Goal: Task Accomplishment & Management: Complete application form

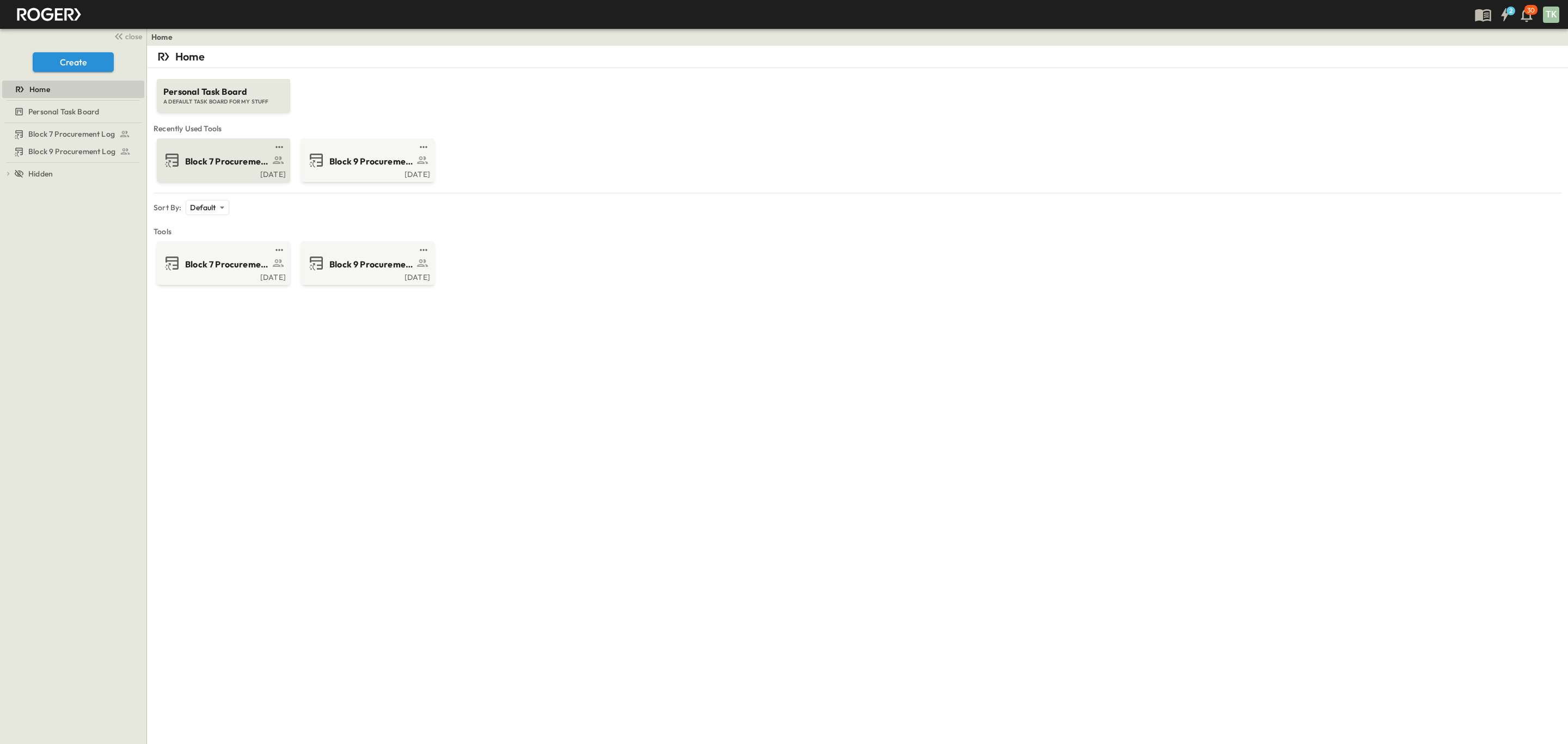
click at [208, 163] on span "Block 7 Procurement Log" at bounding box center [227, 161] width 85 height 13
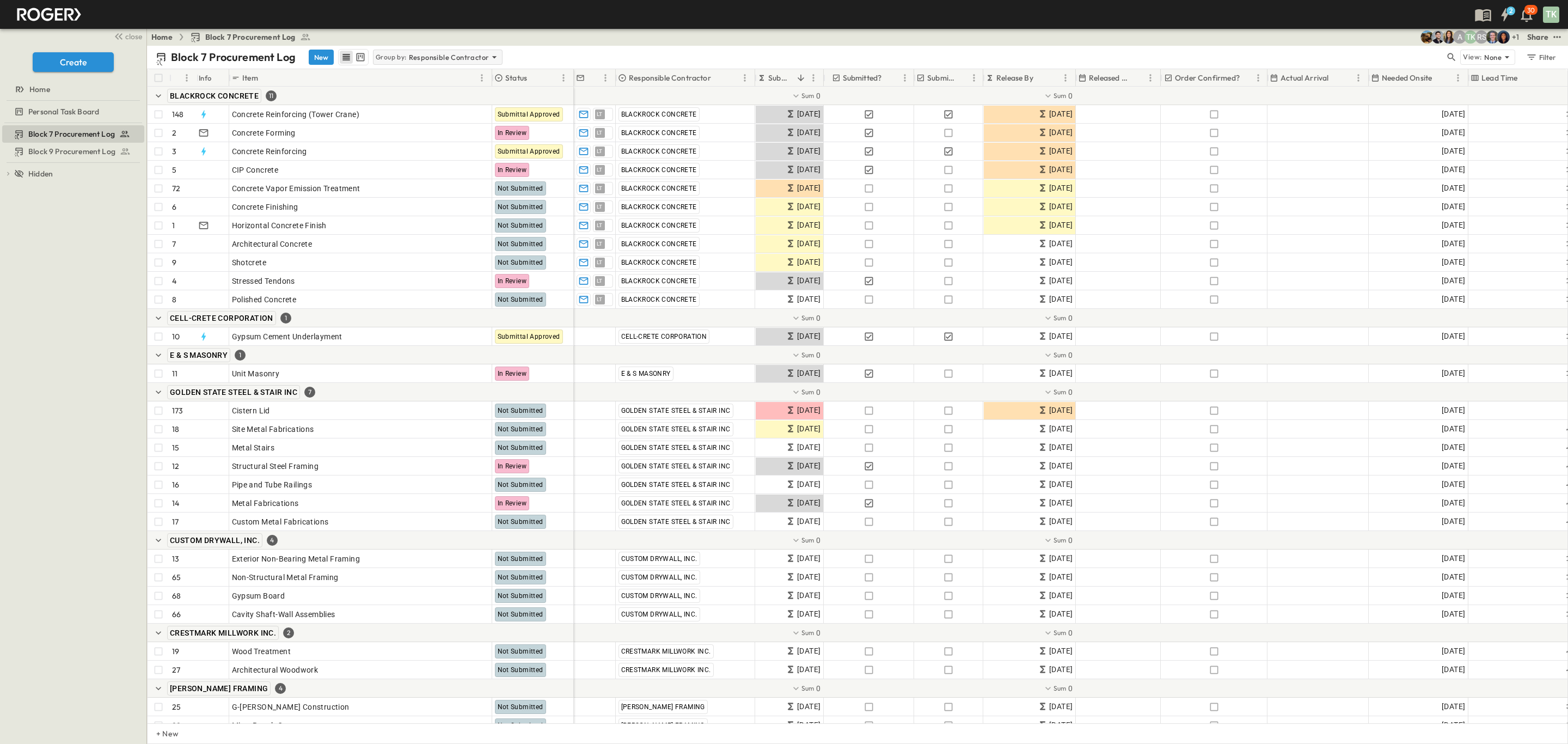
click at [433, 60] on p "Responsible Contractor" at bounding box center [449, 57] width 80 height 11
click at [404, 74] on div "None" at bounding box center [437, 72] width 127 height 15
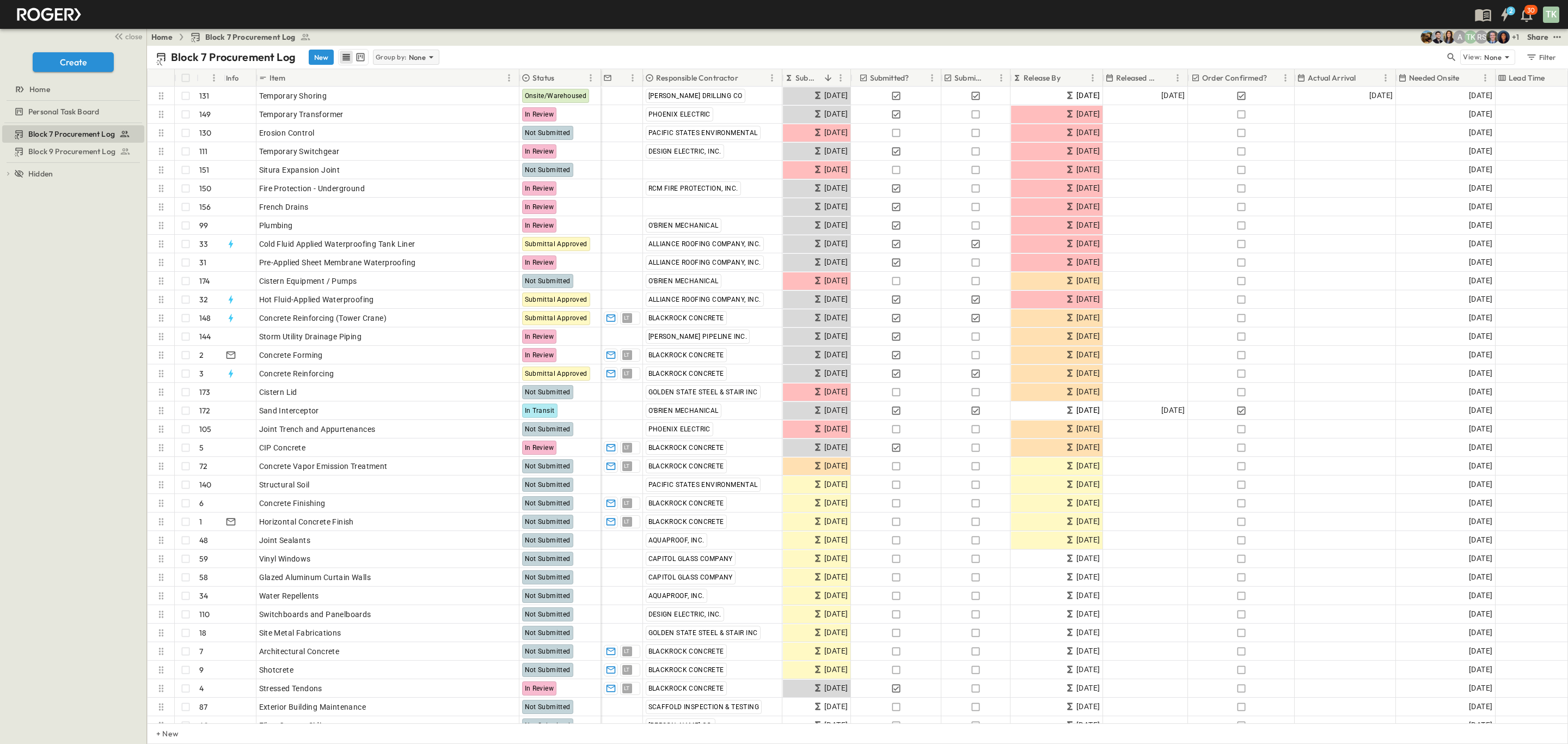
click at [410, 55] on p "None" at bounding box center [418, 57] width 18 height 11
click at [404, 111] on p "Responsible Contractor" at bounding box center [407, 110] width 61 height 22
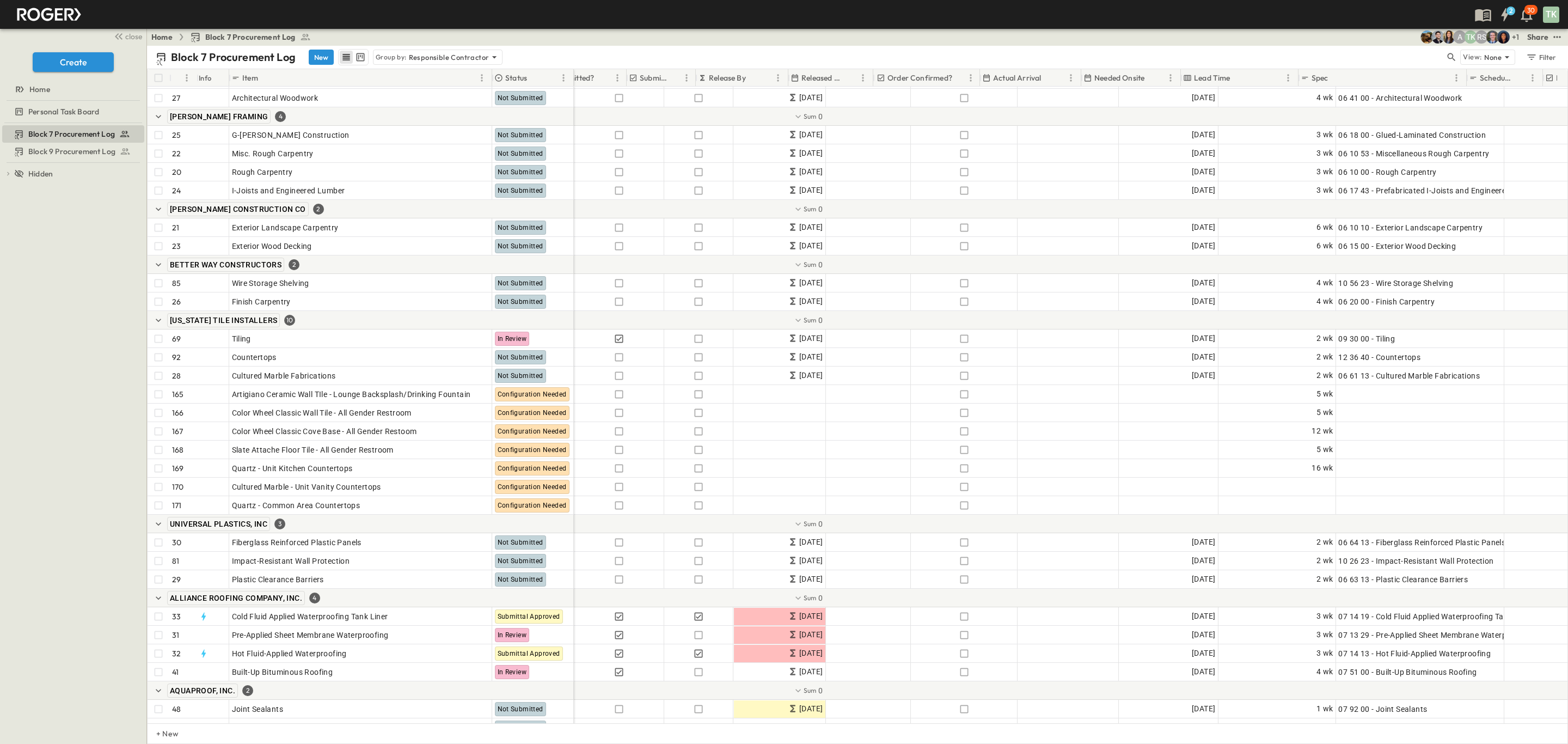
scroll to position [572, 349]
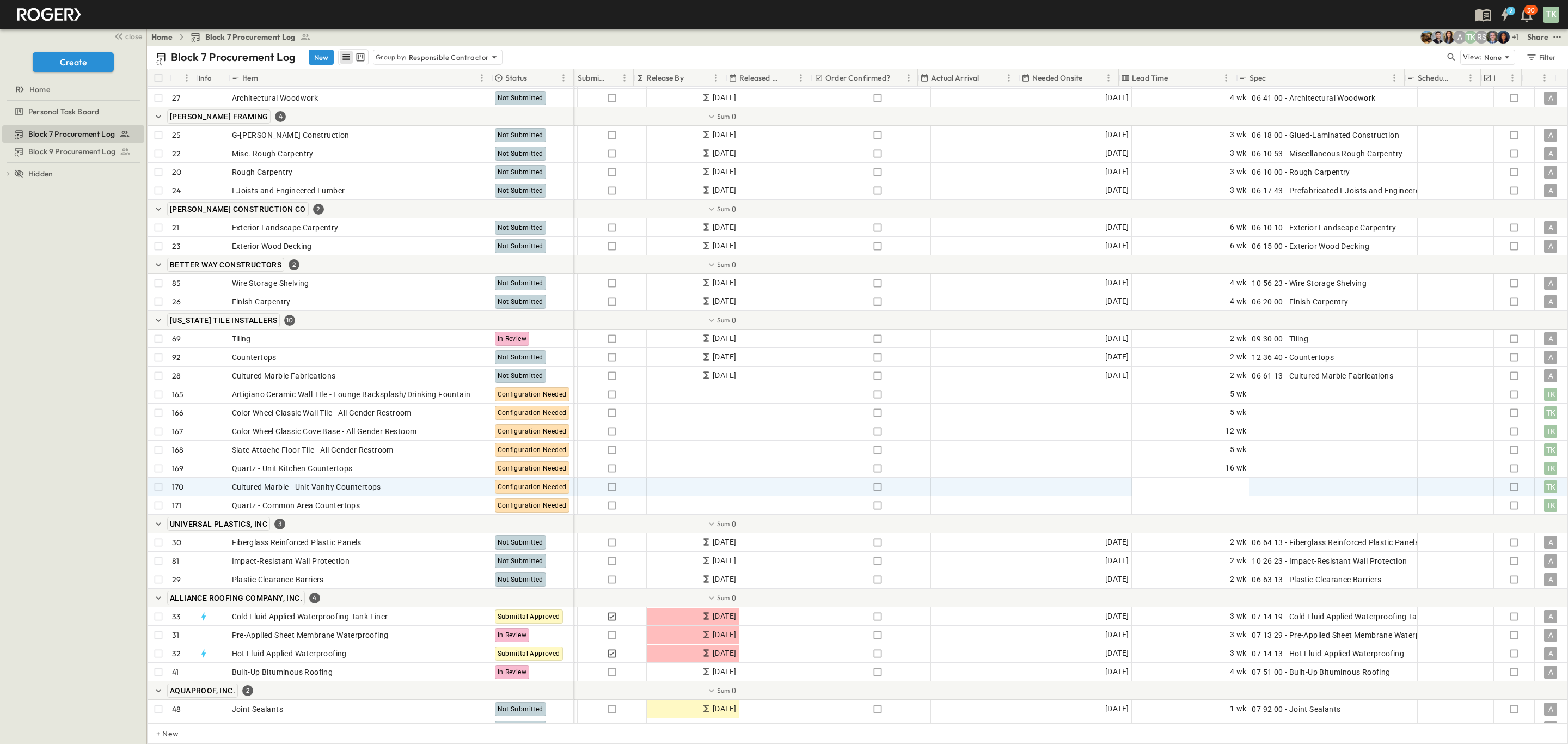
click at [1164, 482] on div "Add Duration" at bounding box center [1190, 486] width 116 height 18
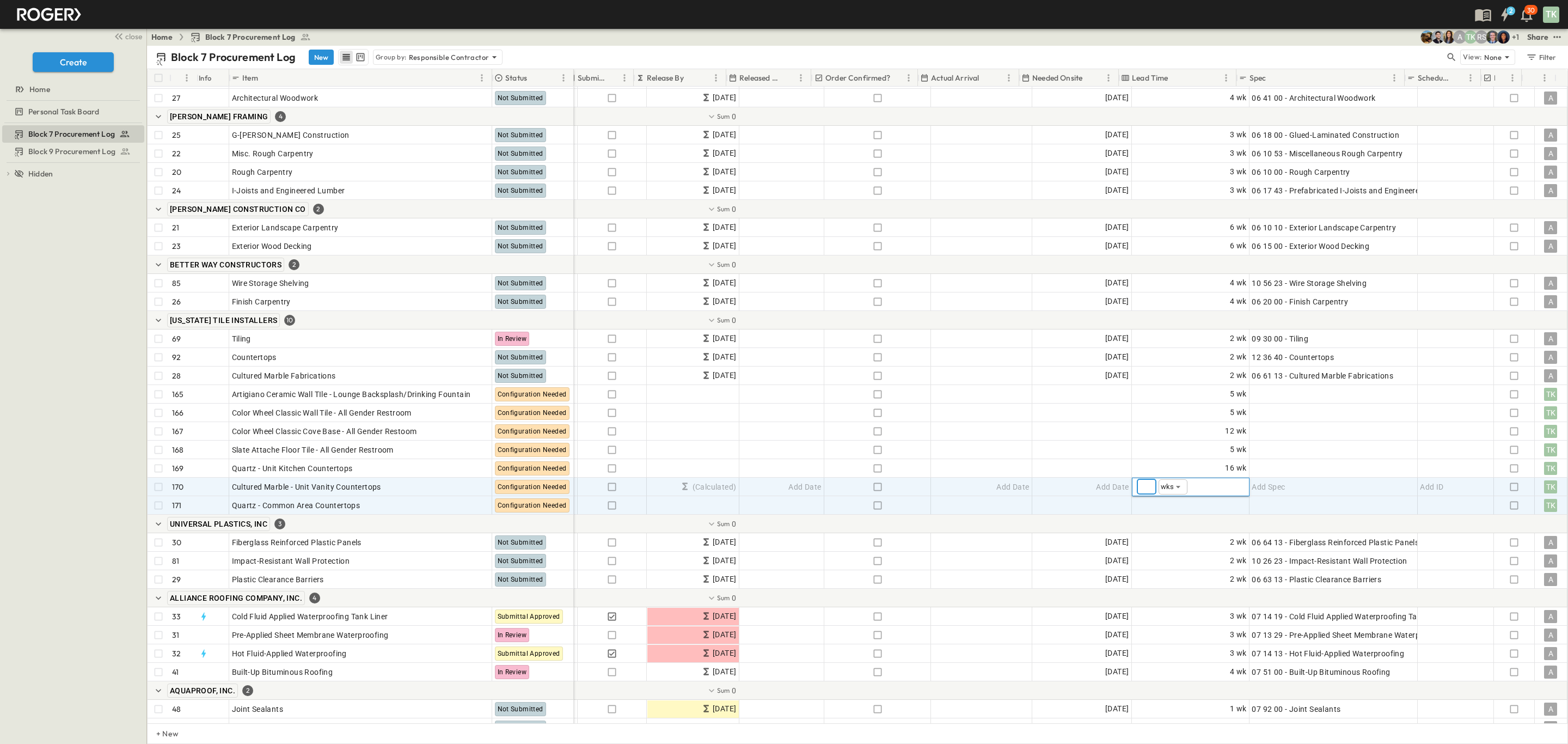
type input "**"
click at [1200, 505] on span "Add Duration" at bounding box center [1223, 505] width 47 height 11
type input "*"
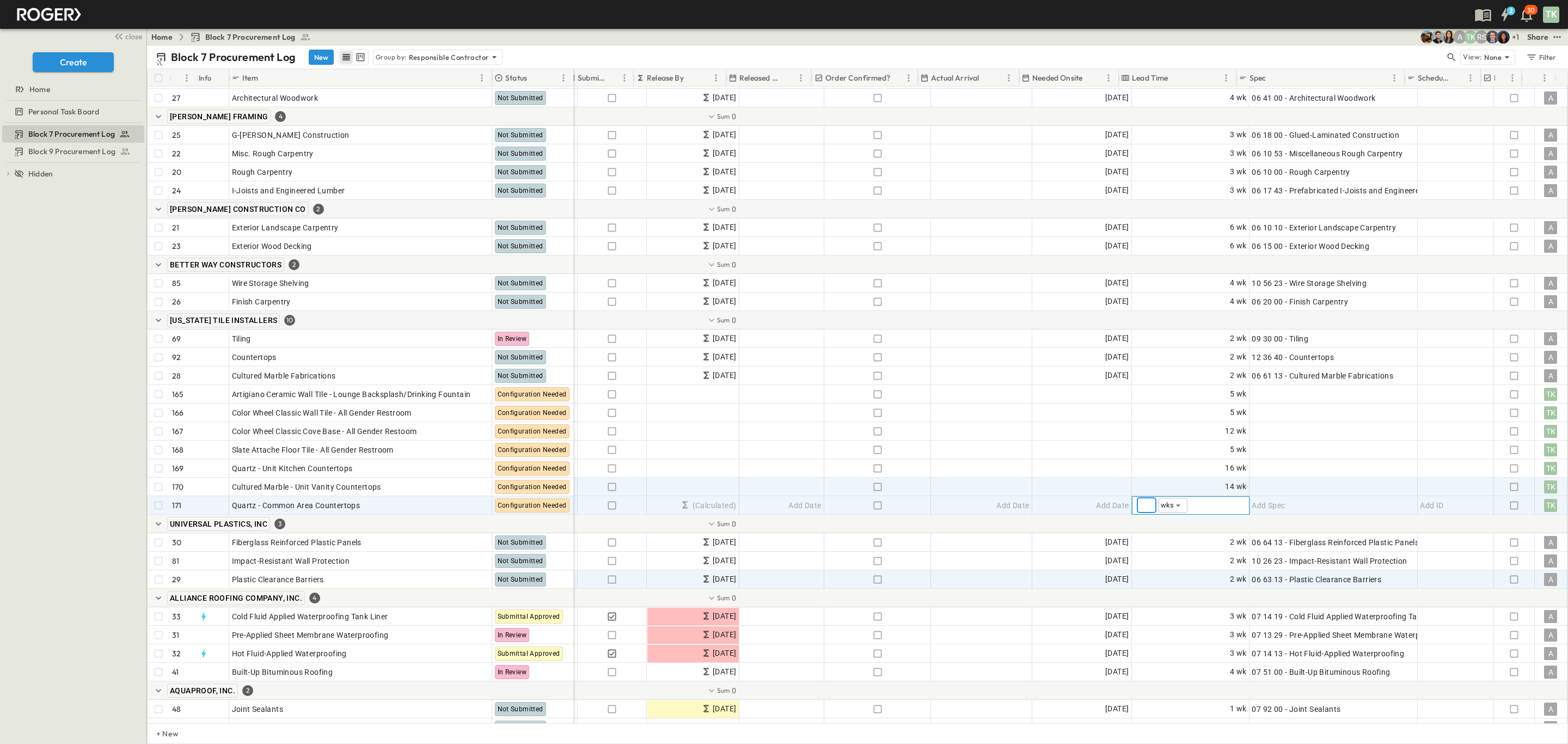
click at [90, 405] on div "Block 7 Procurement Log Block 9 Procurement Log To pick up a draggable item, pr…" at bounding box center [73, 433] width 147 height 621
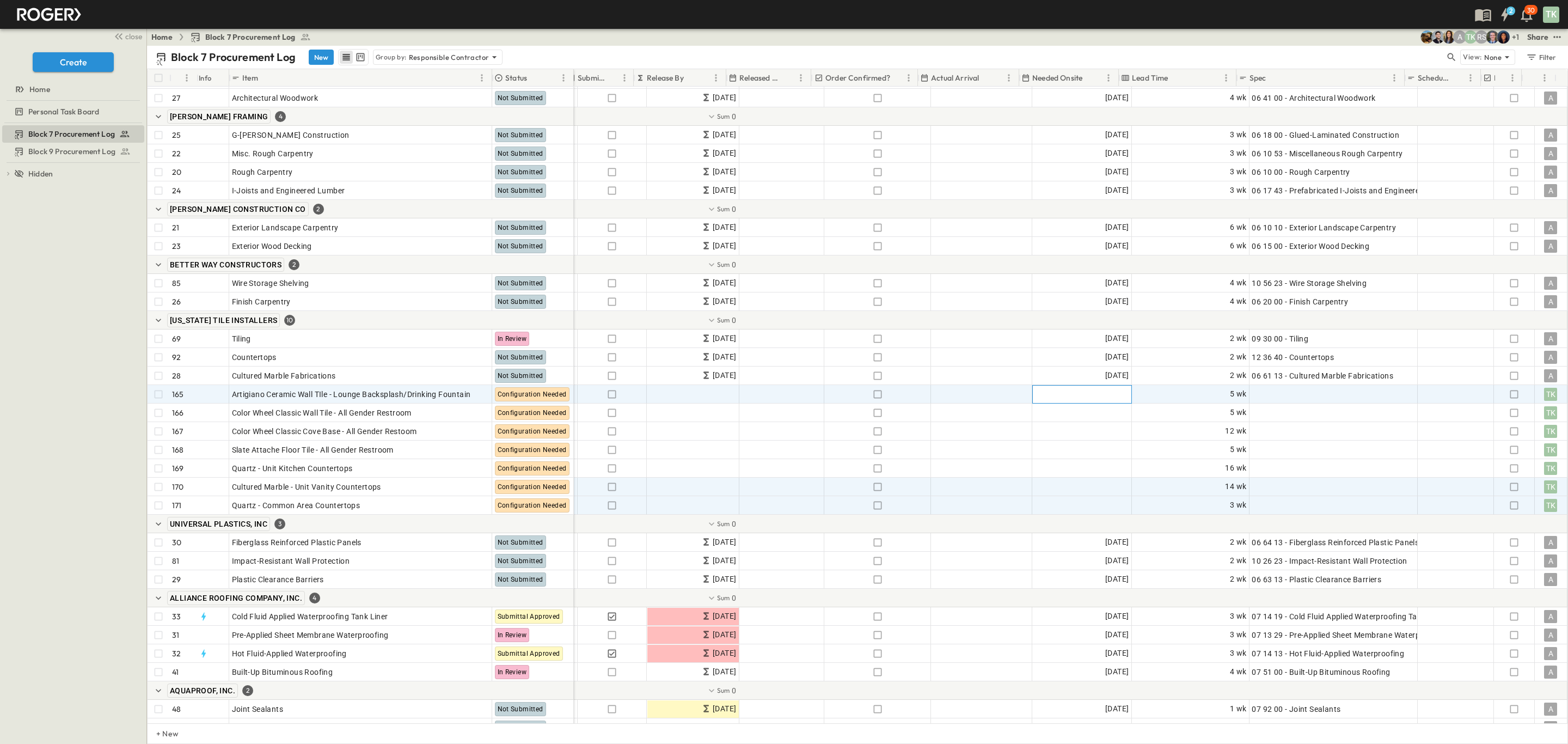
click at [1096, 394] on span "Add Date" at bounding box center [1113, 395] width 33 height 11
click at [1045, 427] on icon "Next month" at bounding box center [1041, 431] width 9 height 9
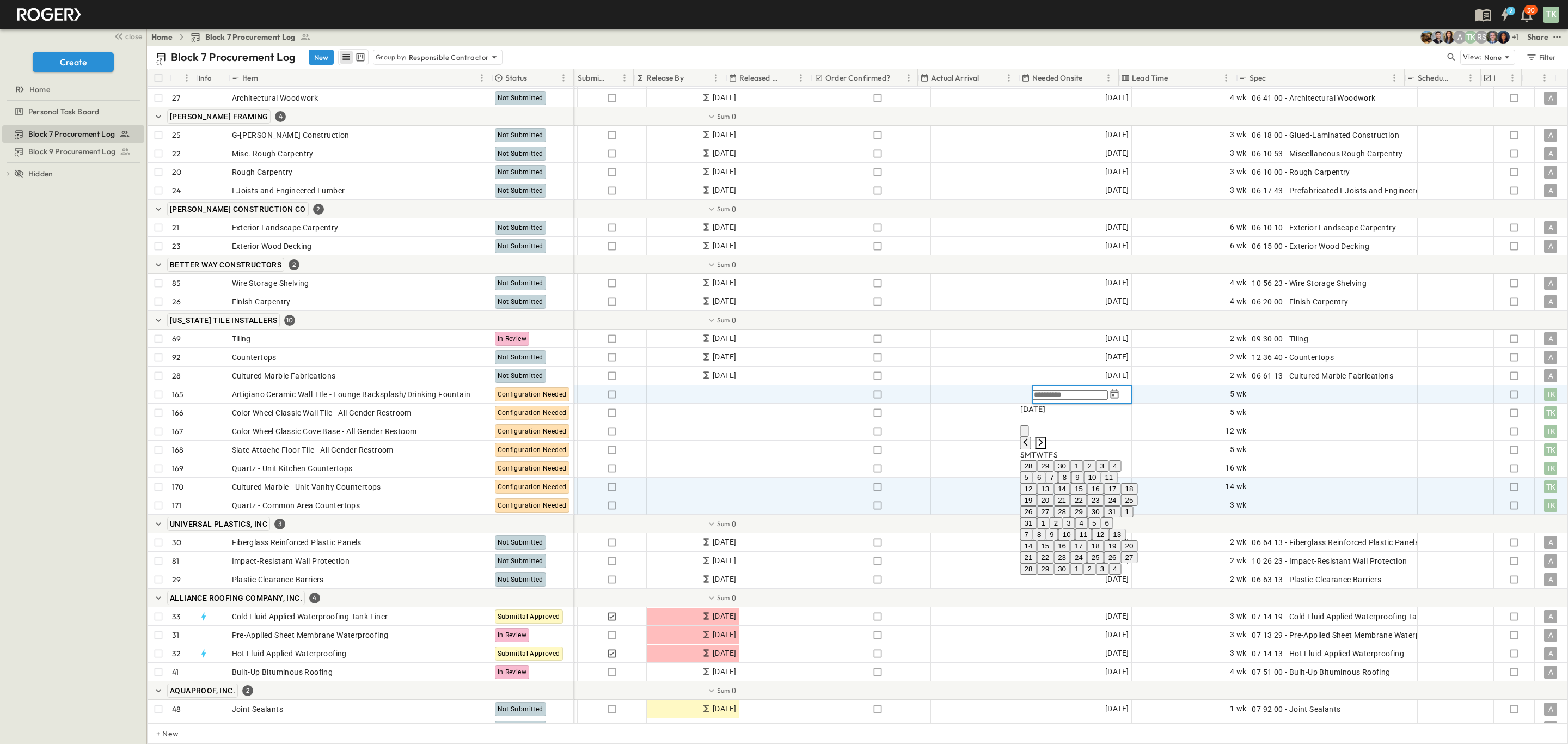
click at [1045, 438] on icon "Next month" at bounding box center [1041, 442] width 9 height 9
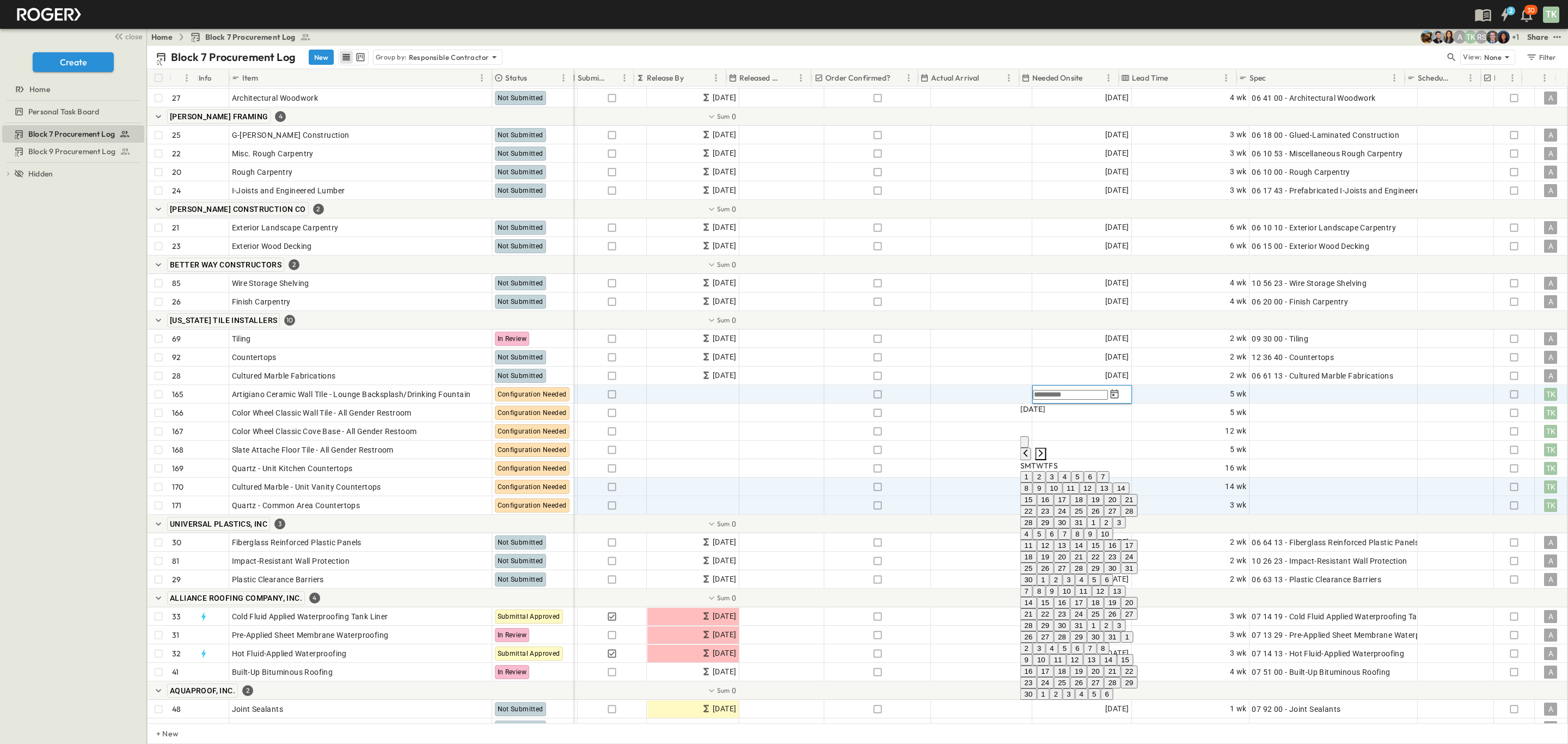
click at [1045, 449] on icon "Next month" at bounding box center [1041, 453] width 9 height 9
click at [1045, 438] on icon "Next month" at bounding box center [1041, 442] width 9 height 9
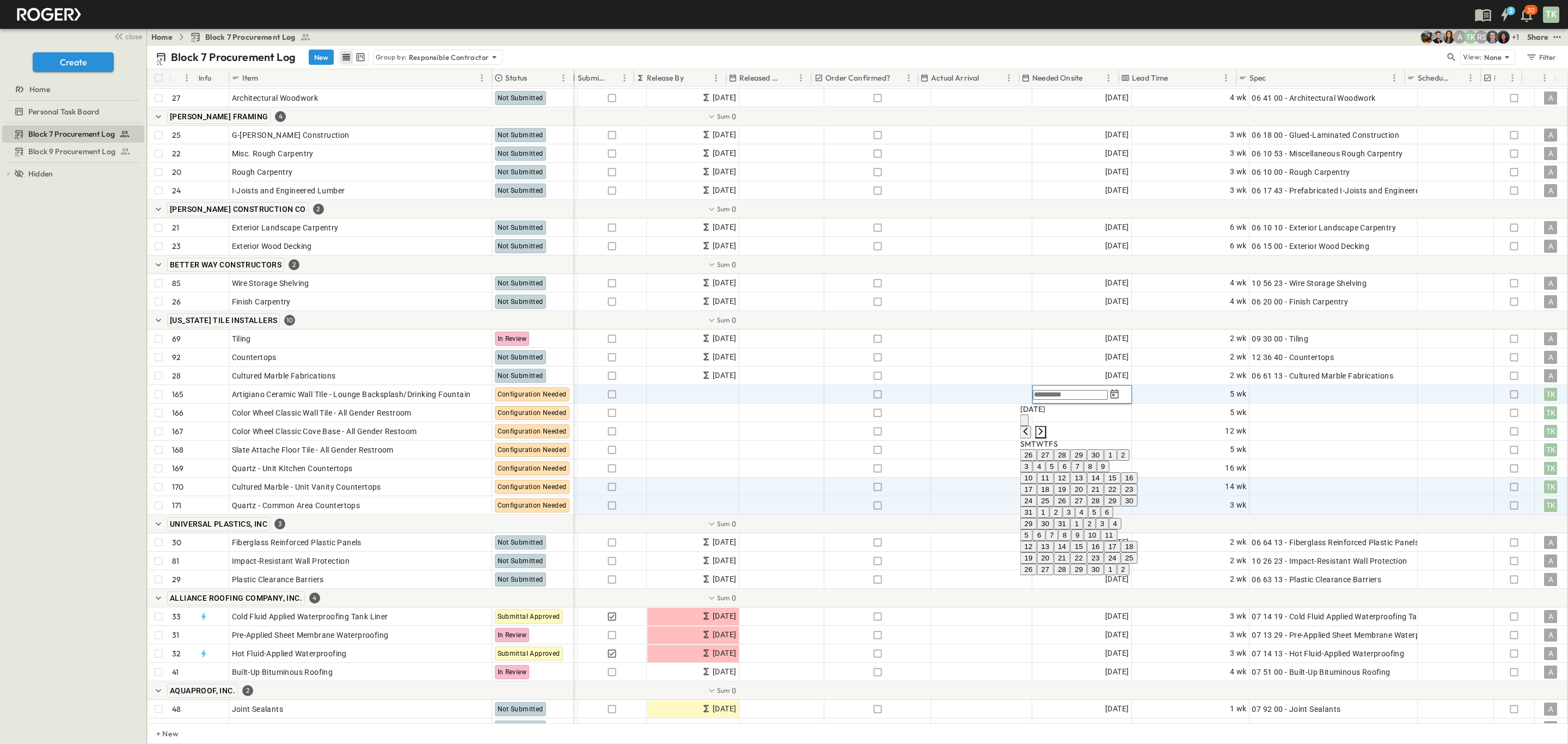
click at [1045, 427] on icon "Next month" at bounding box center [1041, 431] width 9 height 9
drag, startPoint x: 1072, startPoint y: 479, endPoint x: 1076, endPoint y: 474, distance: 6.4
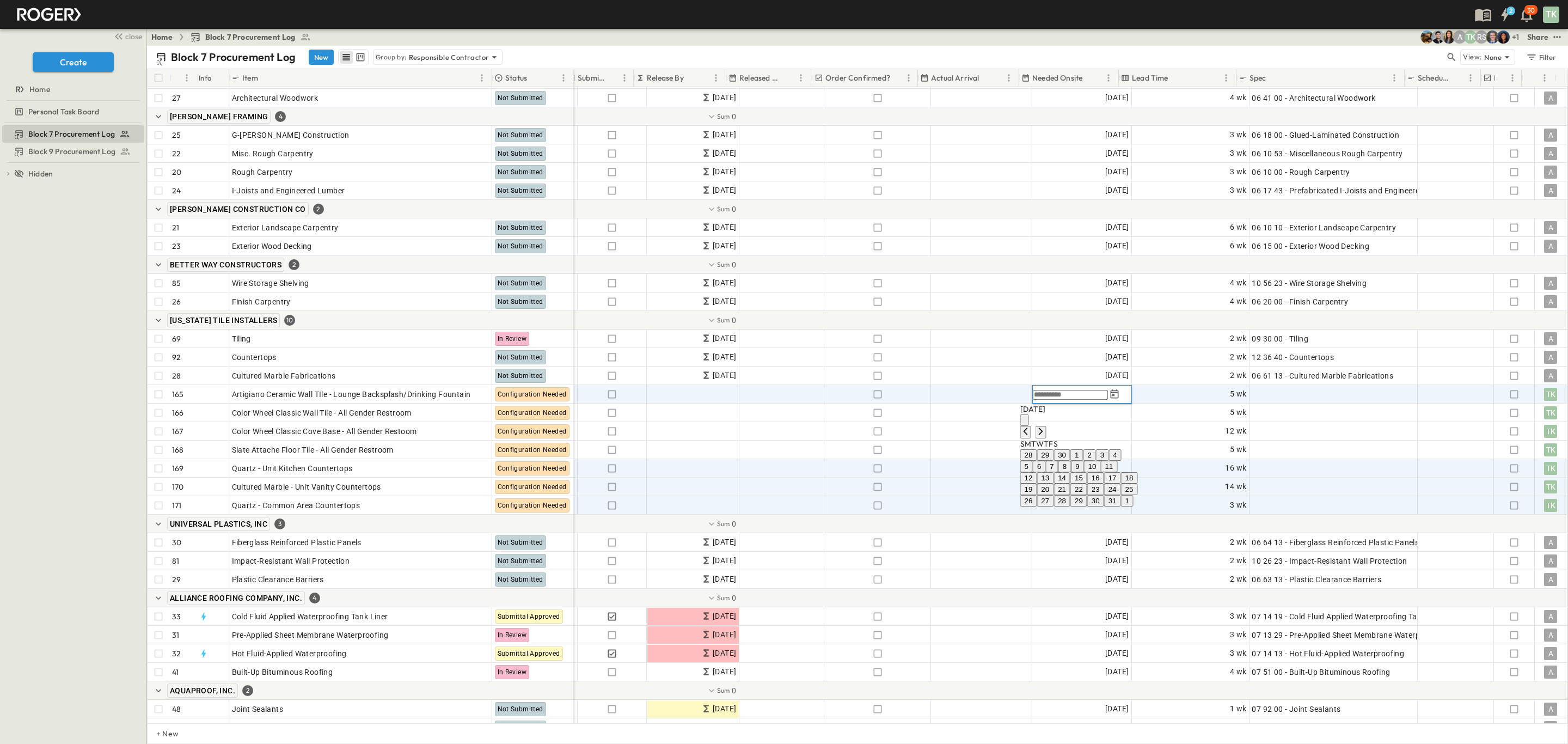
click at [1058, 472] on button "7" at bounding box center [1051, 466] width 13 height 12
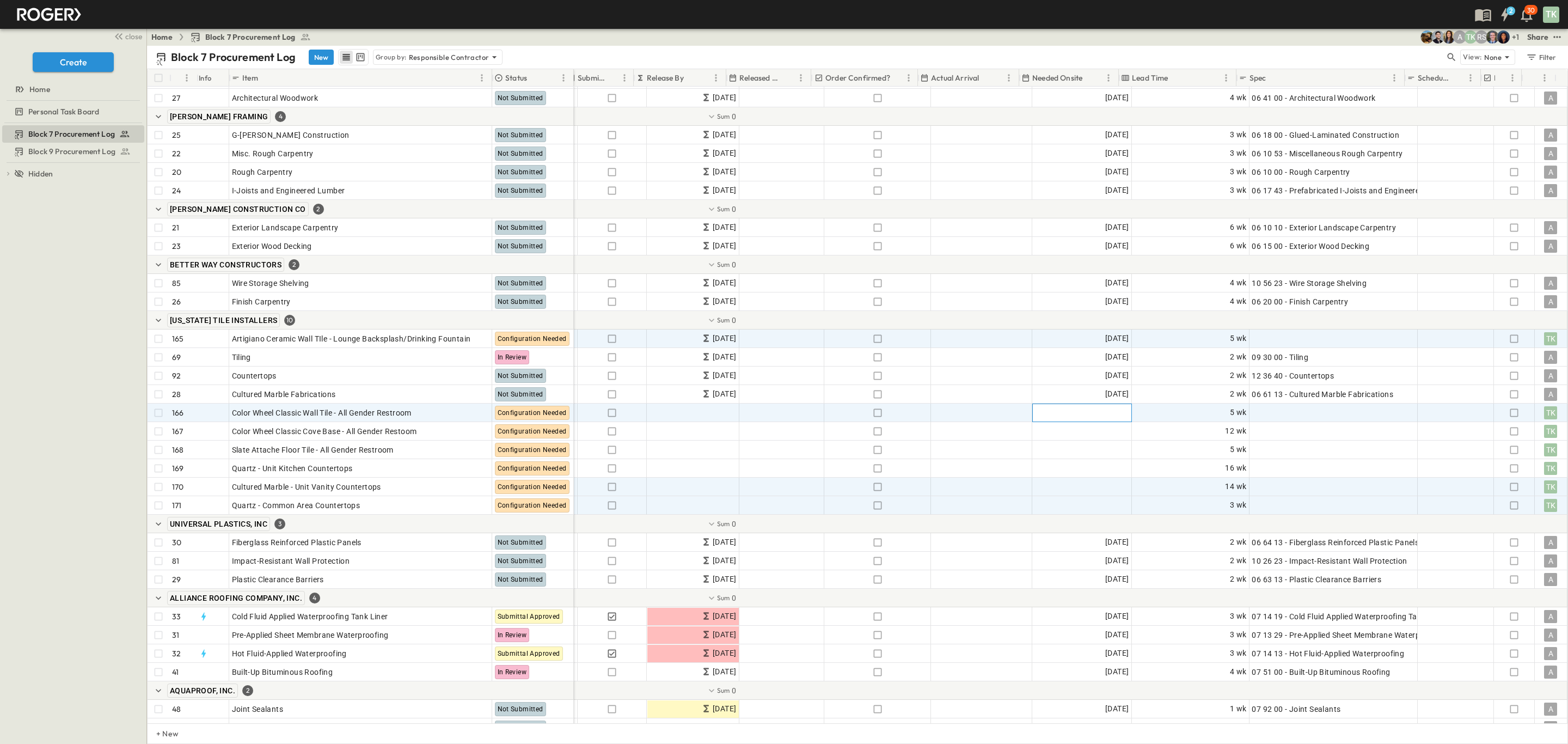
click at [1076, 412] on div "Add Date" at bounding box center [1082, 413] width 99 height 18
click at [1045, 446] on icon "Next month" at bounding box center [1041, 451] width 9 height 9
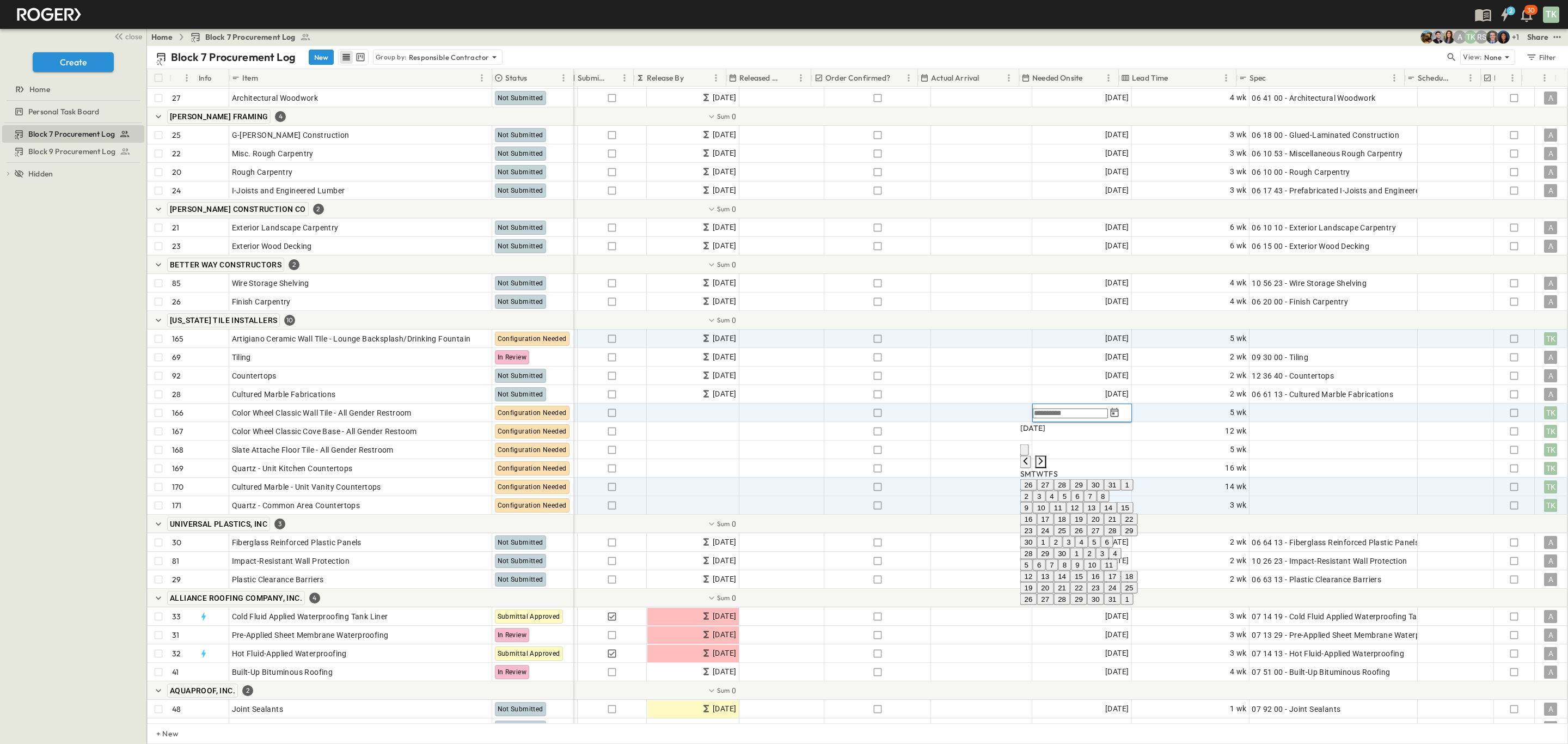
click at [1045, 457] on icon "Next month" at bounding box center [1041, 461] width 9 height 9
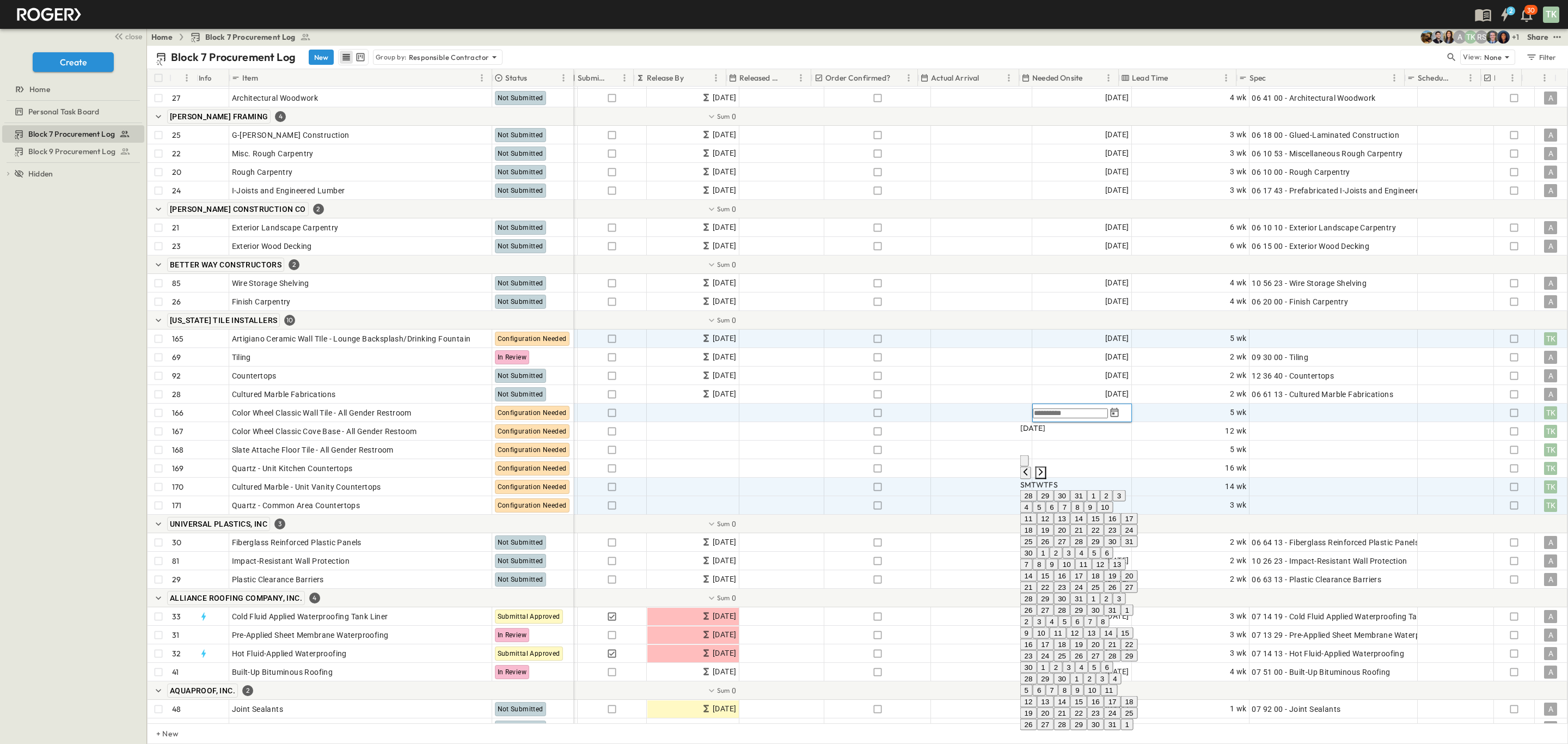
click at [1045, 468] on icon "Next month" at bounding box center [1041, 472] width 9 height 9
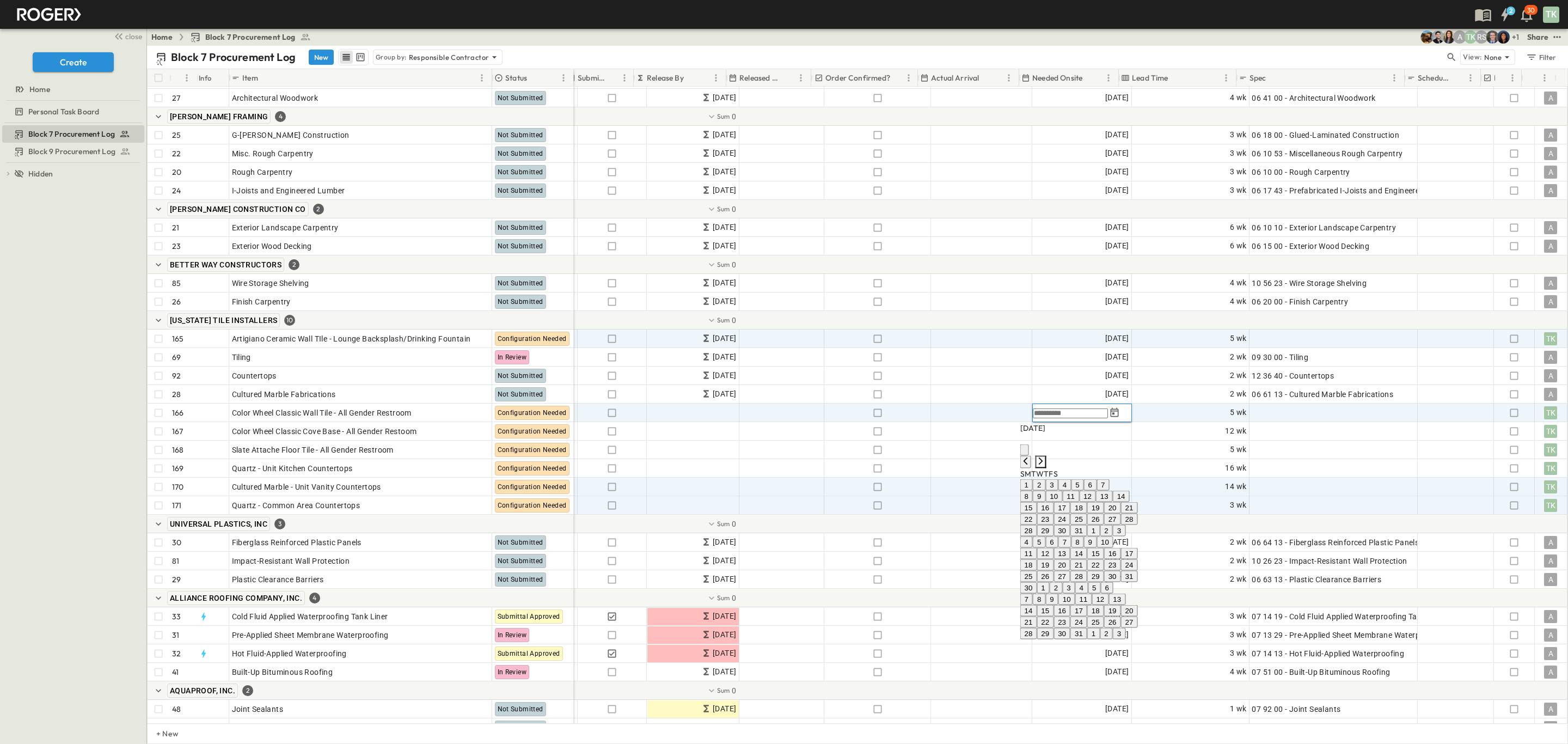
click at [1045, 457] on icon "Next month" at bounding box center [1041, 461] width 9 height 9
click at [1045, 446] on icon "Next month" at bounding box center [1041, 451] width 9 height 9
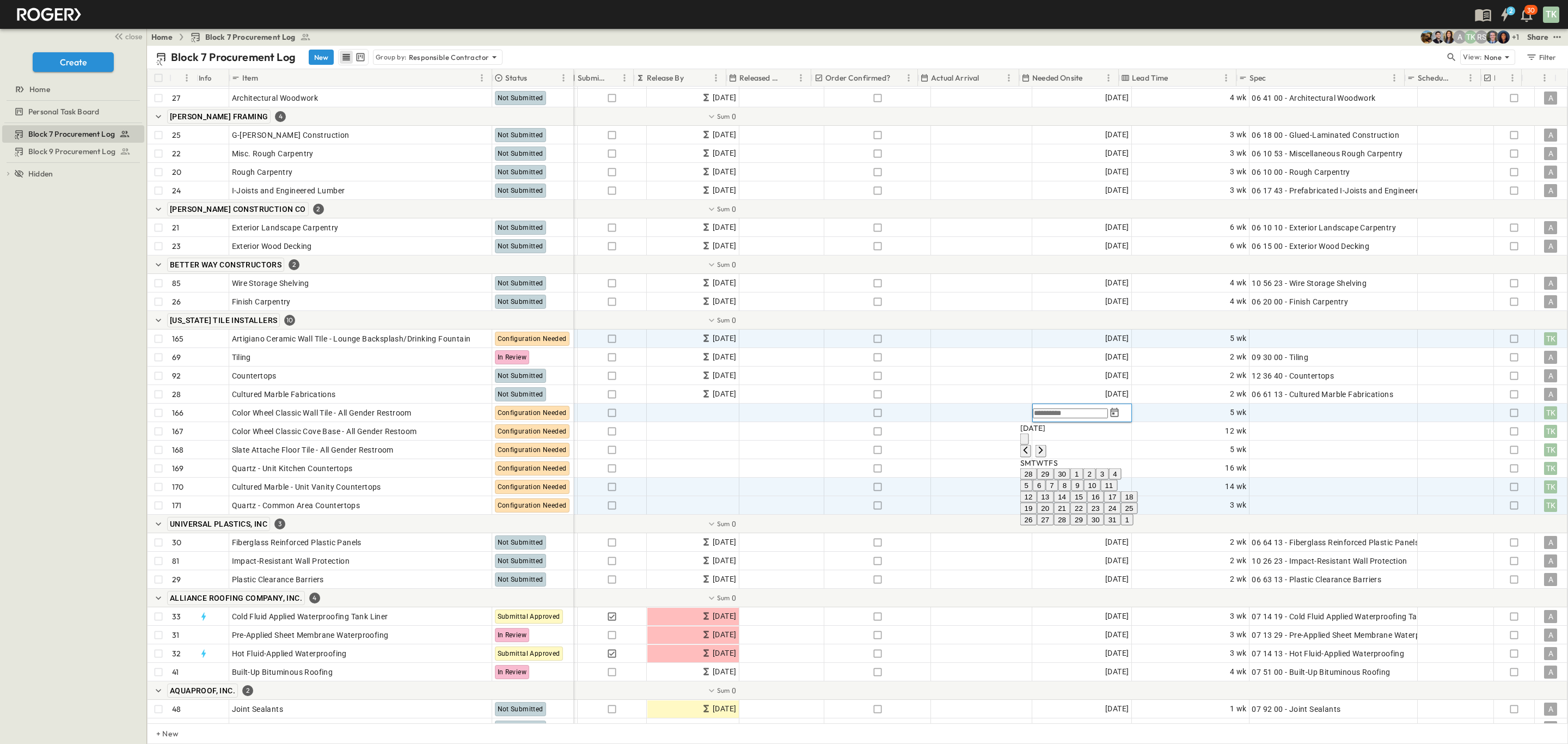
click at [1058, 491] on button "7" at bounding box center [1051, 485] width 13 height 12
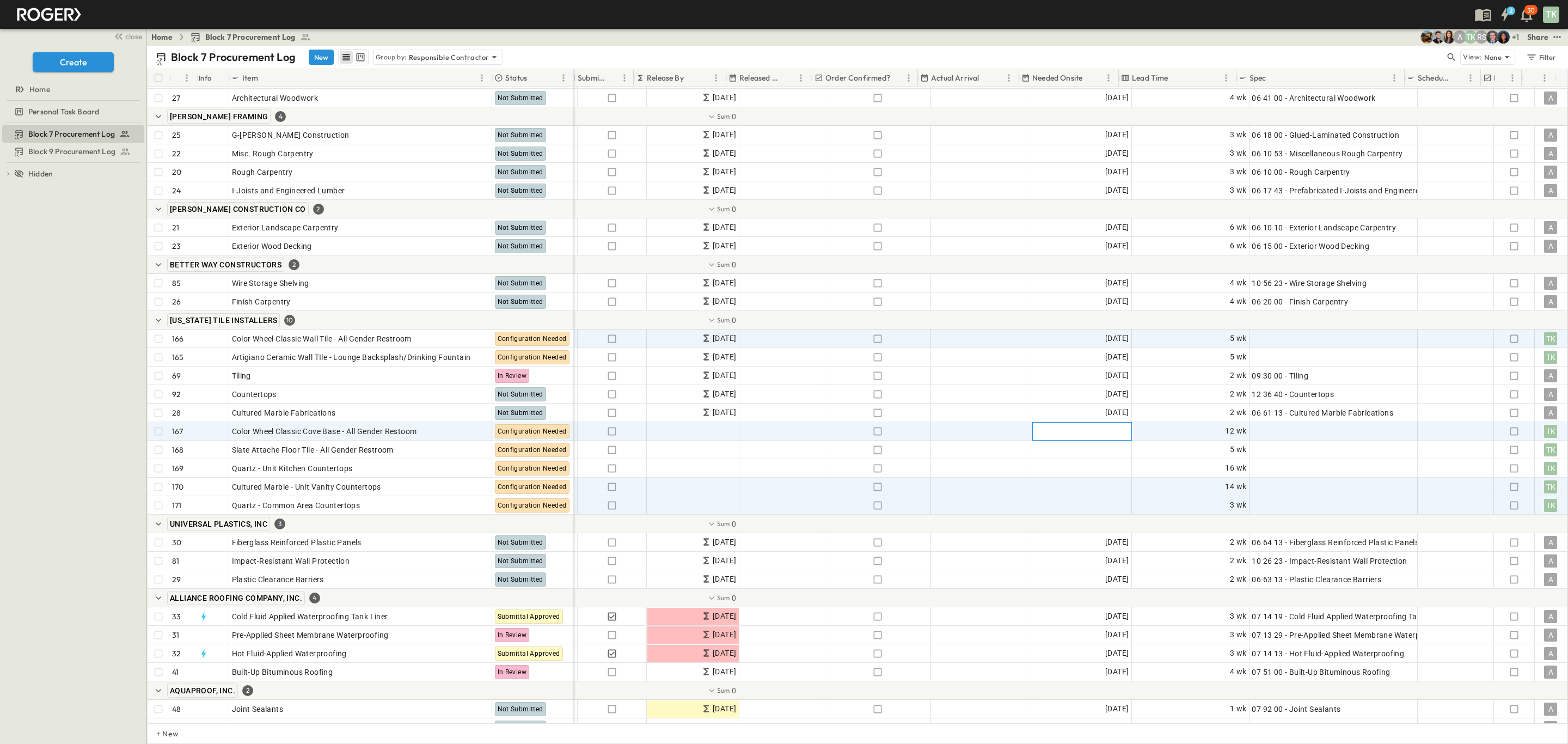
click at [1096, 436] on span "Add Date" at bounding box center [1113, 431] width 33 height 11
click at [1045, 465] on icon "Next month" at bounding box center [1041, 469] width 9 height 9
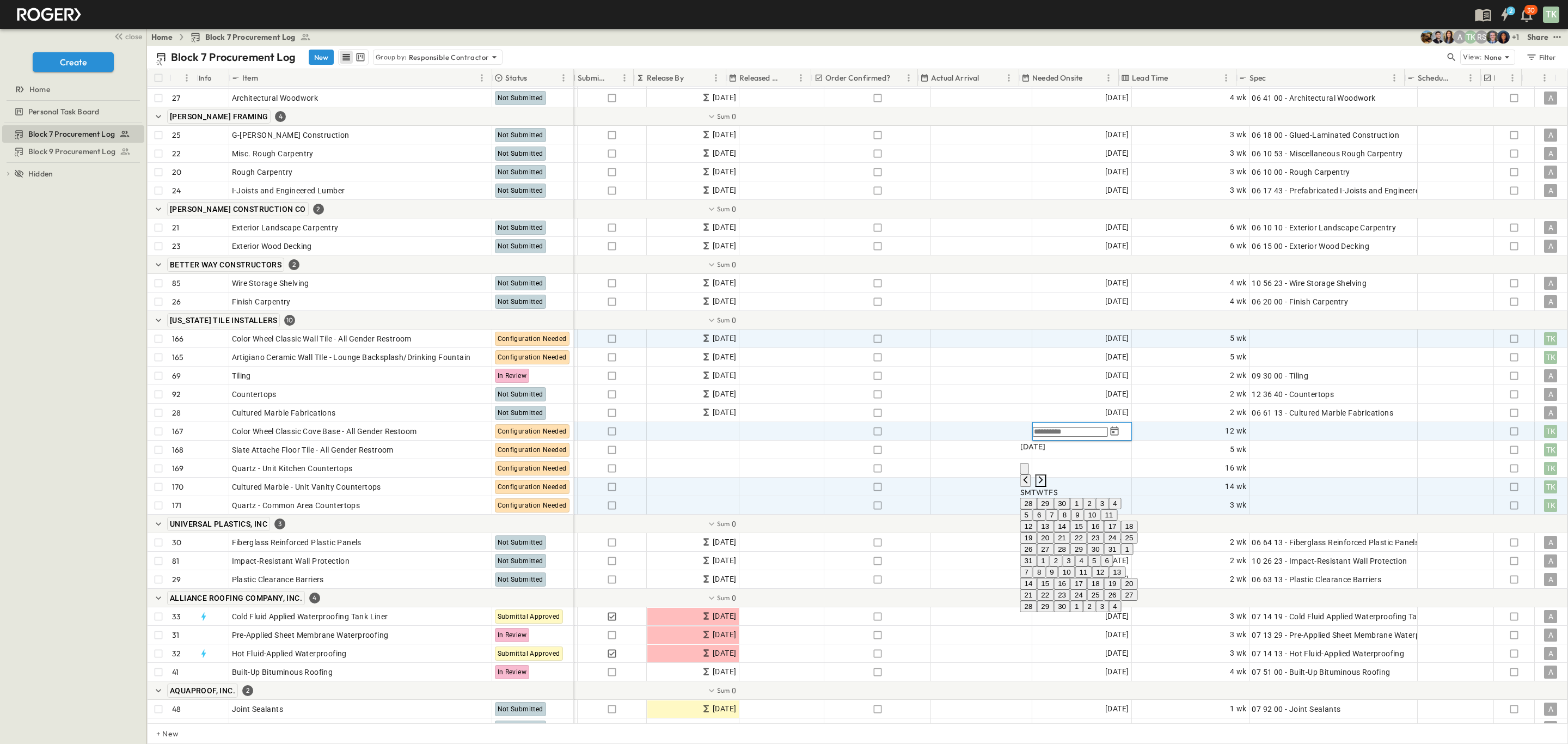
click at [1045, 476] on icon "Next month" at bounding box center [1041, 480] width 9 height 9
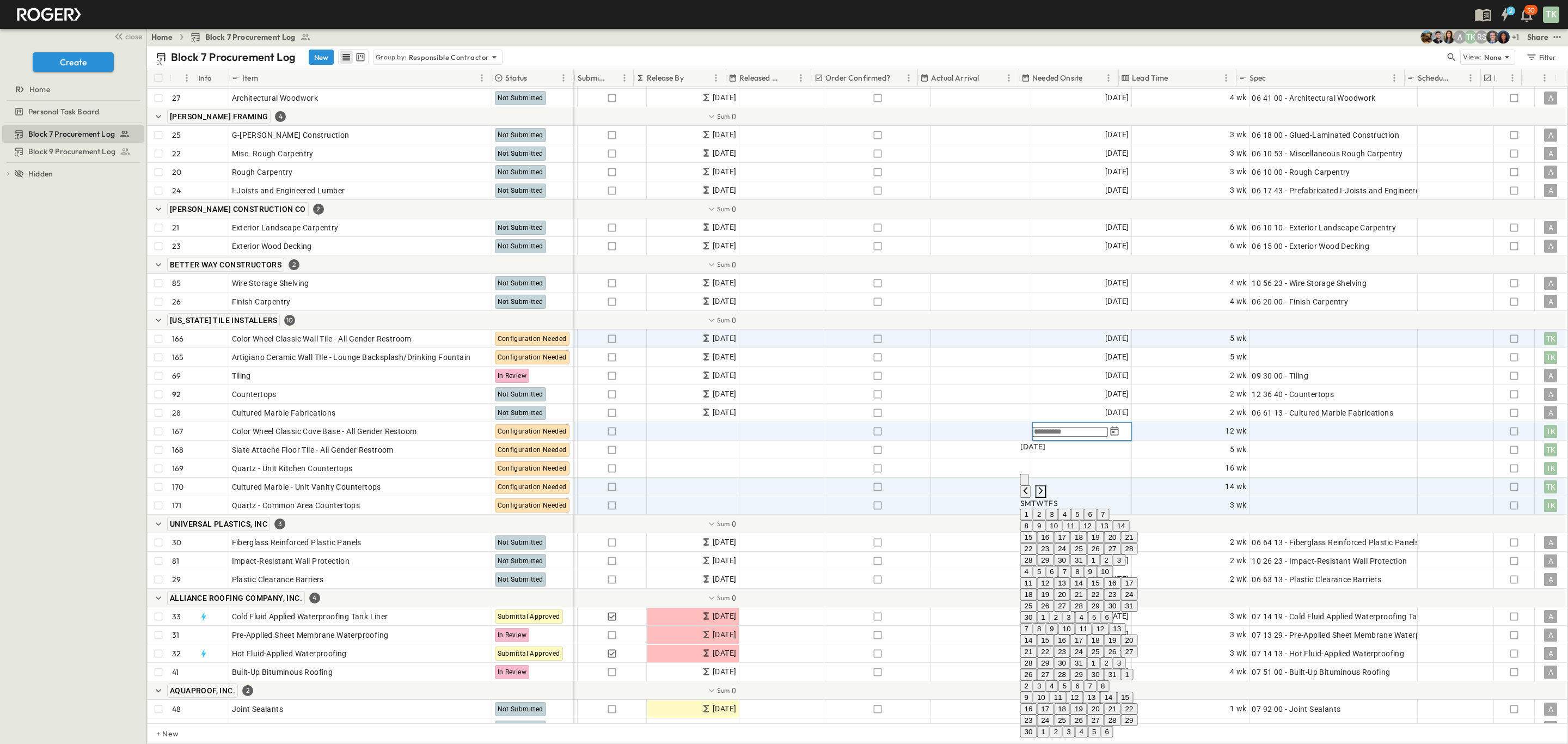
click at [1045, 486] on icon "Next month" at bounding box center [1041, 491] width 9 height 9
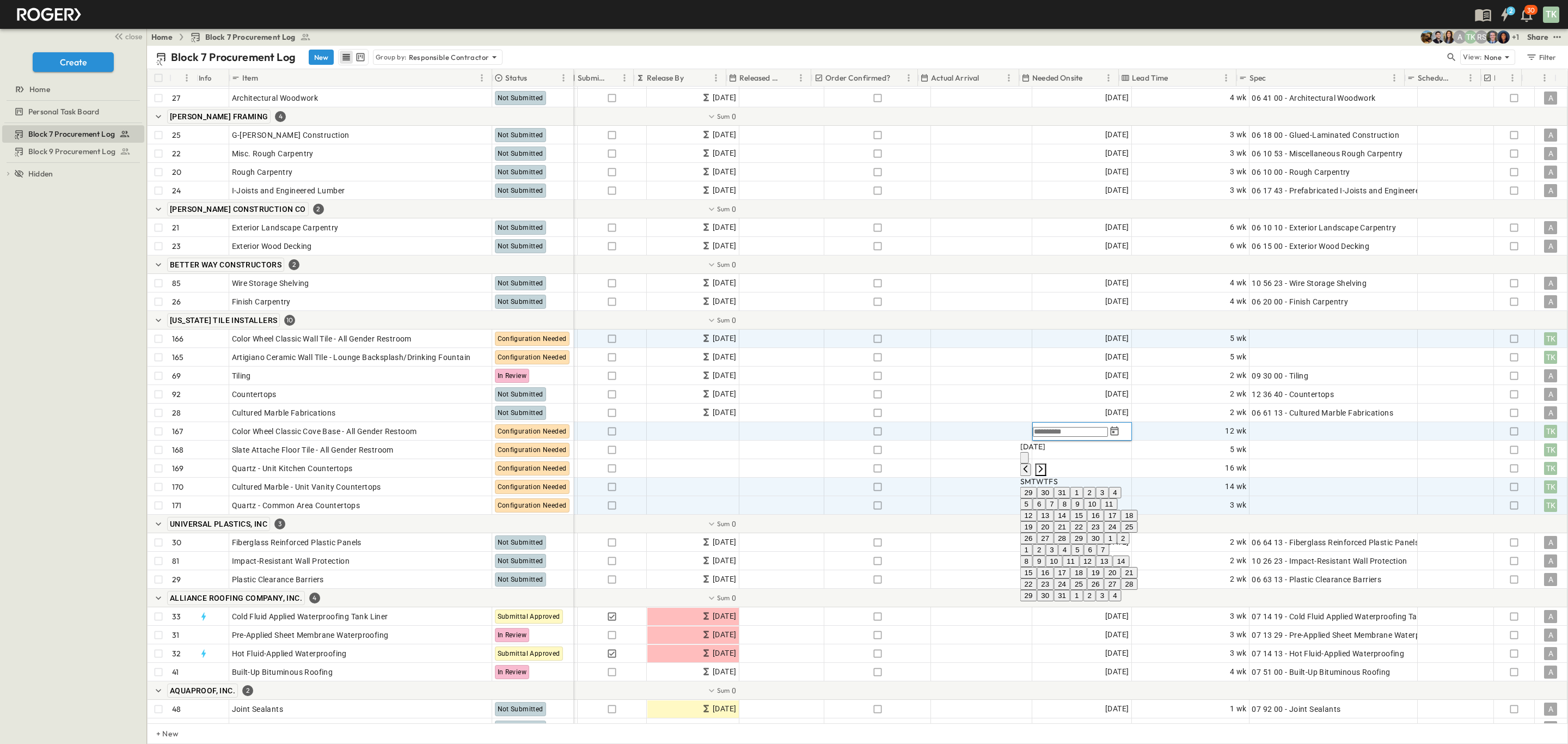
click at [1045, 465] on icon "Next month" at bounding box center [1041, 469] width 9 height 9
click at [1058, 510] on button "7" at bounding box center [1051, 504] width 13 height 12
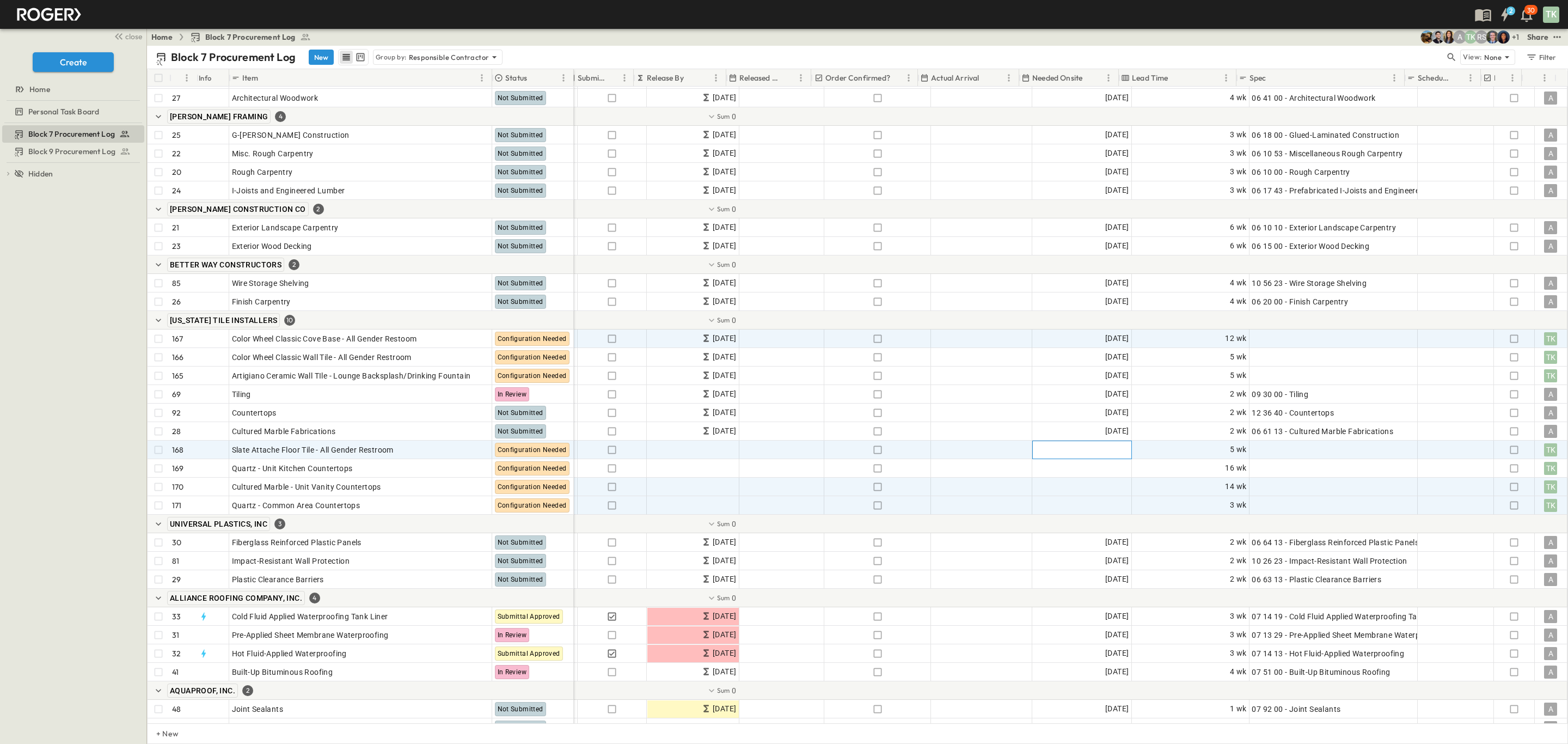
click at [1085, 441] on div "Add Date" at bounding box center [1082, 449] width 99 height 18
click at [1045, 482] on icon "Next month" at bounding box center [1041, 486] width 9 height 9
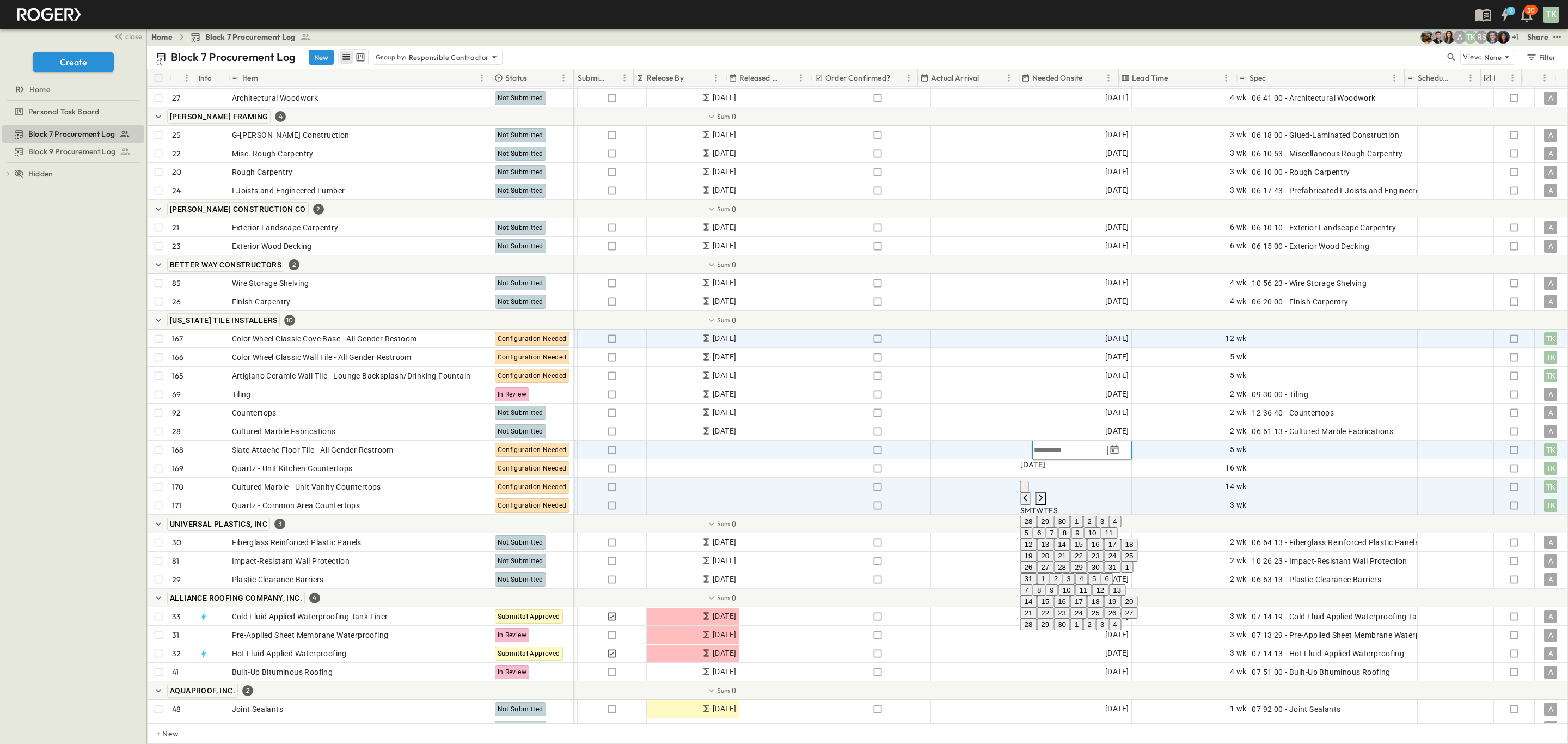
click at [1045, 493] on icon "Next month" at bounding box center [1041, 497] width 9 height 9
click at [1045, 504] on icon "Next month" at bounding box center [1041, 508] width 9 height 9
click at [1045, 493] on icon "Next month" at bounding box center [1041, 497] width 9 height 9
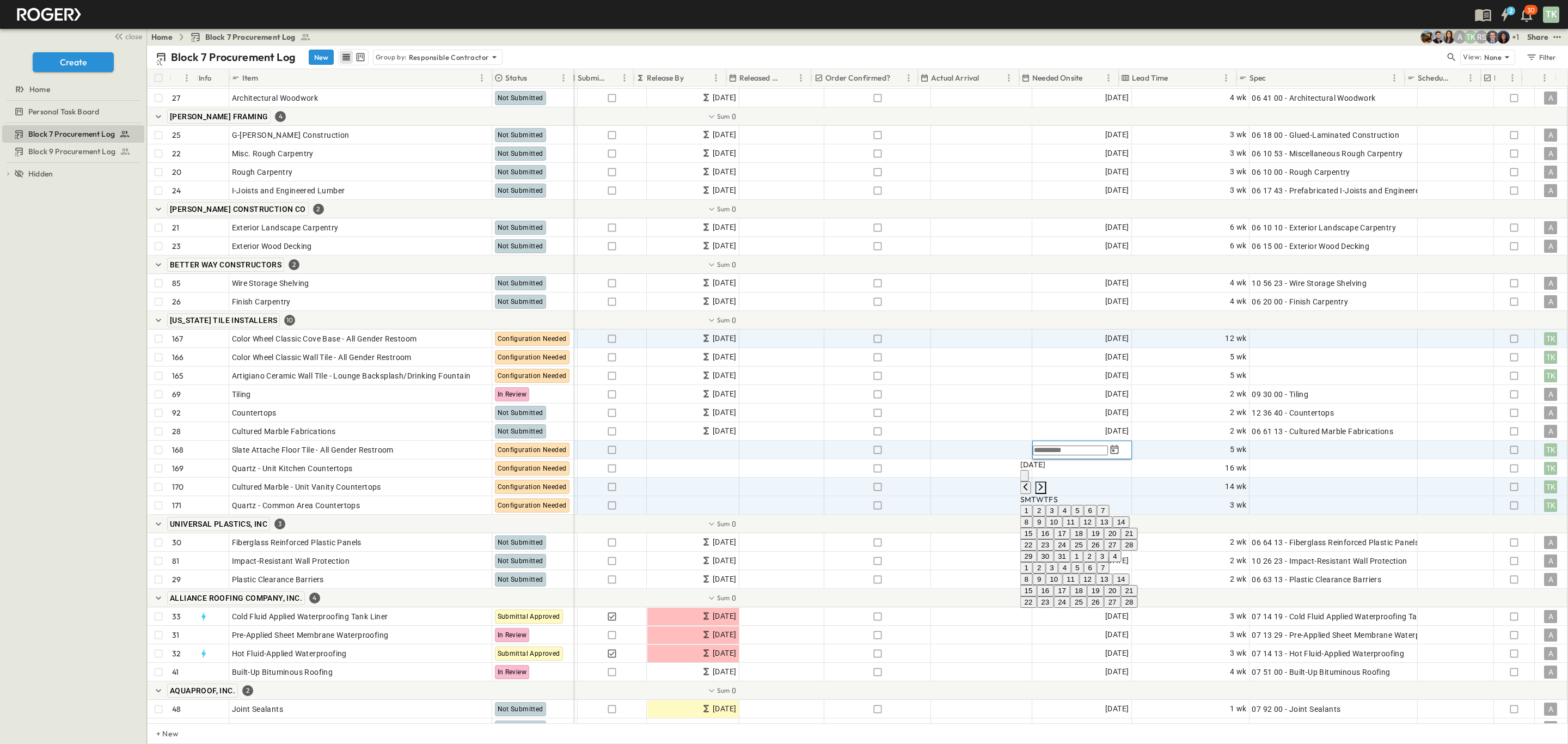
click at [1045, 482] on icon "Next month" at bounding box center [1041, 486] width 9 height 9
click at [1045, 493] on icon "Next month" at bounding box center [1041, 497] width 9 height 9
click at [1045, 482] on icon "Next month" at bounding box center [1041, 486] width 9 height 9
click at [1058, 528] on button "7" at bounding box center [1051, 522] width 13 height 12
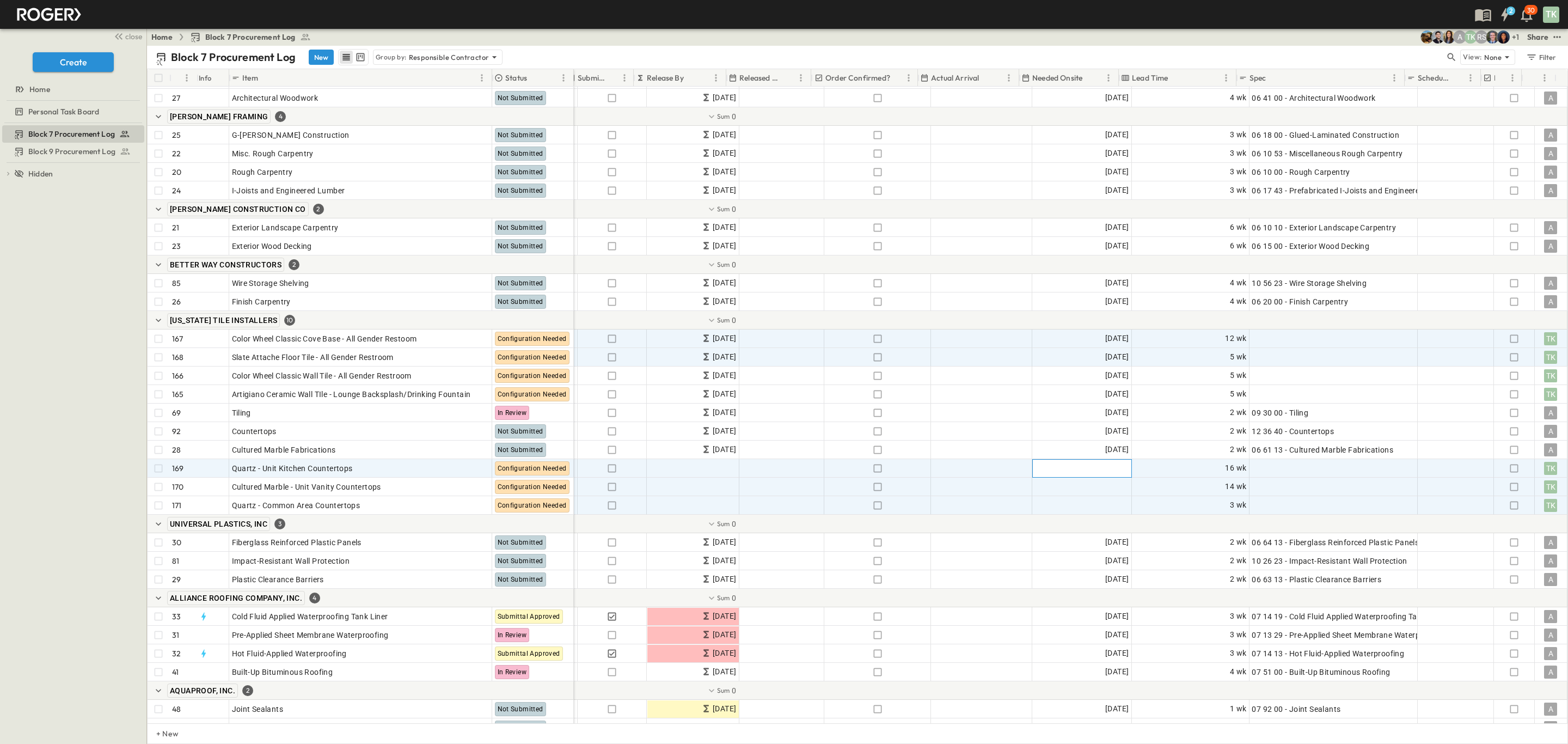
click at [1080, 471] on div "Add Date" at bounding box center [1082, 468] width 99 height 18
click at [1043, 502] on icon "Next month" at bounding box center [1041, 506] width 4 height 7
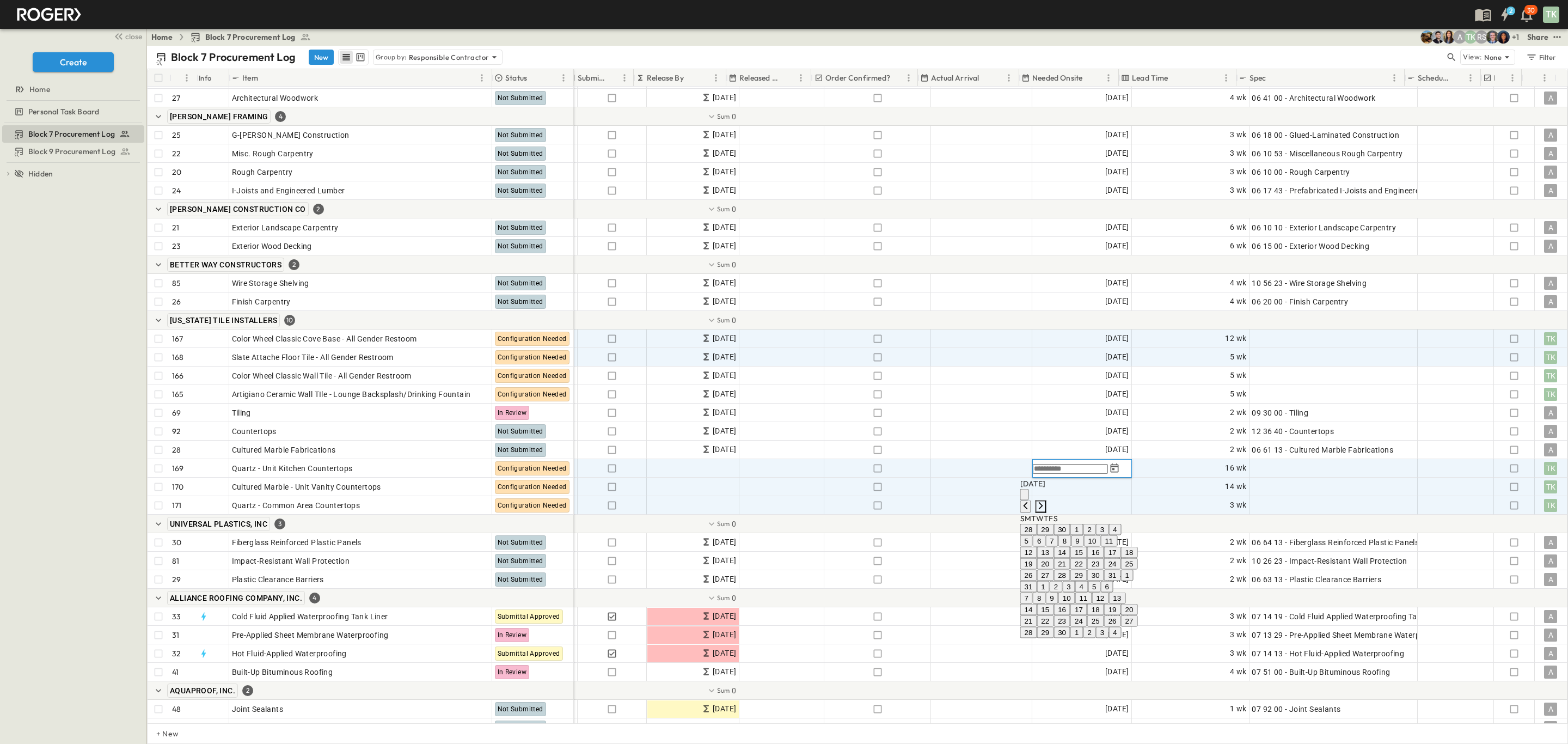
click at [1043, 502] on icon "Next month" at bounding box center [1041, 506] width 4 height 7
click at [1043, 513] on icon "Next month" at bounding box center [1041, 517] width 4 height 7
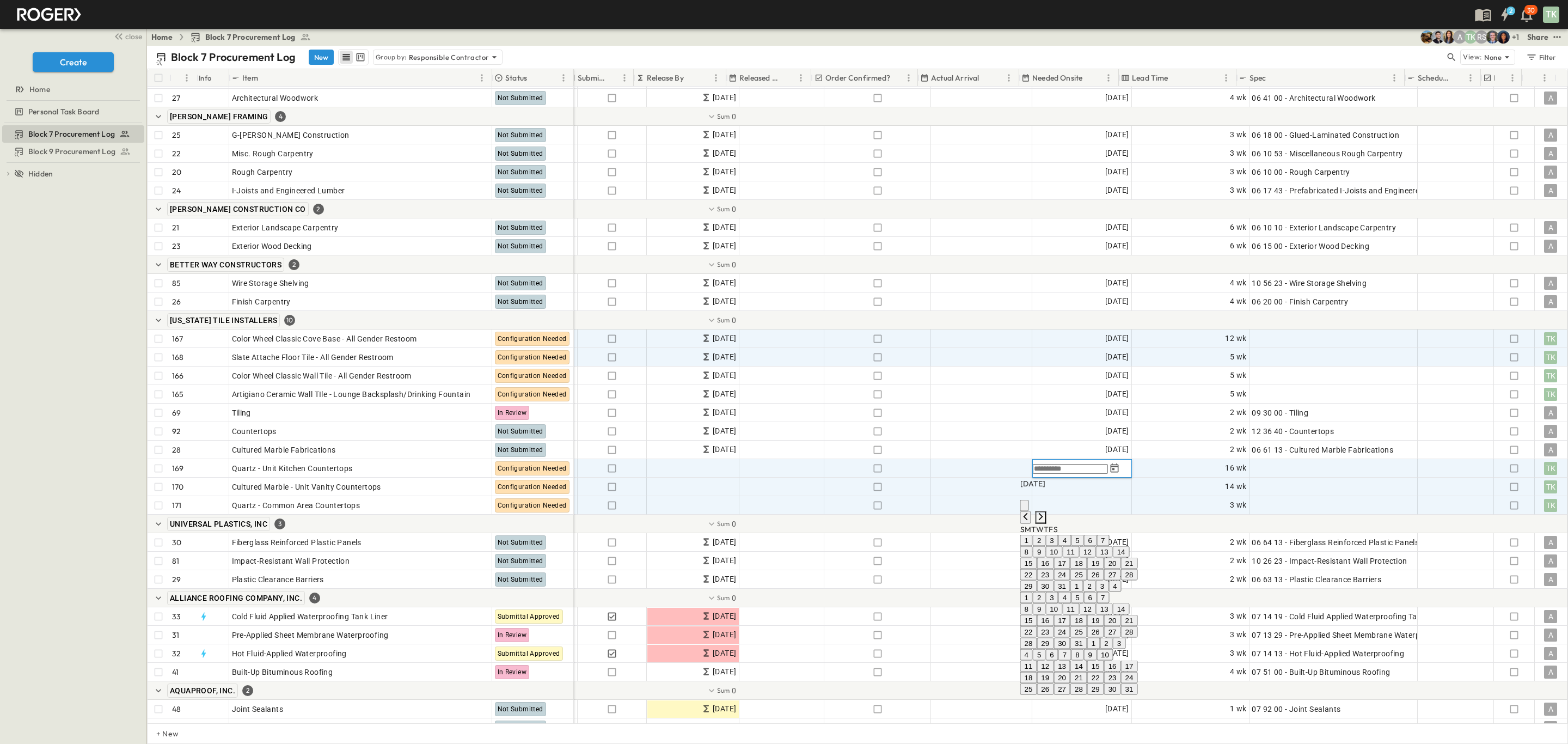
click at [1043, 513] on icon "Next month" at bounding box center [1041, 517] width 4 height 7
click at [1043, 524] on icon "Next month" at bounding box center [1041, 527] width 4 height 7
click at [1043, 502] on icon "Next month" at bounding box center [1041, 506] width 4 height 7
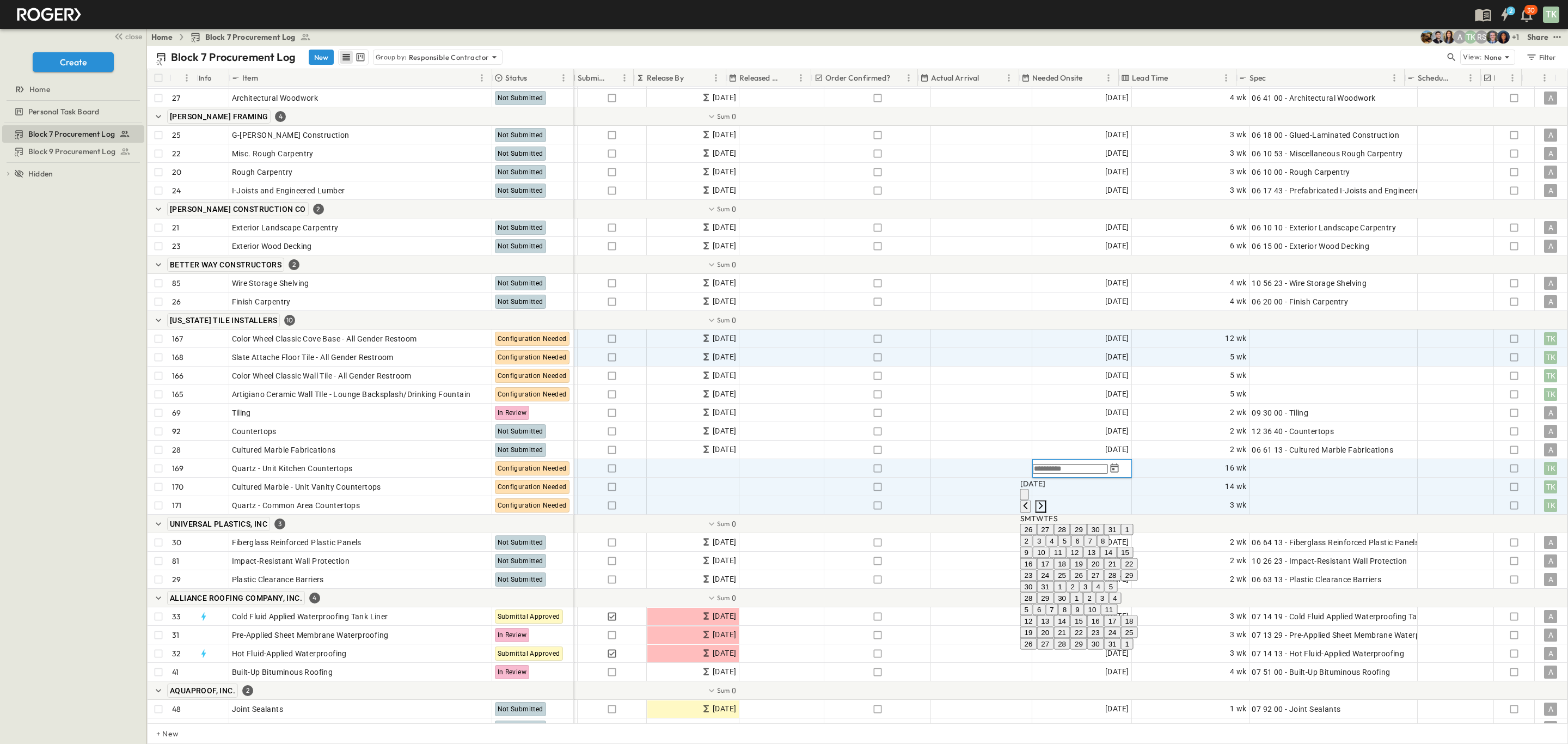
click at [1043, 502] on icon "Next month" at bounding box center [1041, 506] width 4 height 7
click at [1121, 558] on button "18" at bounding box center [1113, 552] width 17 height 12
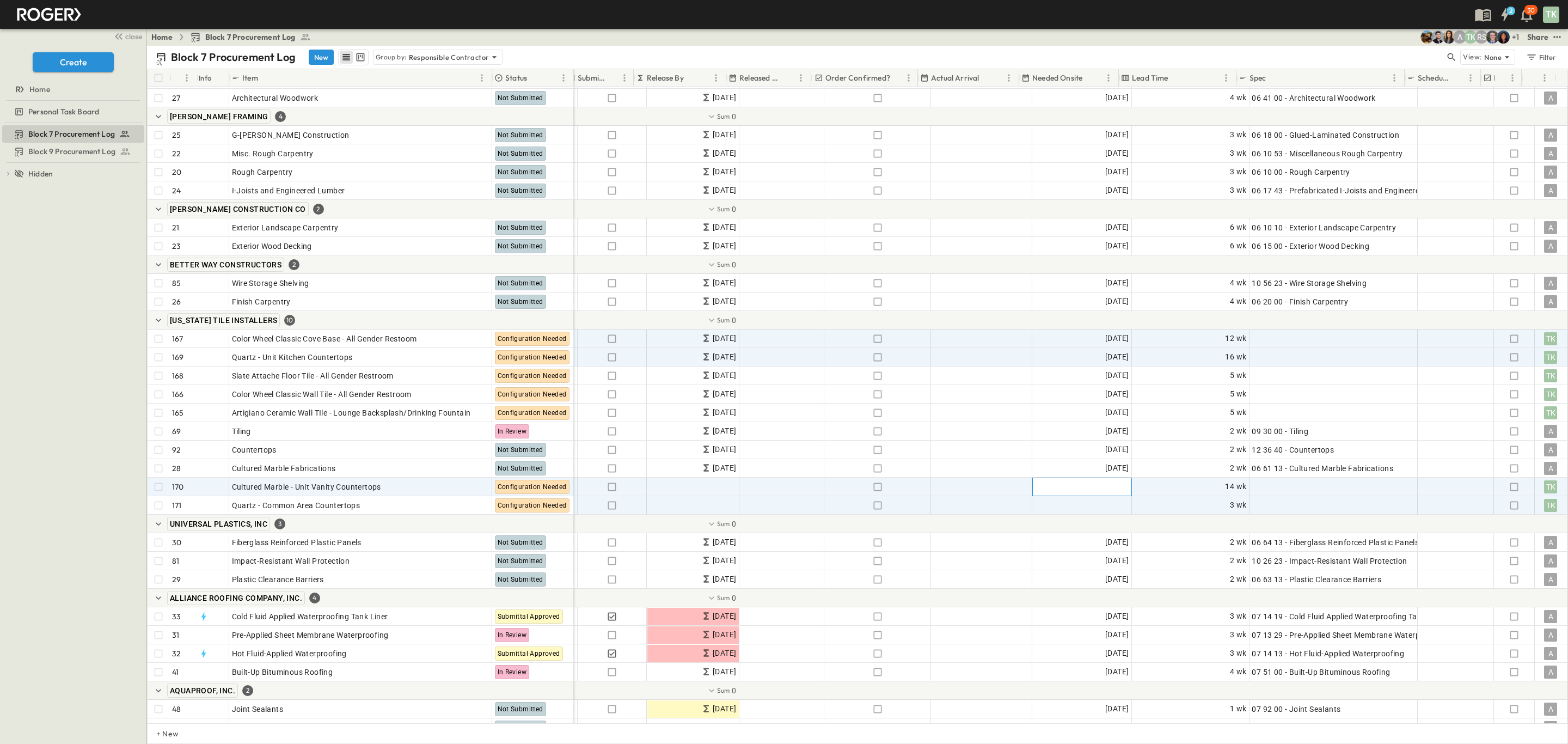
click at [1078, 487] on div "Add Date" at bounding box center [1082, 486] width 99 height 18
click at [1045, 520] on icon "Next month" at bounding box center [1041, 524] width 9 height 9
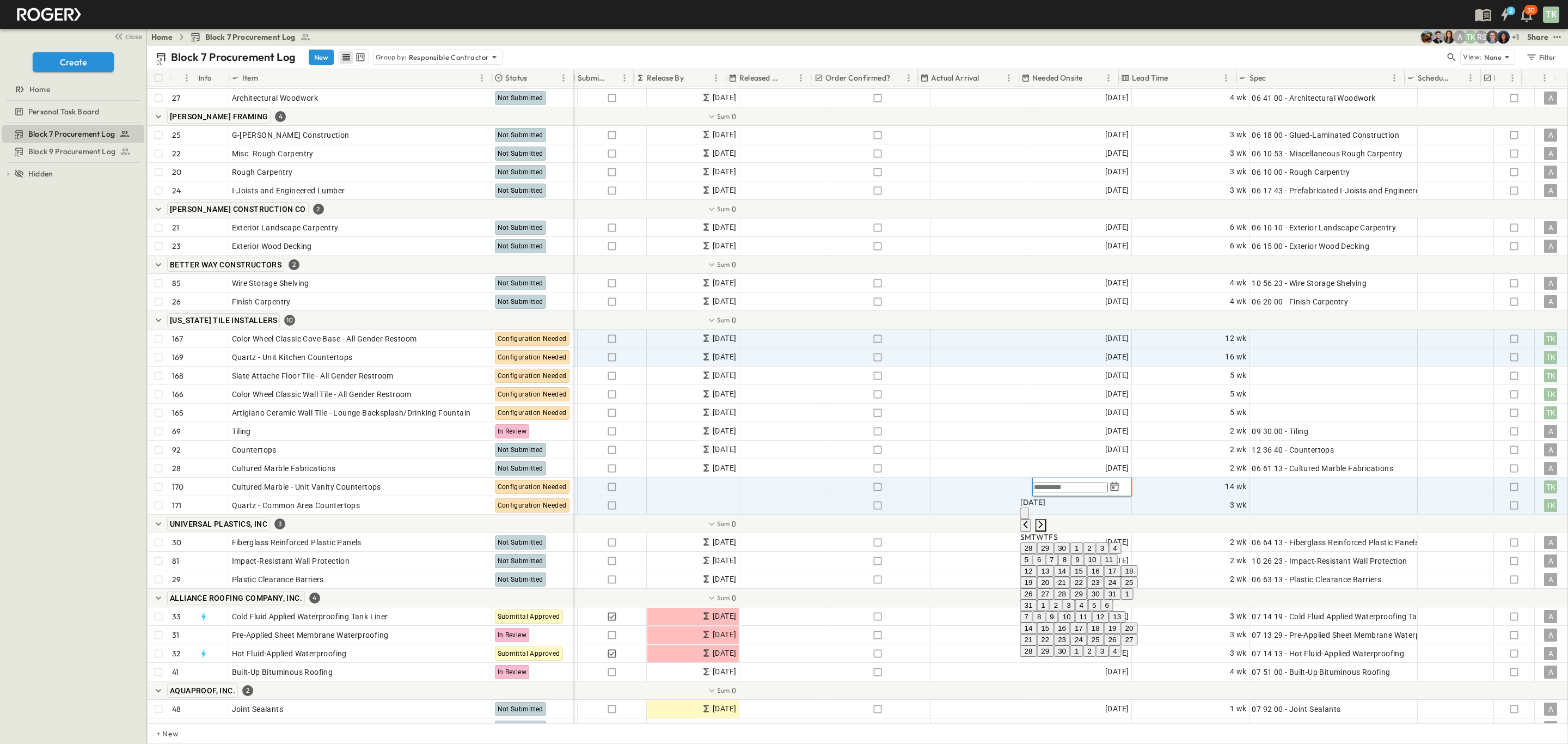
click at [1045, 520] on icon "Next month" at bounding box center [1041, 524] width 9 height 9
click at [1045, 531] on icon "Next month" at bounding box center [1041, 535] width 9 height 9
click at [1043, 521] on icon "Next month" at bounding box center [1041, 524] width 4 height 7
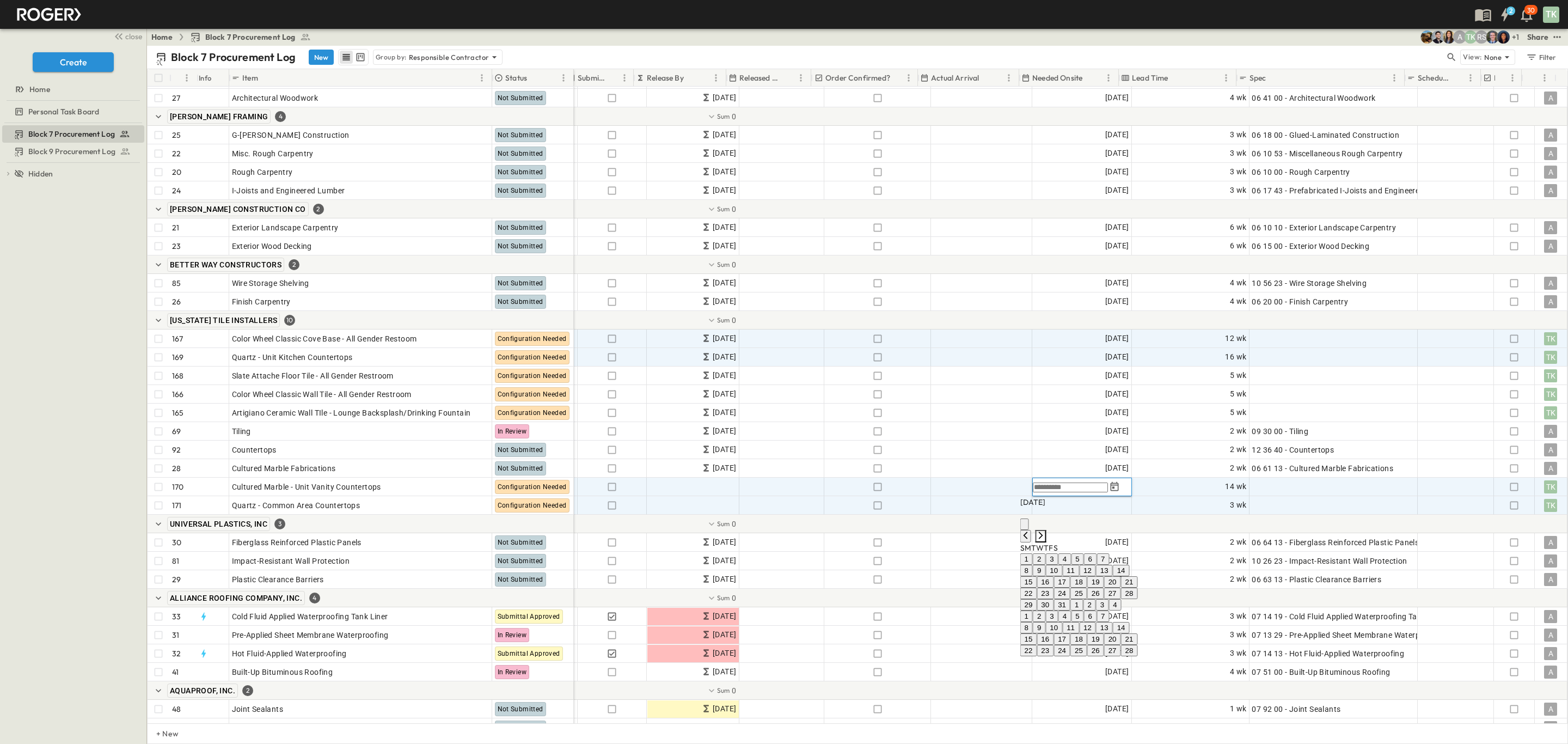
click at [1043, 532] on icon "Next month" at bounding box center [1041, 535] width 4 height 7
click at [1043, 521] on icon "Next month" at bounding box center [1041, 524] width 4 height 7
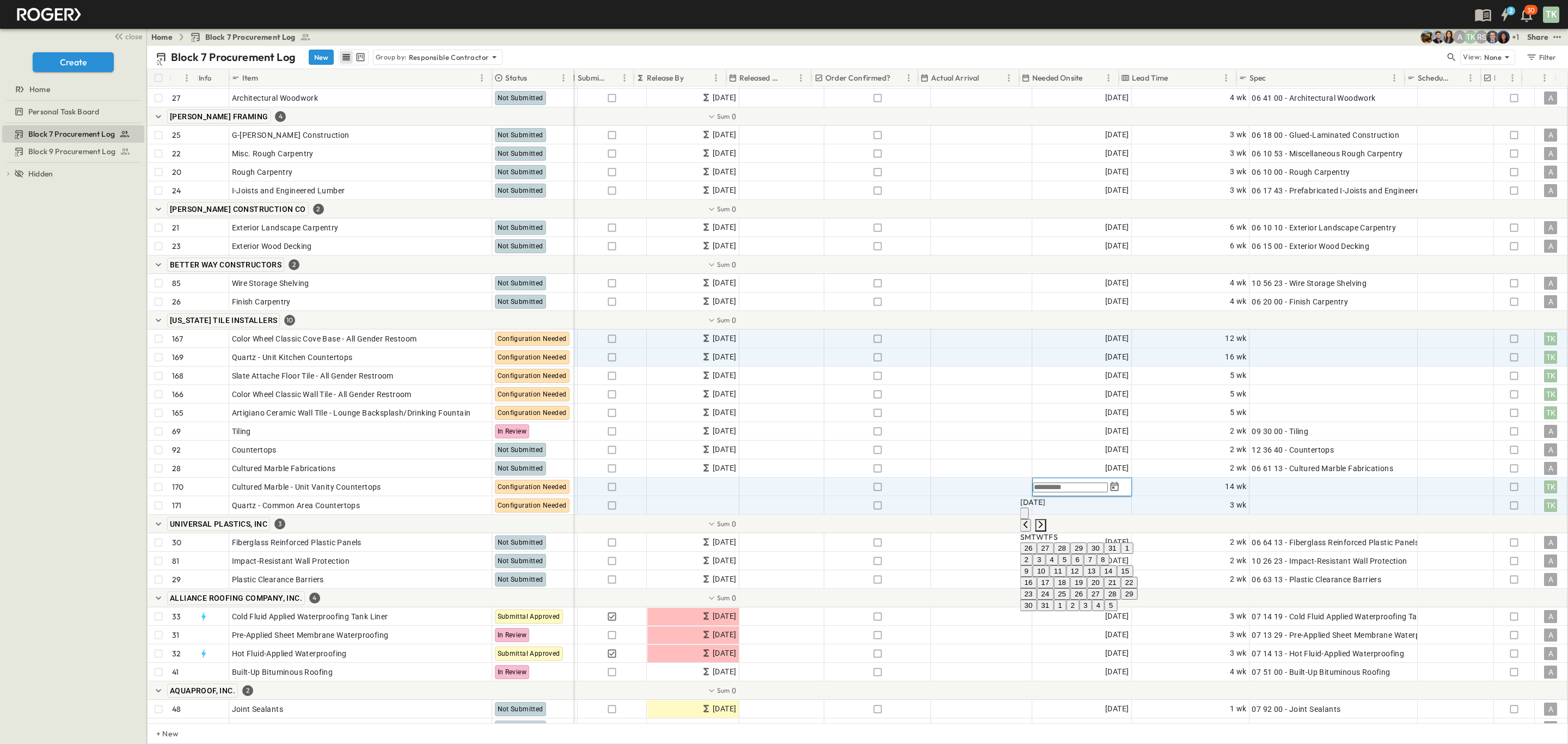
click at [1043, 521] on icon "Next month" at bounding box center [1041, 524] width 4 height 7
click at [1121, 577] on button "18" at bounding box center [1113, 570] width 17 height 12
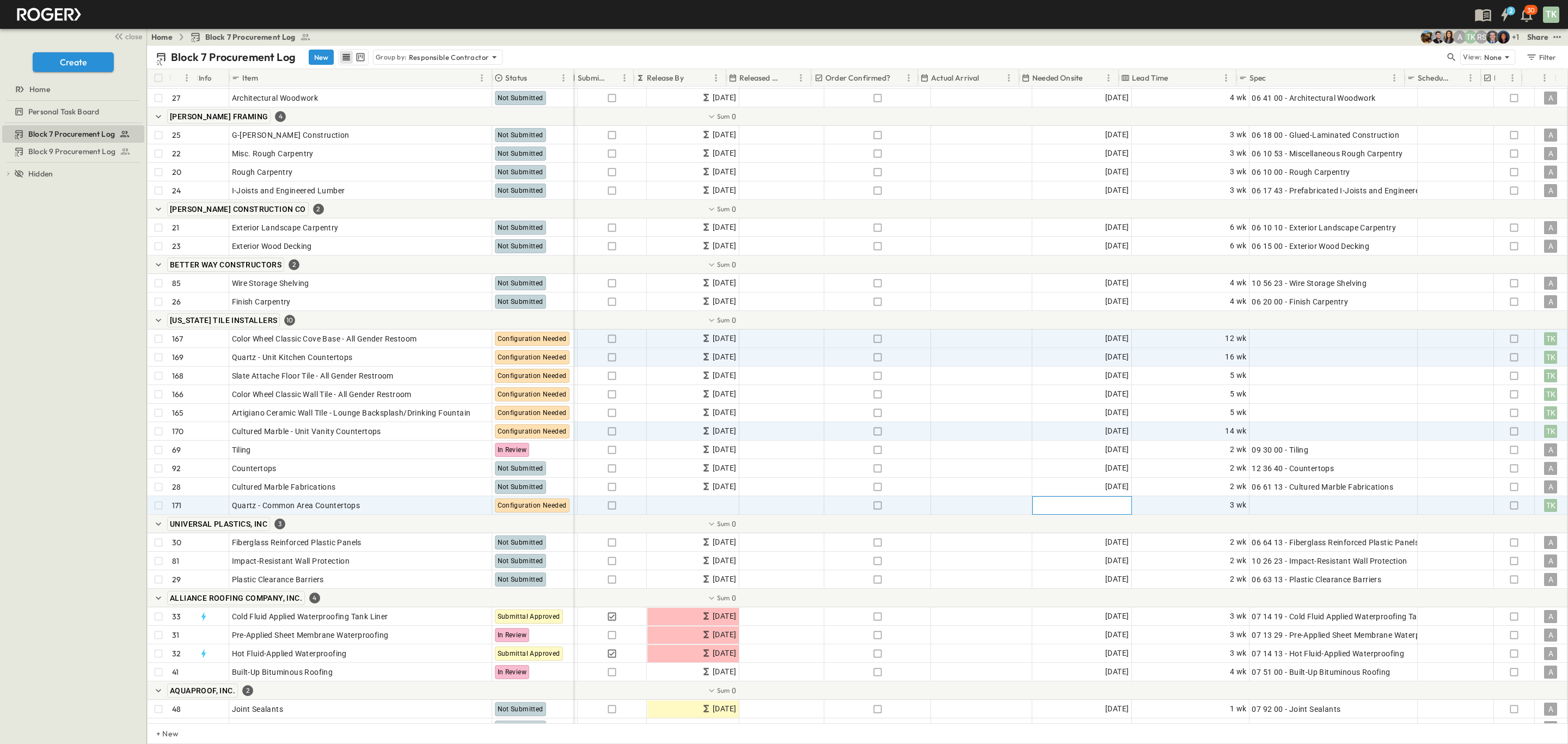
click at [1107, 505] on span "Add Date" at bounding box center [1113, 505] width 33 height 11
click at [1045, 538] on icon "Next month" at bounding box center [1041, 542] width 9 height 9
click at [1028, 539] on icon "Previous month" at bounding box center [1026, 542] width 4 height 7
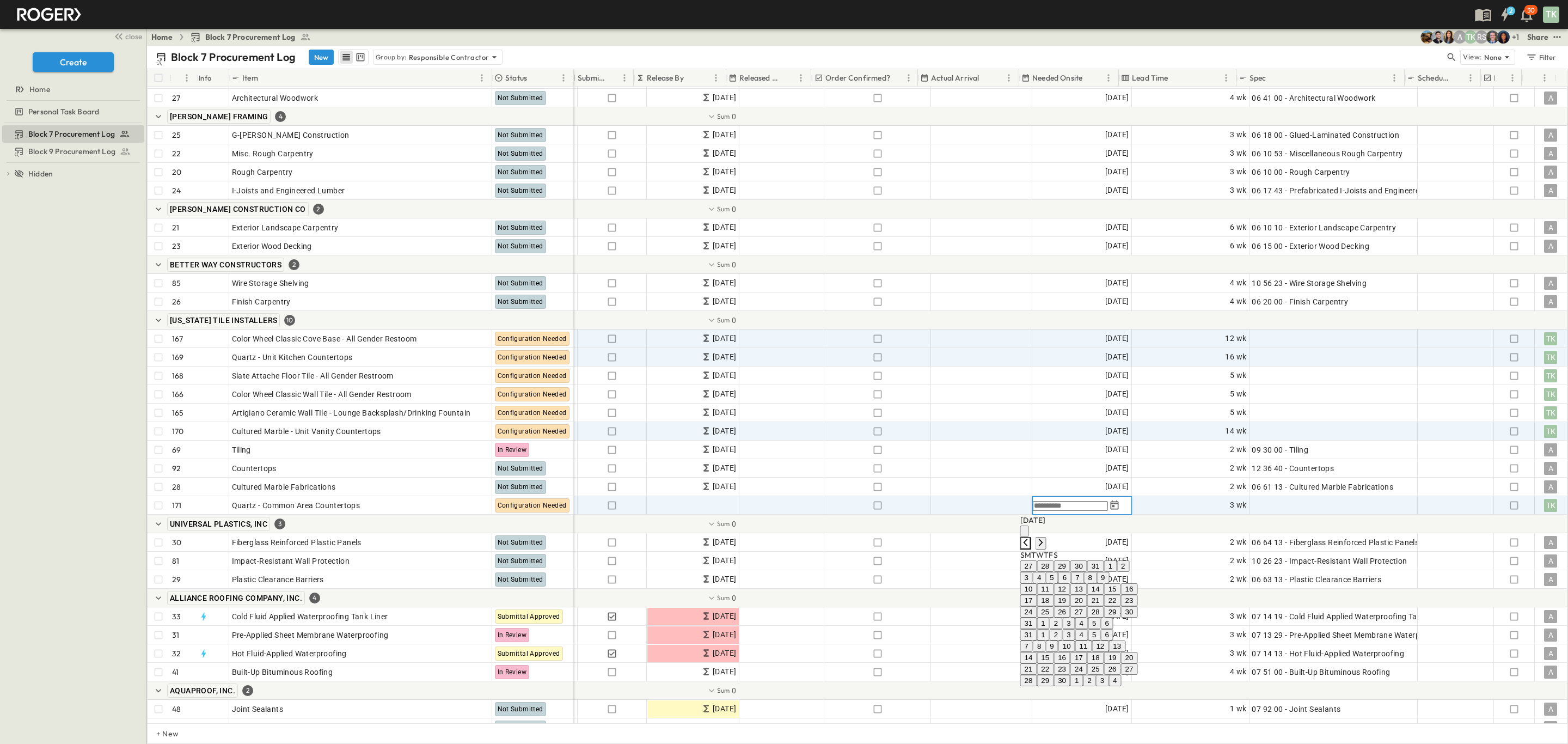
click at [1028, 539] on icon "Previous month" at bounding box center [1026, 542] width 4 height 7
click at [1045, 538] on icon "Next month" at bounding box center [1041, 542] width 9 height 9
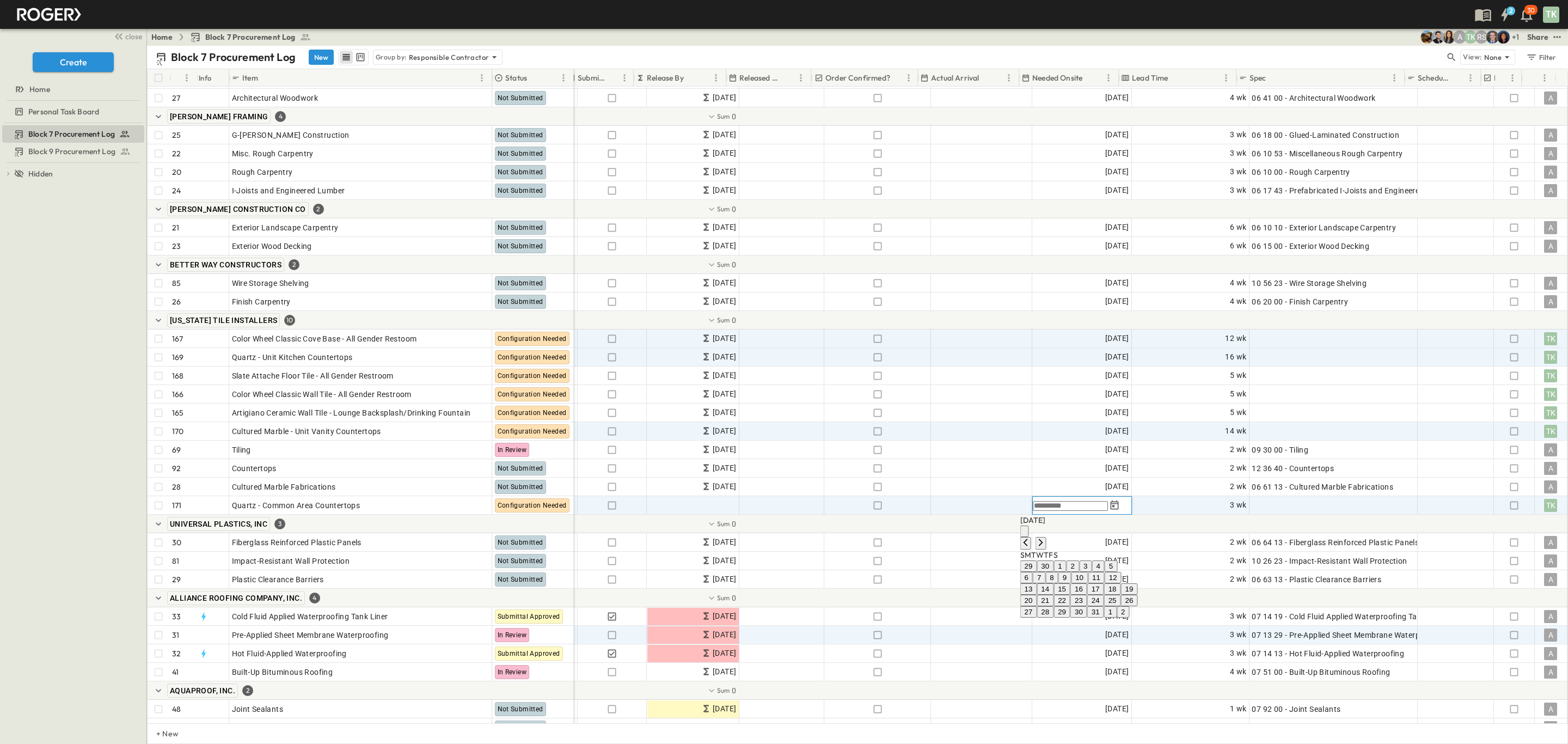
click at [1054, 606] on button "21" at bounding box center [1045, 600] width 17 height 12
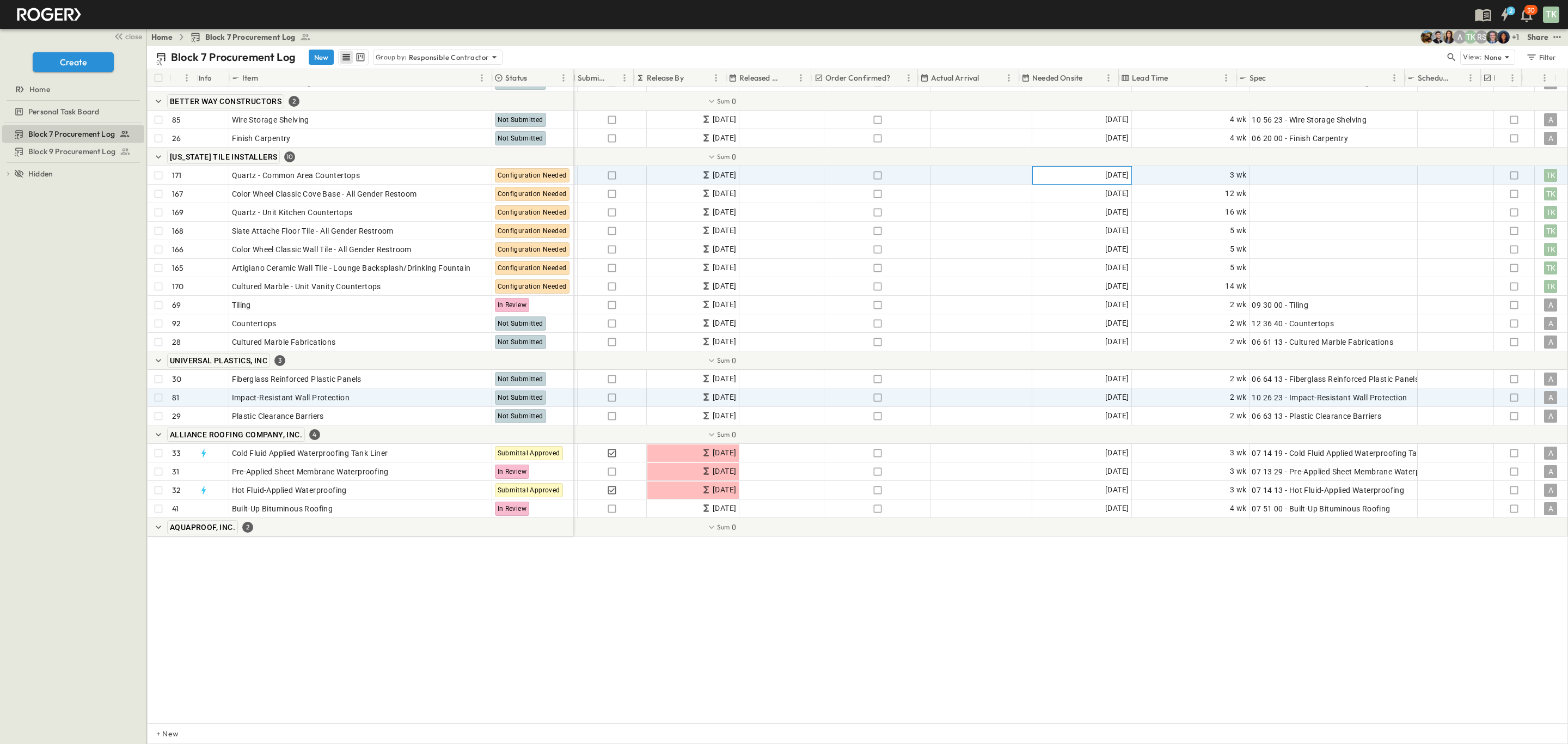
scroll to position [490, 349]
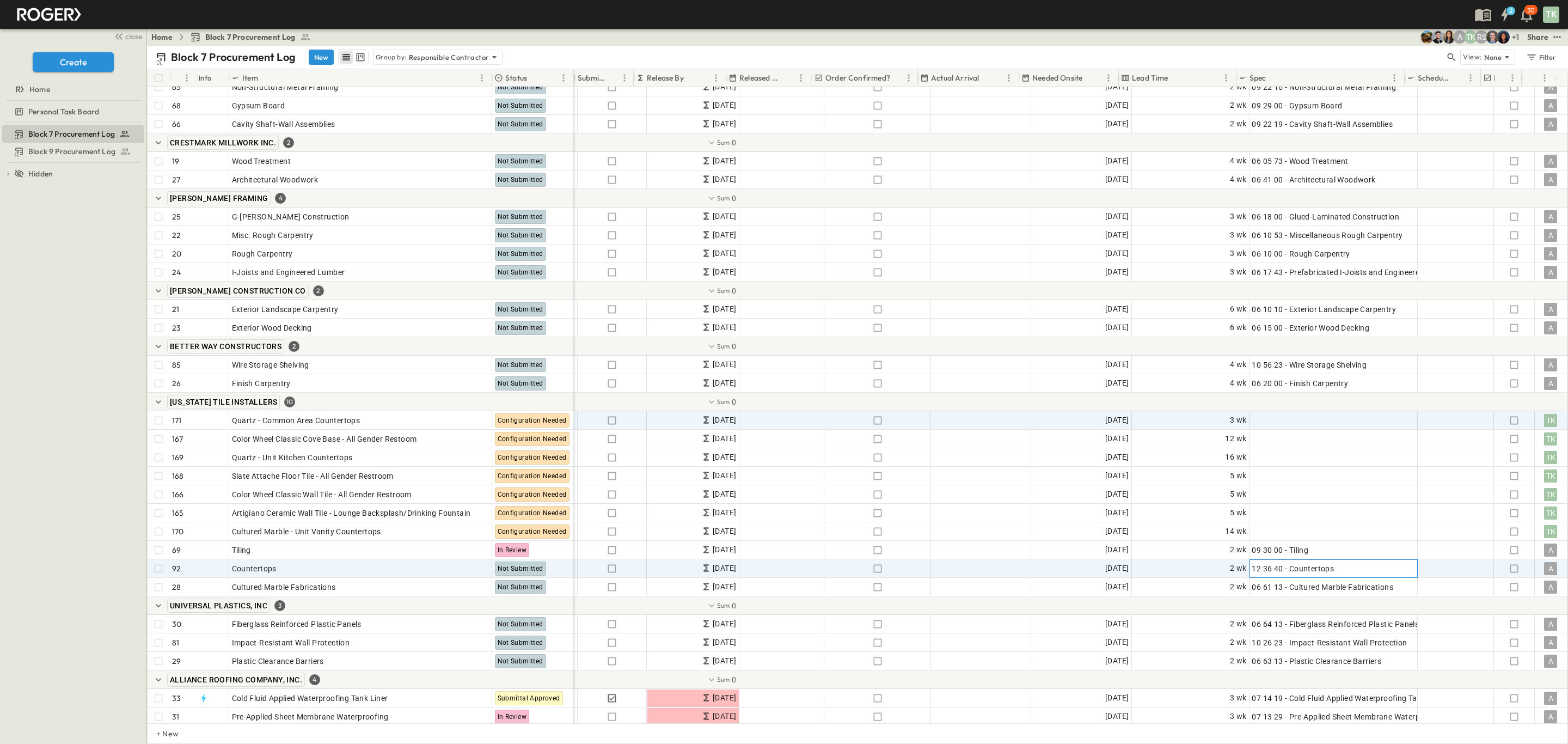
click at [1307, 567] on span "12 36 40 - Countertops" at bounding box center [1292, 569] width 82 height 11
drag, startPoint x: 1327, startPoint y: 570, endPoint x: 1212, endPoint y: 574, distance: 115.1
click at [1212, 574] on div "**********" at bounding box center [902, 569] width 1330 height 18
click at [1262, 421] on span "Add Spec" at bounding box center [1268, 421] width 33 height 11
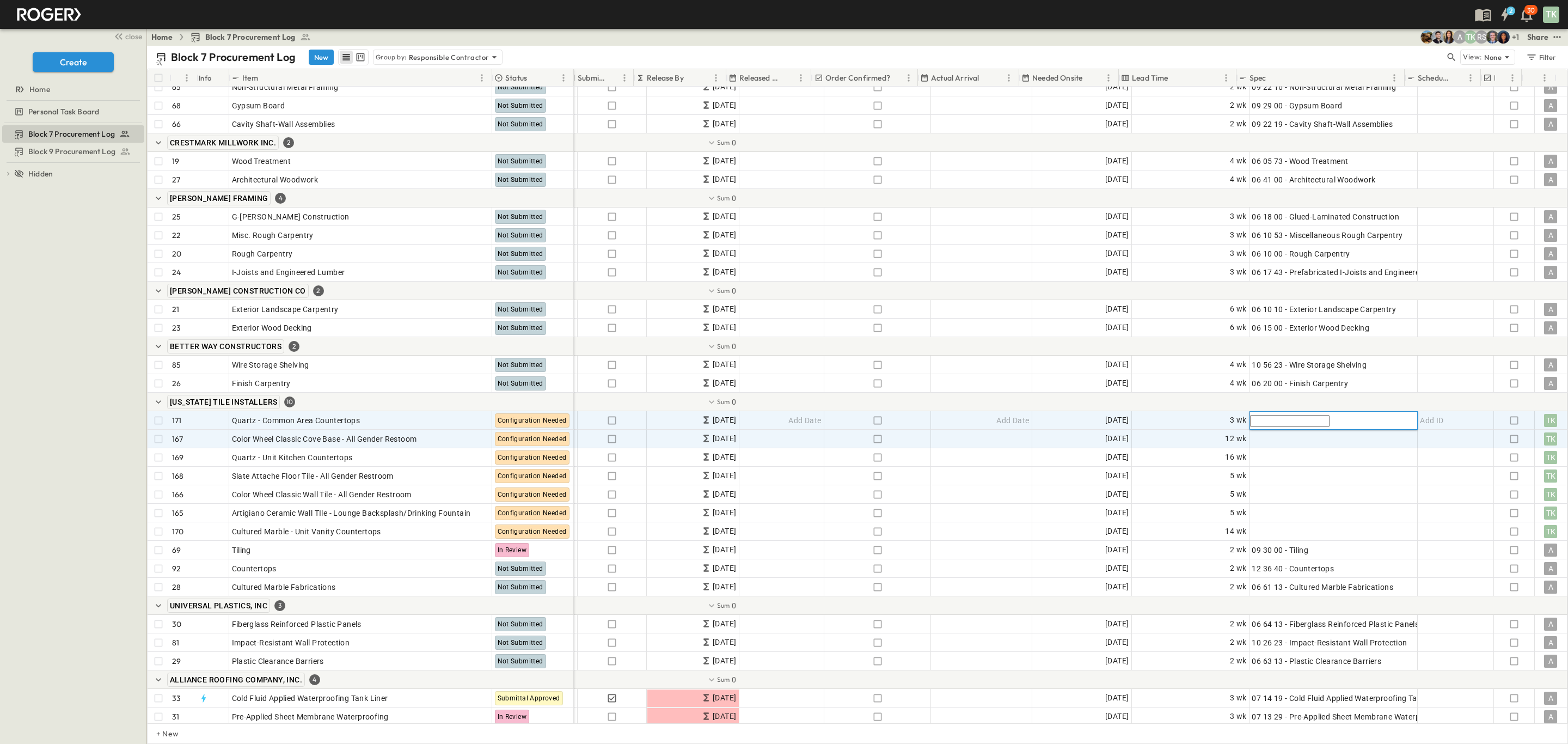
paste input "**********"
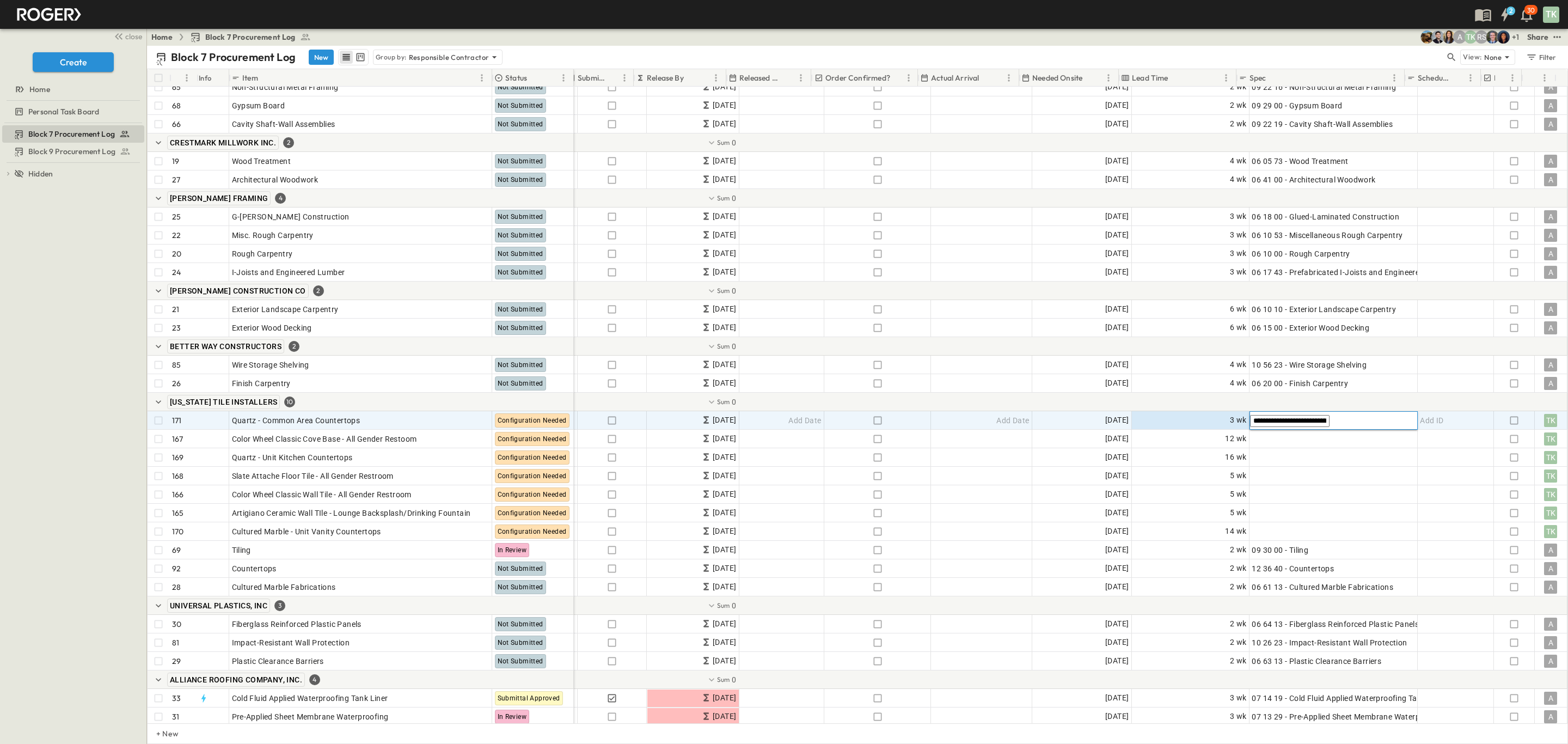
drag, startPoint x: 1289, startPoint y: 420, endPoint x: 1216, endPoint y: 415, distance: 73.2
click at [1216, 415] on div "**********" at bounding box center [902, 420] width 1330 height 18
drag, startPoint x: 1331, startPoint y: 421, endPoint x: 1214, endPoint y: 414, distance: 117.2
click at [1214, 414] on div "**********" at bounding box center [902, 420] width 1330 height 18
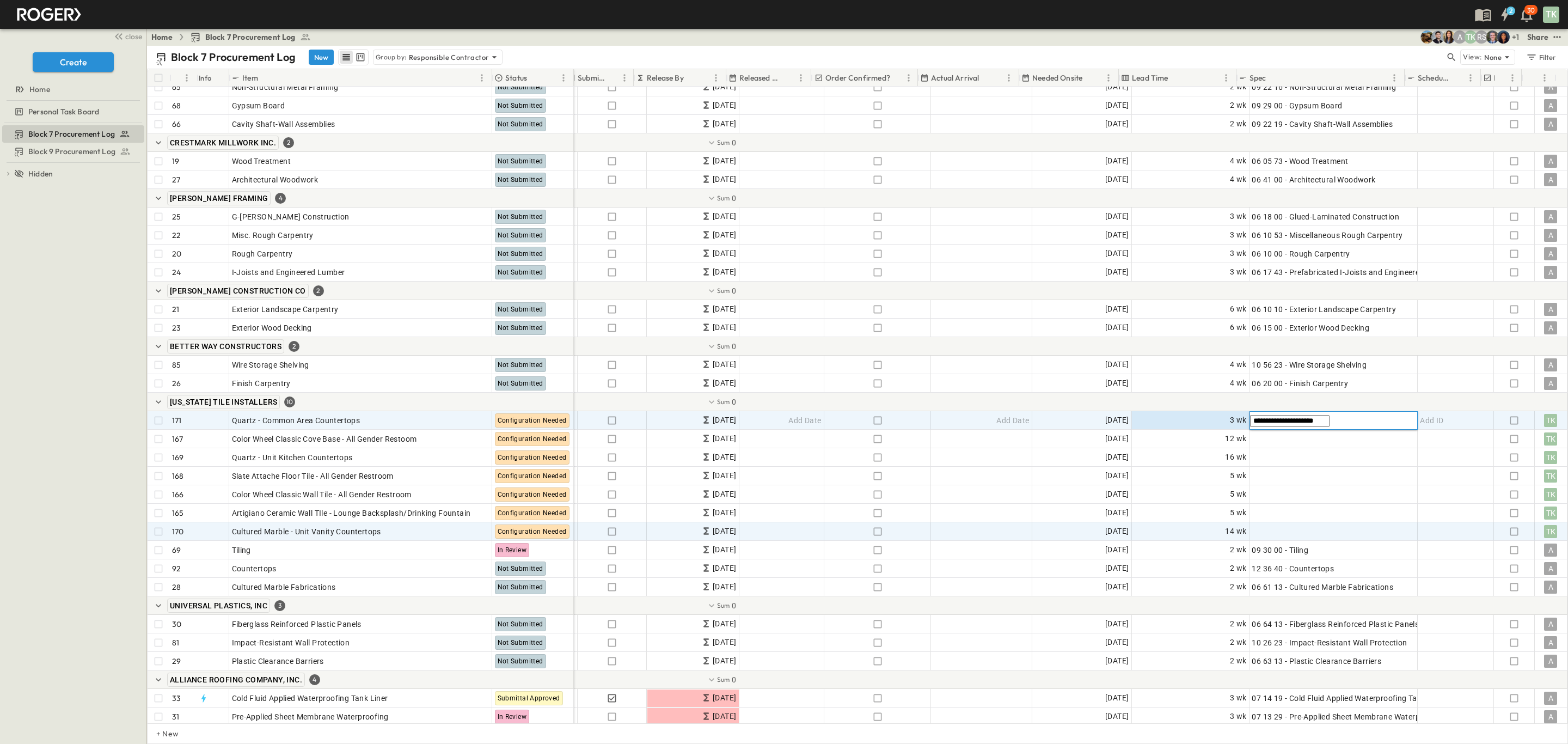
type input "**********"
click at [1276, 530] on div "Add Spec" at bounding box center [1332, 531] width 163 height 15
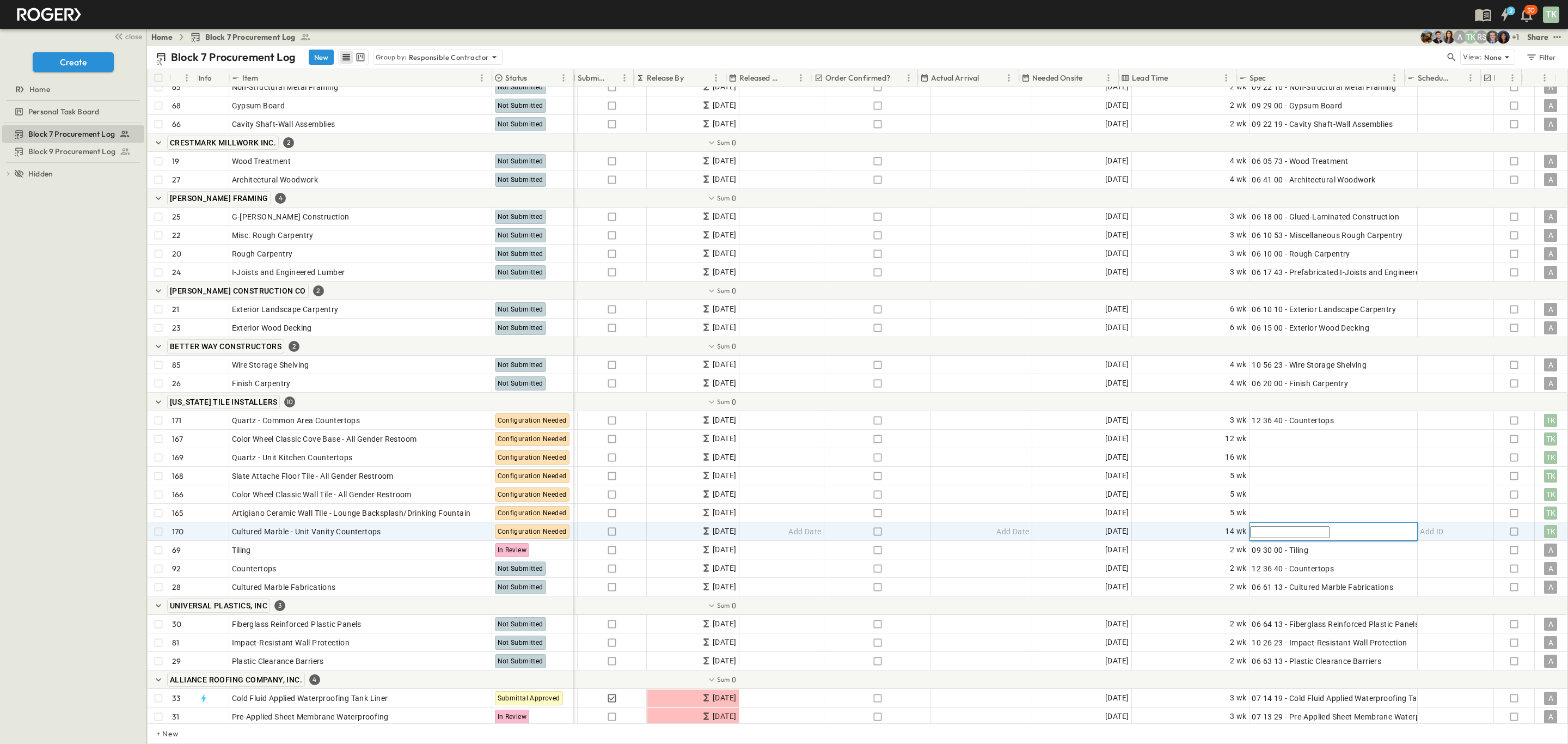
paste input "**********"
drag, startPoint x: 1286, startPoint y: 532, endPoint x: 1210, endPoint y: 530, distance: 76.0
click at [1210, 530] on div "**********" at bounding box center [902, 532] width 1330 height 18
type input "**********"
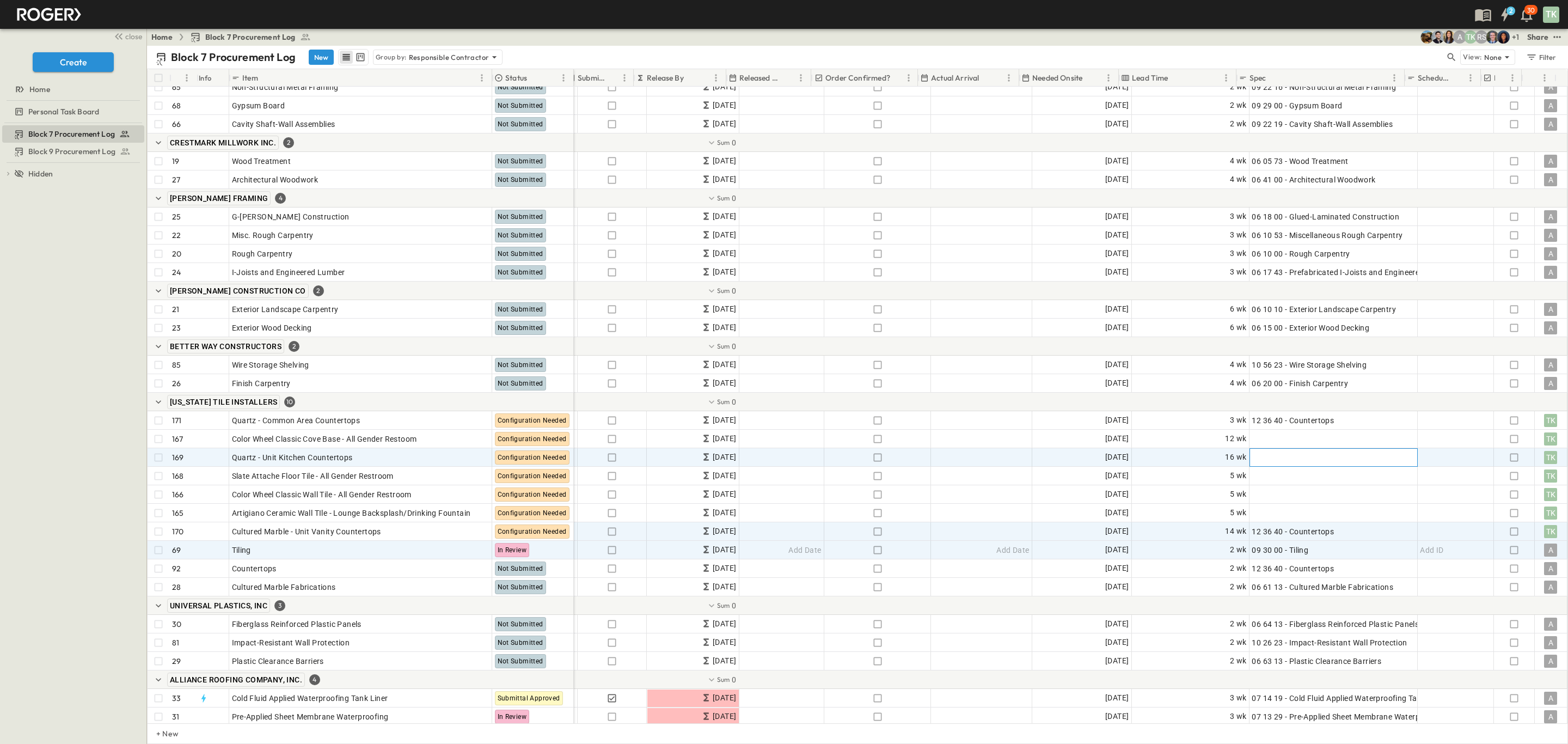
click at [1304, 451] on div "Add Spec" at bounding box center [1332, 457] width 163 height 15
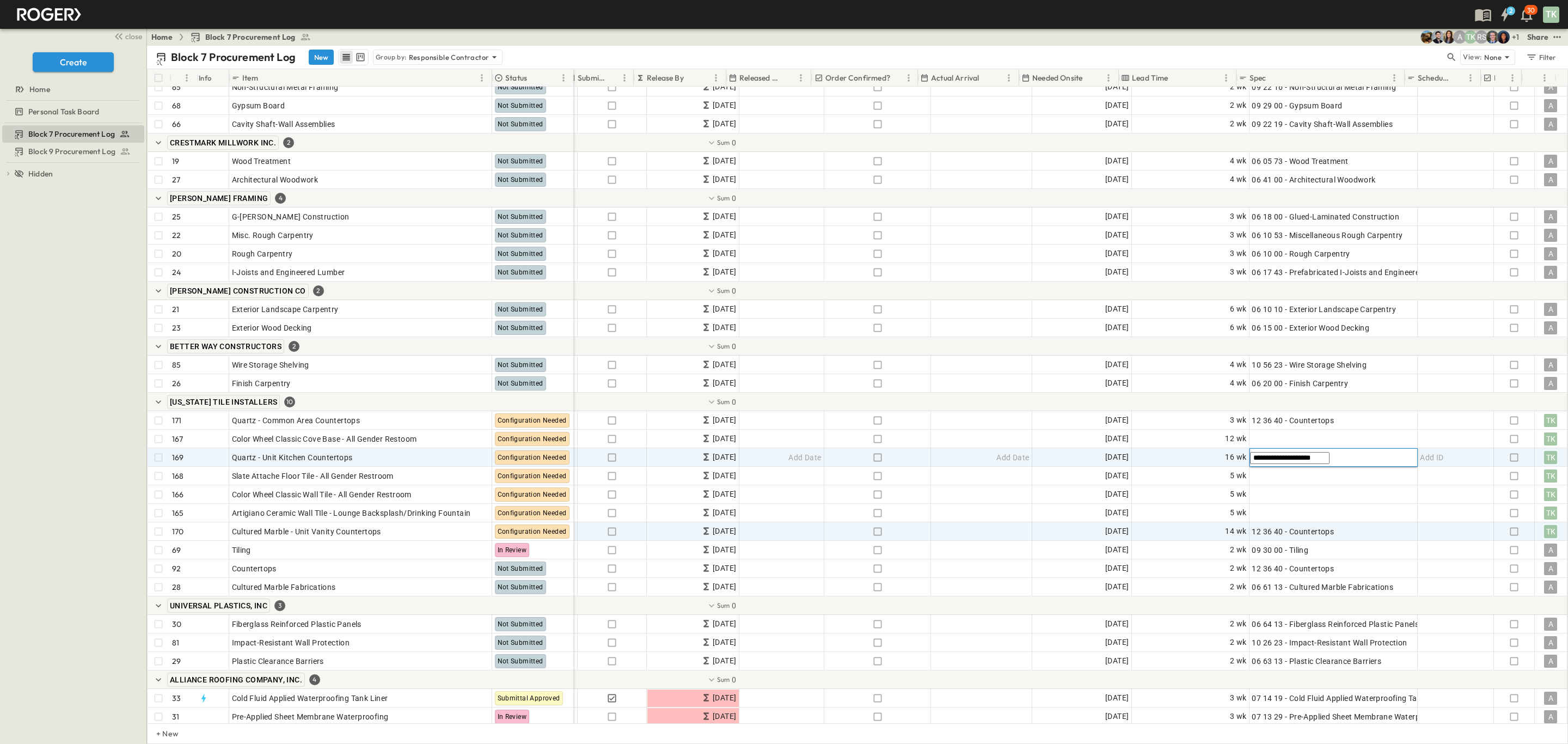
type input "**********"
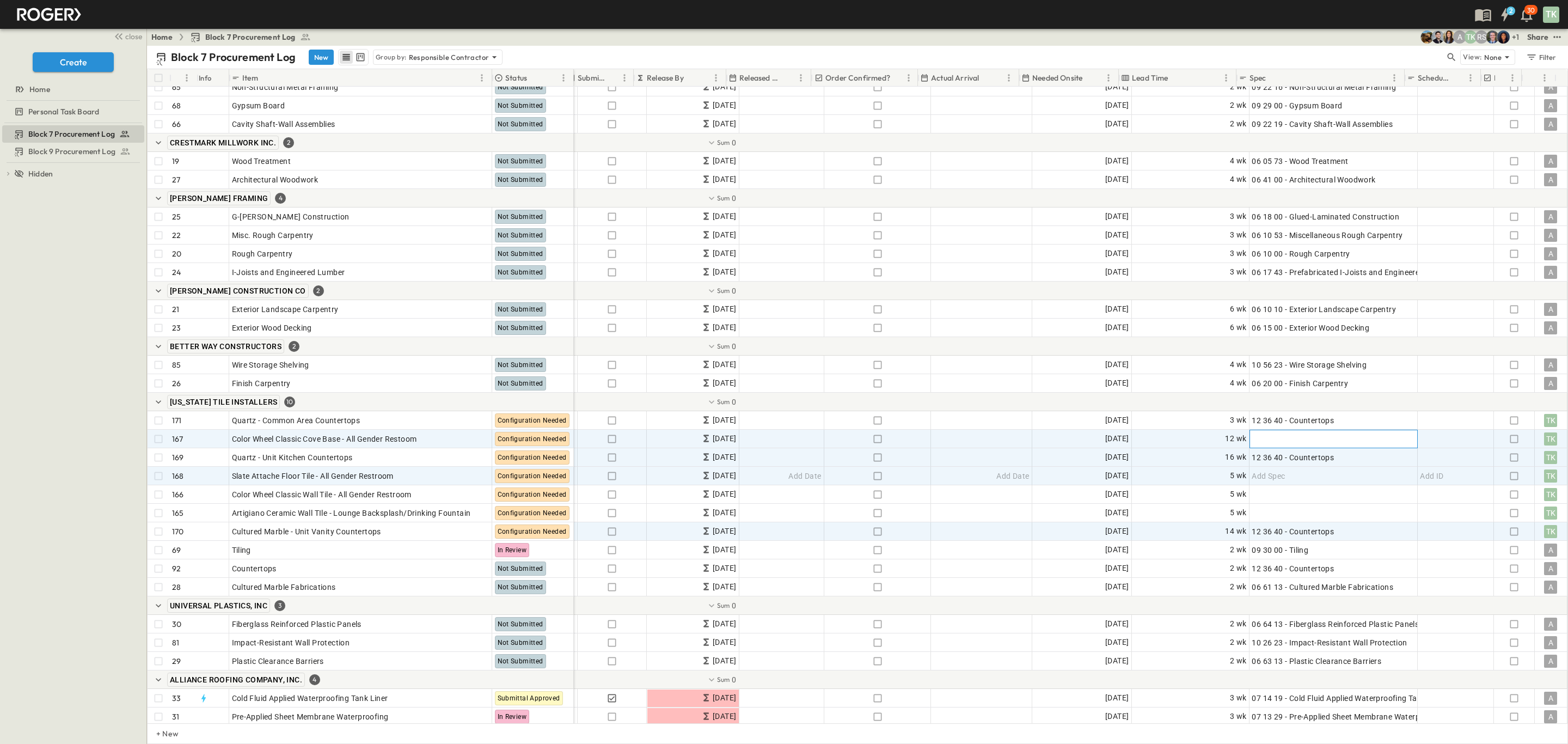
click at [1301, 440] on div "Add Spec" at bounding box center [1332, 438] width 163 height 15
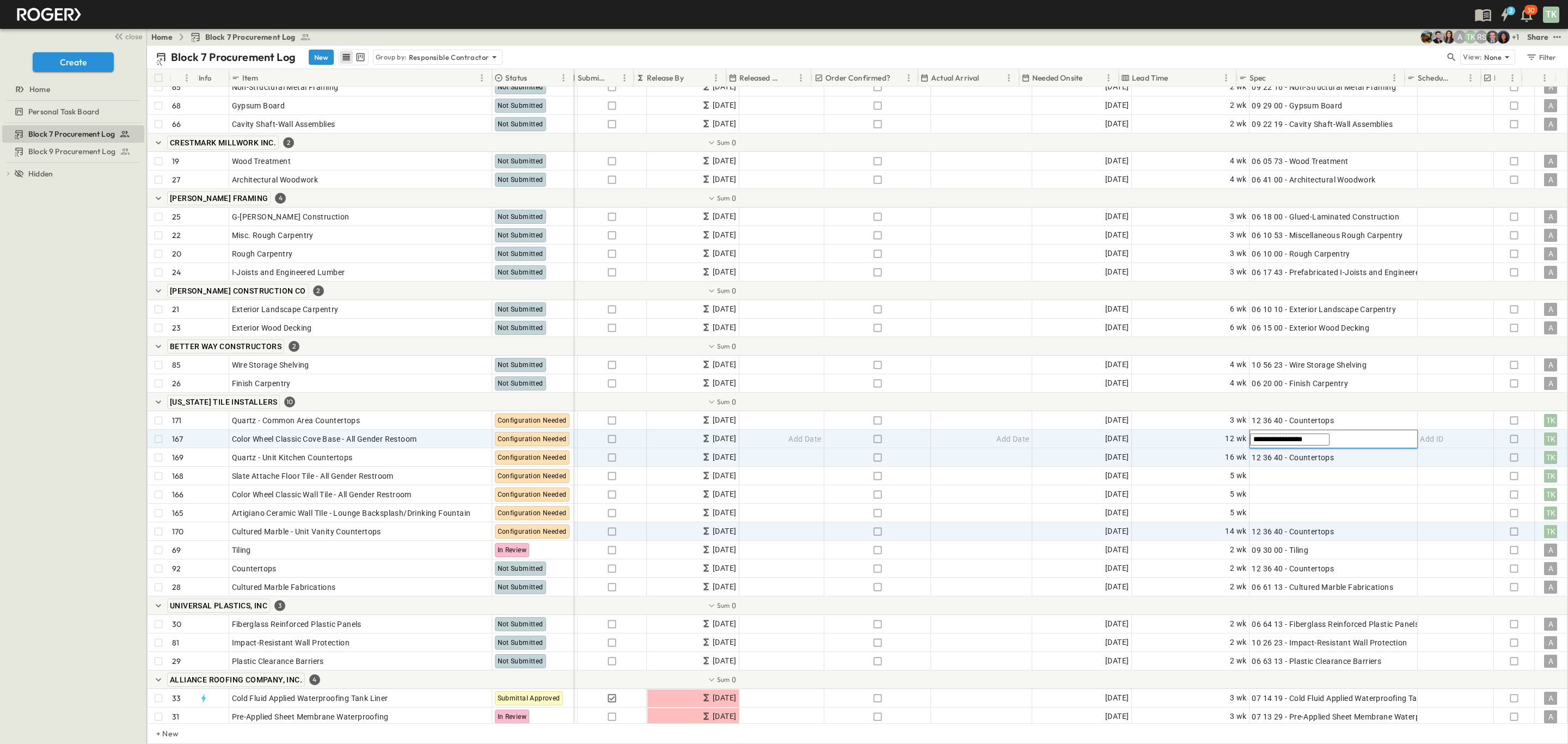
type input "**********"
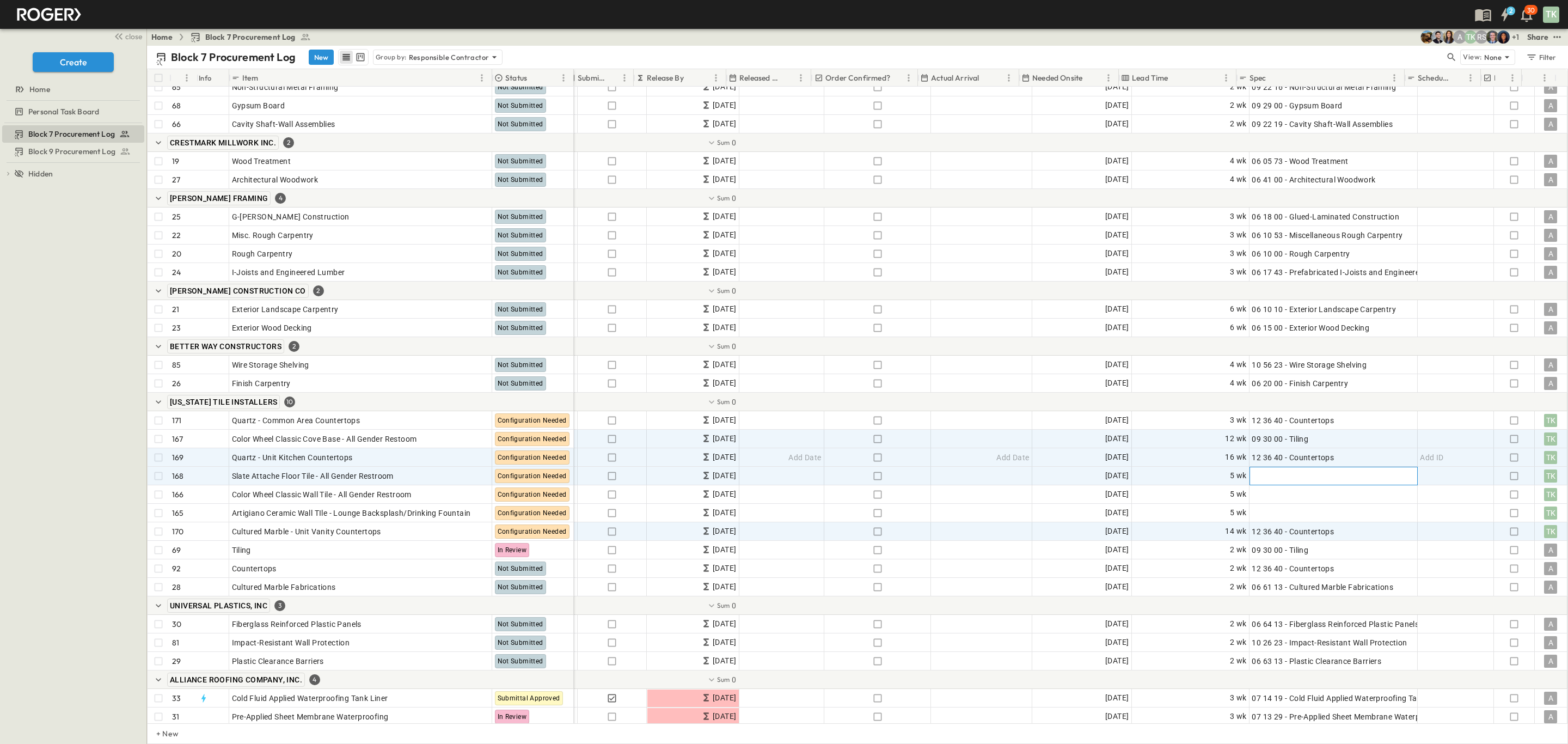
click at [1265, 469] on div "Add Spec" at bounding box center [1332, 476] width 163 height 15
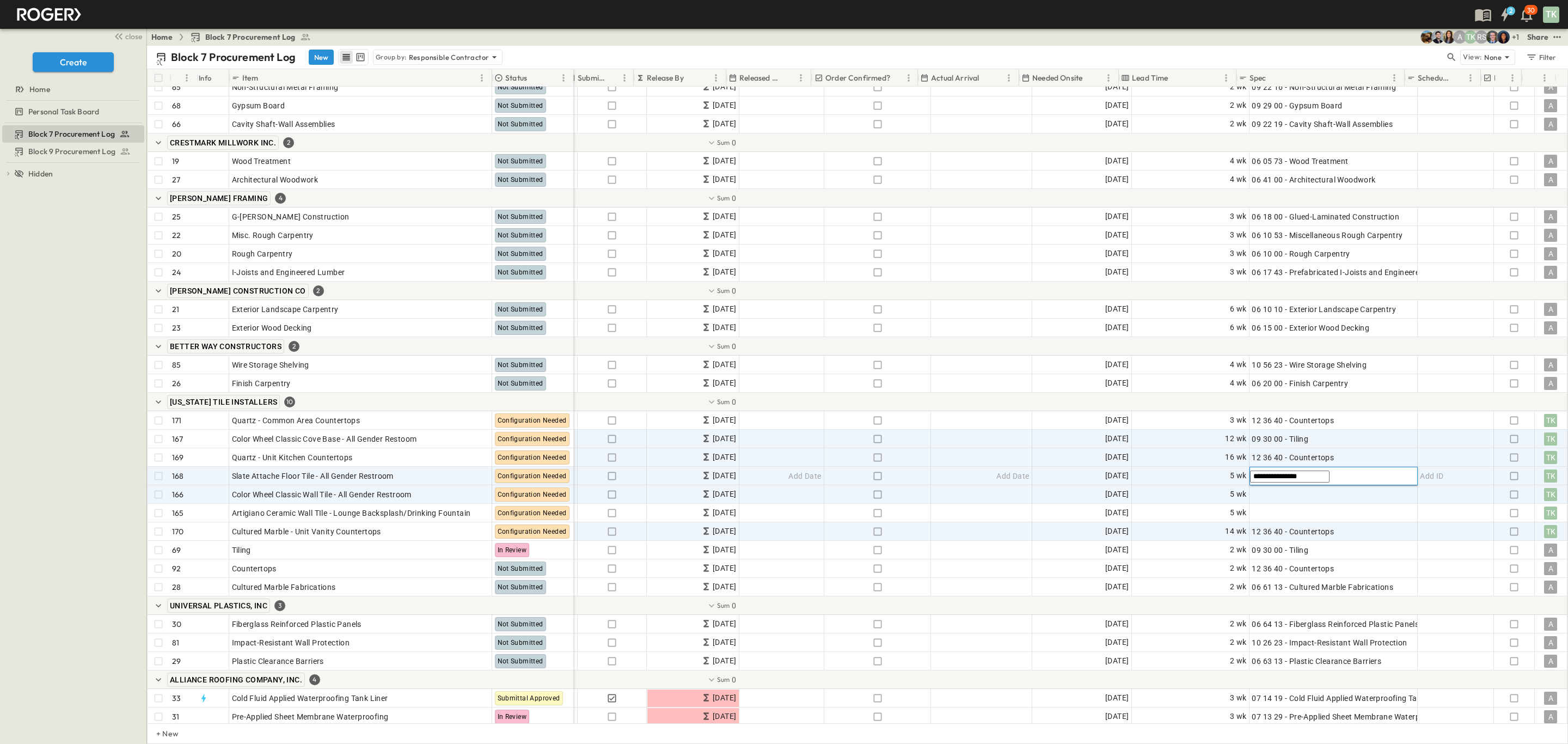
type input "**********"
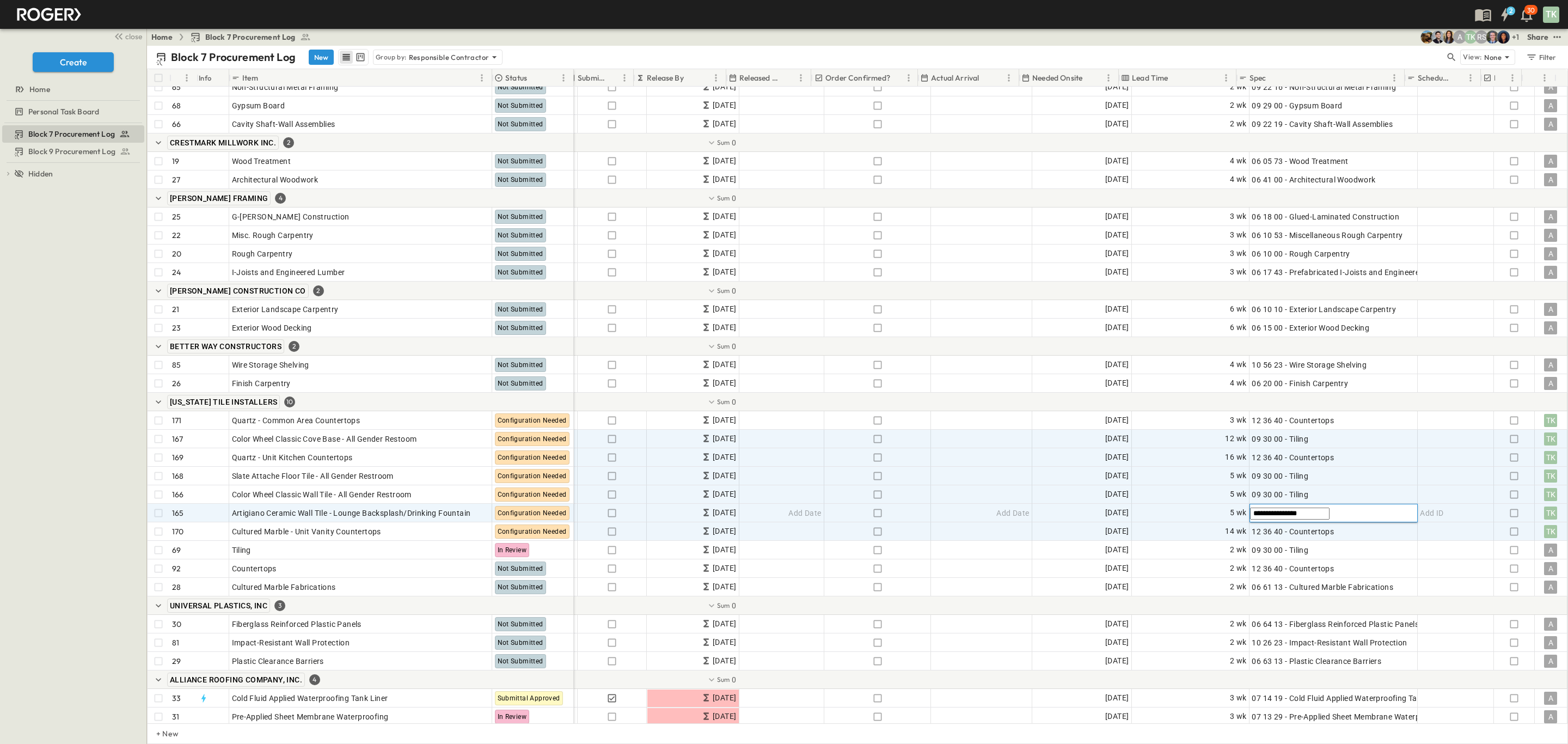
type input "**********"
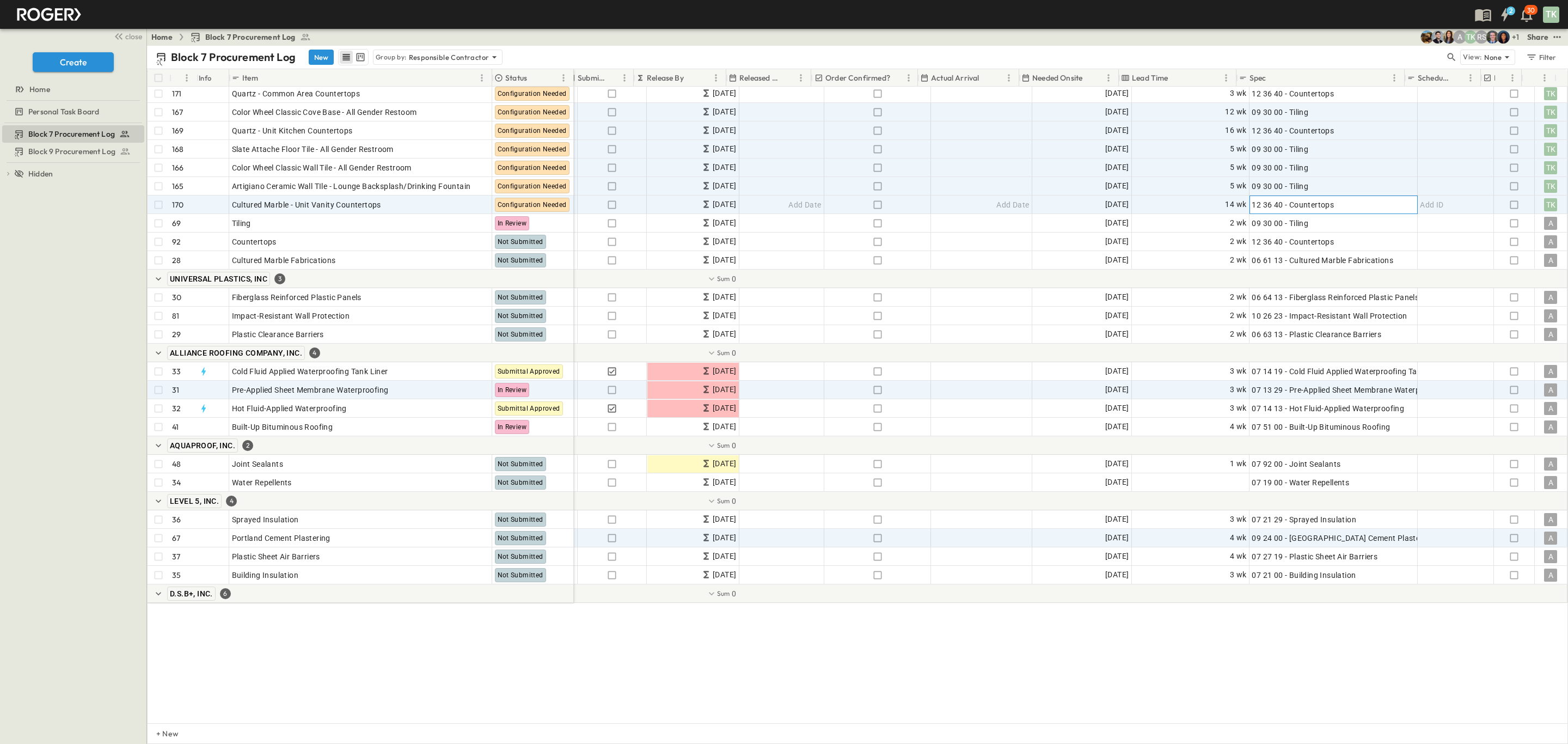
scroll to position [653, 349]
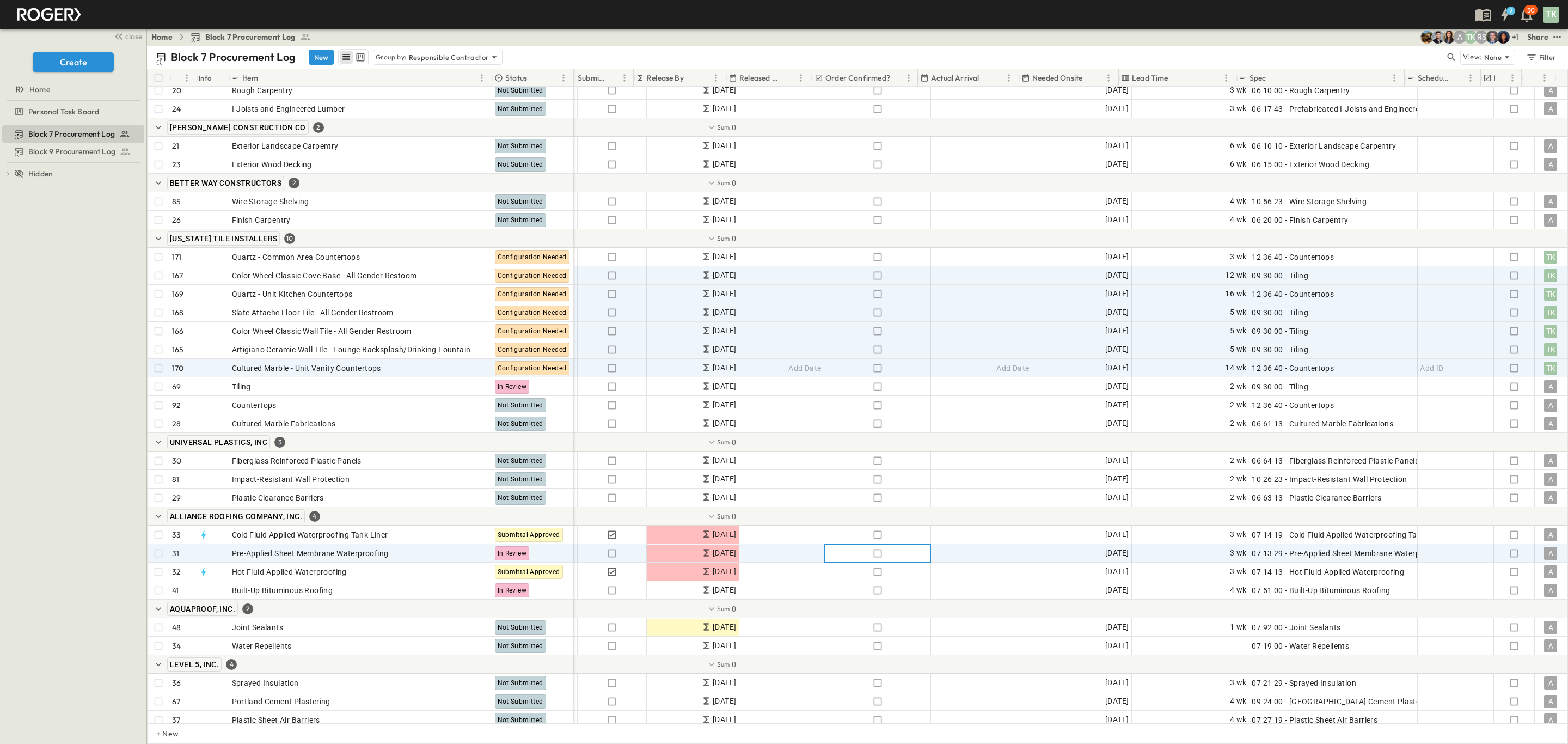
drag, startPoint x: 838, startPoint y: 561, endPoint x: 1129, endPoint y: 562, distance: 291.0
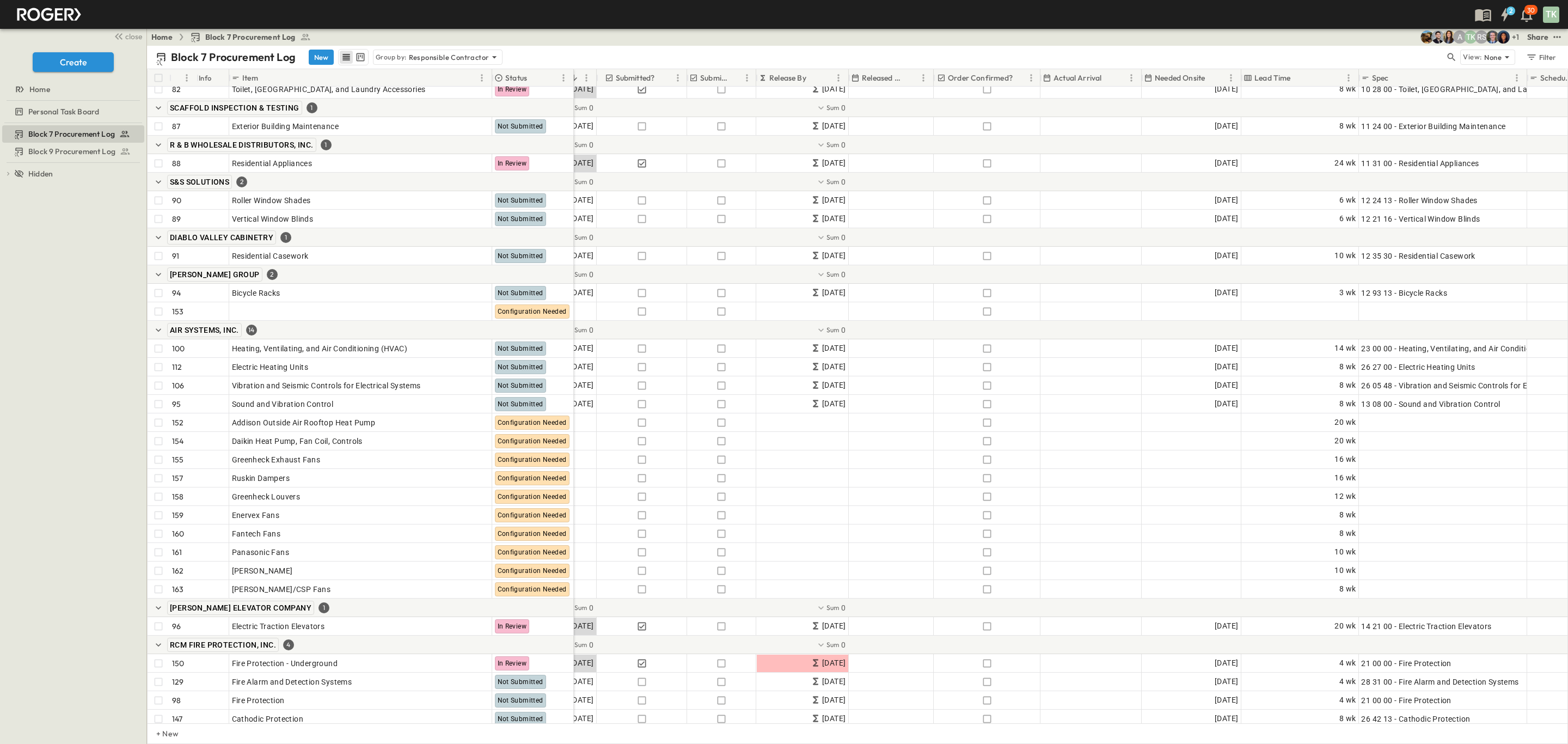
scroll to position [2451, 349]
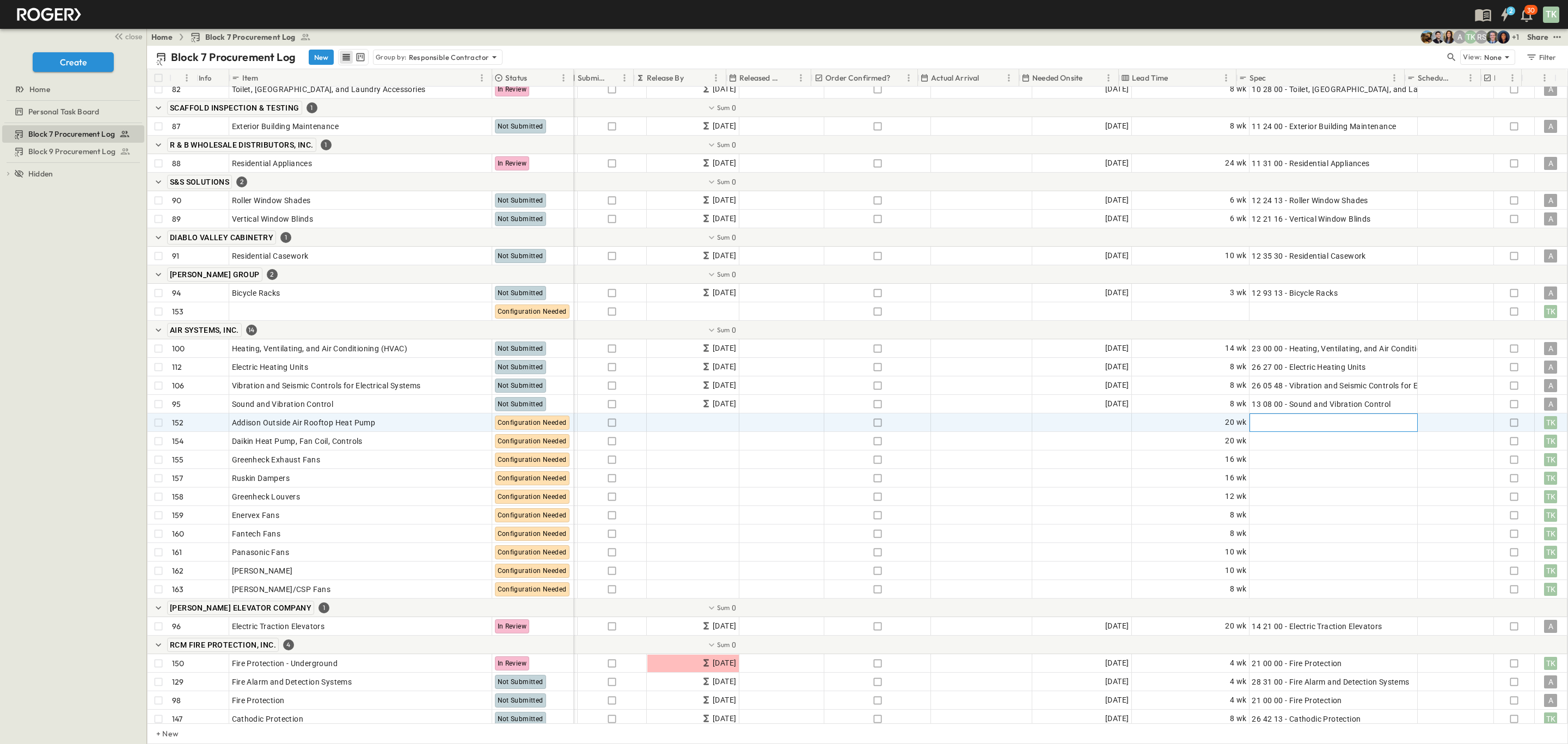
click at [1349, 425] on div "Add Spec" at bounding box center [1332, 423] width 163 height 15
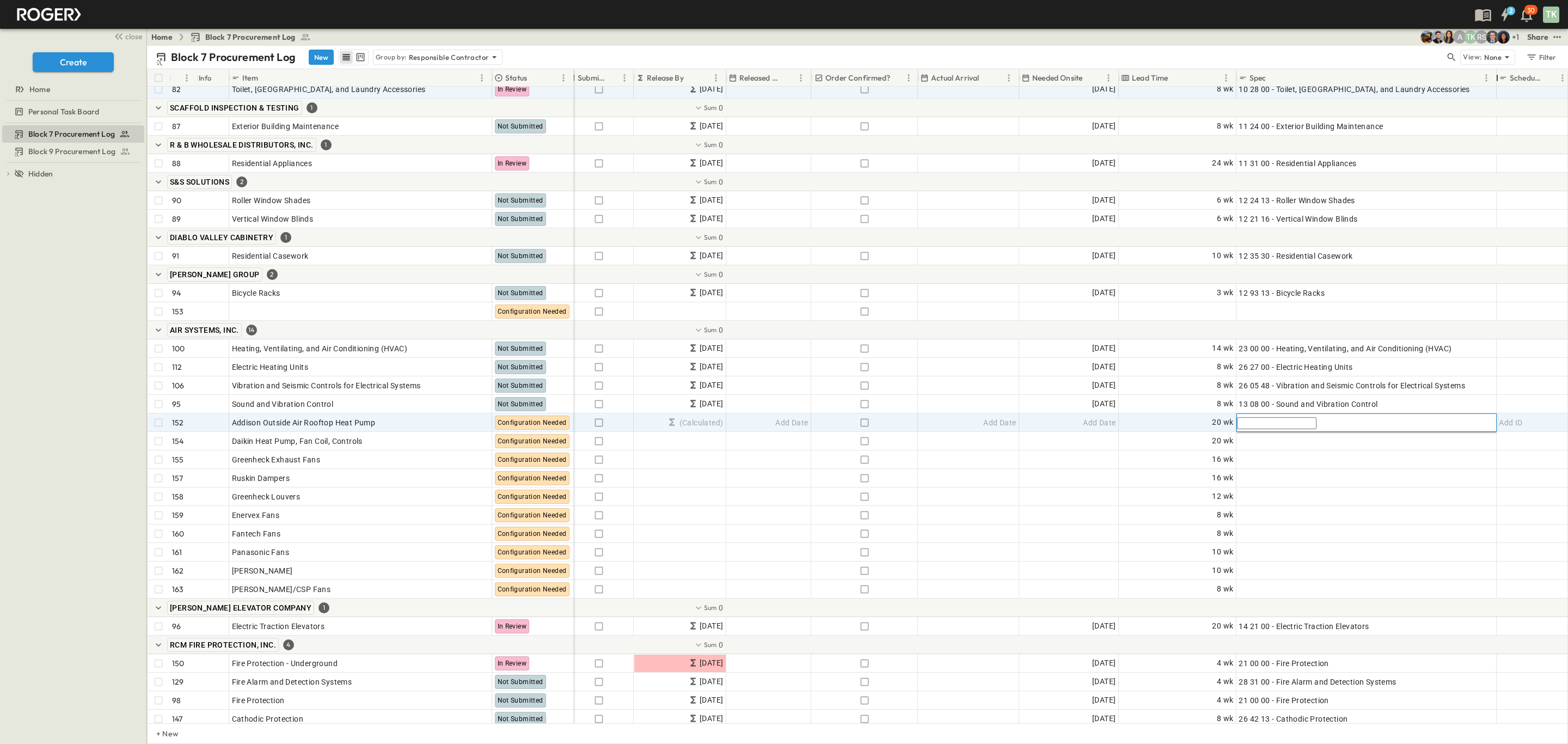
drag, startPoint x: 1405, startPoint y: 77, endPoint x: 1497, endPoint y: 87, distance: 92.5
click at [1497, 87] on div "# Info Item Status POC Responsible Contractor Submit By Submitted? Submittal Ap…" at bounding box center [857, 396] width 1420 height 654
click at [1341, 424] on div "Add Spec" at bounding box center [1366, 423] width 255 height 15
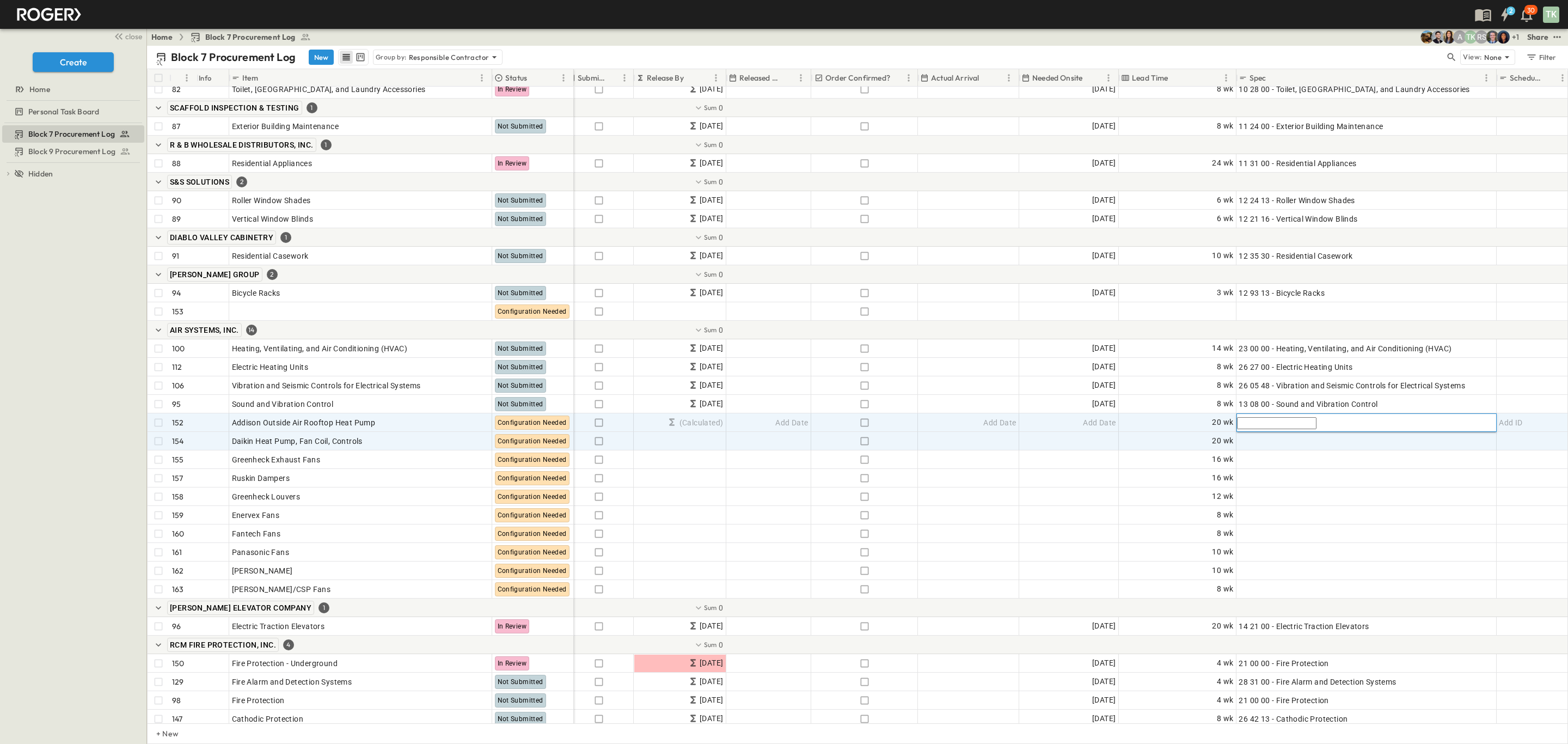
paste input "**********"
type input "**********"
click at [1314, 441] on div "Add Spec" at bounding box center [1366, 441] width 255 height 15
click at [1308, 443] on input "text" at bounding box center [1276, 442] width 80 height 12
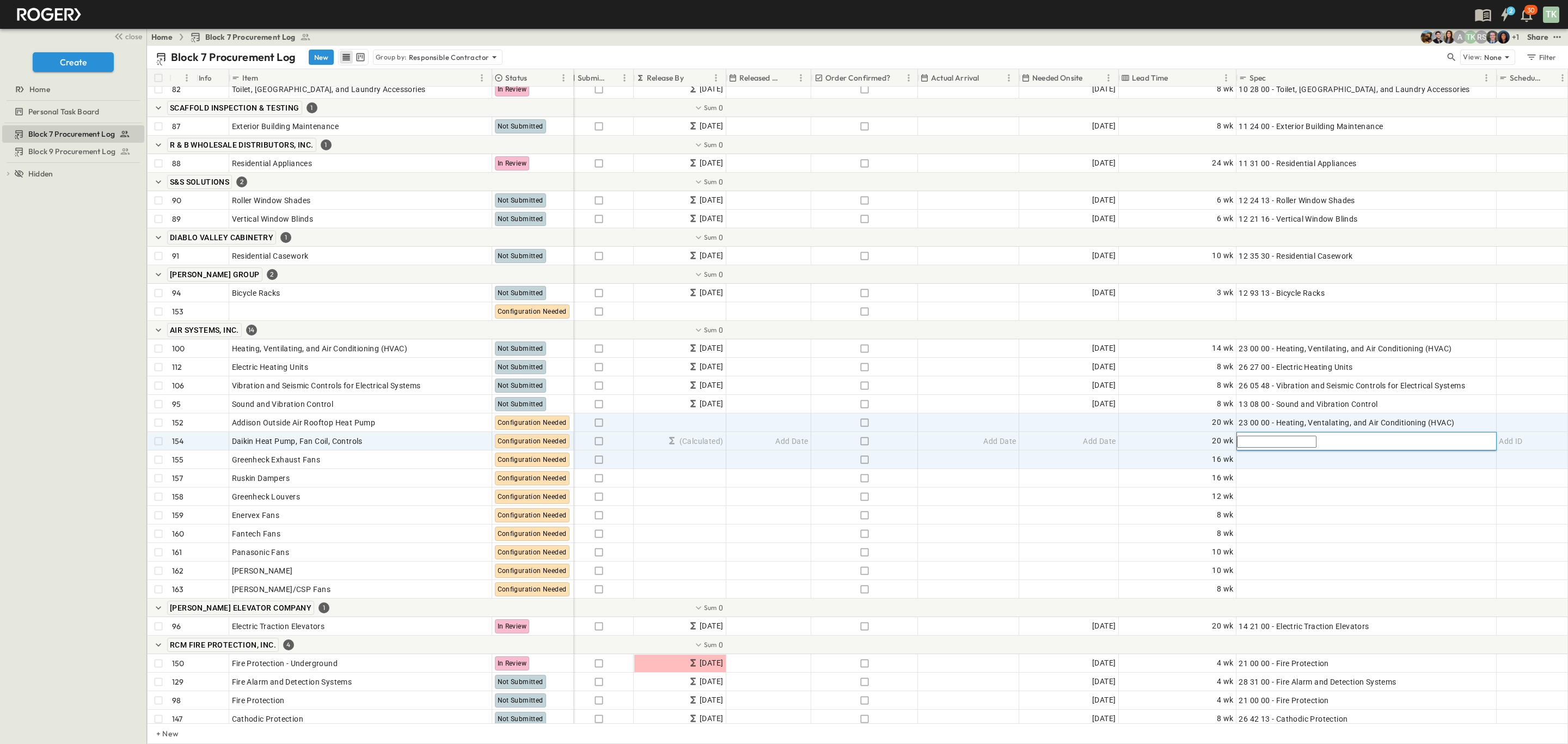
paste input "**********"
type input "**********"
click at [1296, 459] on div "Add Spec" at bounding box center [1366, 459] width 255 height 15
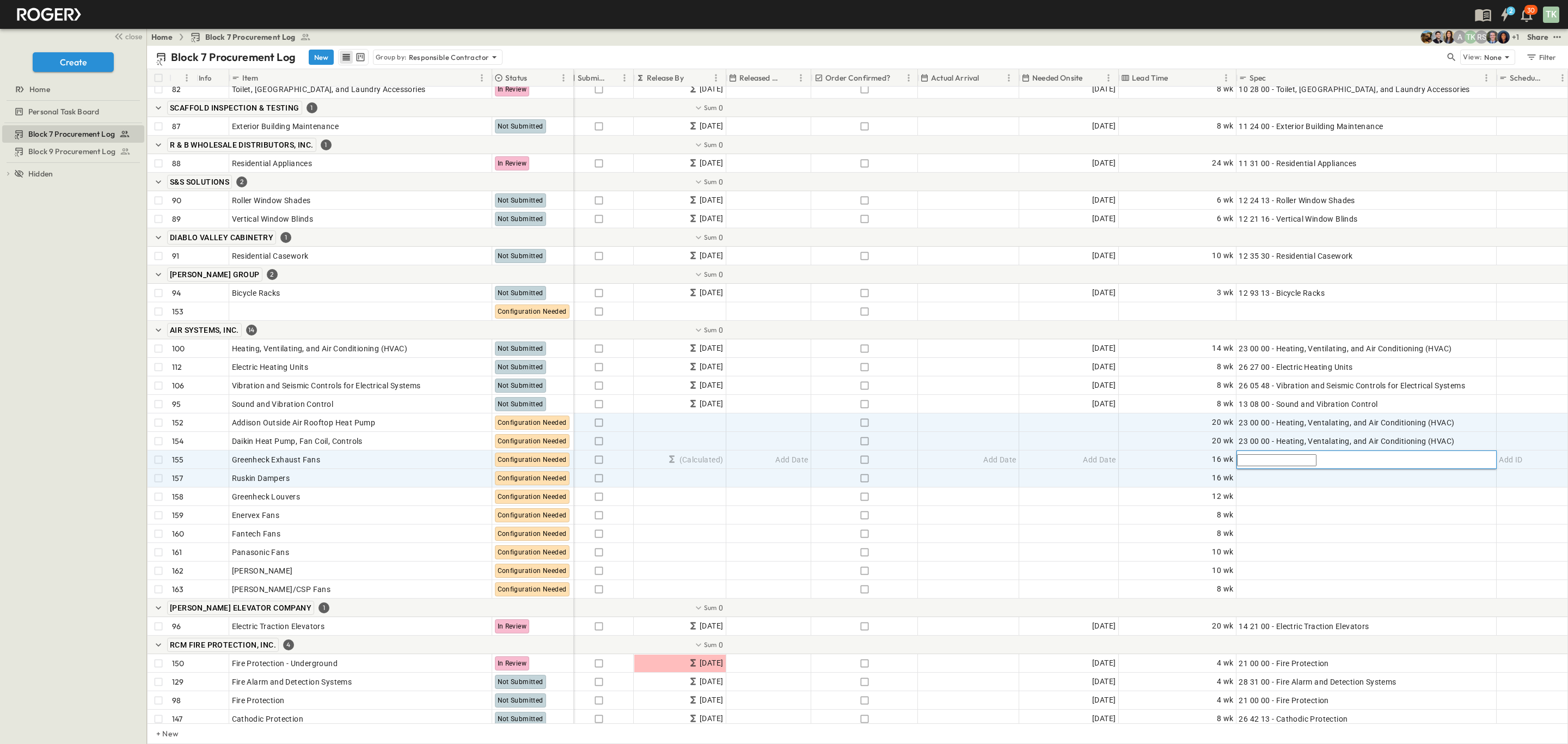
paste input "**********"
type input "**********"
click at [1272, 483] on span "Add Spec" at bounding box center [1255, 478] width 33 height 11
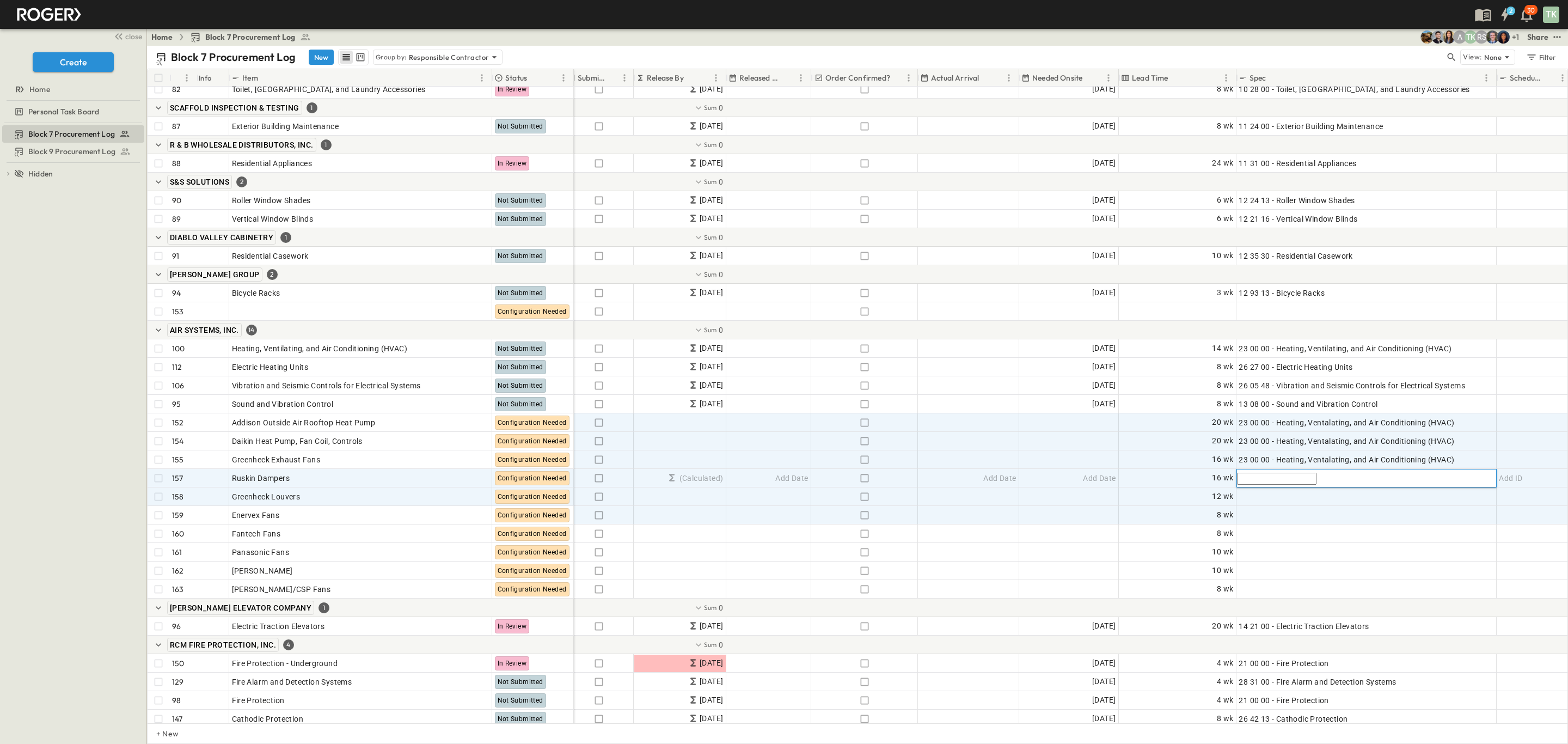
paste input "**********"
type input "**********"
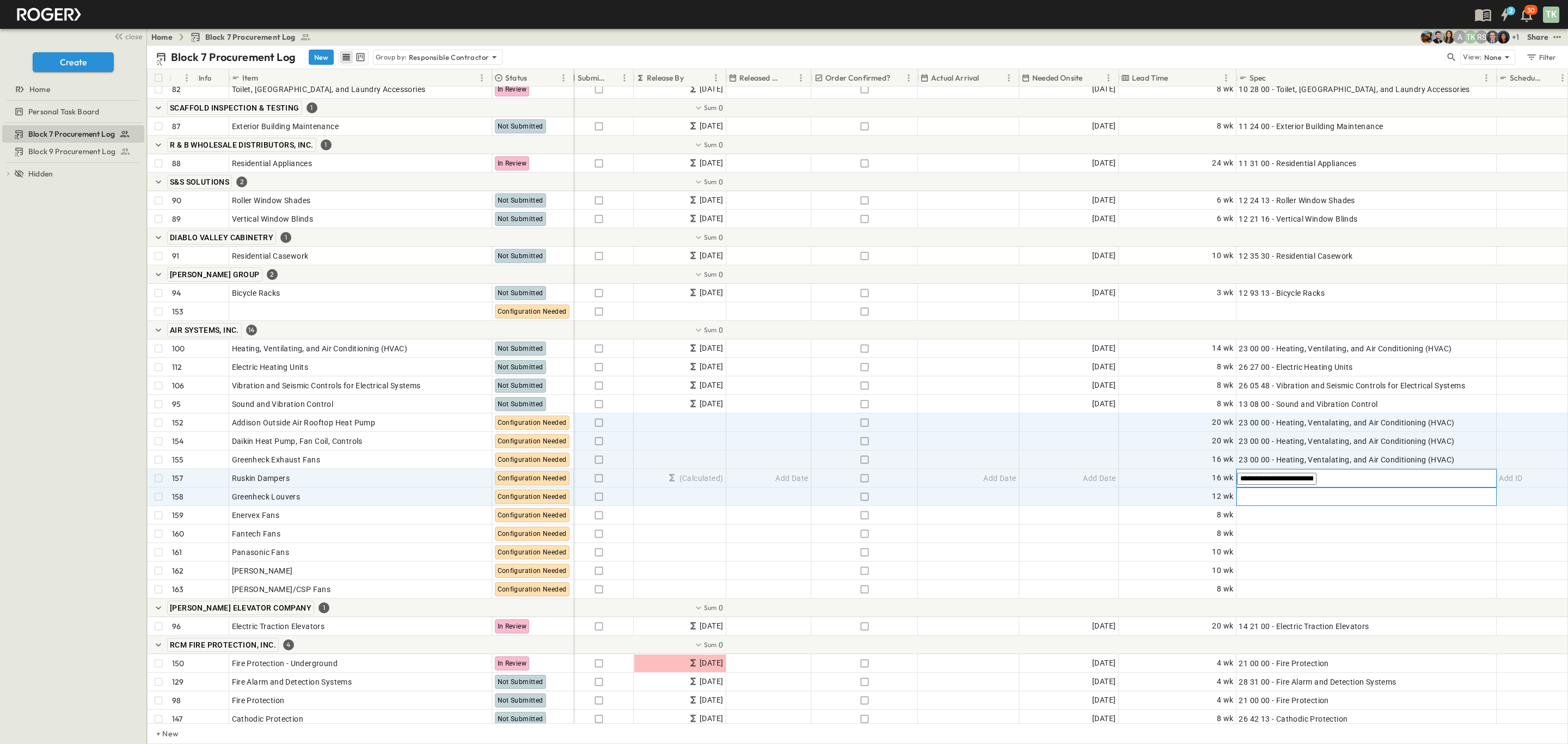
click at [1273, 499] on div "Add Spec" at bounding box center [1366, 496] width 255 height 15
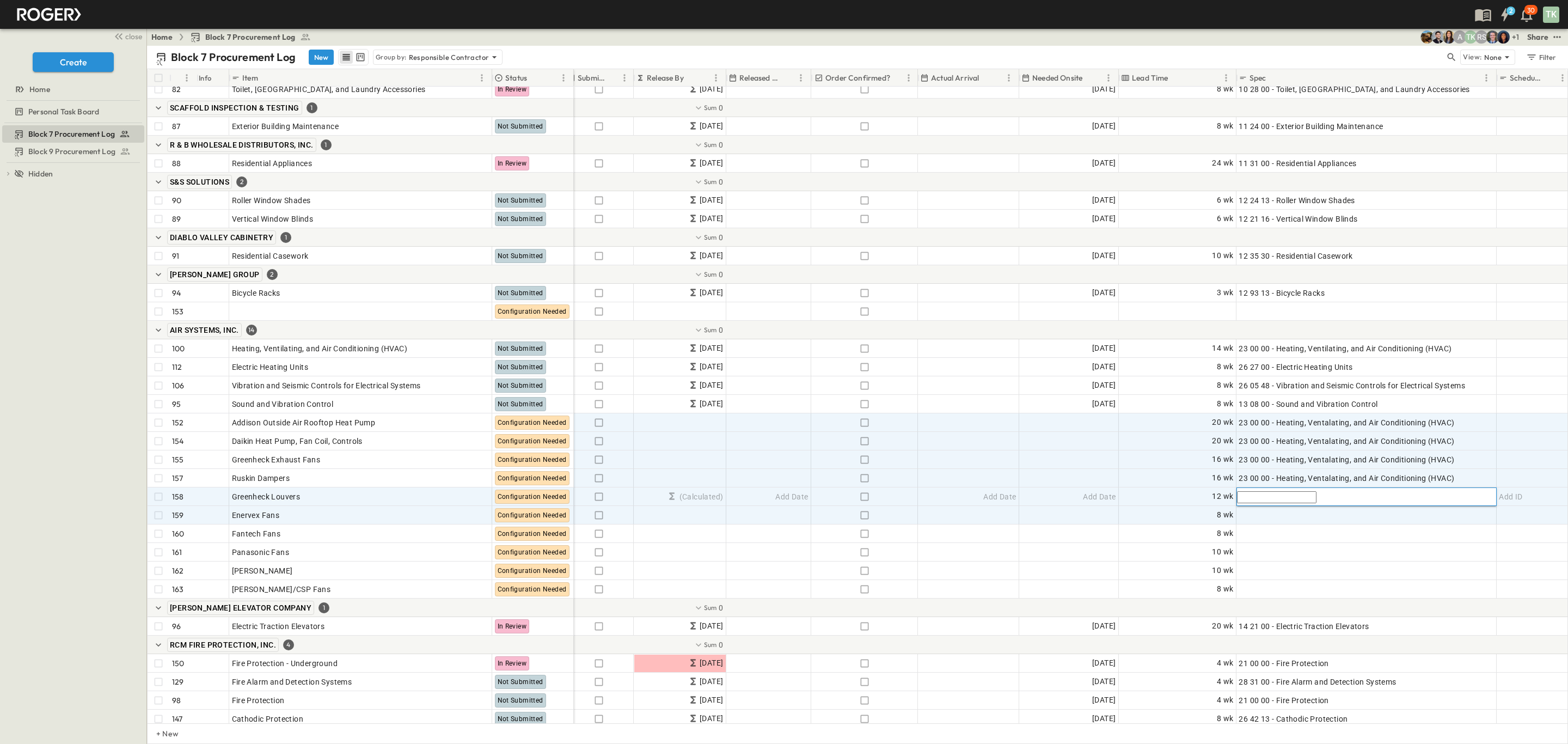
paste input "**********"
type input "**********"
click at [1286, 520] on div "Add Spec" at bounding box center [1366, 515] width 255 height 15
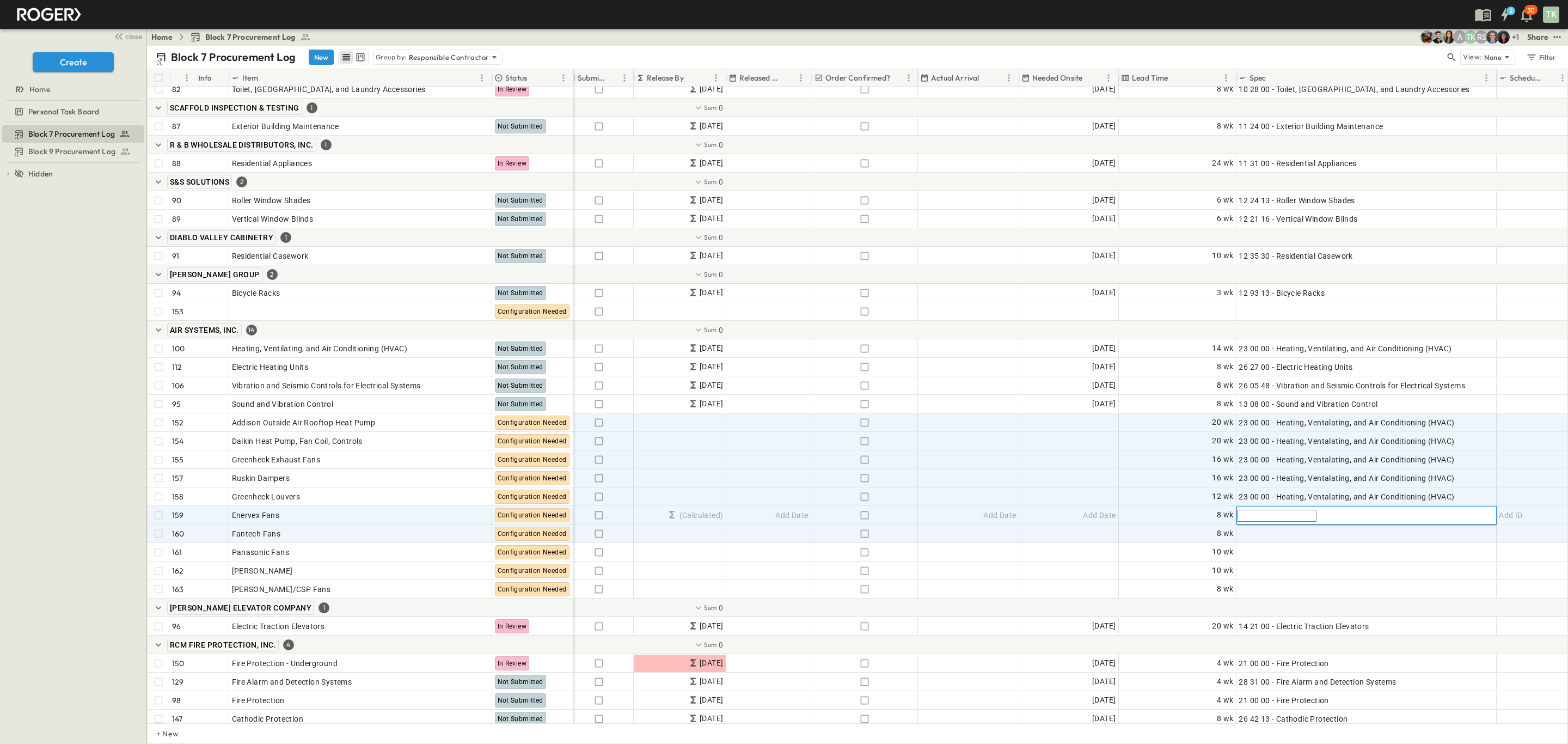
paste input "**********"
type input "**********"
click at [1287, 533] on div "Add Spec" at bounding box center [1366, 533] width 255 height 15
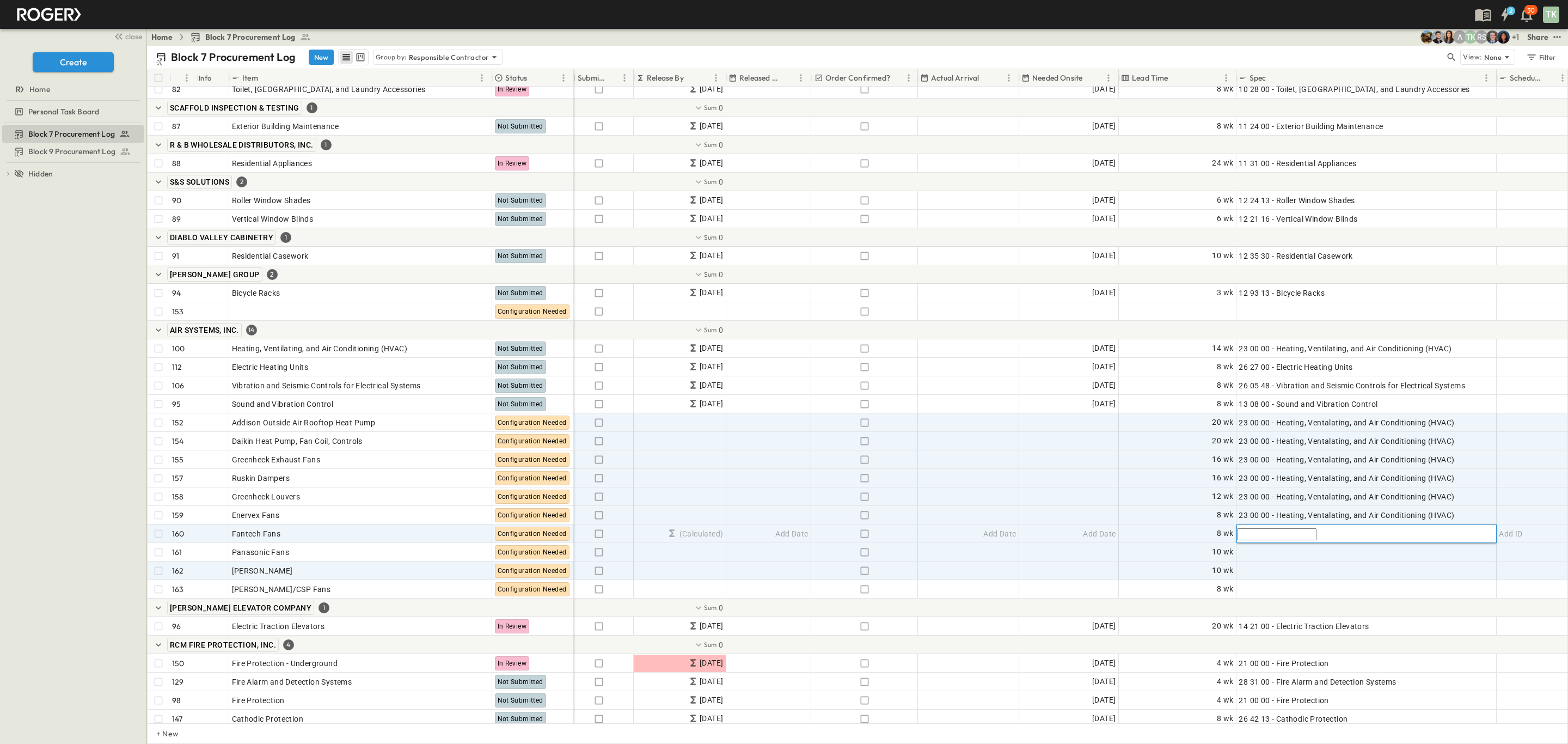
paste input "**********"
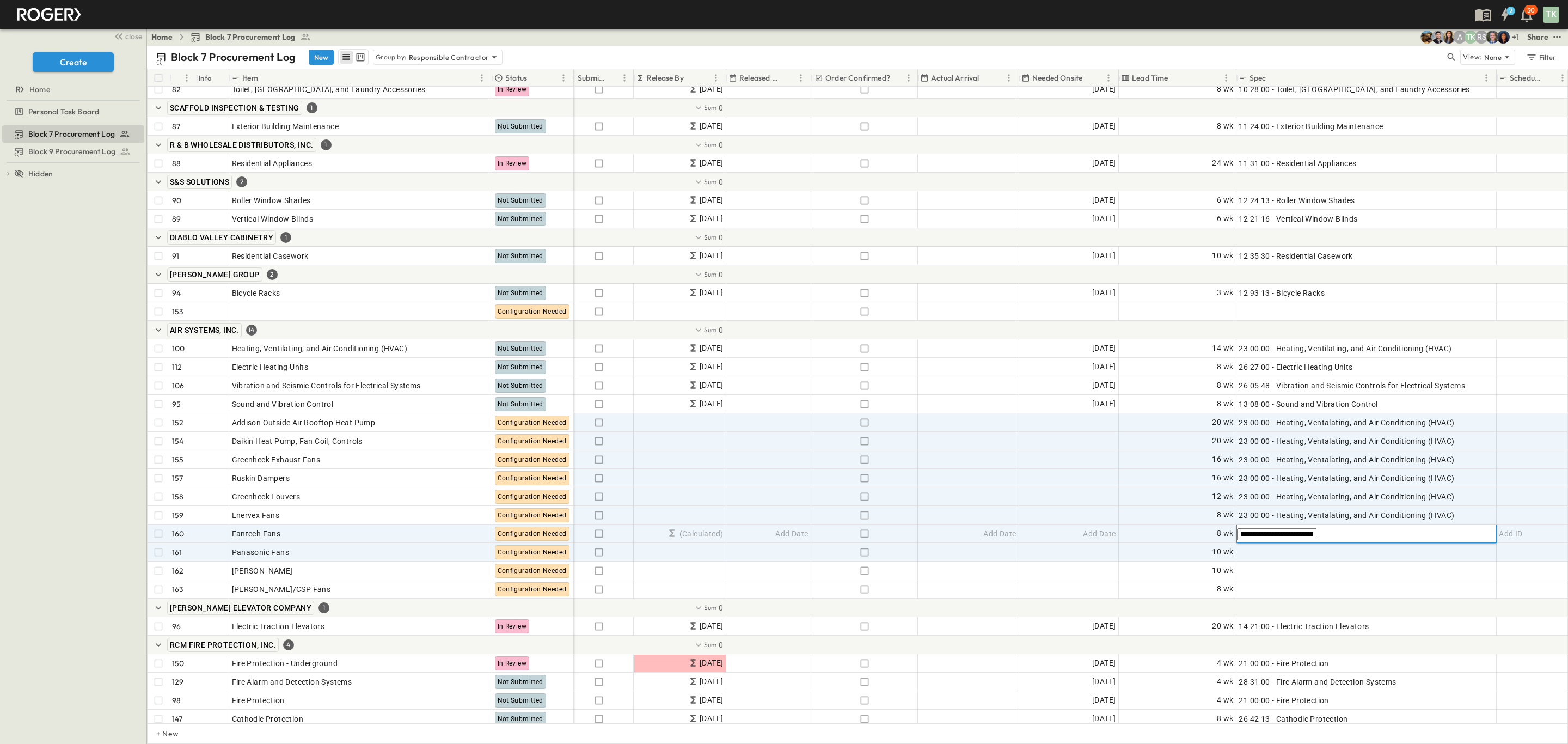
type input "**********"
click at [1289, 556] on div "Add Spec" at bounding box center [1366, 552] width 255 height 15
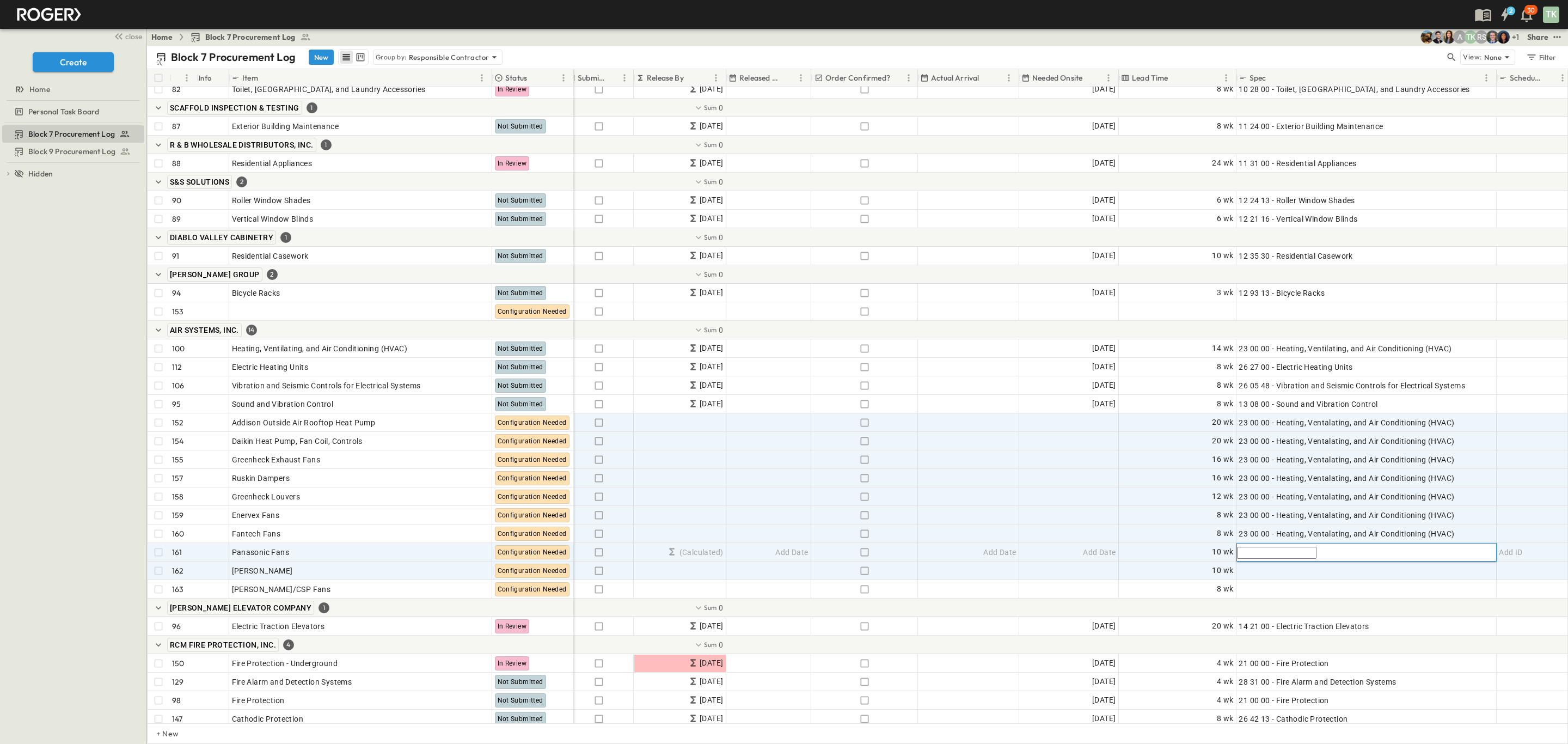
paste input "**********"
type input "**********"
click at [1292, 572] on div "Add Spec" at bounding box center [1366, 570] width 255 height 15
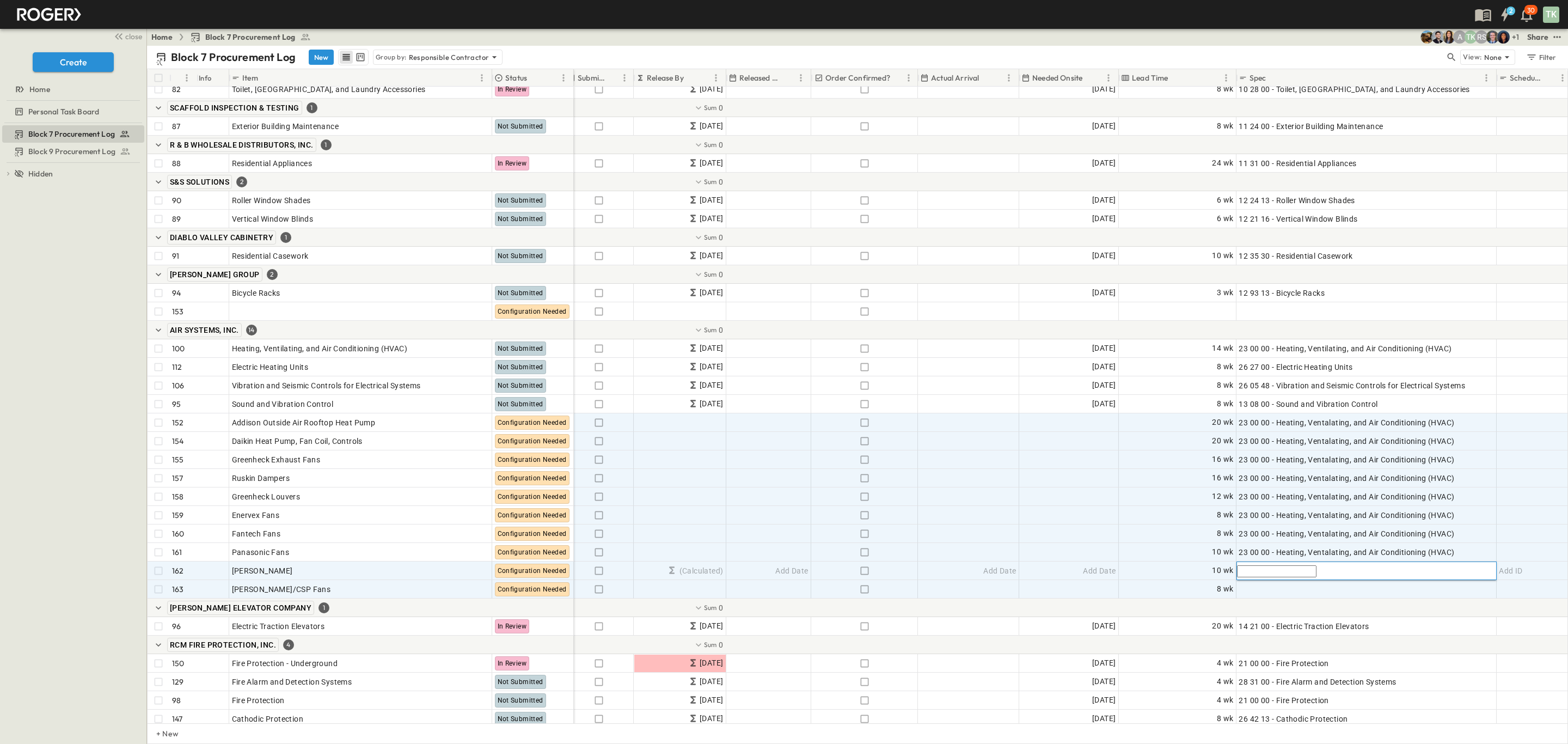
paste input "**********"
type input "**********"
click at [1294, 588] on div "Add Spec" at bounding box center [1366, 589] width 255 height 15
paste input "**********"
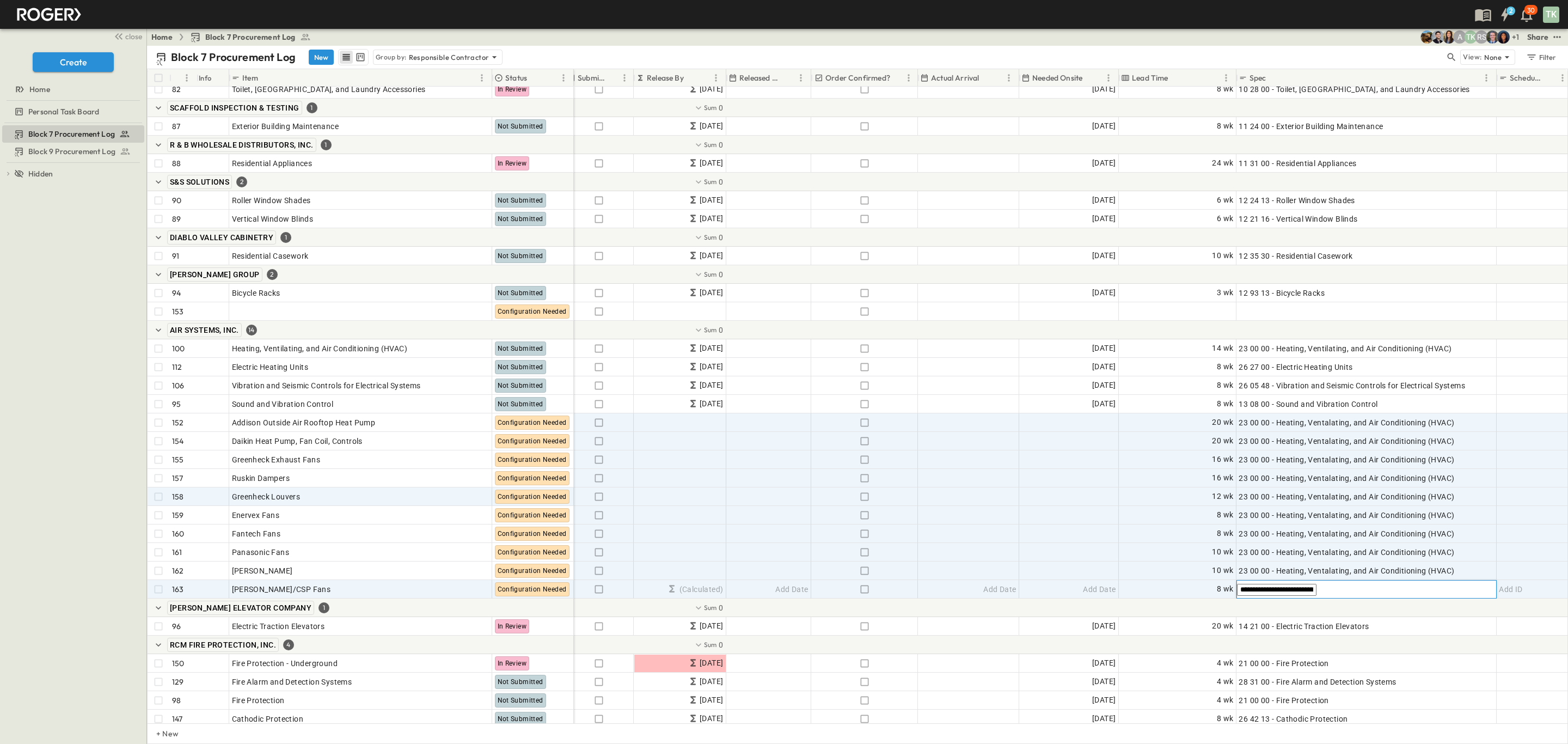
type input "**********"
click at [993, 505] on div "Add Date" at bounding box center [968, 496] width 100 height 18
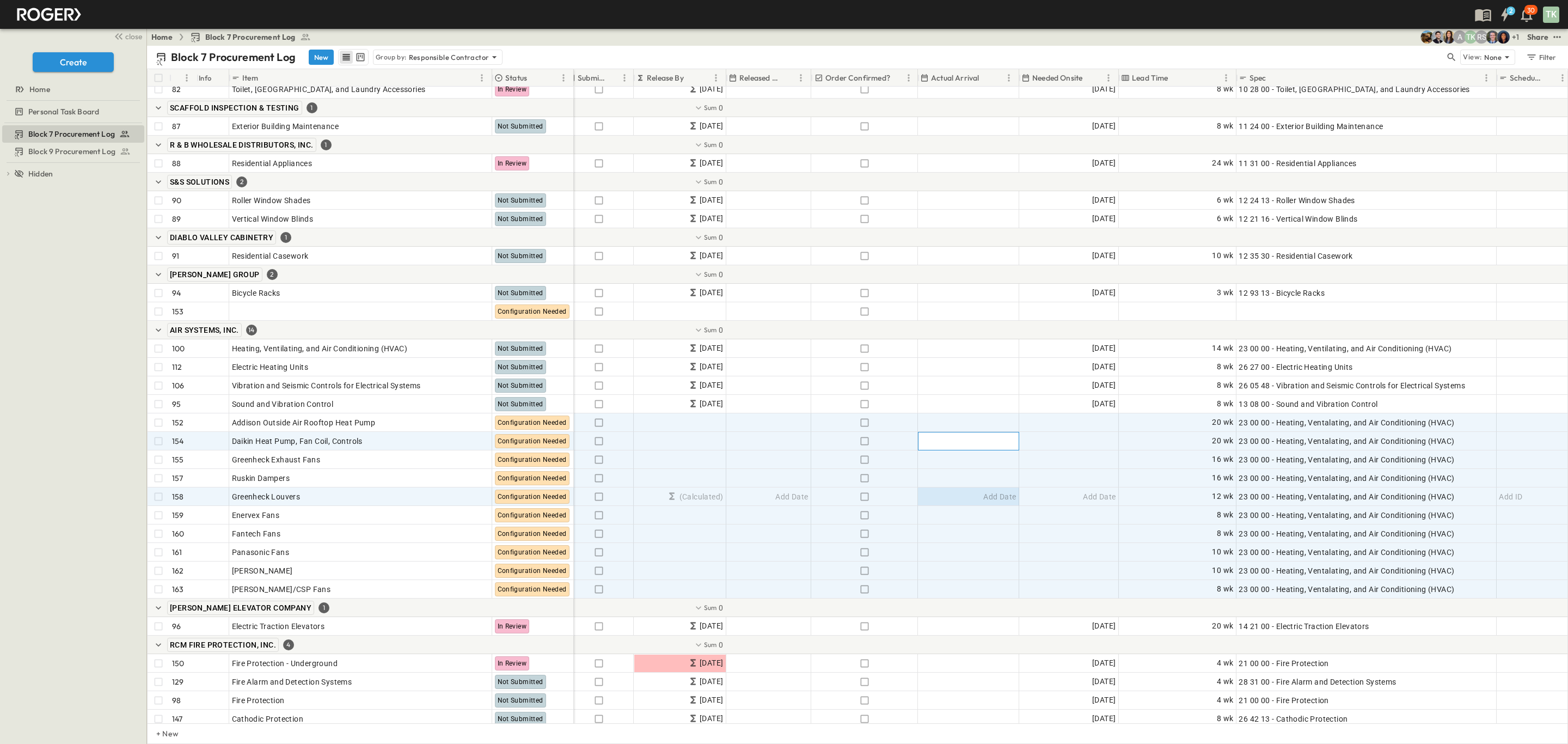
click at [957, 446] on div "Add Date" at bounding box center [968, 441] width 100 height 18
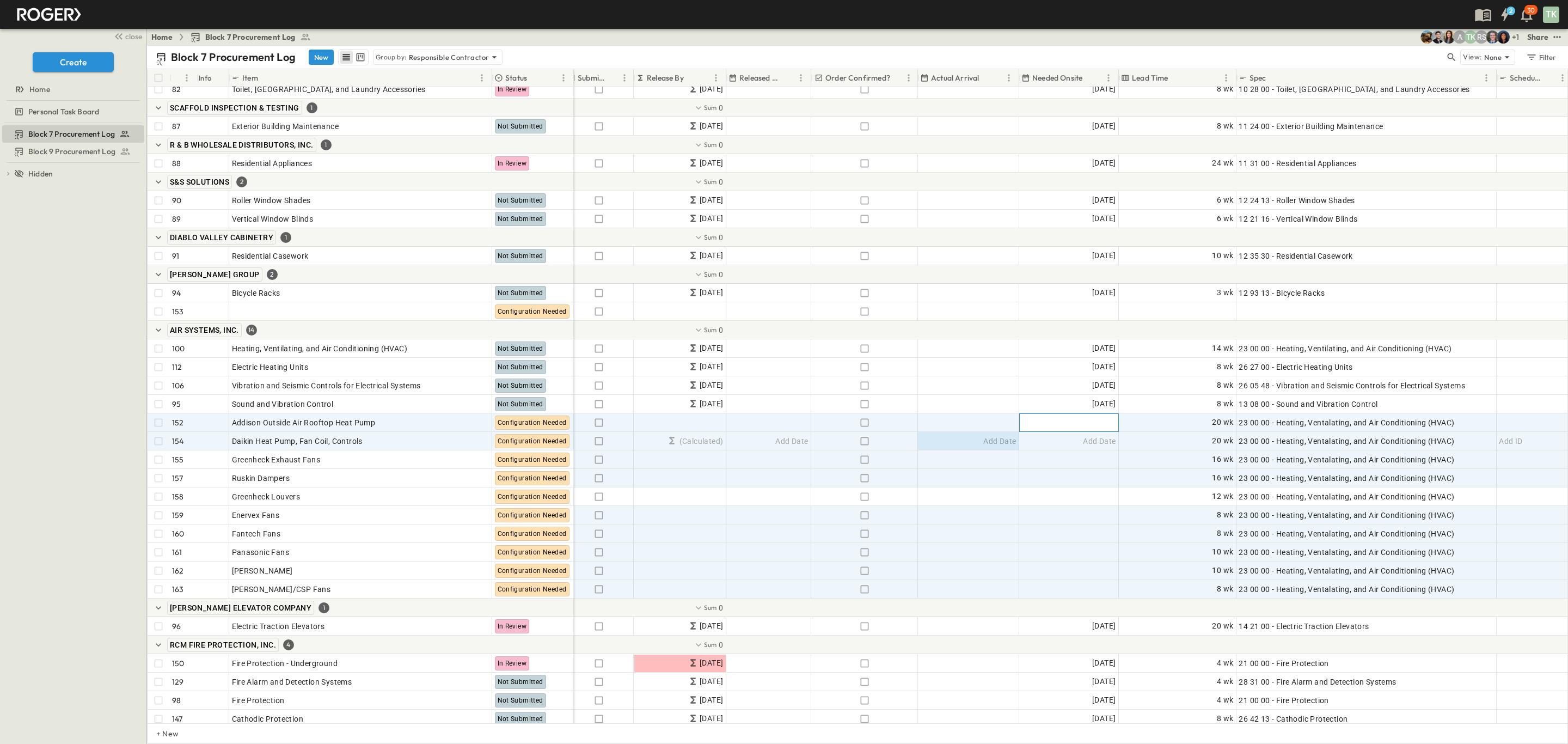
click at [1078, 419] on div "Add Date" at bounding box center [1069, 423] width 99 height 18
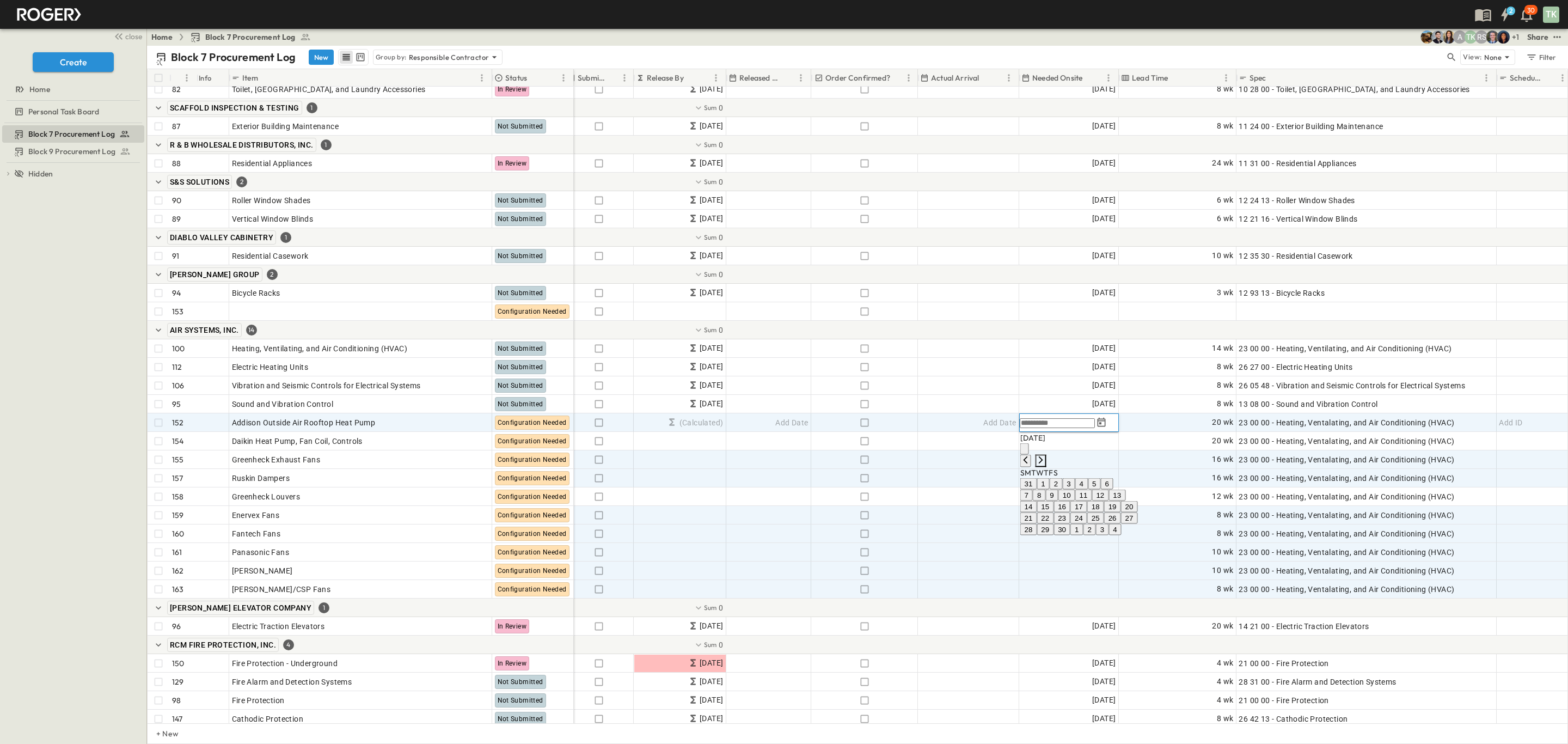
click at [1045, 456] on icon "Next month" at bounding box center [1041, 460] width 9 height 9
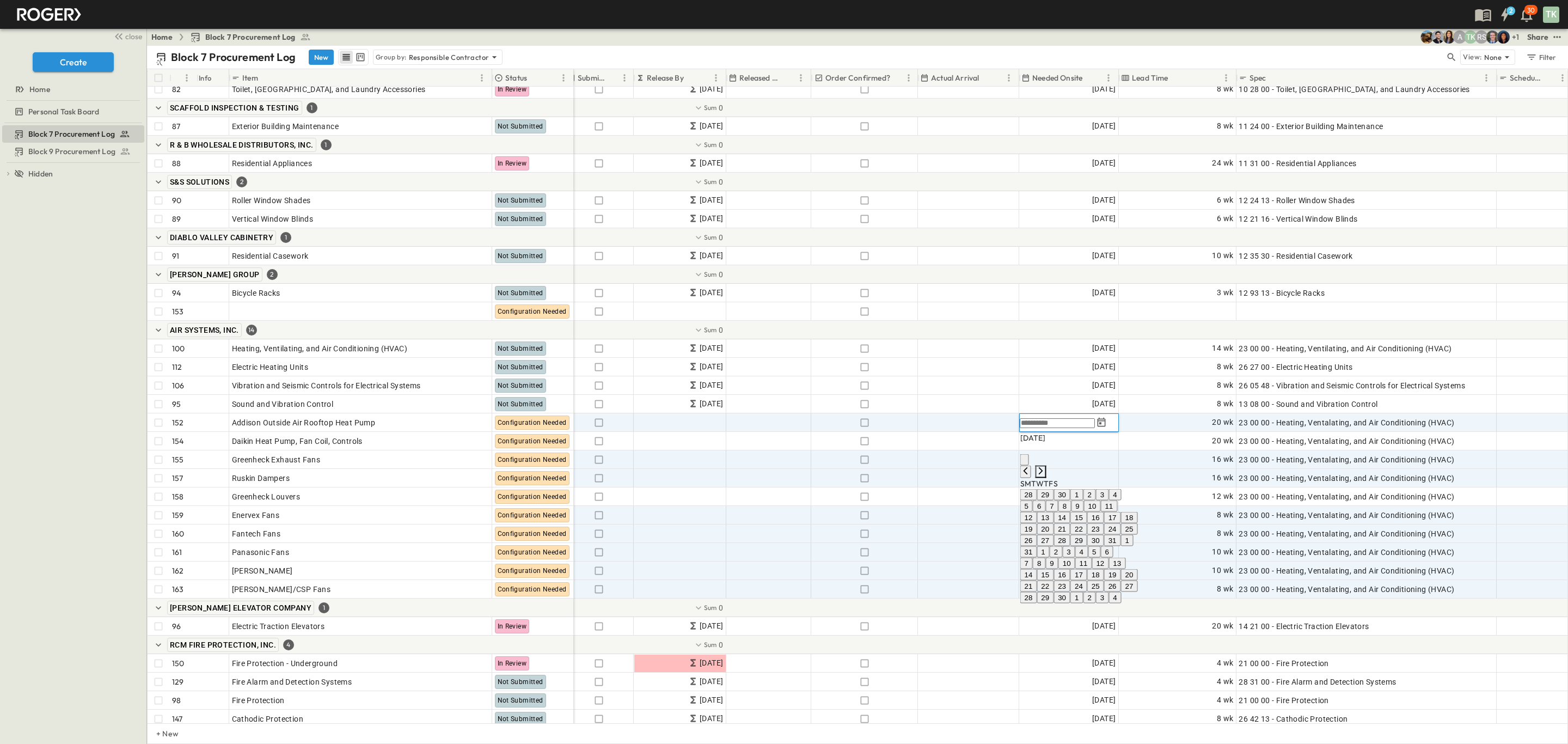
click at [1045, 467] on icon "Next month" at bounding box center [1041, 471] width 9 height 9
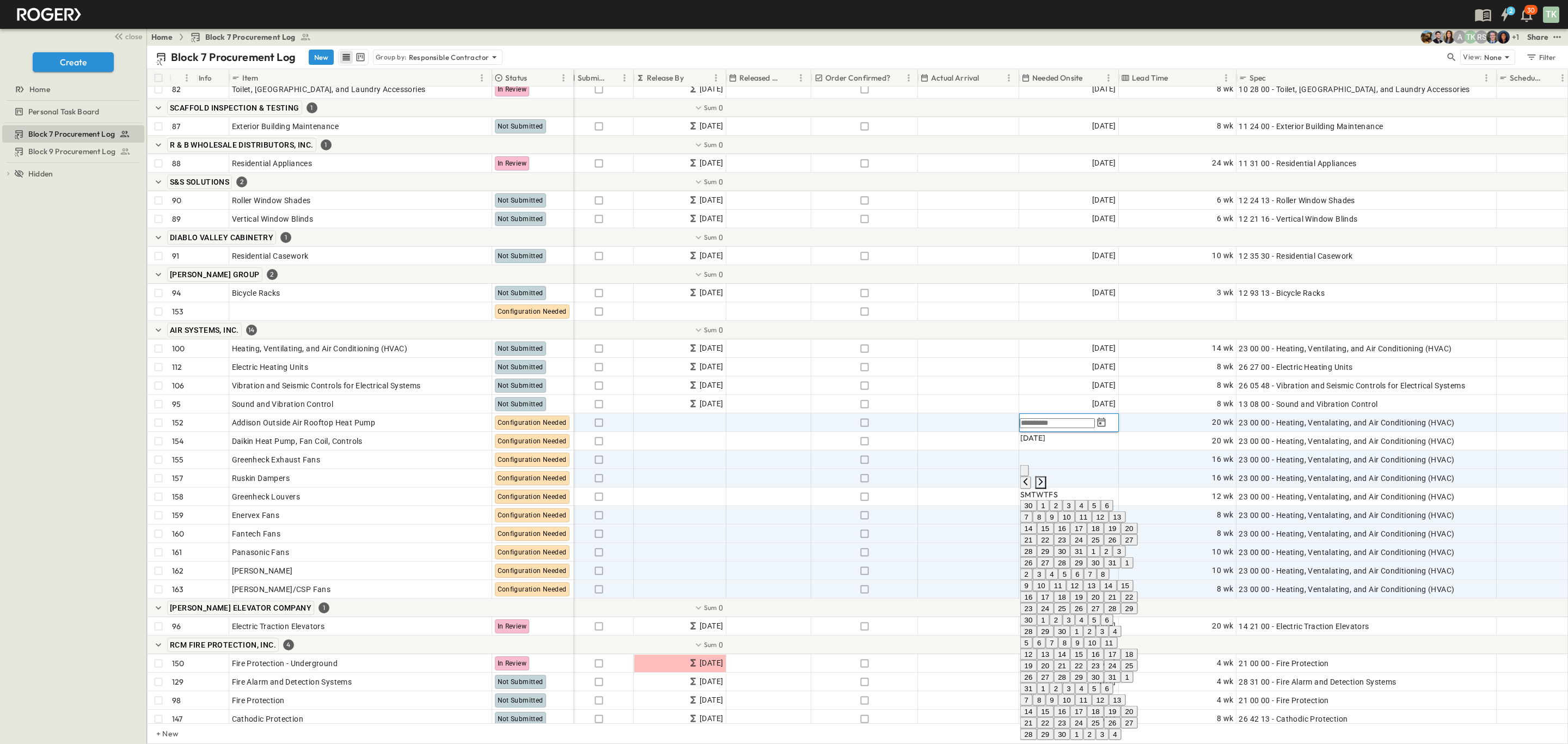
click at [1045, 477] on icon "Next month" at bounding box center [1041, 482] width 9 height 9
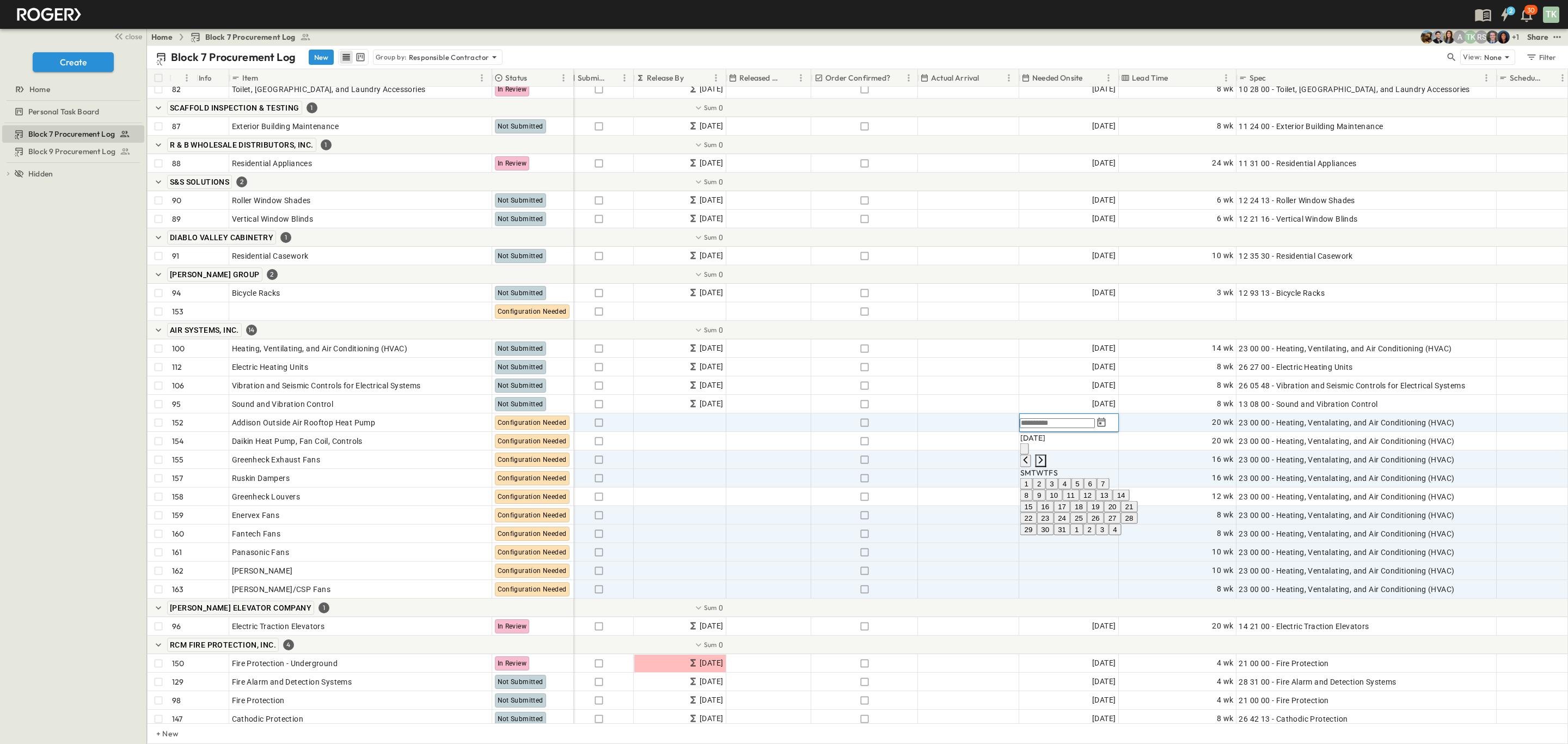
click at [1045, 456] on icon "Next month" at bounding box center [1041, 460] width 9 height 9
click at [1045, 467] on icon "Next month" at bounding box center [1041, 471] width 9 height 9
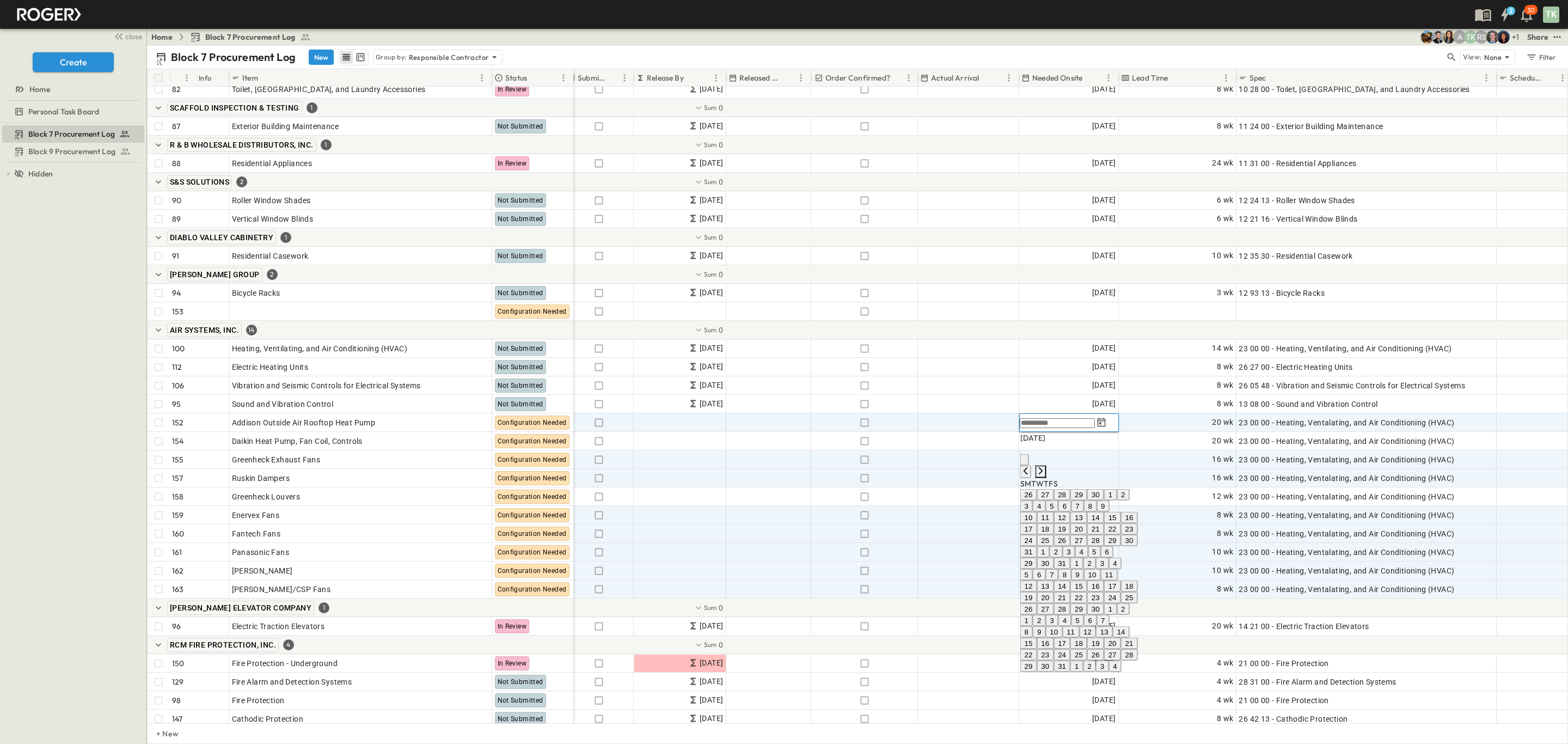
click at [1045, 467] on icon "Next month" at bounding box center [1041, 471] width 9 height 9
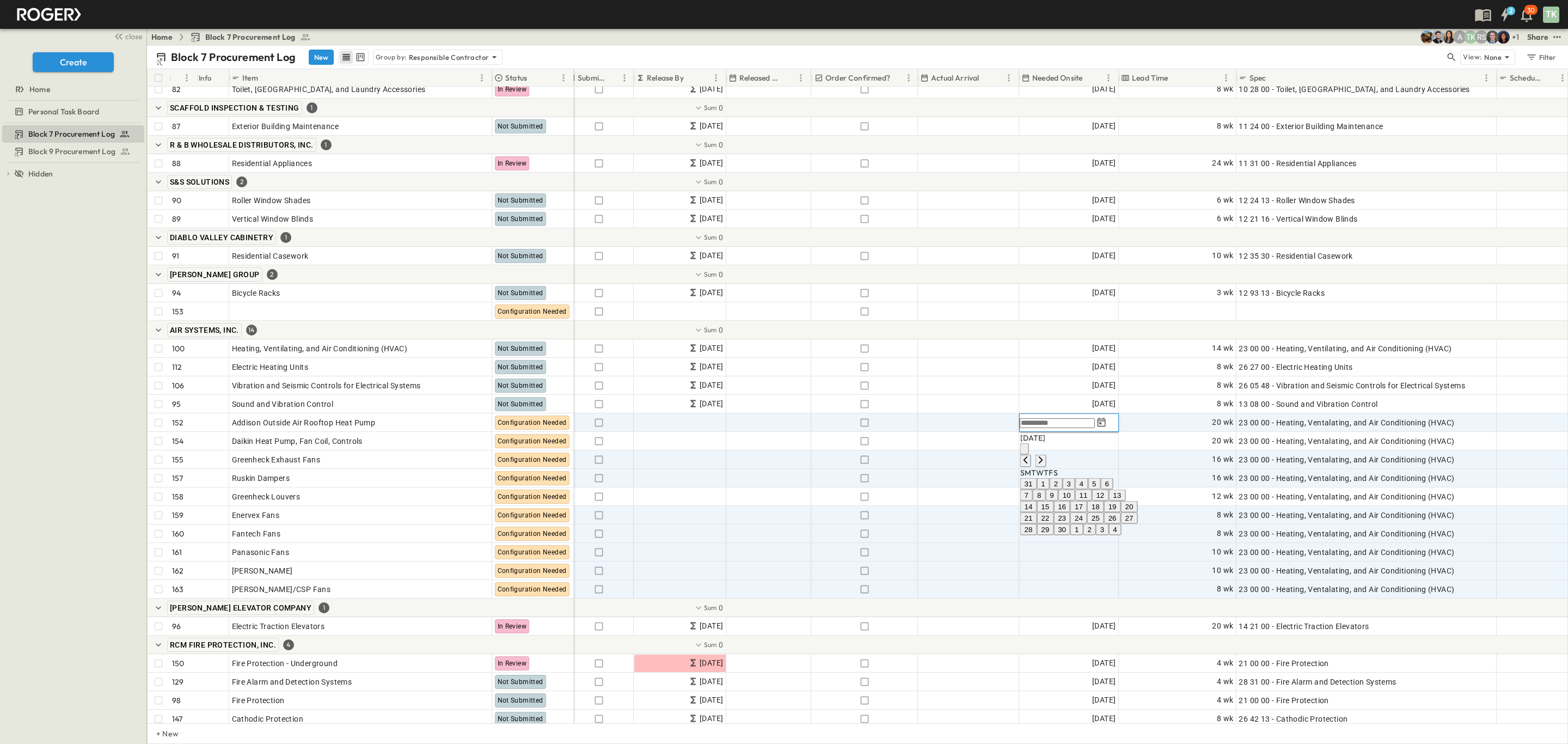
click at [1088, 489] on button "4" at bounding box center [1082, 483] width 13 height 12
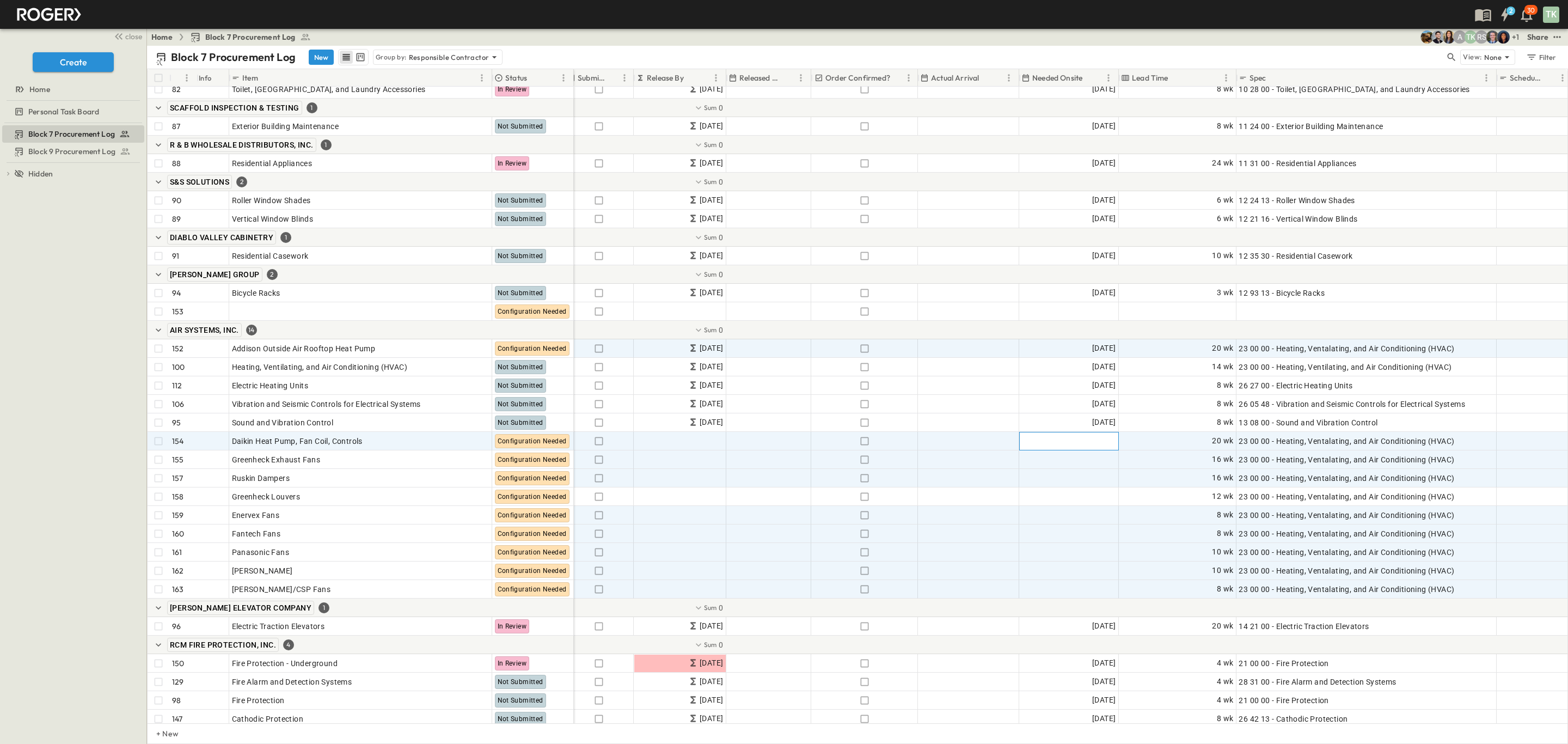
click at [1105, 443] on span "Add Date" at bounding box center [1099, 441] width 33 height 11
click at [1030, 474] on icon "Previous month" at bounding box center [1026, 479] width 9 height 9
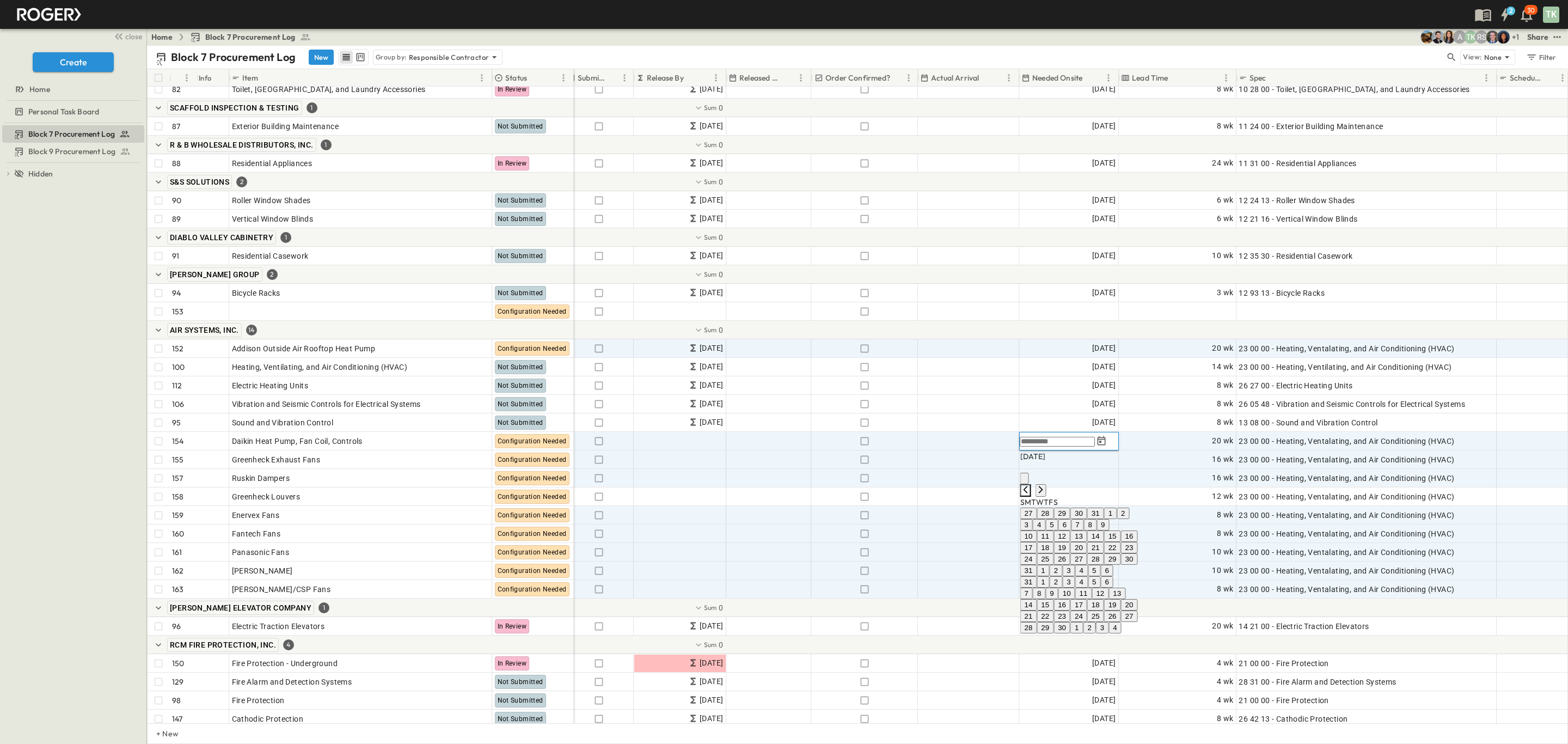
click at [1030, 485] on icon "Previous month" at bounding box center [1026, 490] width 9 height 9
click at [1070, 531] on button "13" at bounding box center [1062, 525] width 17 height 12
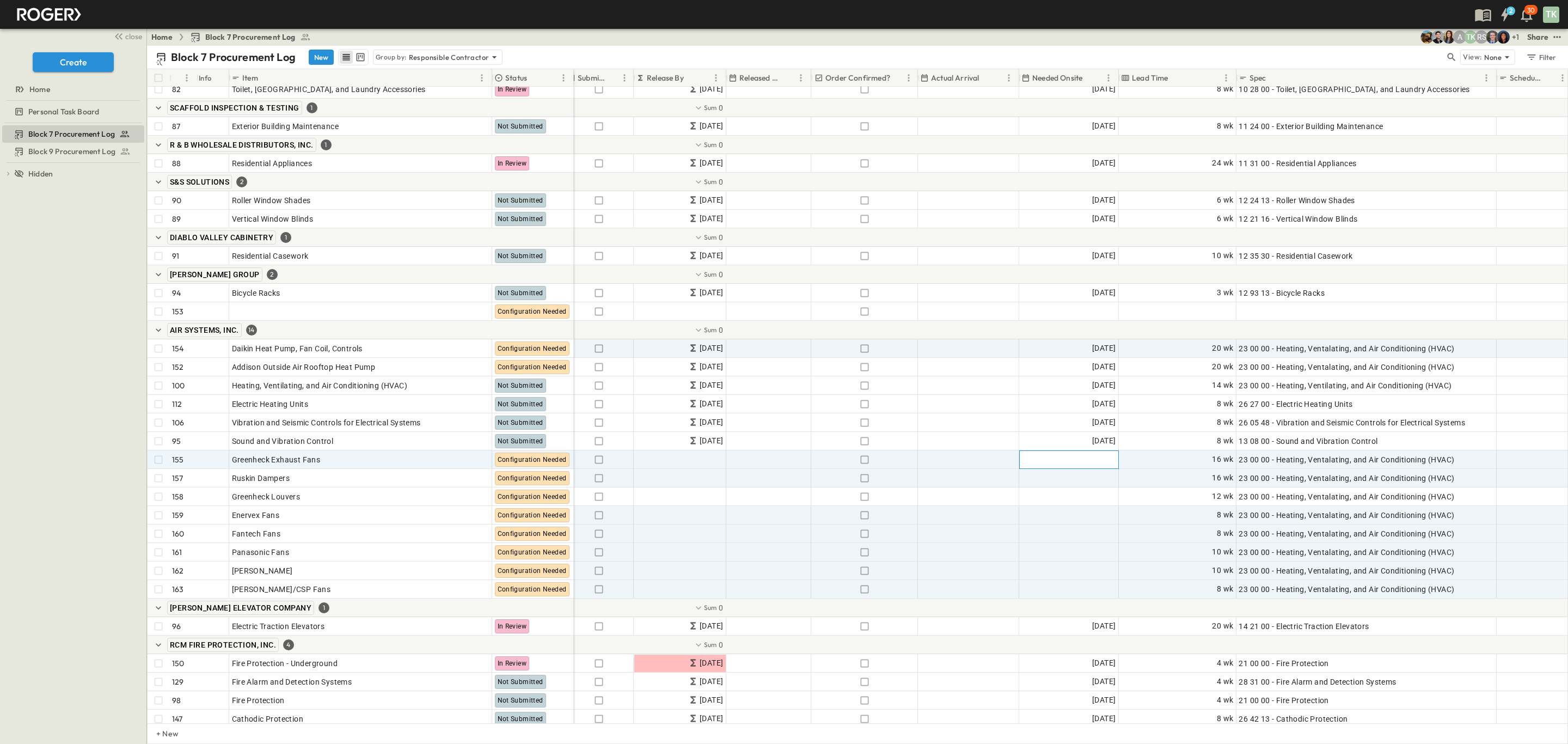
click at [1069, 457] on div "Add Date" at bounding box center [1069, 460] width 99 height 18
click at [1030, 493] on icon "Previous month" at bounding box center [1026, 497] width 9 height 9
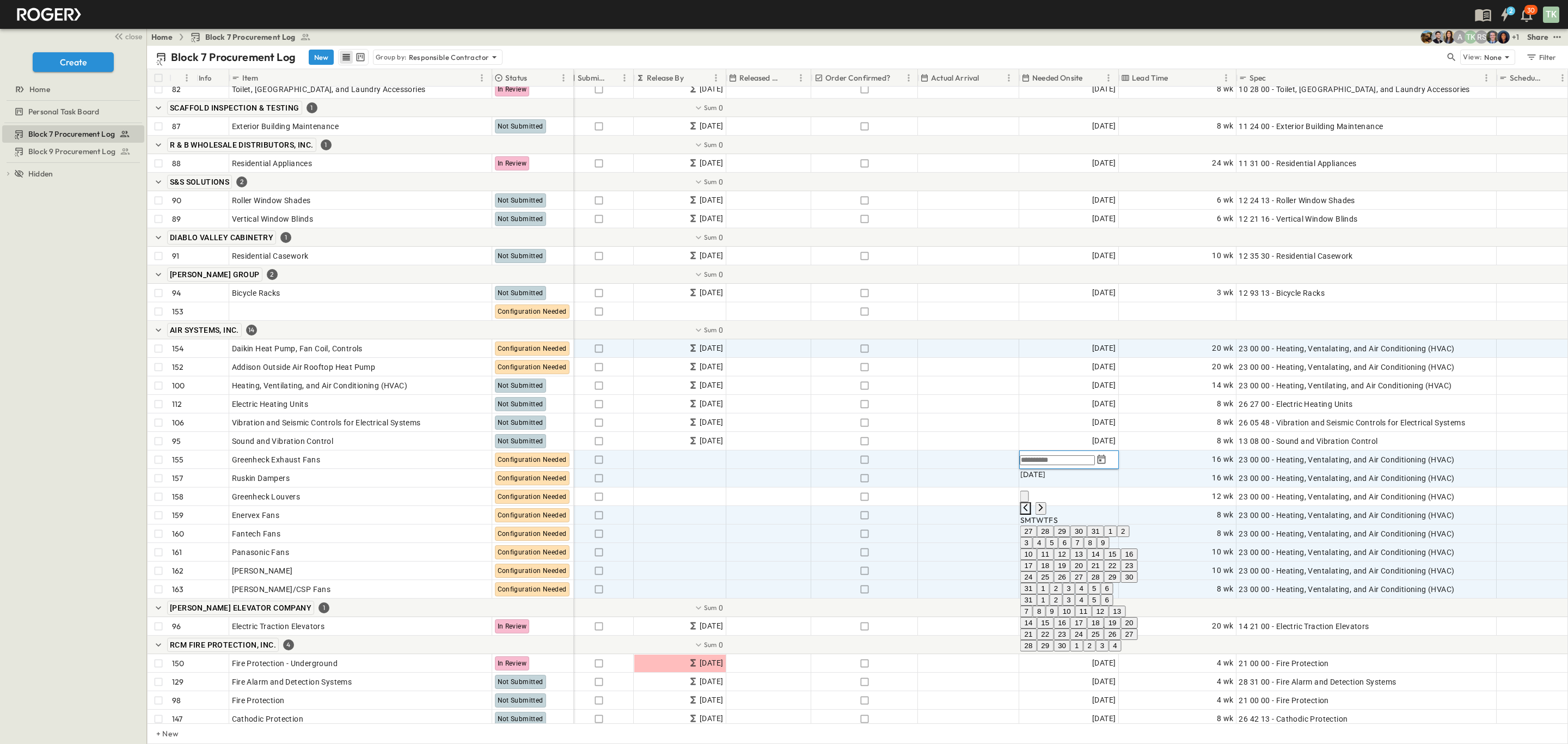
click at [1030, 503] on icon "Previous month" at bounding box center [1026, 507] width 9 height 9
click at [1030, 493] on icon "Previous month" at bounding box center [1026, 497] width 9 height 9
click at [1070, 549] on button "13" at bounding box center [1062, 543] width 17 height 12
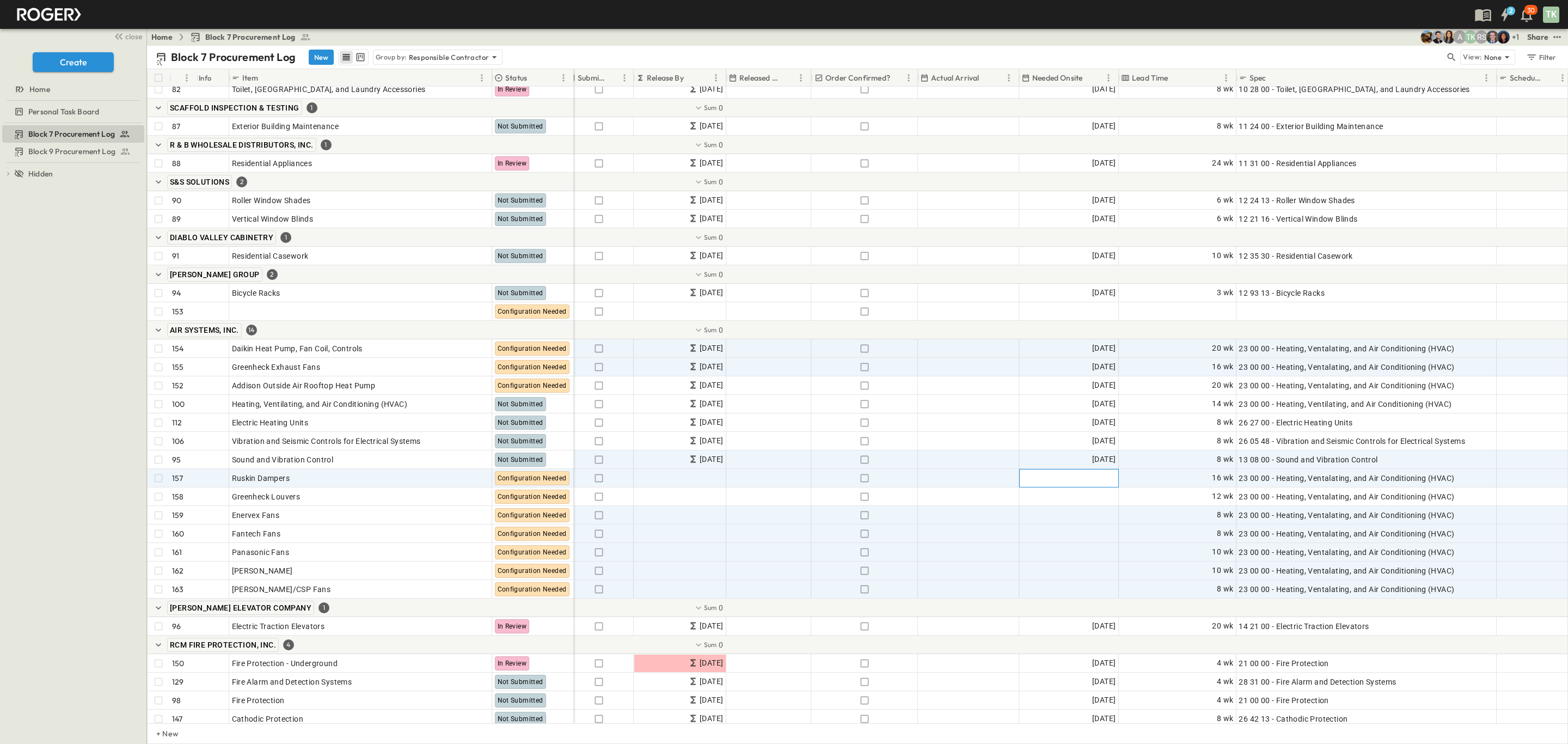
drag, startPoint x: 1072, startPoint y: 479, endPoint x: 1094, endPoint y: 461, distance: 28.4
click at [1072, 479] on div "Add Date" at bounding box center [1069, 478] width 99 height 18
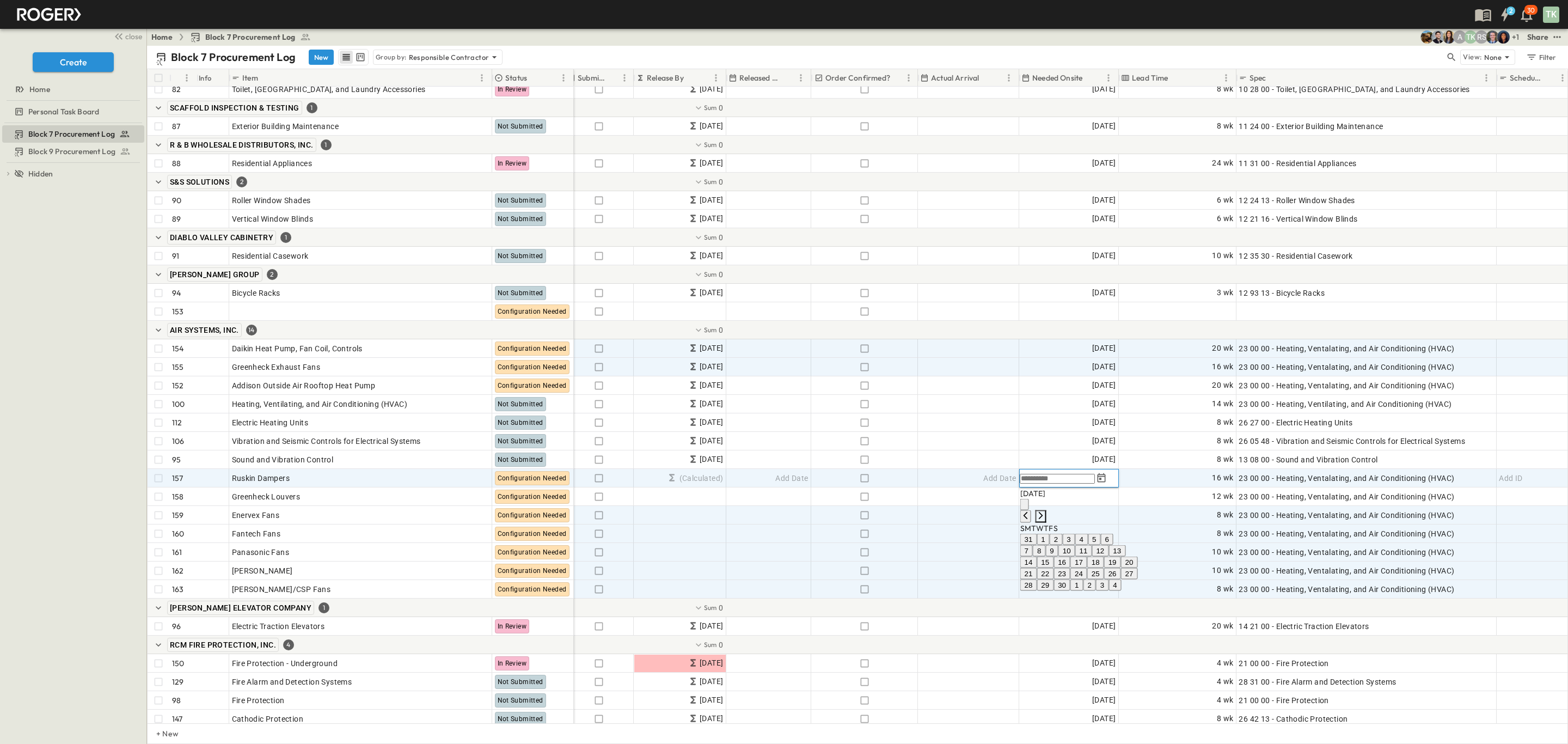
click at [1045, 511] on icon "Next month" at bounding box center [1041, 516] width 9 height 9
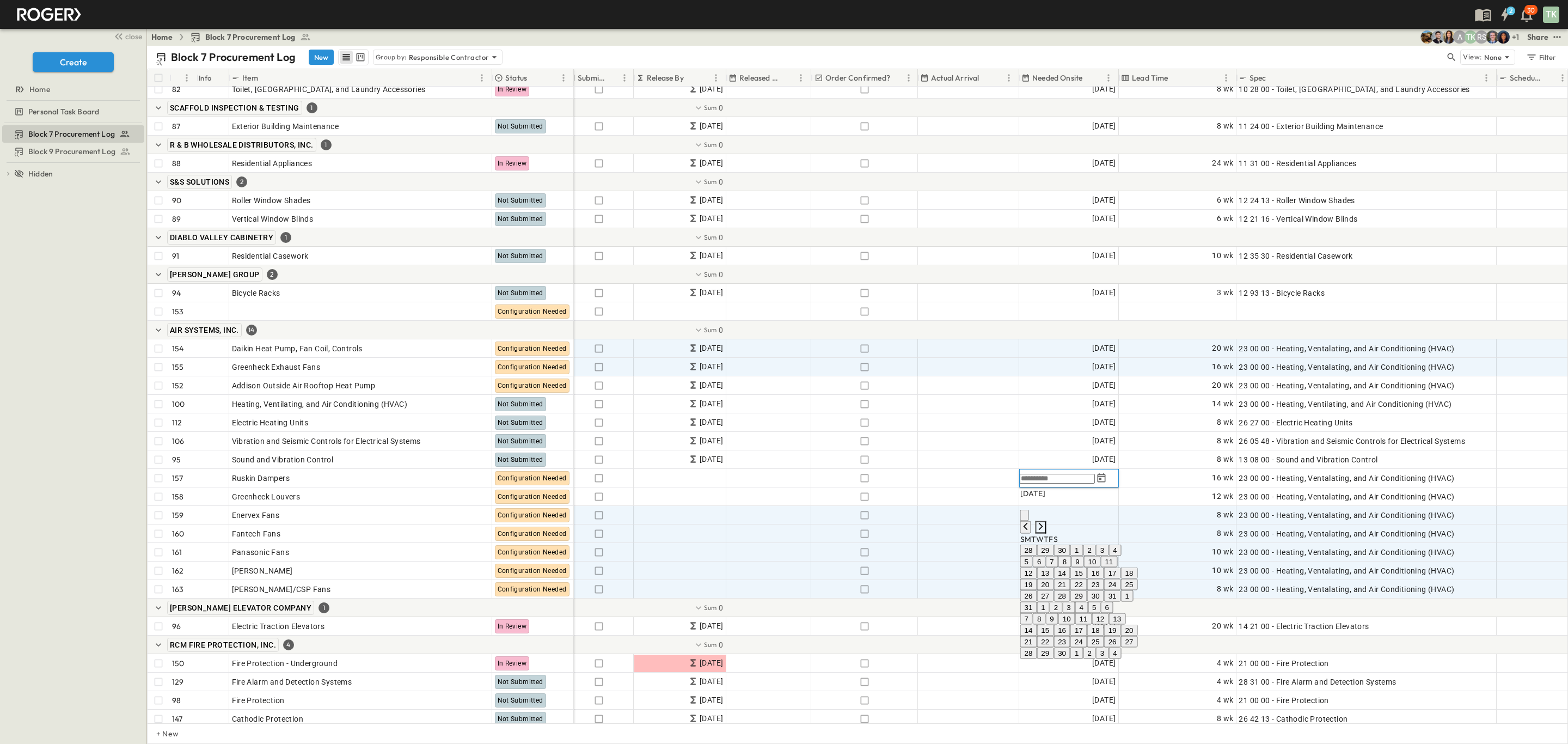
click at [1045, 522] on icon "Next month" at bounding box center [1041, 527] width 9 height 9
click at [1045, 511] on icon "Next month" at bounding box center [1041, 516] width 9 height 9
click at [1045, 522] on icon "Next month" at bounding box center [1041, 527] width 9 height 9
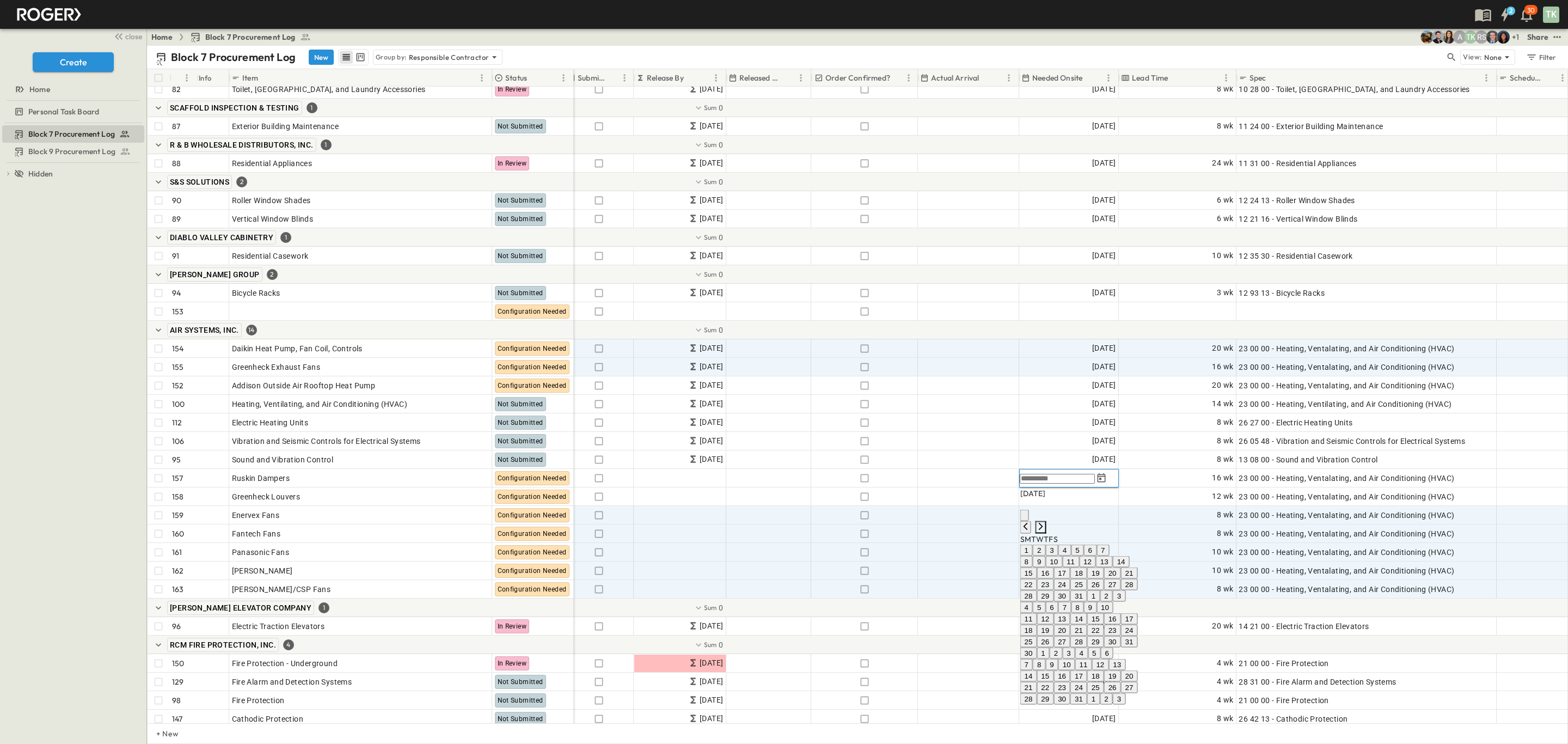
click at [1045, 522] on icon "Next month" at bounding box center [1041, 527] width 9 height 9
click at [1045, 511] on icon "Next month" at bounding box center [1041, 516] width 9 height 9
click at [1087, 568] on button "13" at bounding box center [1079, 562] width 17 height 12
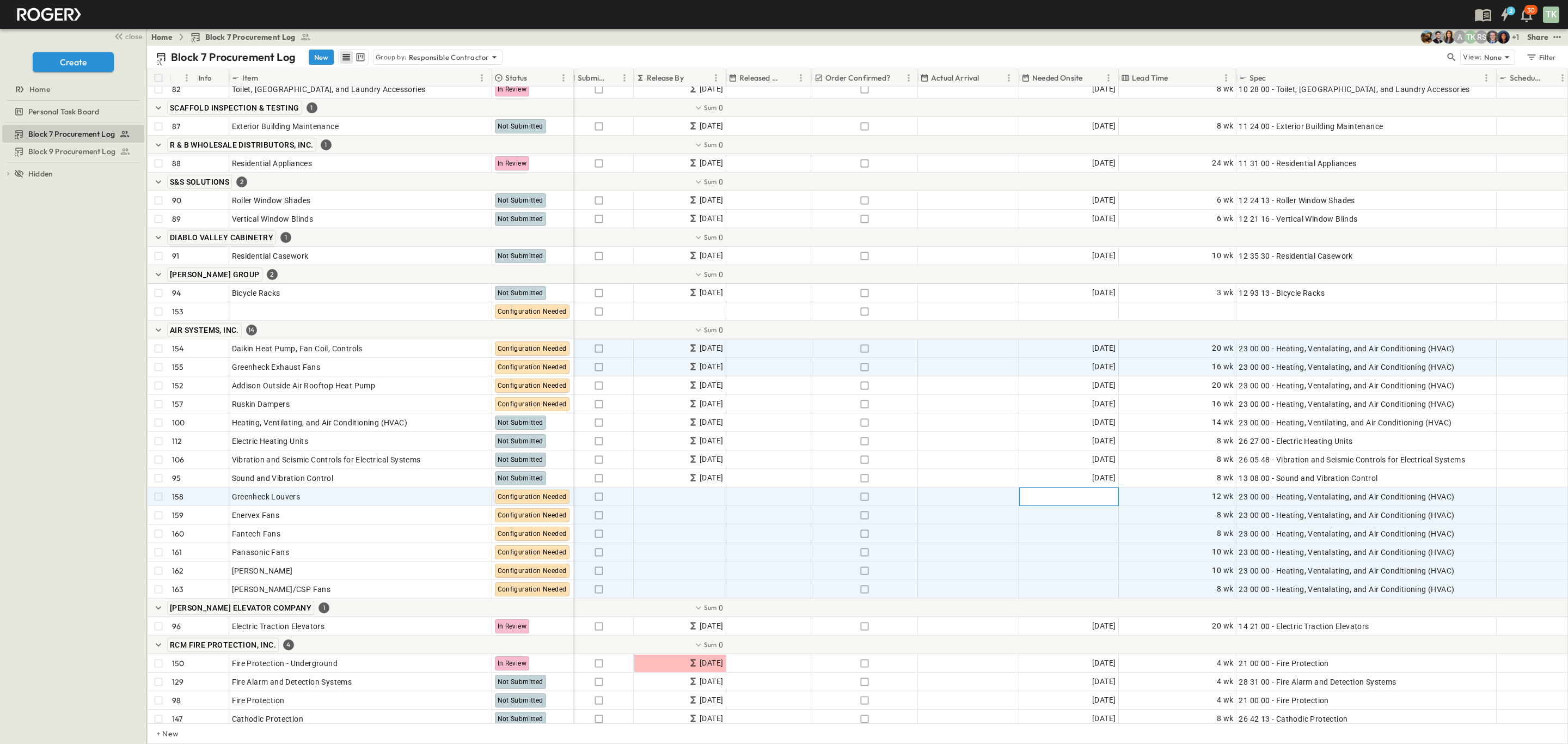
click at [1081, 500] on div "Add Date" at bounding box center [1069, 496] width 99 height 18
click at [1045, 530] on icon "Next month" at bounding box center [1041, 534] width 9 height 9
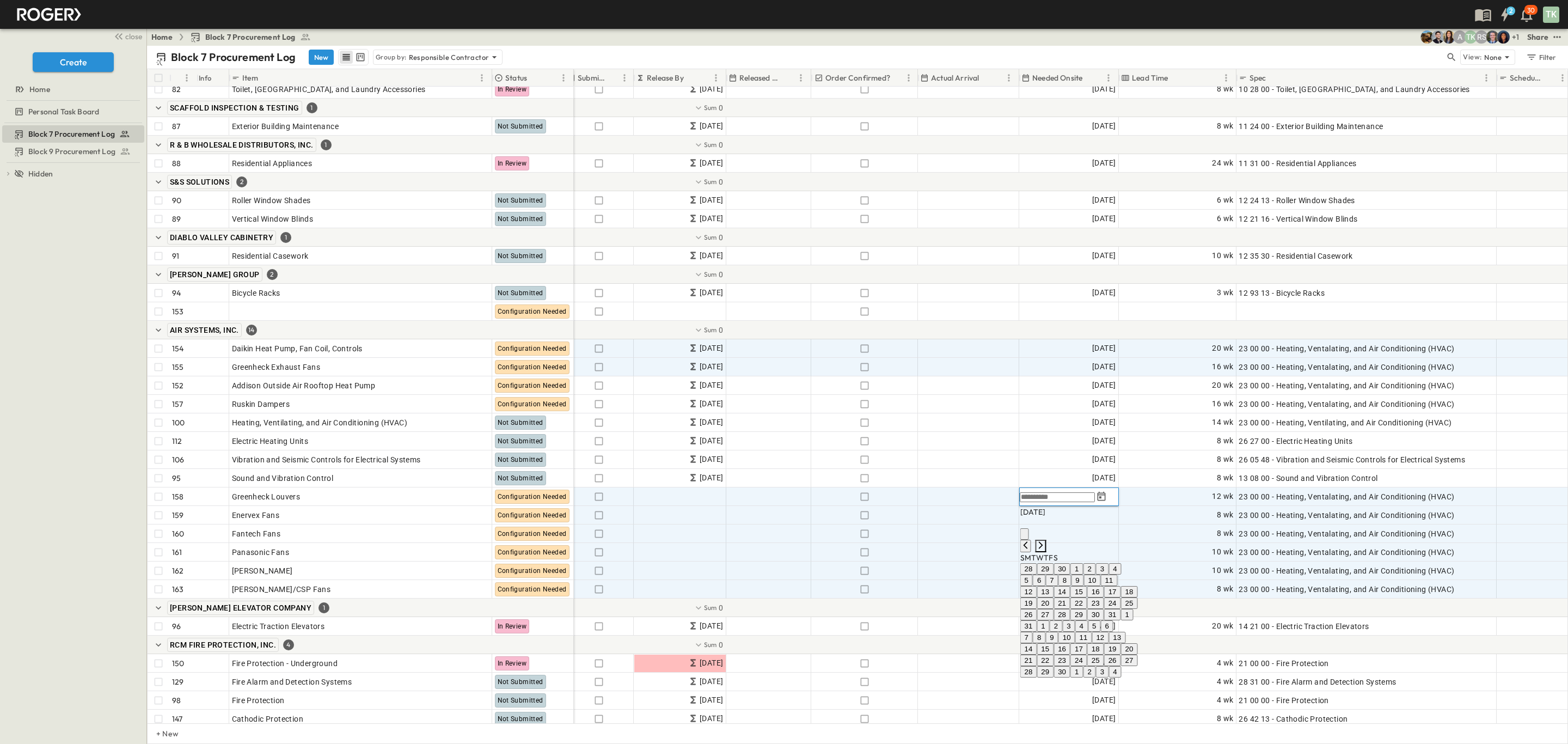
click at [1045, 541] on icon "Next month" at bounding box center [1041, 545] width 9 height 9
click at [1045, 552] on icon "Next month" at bounding box center [1041, 556] width 9 height 9
click at [1045, 541] on icon "Next month" at bounding box center [1041, 545] width 9 height 9
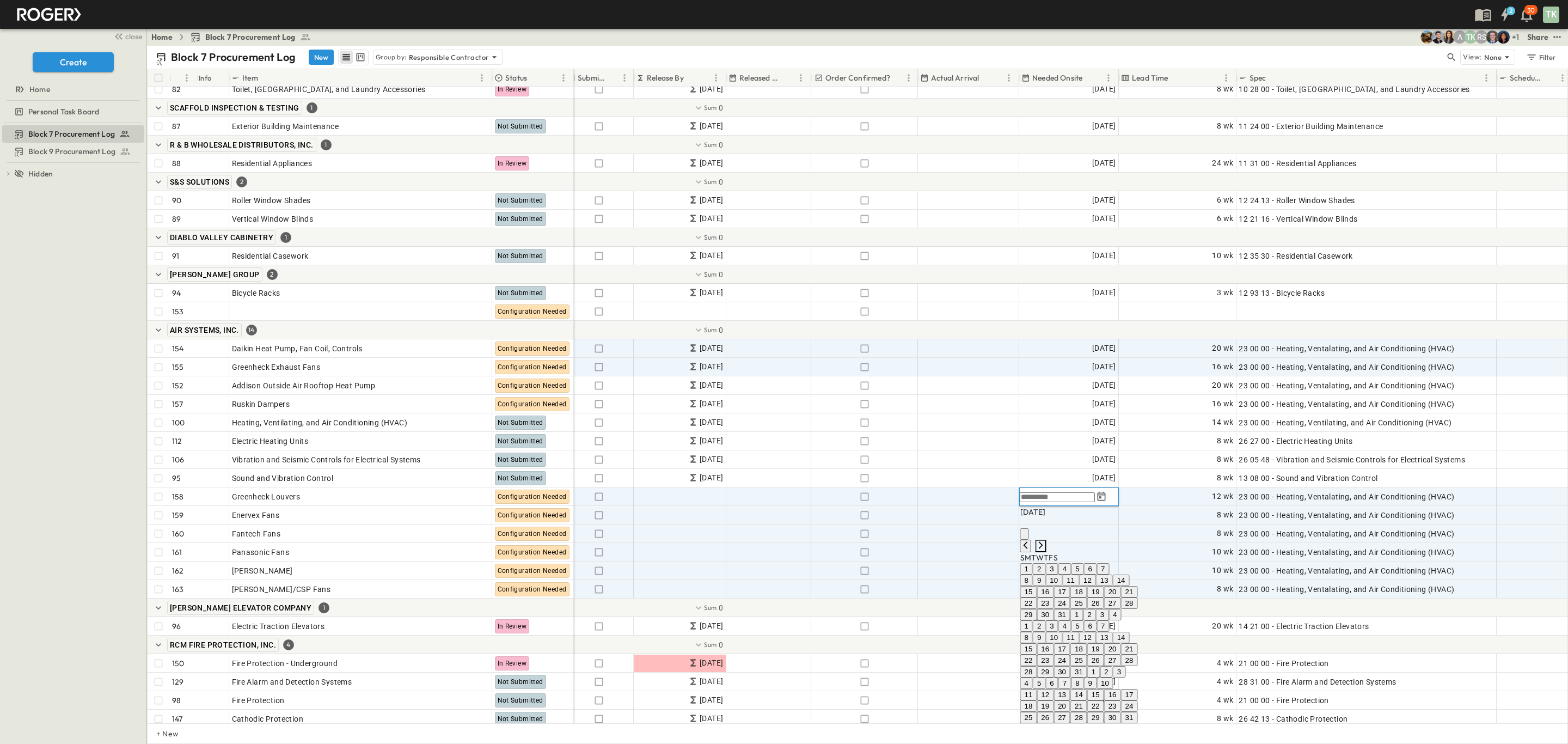
click at [1045, 541] on icon "Next month" at bounding box center [1041, 545] width 9 height 9
click at [1087, 586] on button "13" at bounding box center [1079, 581] width 17 height 12
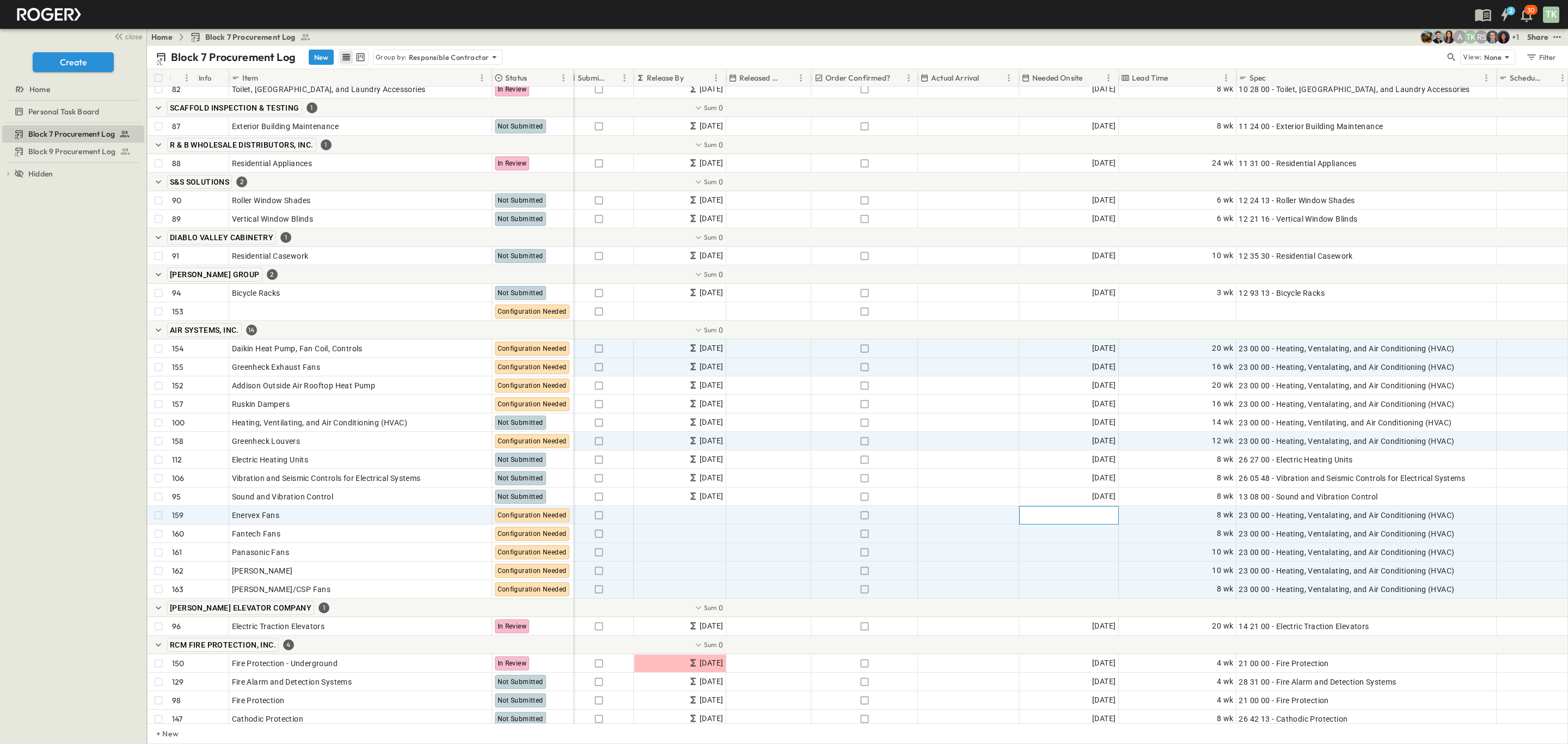
click at [1101, 513] on span "Add Date" at bounding box center [1099, 515] width 33 height 11
click at [1138, 539] on div "[DATE]" at bounding box center [1079, 541] width 117 height 35
click at [1138, 529] on div "[DATE]" at bounding box center [1079, 541] width 117 height 35
click at [1045, 548] on icon "Next month" at bounding box center [1041, 552] width 9 height 9
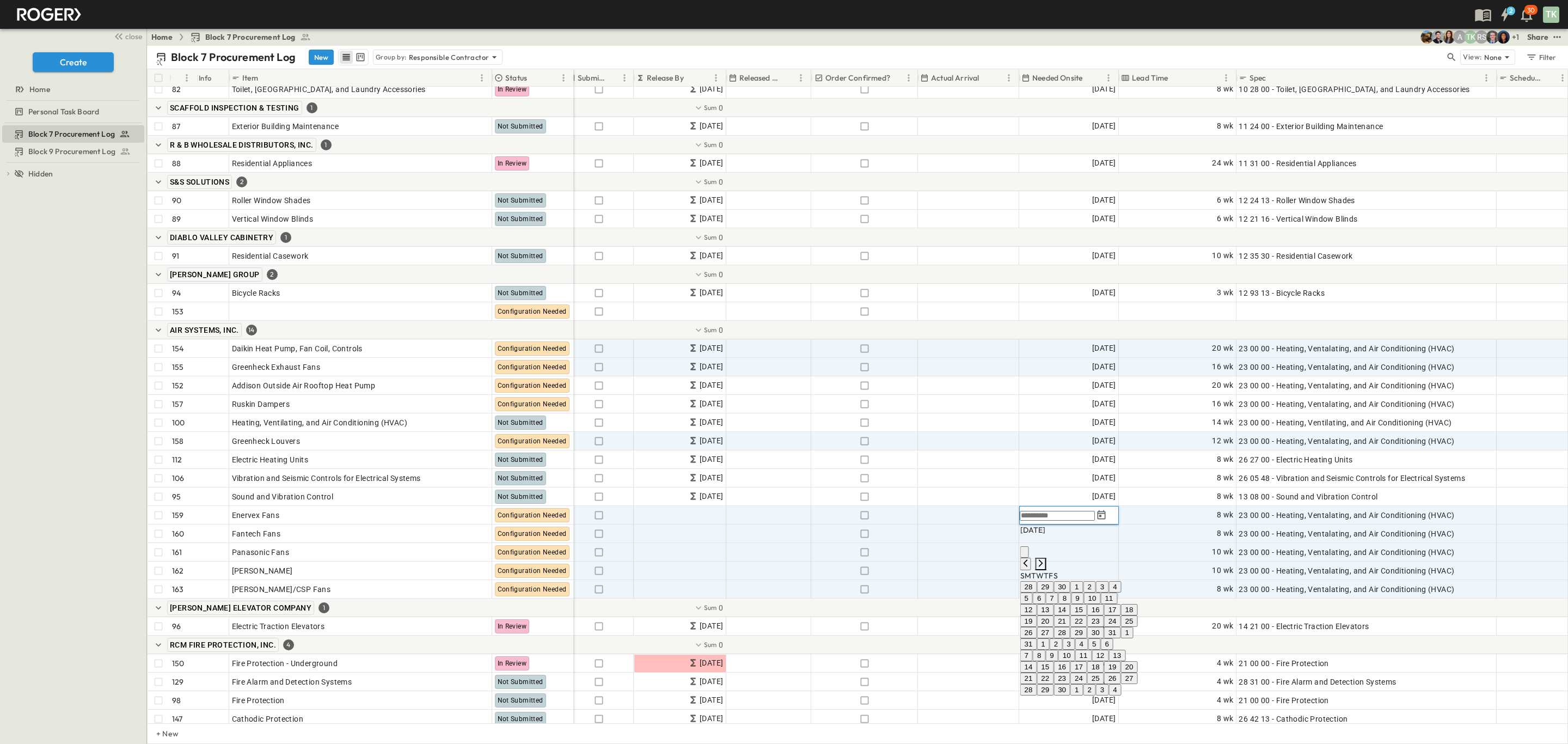
click at [1045, 559] on icon "Next month" at bounding box center [1041, 563] width 9 height 9
click at [1045, 570] on icon "Next month" at bounding box center [1041, 574] width 9 height 9
click at [1045, 559] on icon "Next month" at bounding box center [1041, 563] width 9 height 9
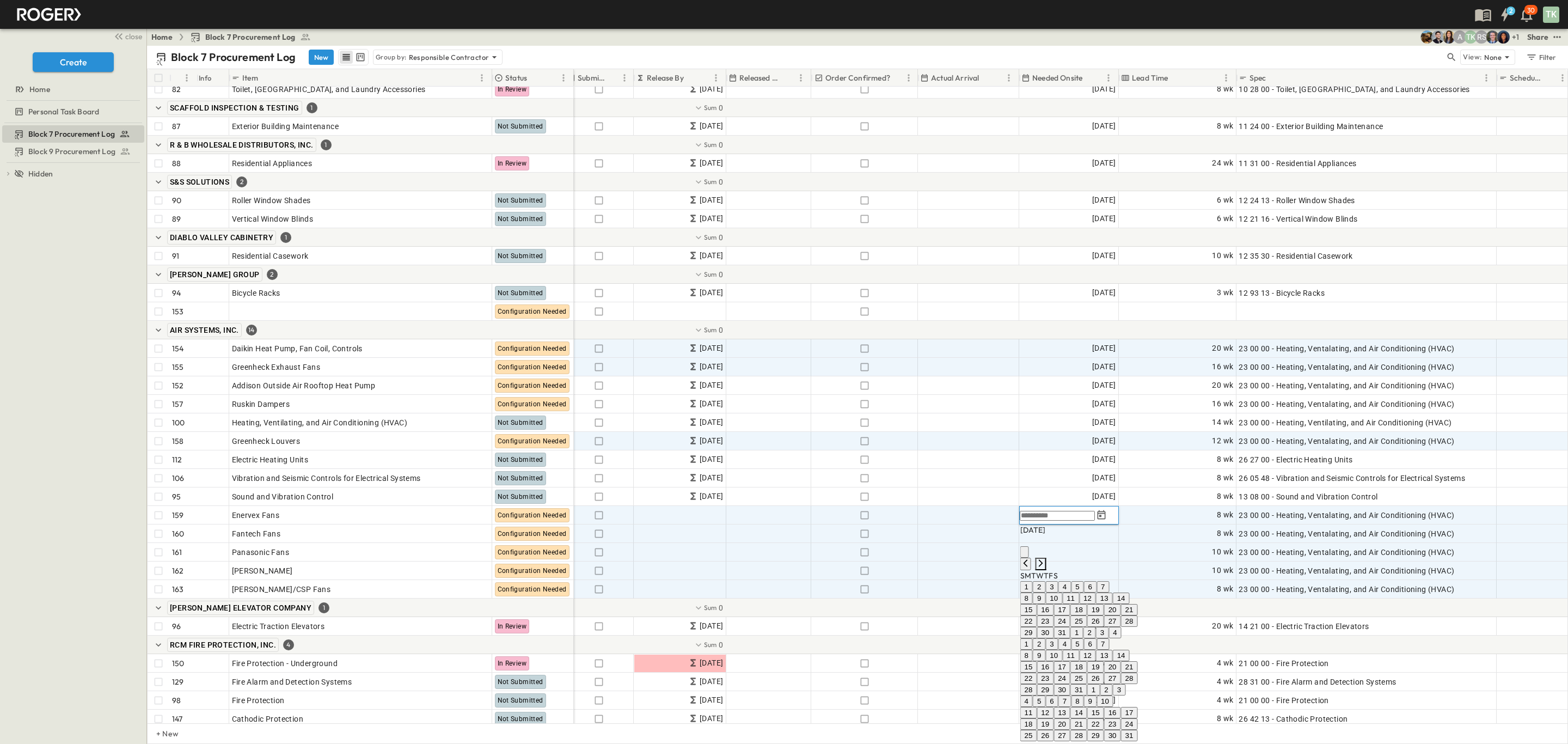
click at [1045, 559] on icon "Next month" at bounding box center [1041, 563] width 9 height 9
click at [1101, 616] on div "17 18 19 20 21 22 23" at bounding box center [1079, 610] width 117 height 12
click at [1087, 605] on button "13" at bounding box center [1079, 598] width 17 height 12
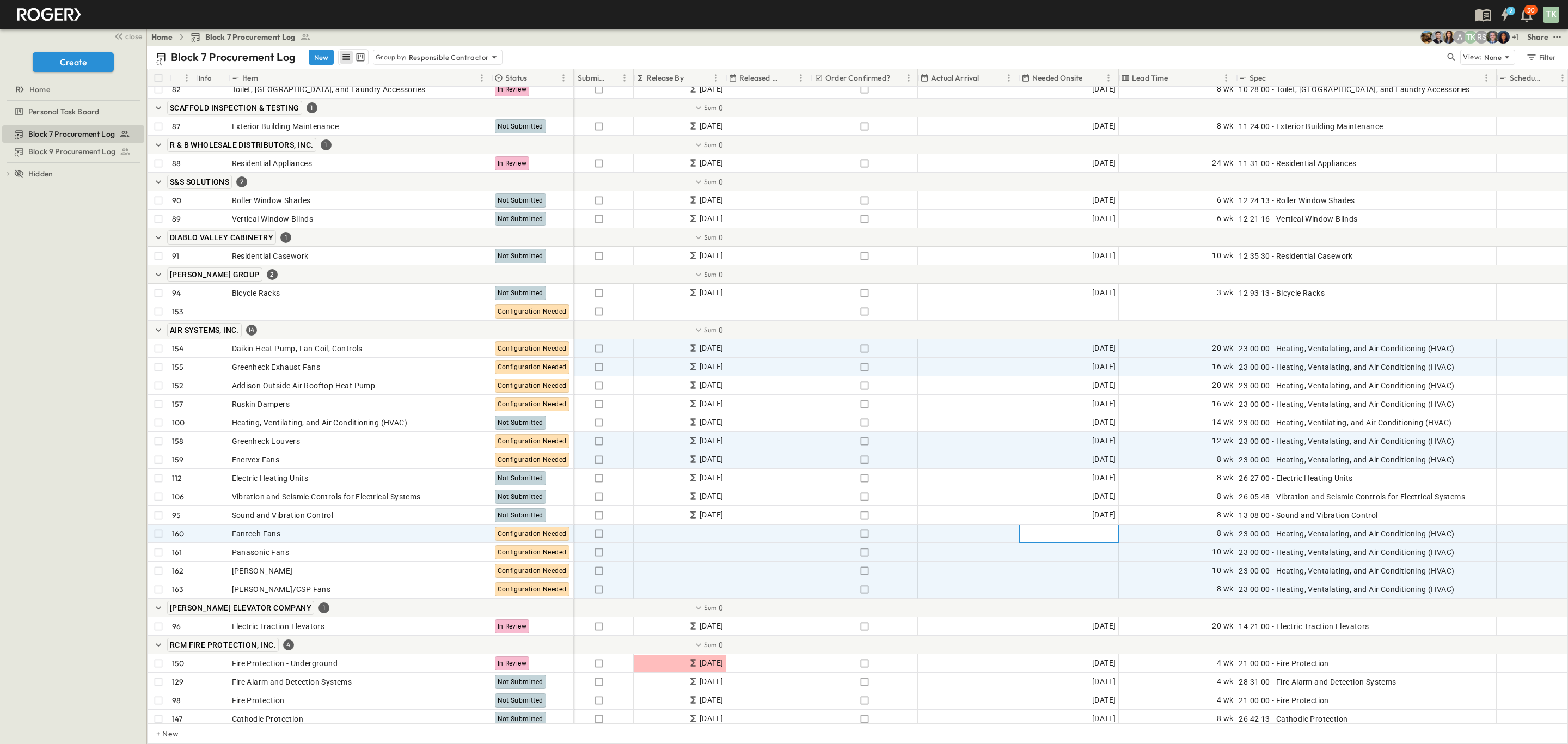
click at [1103, 536] on span "Add Date" at bounding box center [1099, 534] width 33 height 11
click at [1045, 567] on icon "Next month" at bounding box center [1041, 571] width 9 height 9
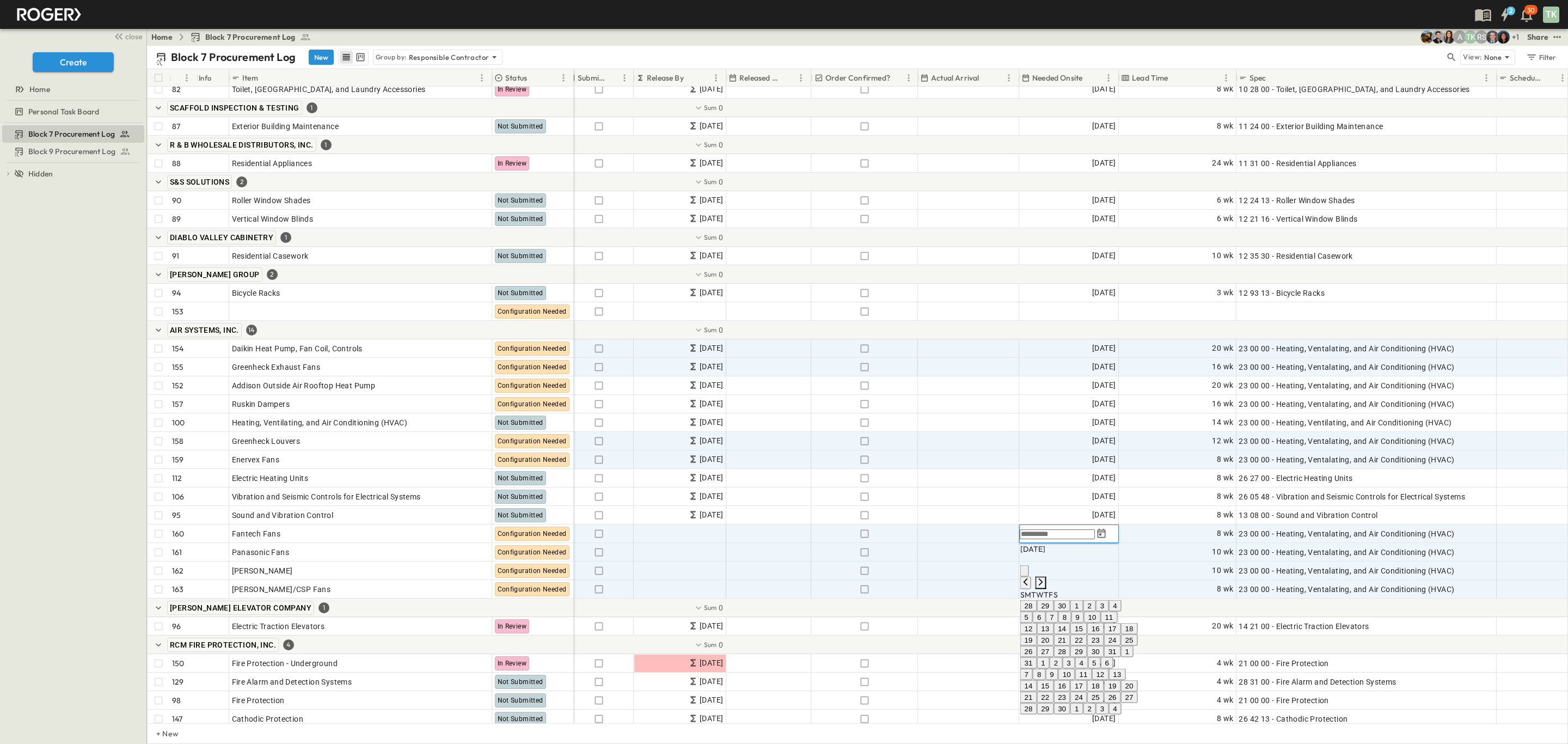
click at [1045, 578] on icon "Next month" at bounding box center [1041, 582] width 9 height 9
click at [1045, 589] on icon "Next month" at bounding box center [1041, 593] width 9 height 9
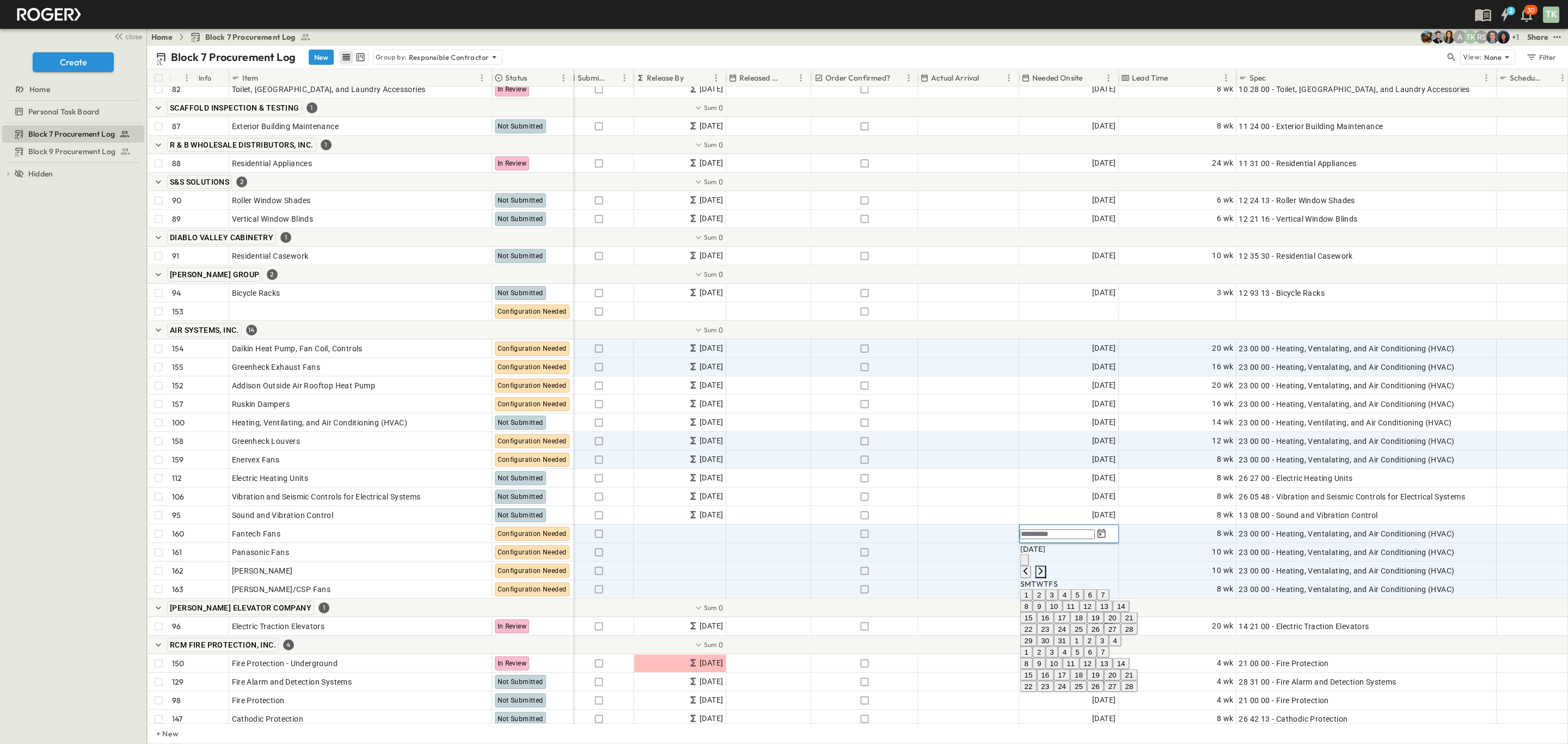
click at [1045, 567] on icon "Next month" at bounding box center [1041, 571] width 9 height 9
click at [1045, 578] on icon "Next month" at bounding box center [1041, 582] width 9 height 9
click at [1087, 623] on button "13" at bounding box center [1079, 617] width 17 height 12
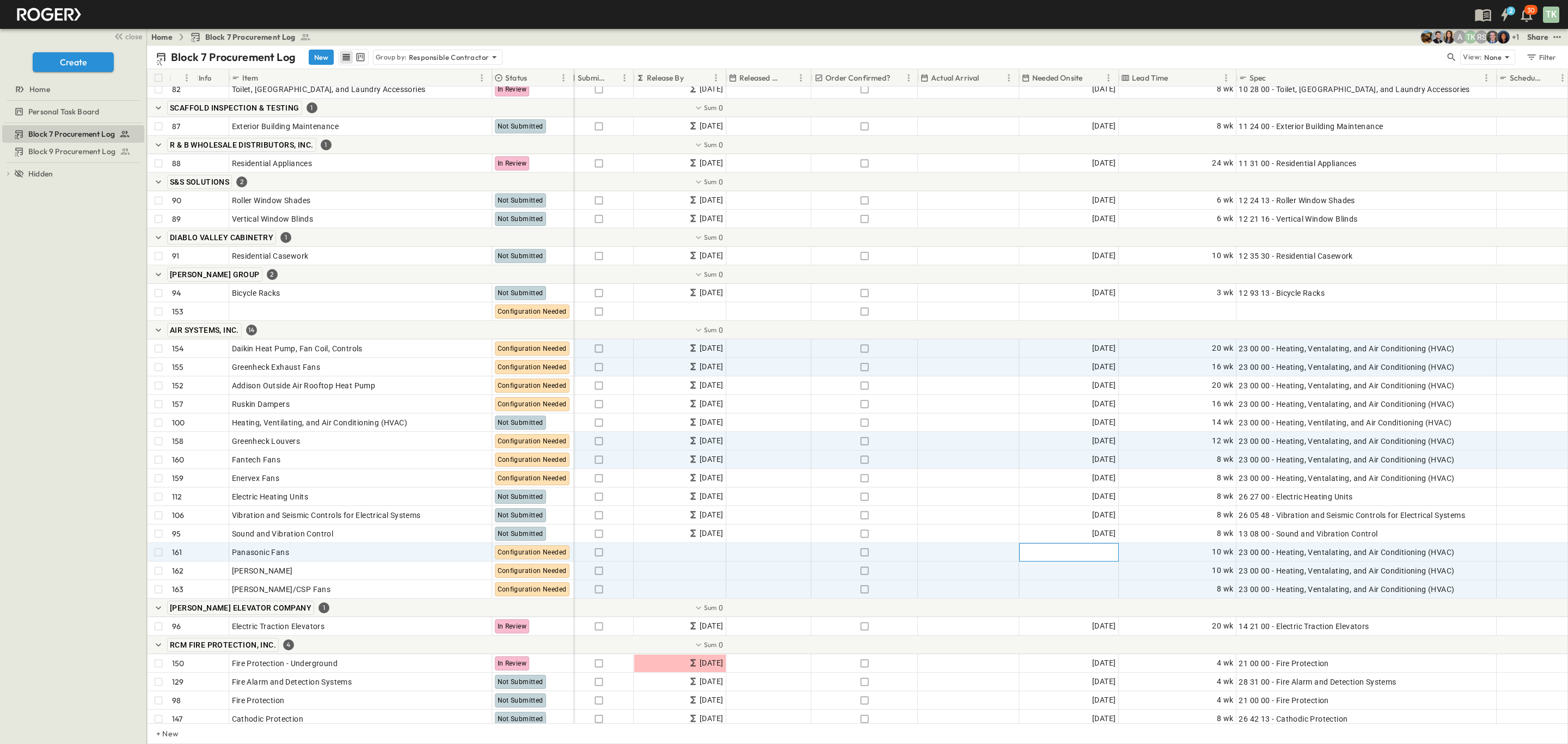
click at [1107, 558] on div "Add Date" at bounding box center [1069, 552] width 99 height 18
click at [1045, 585] on icon "Next month" at bounding box center [1041, 589] width 9 height 9
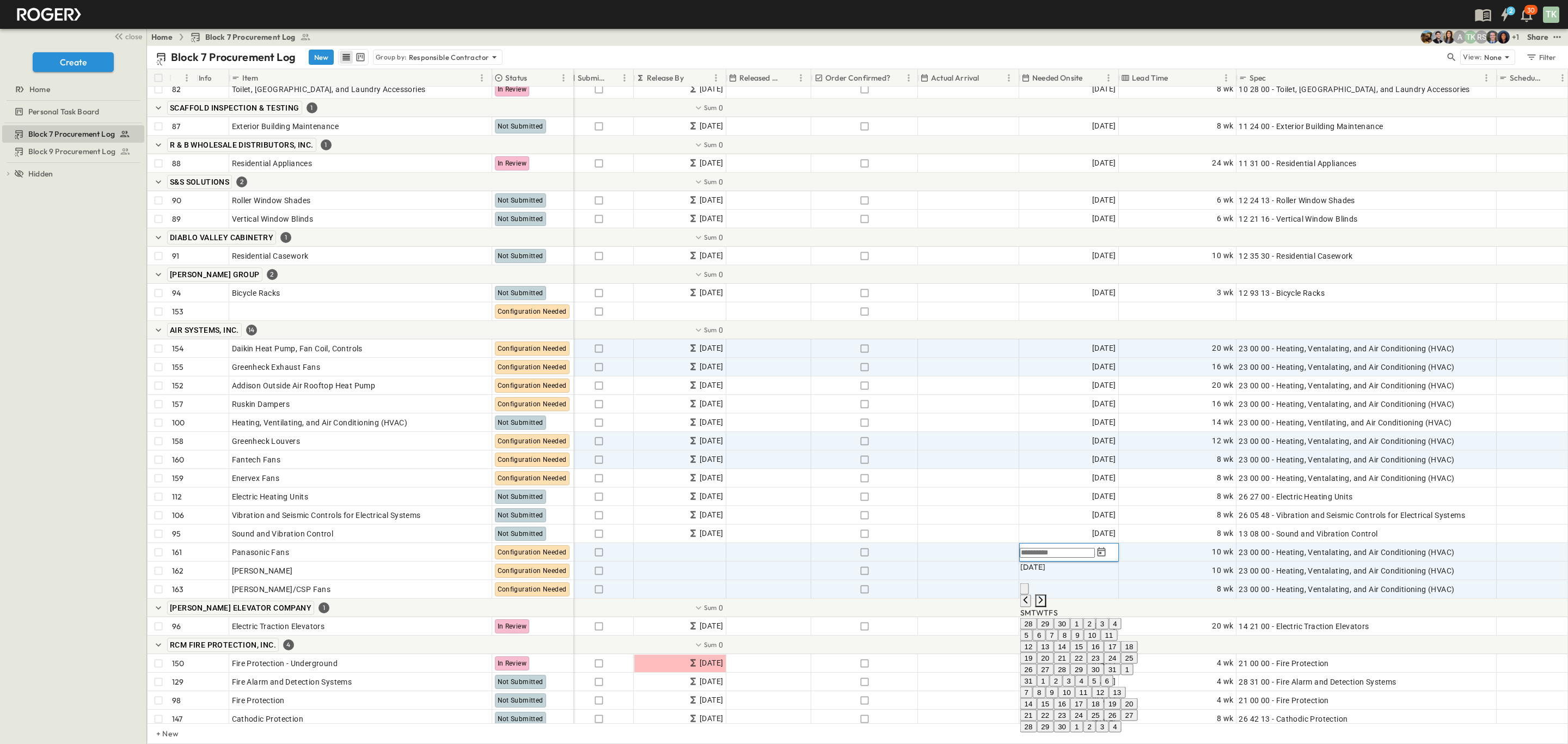
click at [1045, 596] on icon "Next month" at bounding box center [1041, 600] width 9 height 9
click at [1045, 606] on icon "Next month" at bounding box center [1041, 611] width 9 height 9
click at [1045, 596] on icon "Next month" at bounding box center [1041, 600] width 9 height 9
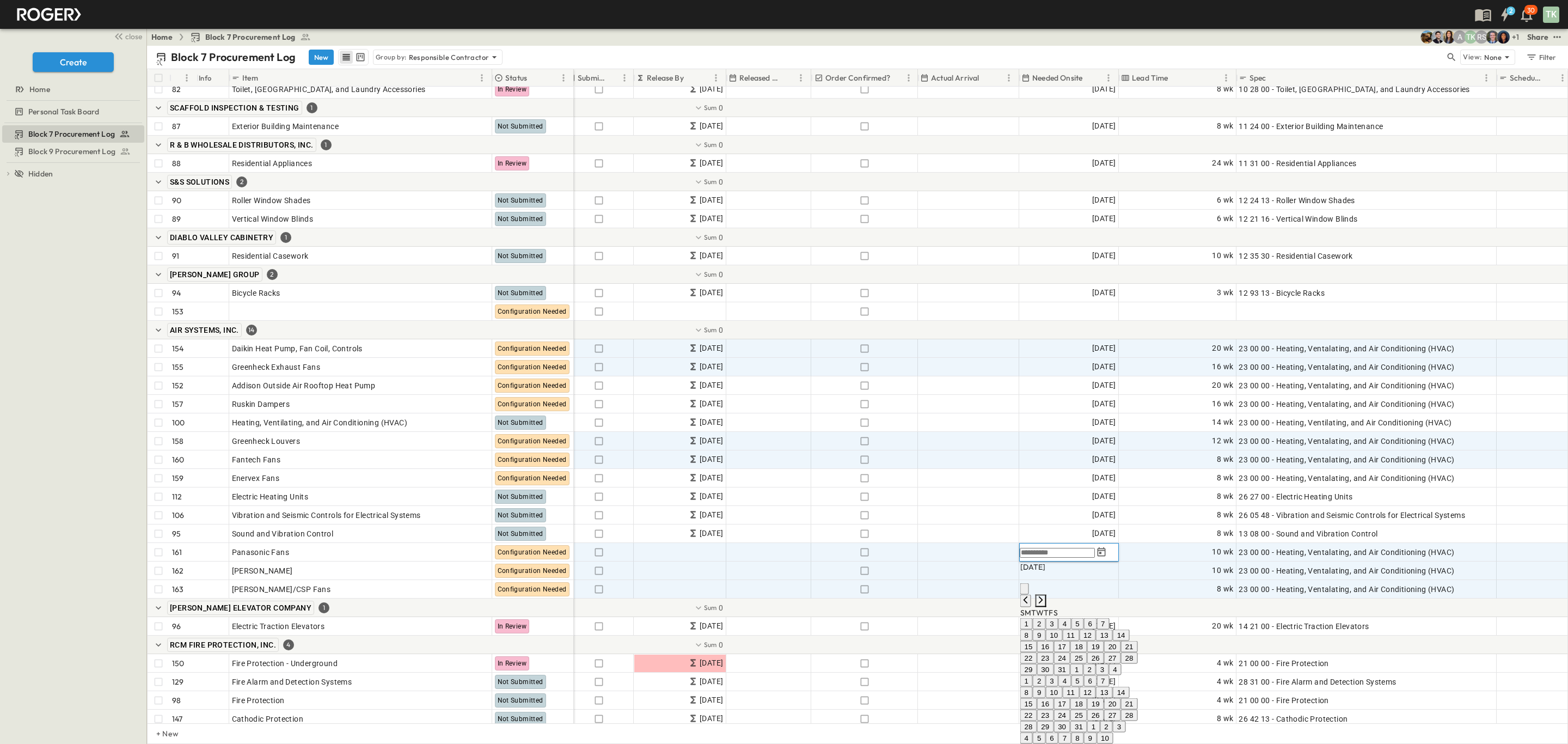
click at [1045, 596] on icon "Next month" at bounding box center [1041, 600] width 9 height 9
click at [1087, 642] on button "13" at bounding box center [1079, 636] width 17 height 12
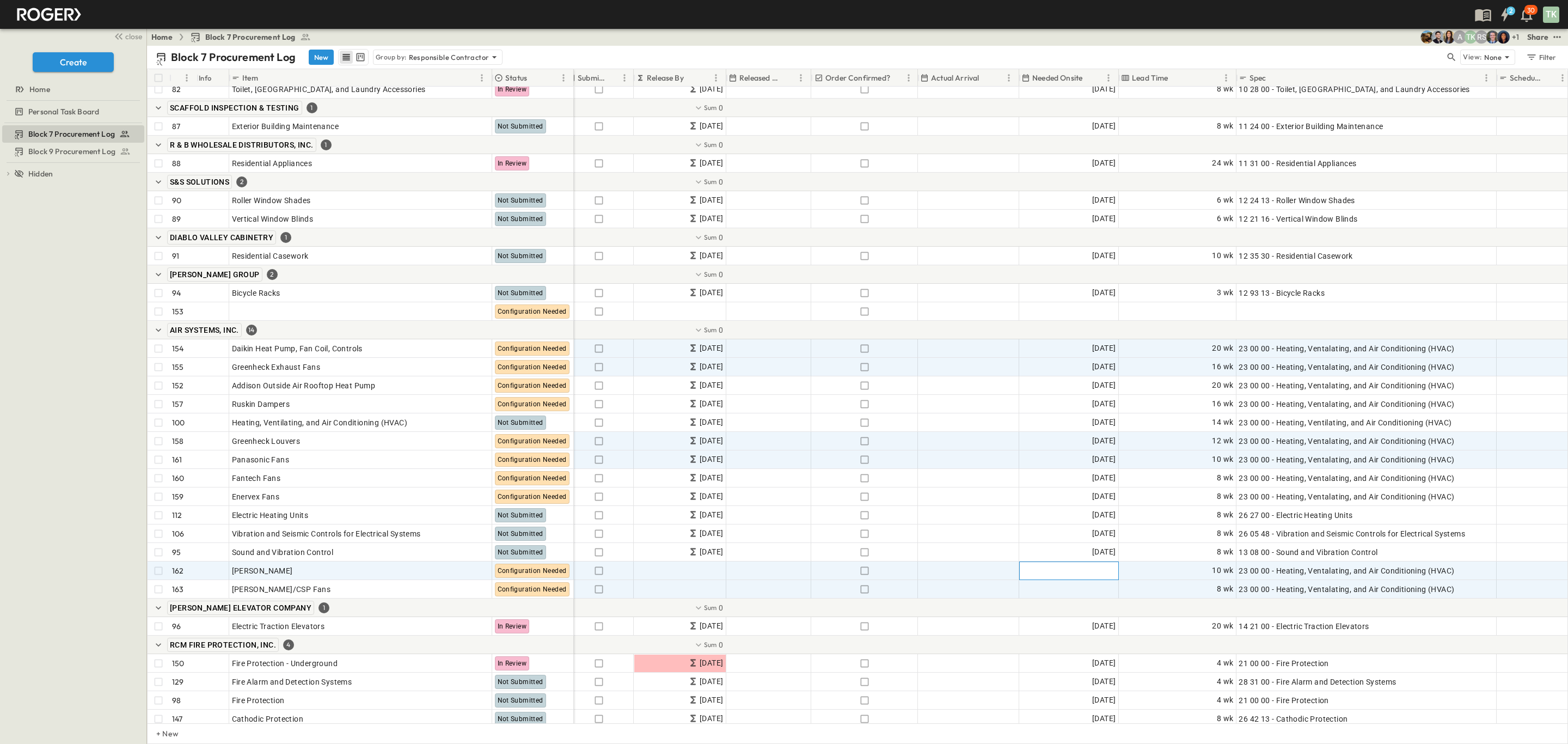
click at [1100, 575] on span "Add Date" at bounding box center [1099, 570] width 33 height 11
click at [1045, 482] on icon "Next month" at bounding box center [1041, 486] width 9 height 9
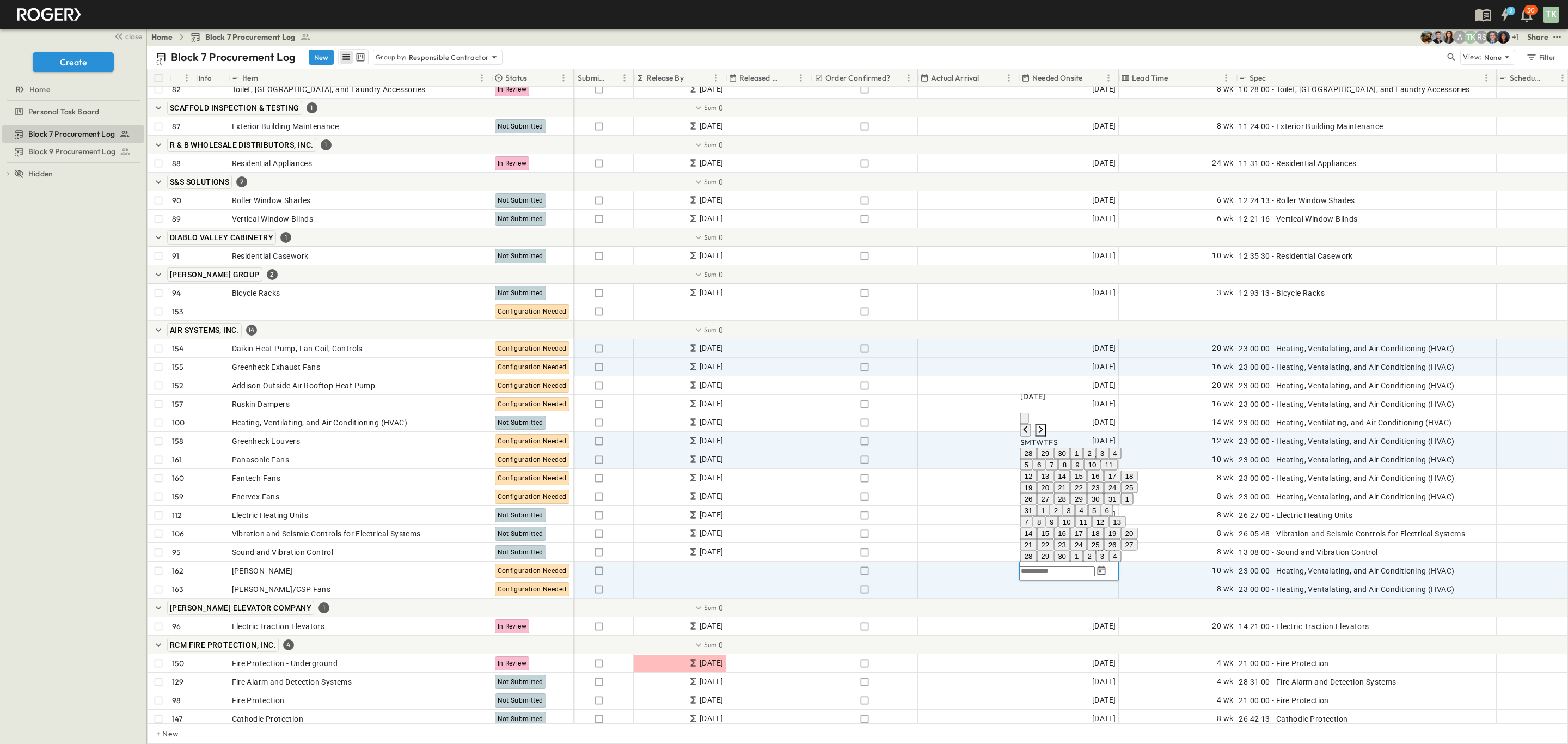
click at [1045, 425] on icon "Next month" at bounding box center [1041, 429] width 9 height 9
click at [1045, 365] on icon "Next month" at bounding box center [1041, 360] width 9 height 9
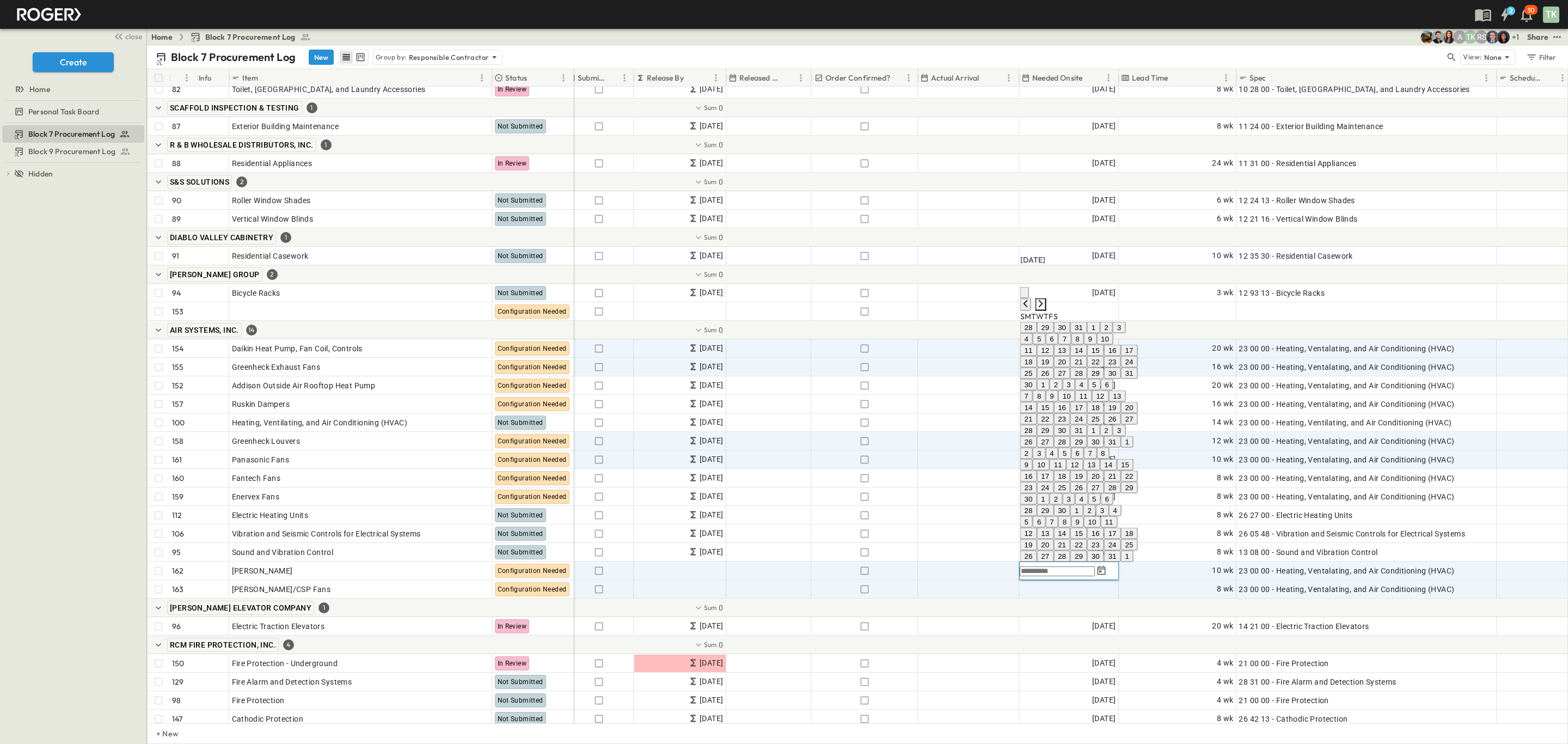
click at [1045, 307] on icon "Next month" at bounding box center [1041, 303] width 9 height 9
click at [1045, 388] on icon "Next month" at bounding box center [1041, 384] width 9 height 9
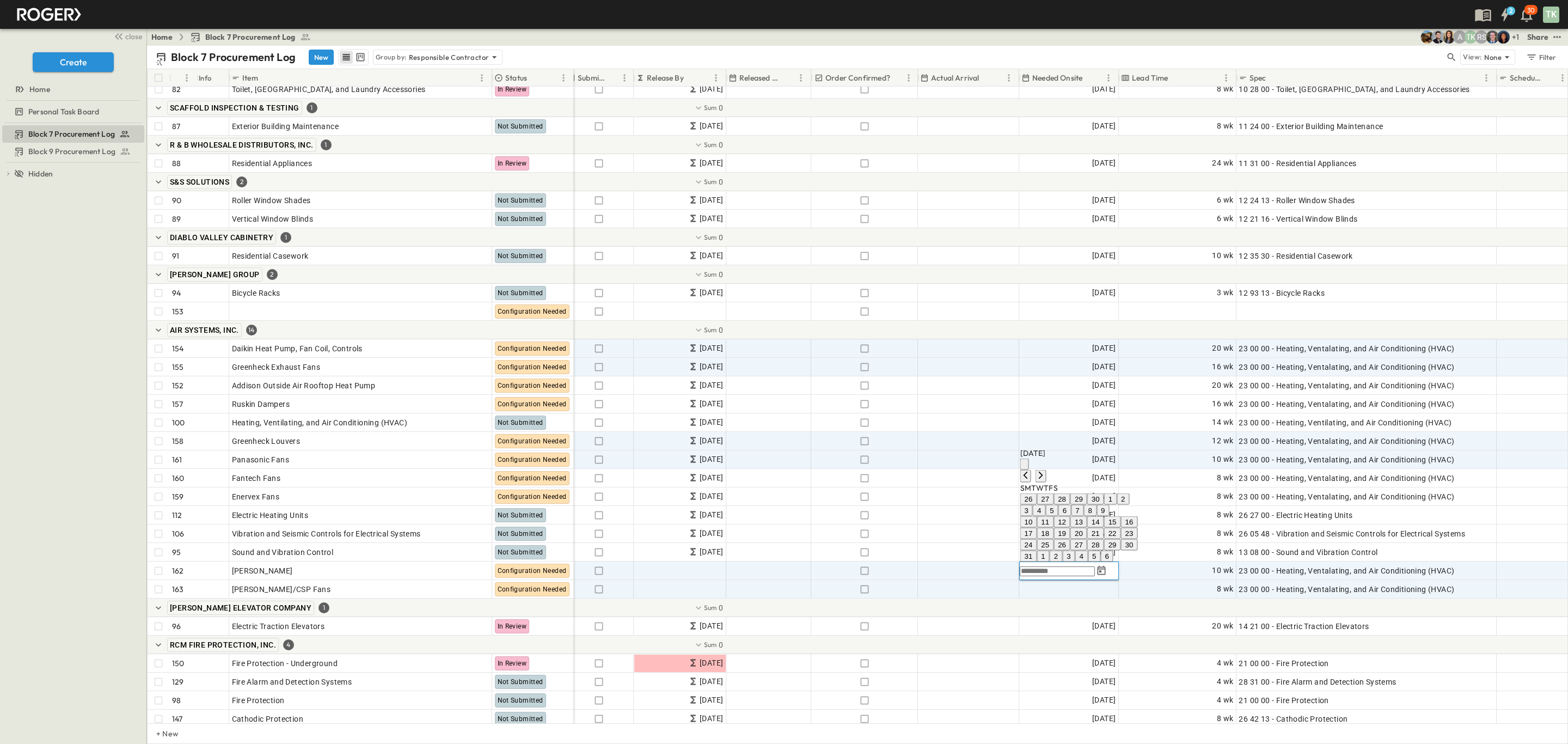
click at [1087, 516] on button "13" at bounding box center [1079, 522] width 17 height 12
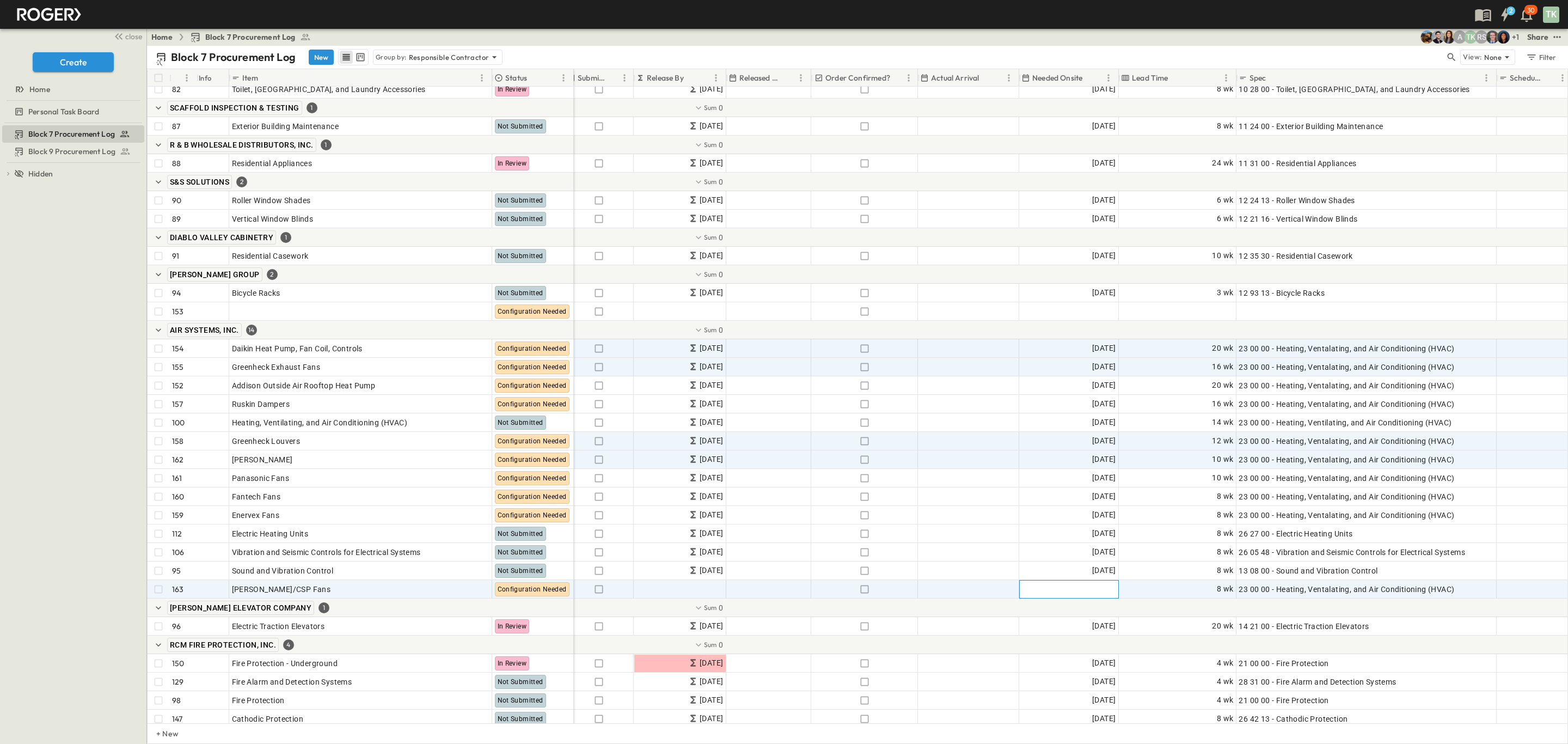
click at [1098, 585] on span "Add Date" at bounding box center [1099, 589] width 33 height 11
click at [1043, 501] on icon "Next month" at bounding box center [1041, 505] width 4 height 7
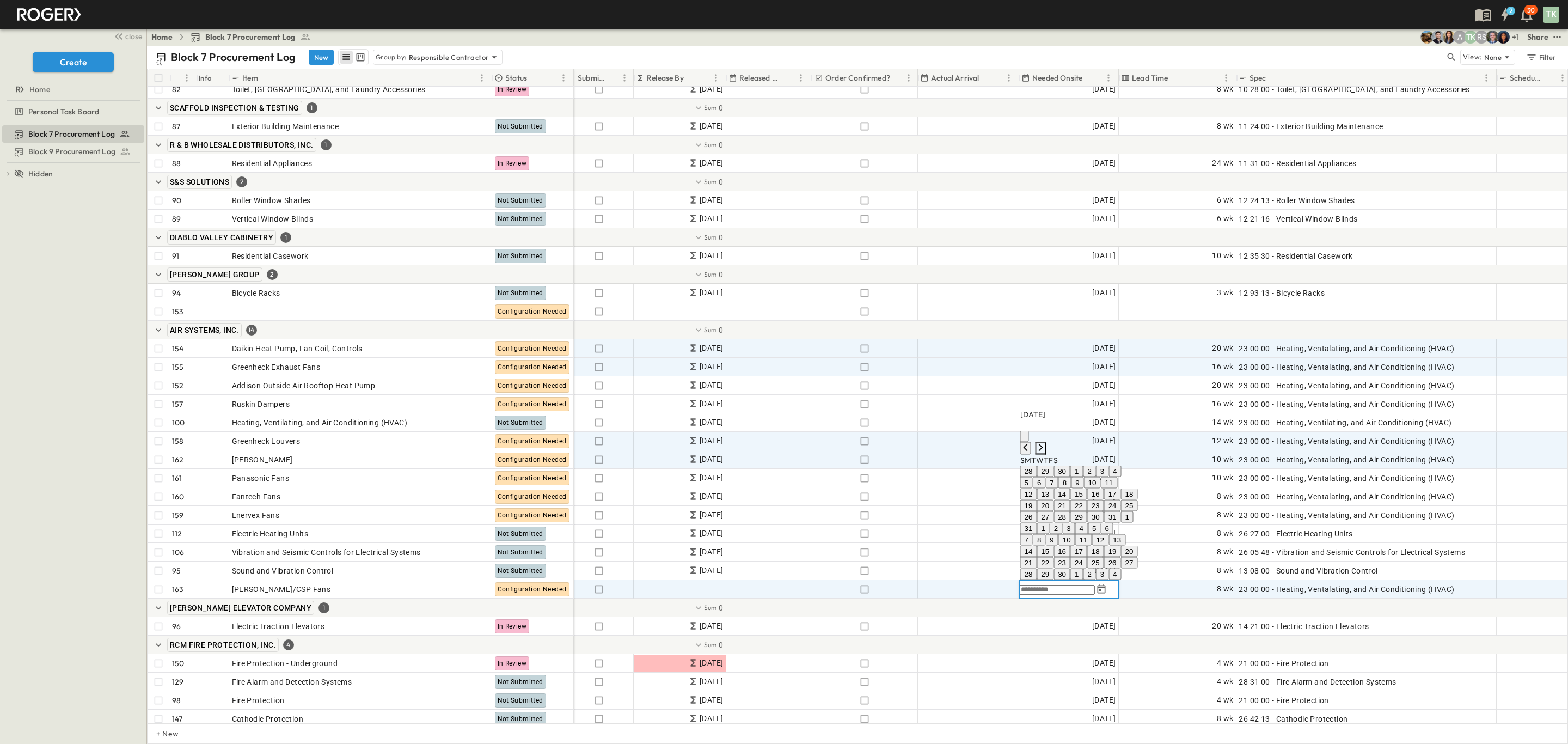
click at [1043, 444] on icon "Next month" at bounding box center [1041, 447] width 4 height 7
click at [1043, 382] on icon "Next month" at bounding box center [1041, 379] width 4 height 7
click at [1043, 325] on icon "Next month" at bounding box center [1041, 321] width 4 height 7
click at [1043, 382] on icon "Next month" at bounding box center [1041, 379] width 4 height 7
click at [1043, 405] on icon "Next month" at bounding box center [1041, 402] width 4 height 7
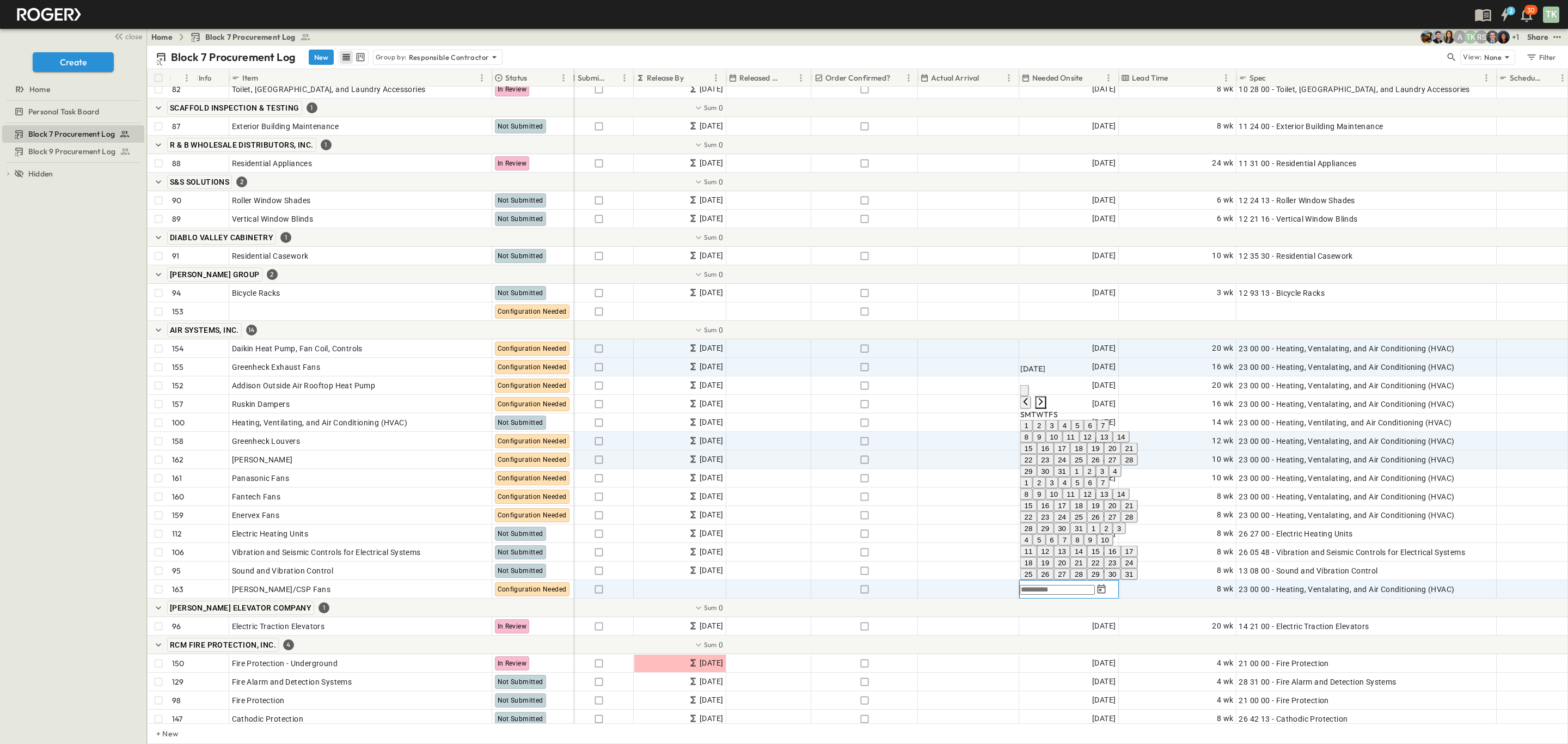
click at [1043, 405] on icon "Next month" at bounding box center [1041, 402] width 4 height 7
click at [1087, 534] on button "13" at bounding box center [1079, 539] width 17 height 12
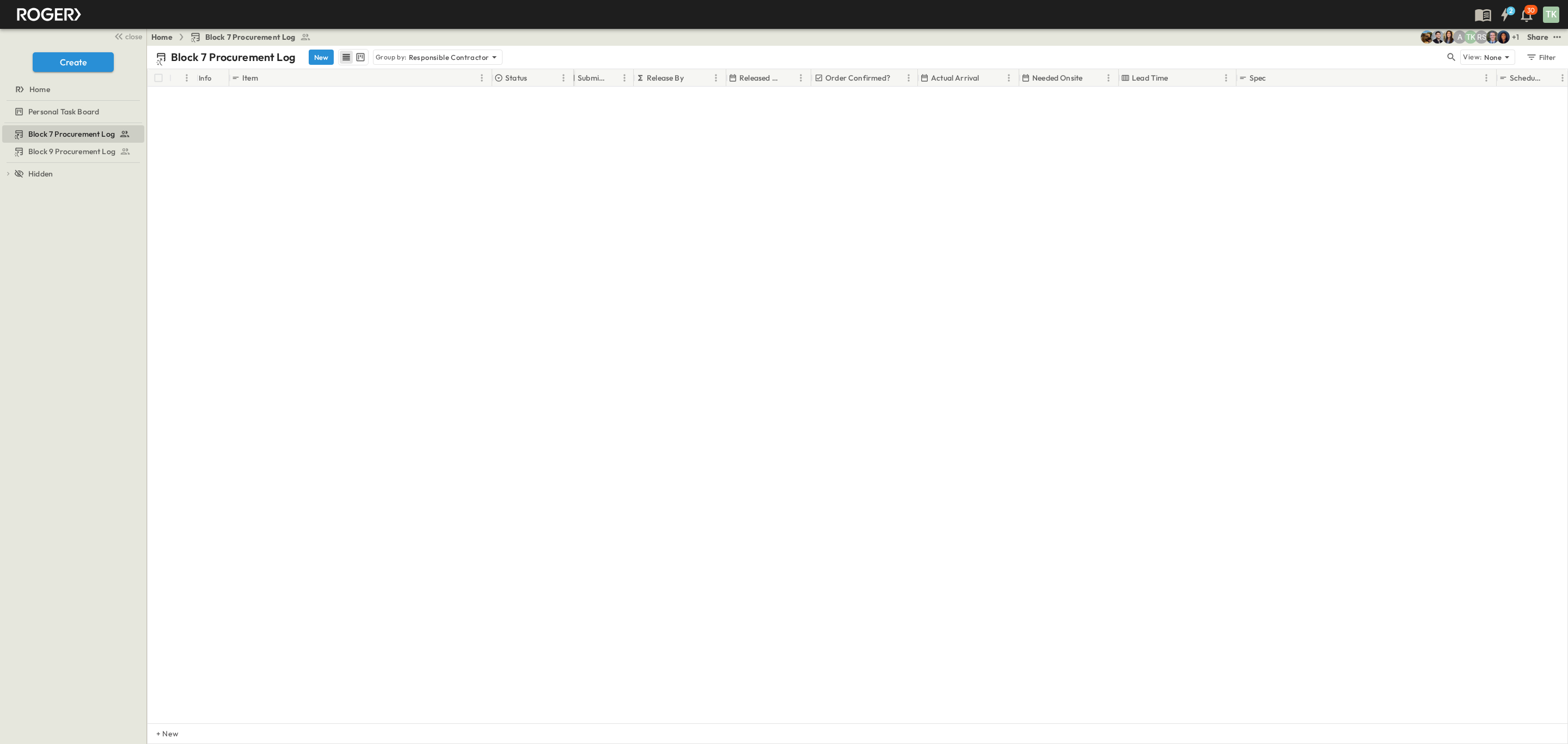
scroll to position [0, 349]
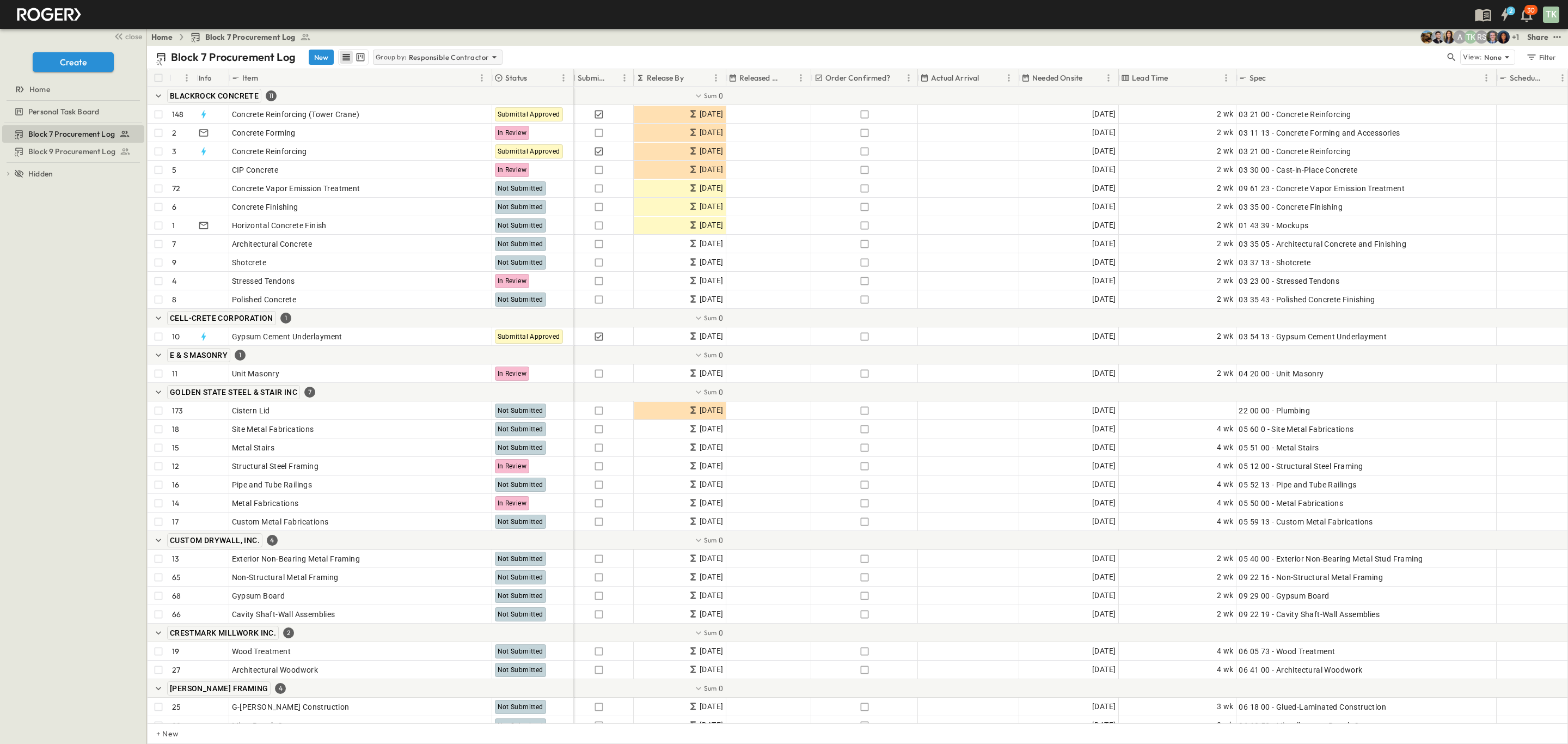
click at [452, 57] on p "Responsible Contractor" at bounding box center [449, 57] width 80 height 11
click at [422, 79] on div "None" at bounding box center [437, 72] width 127 height 15
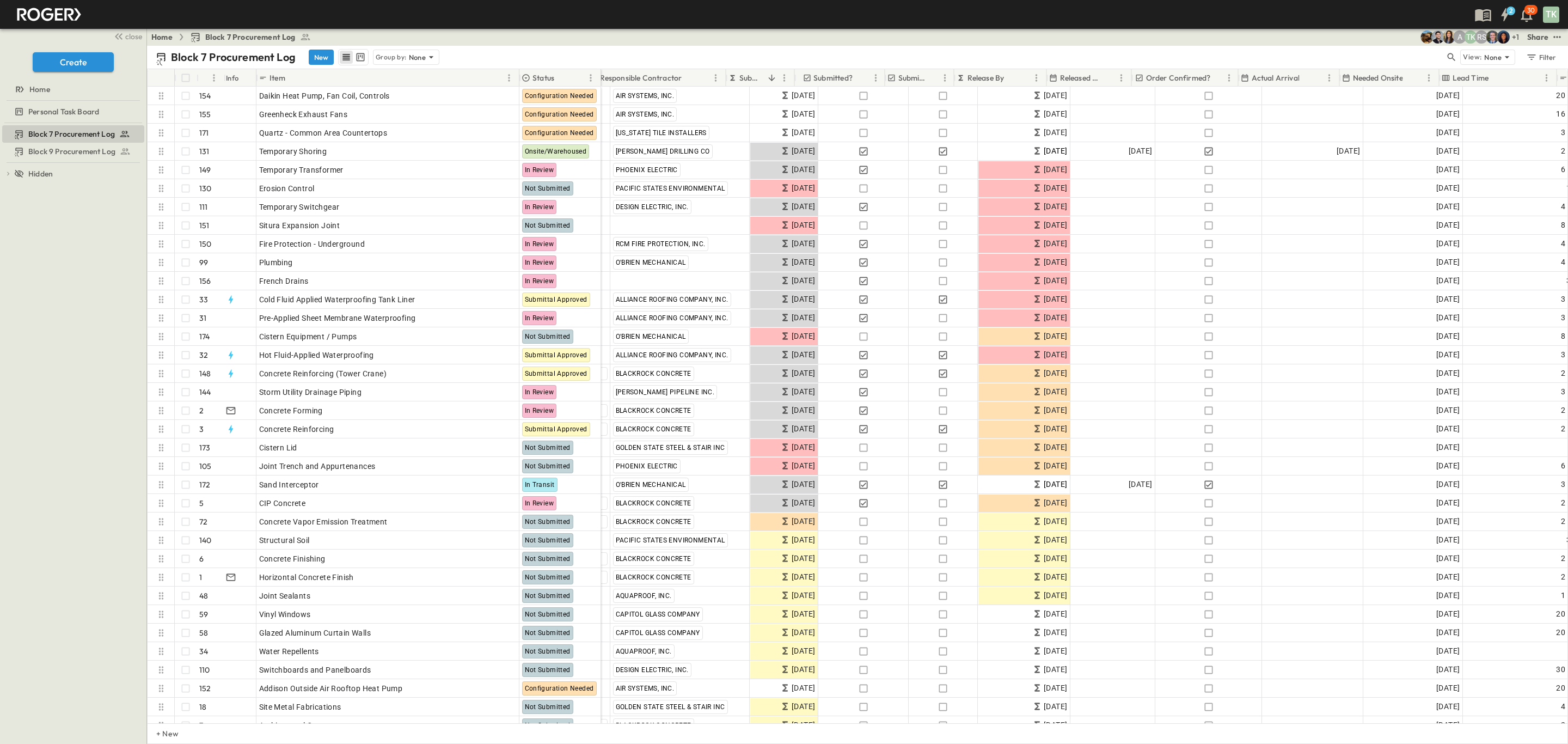
scroll to position [0, 0]
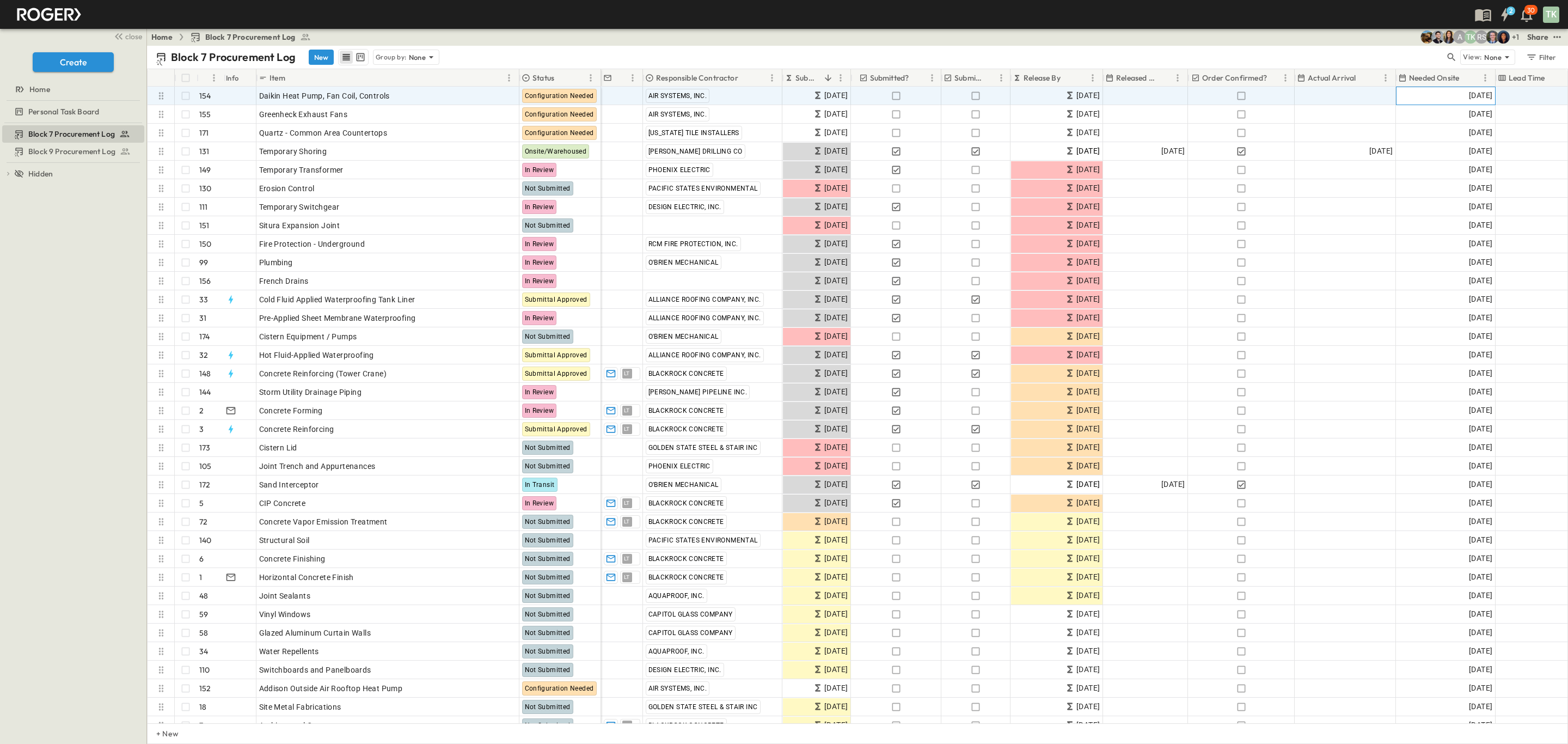
click at [1444, 94] on div "[DATE]" at bounding box center [1446, 96] width 99 height 18
click at [1419, 130] on icon "Next month" at bounding box center [1417, 133] width 4 height 7
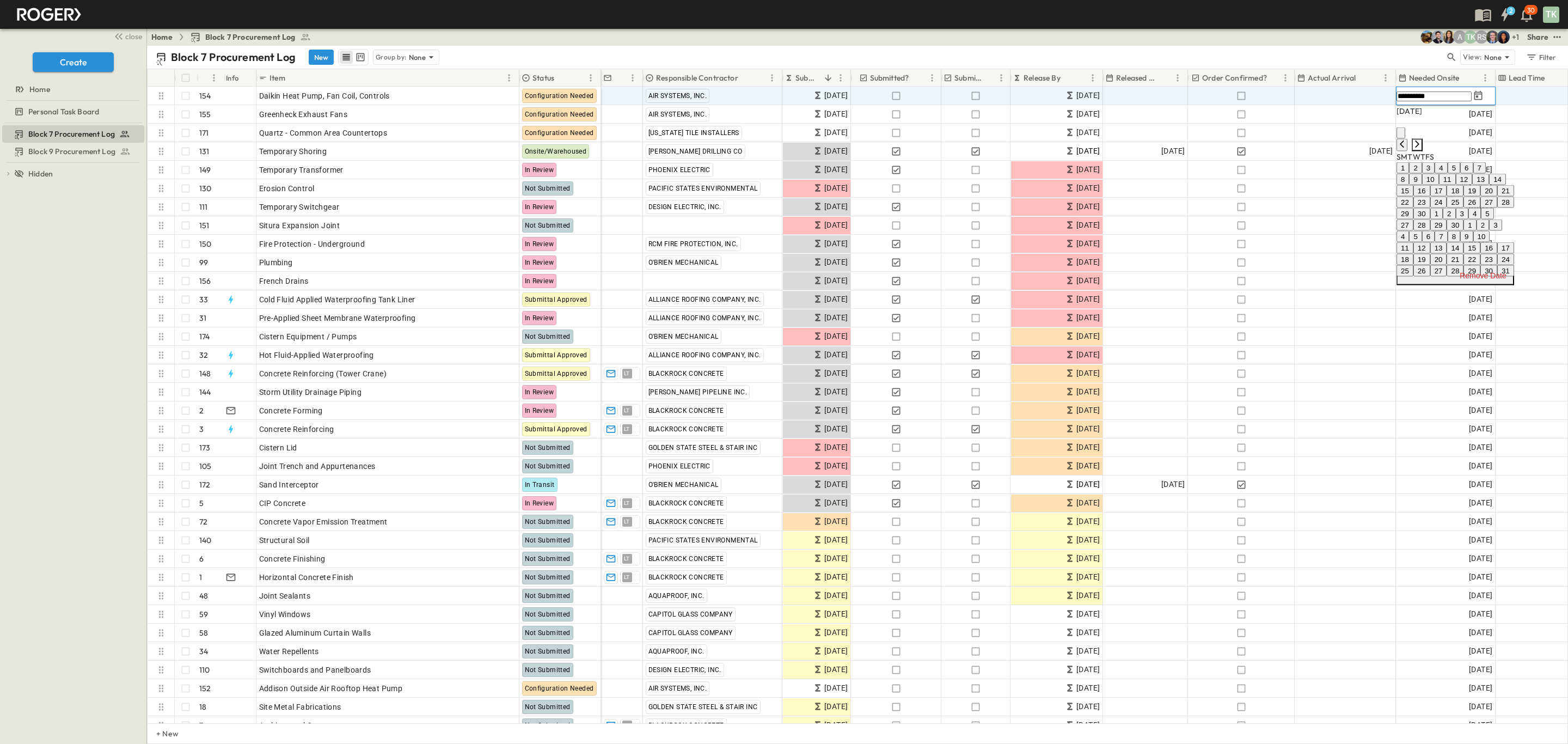
click at [1419, 141] on icon "Next month" at bounding box center [1417, 144] width 4 height 7
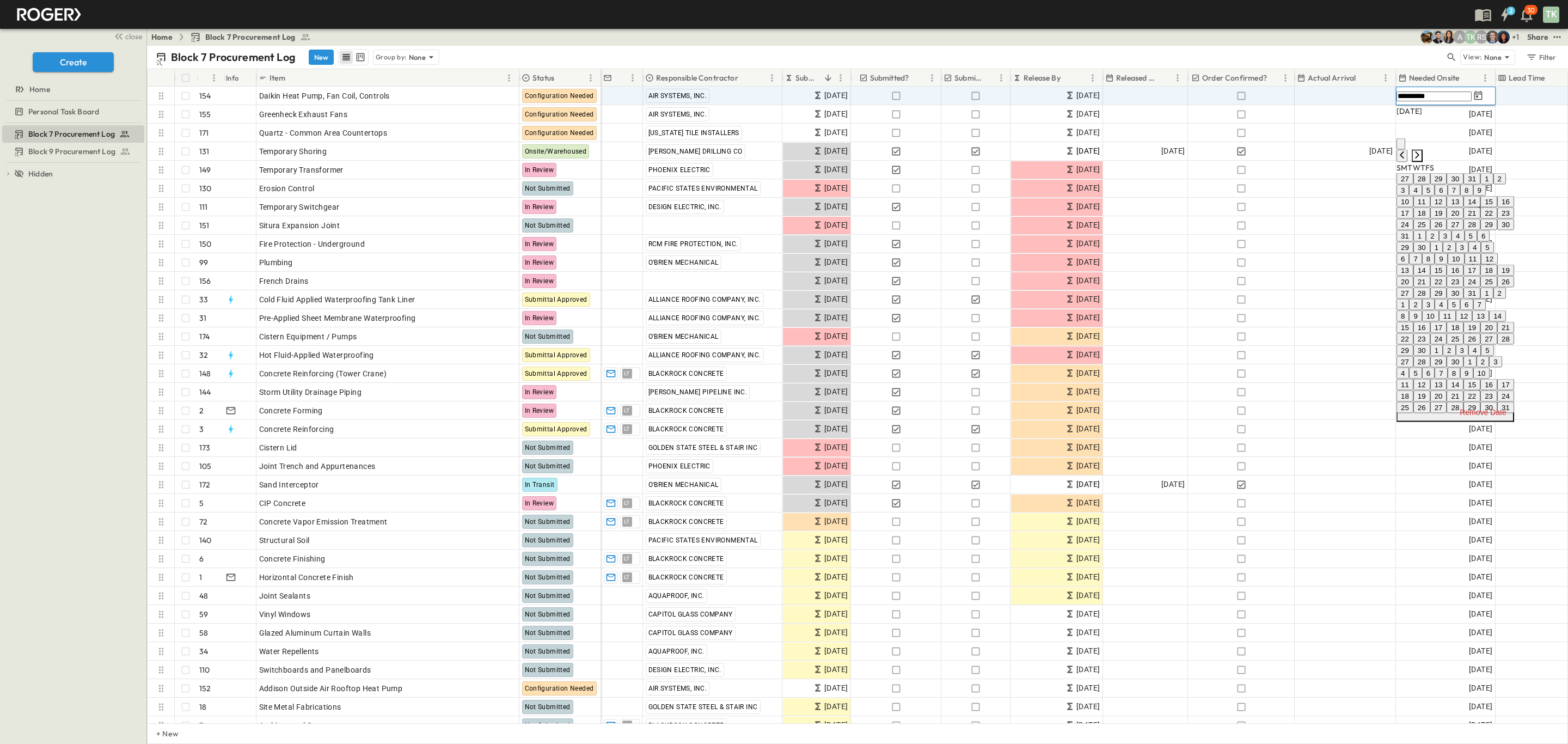
click at [1419, 152] on icon "Next month" at bounding box center [1417, 155] width 4 height 7
click at [1419, 141] on icon "Next month" at bounding box center [1417, 144] width 4 height 7
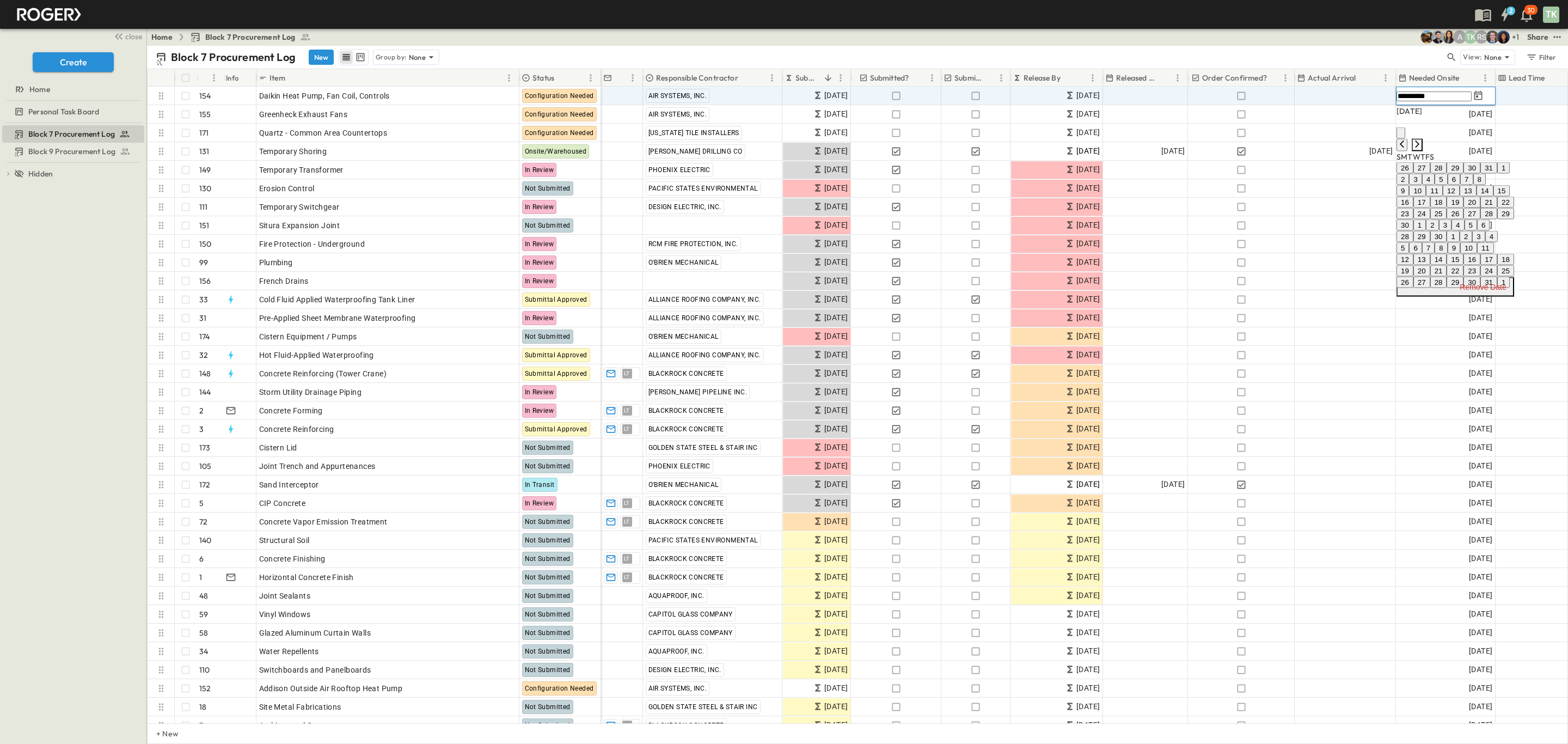
click at [1419, 141] on icon "Next month" at bounding box center [1417, 144] width 4 height 7
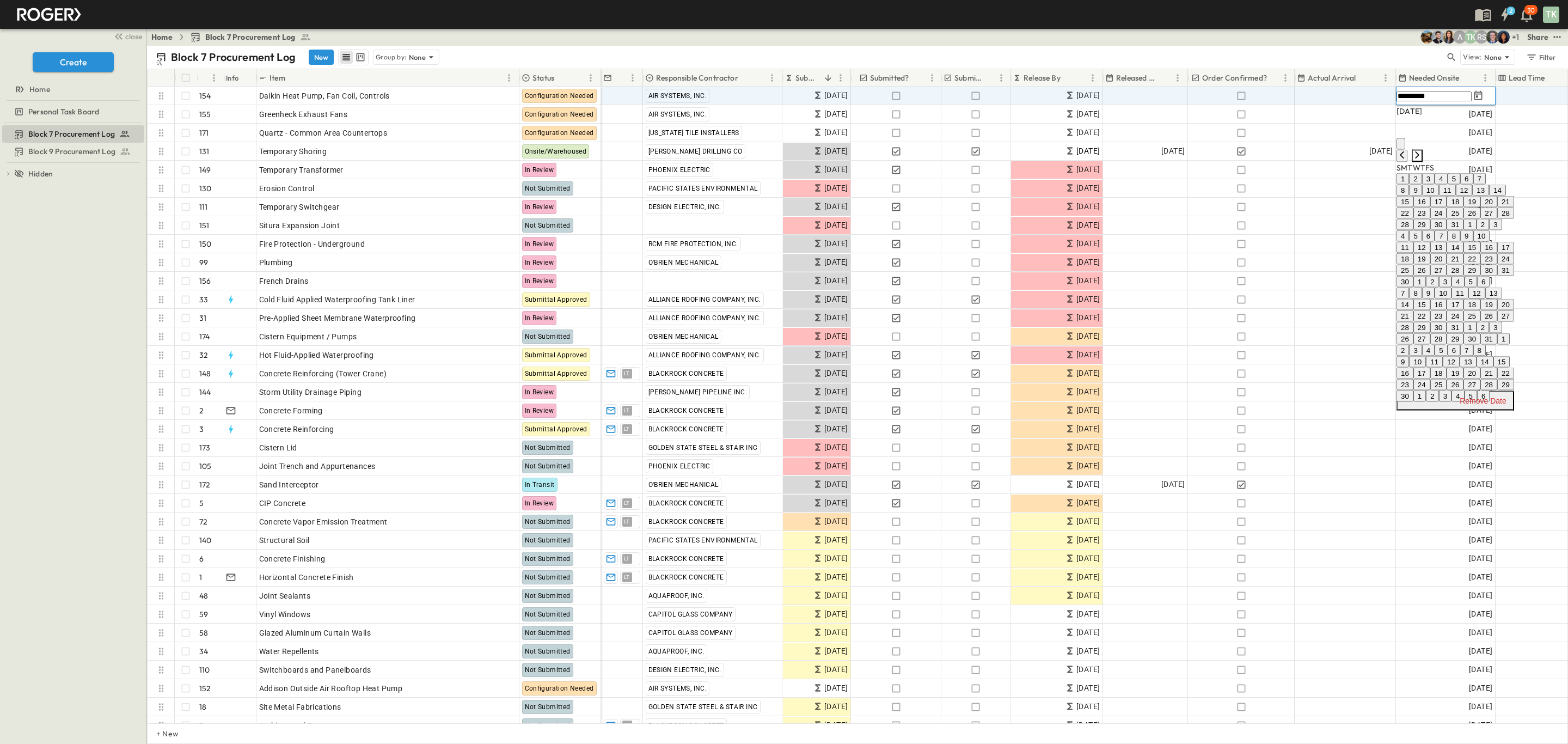
click at [1419, 152] on icon "Next month" at bounding box center [1417, 155] width 4 height 7
click at [1419, 141] on icon "Next month" at bounding box center [1417, 144] width 4 height 7
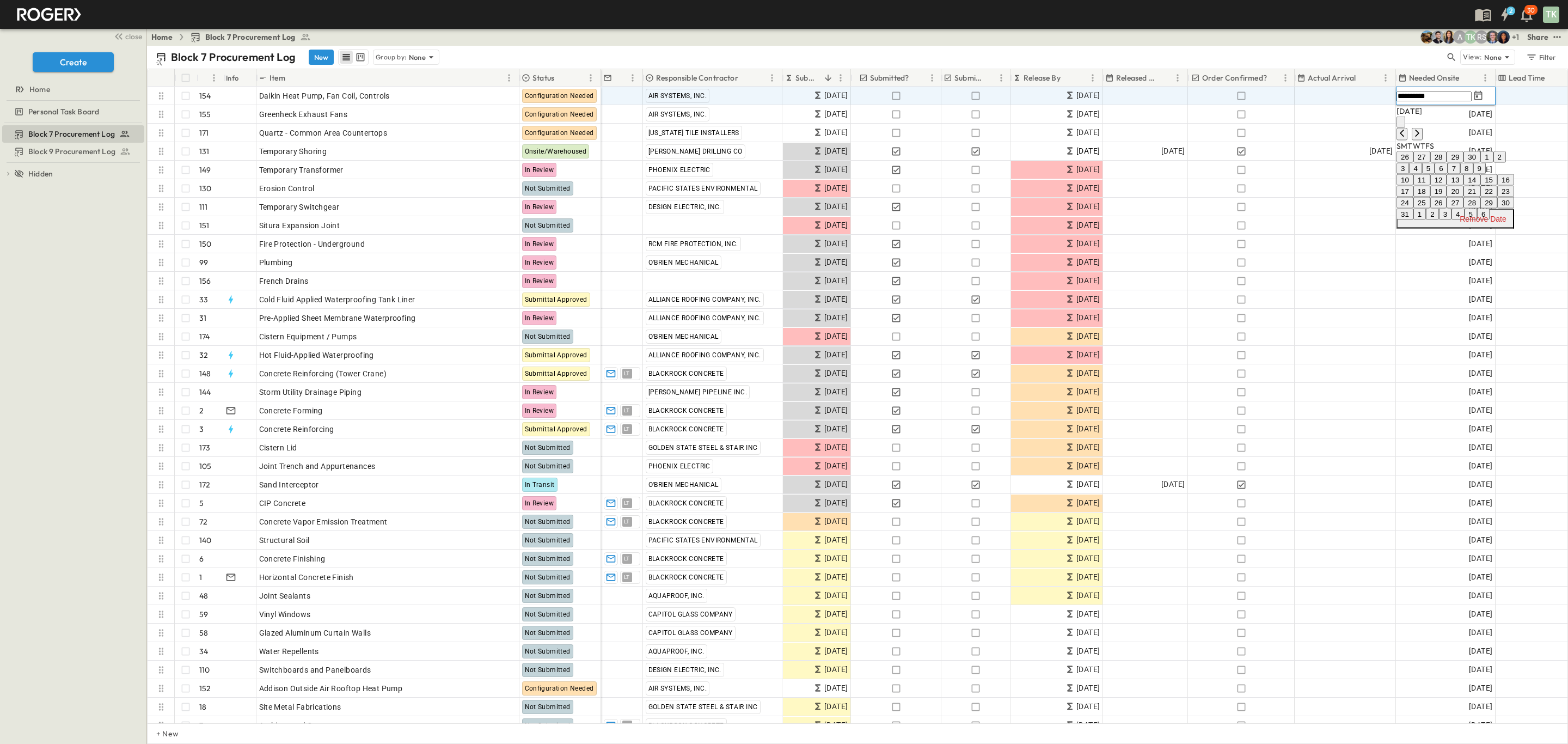
click at [1463, 186] on button "13" at bounding box center [1455, 180] width 17 height 12
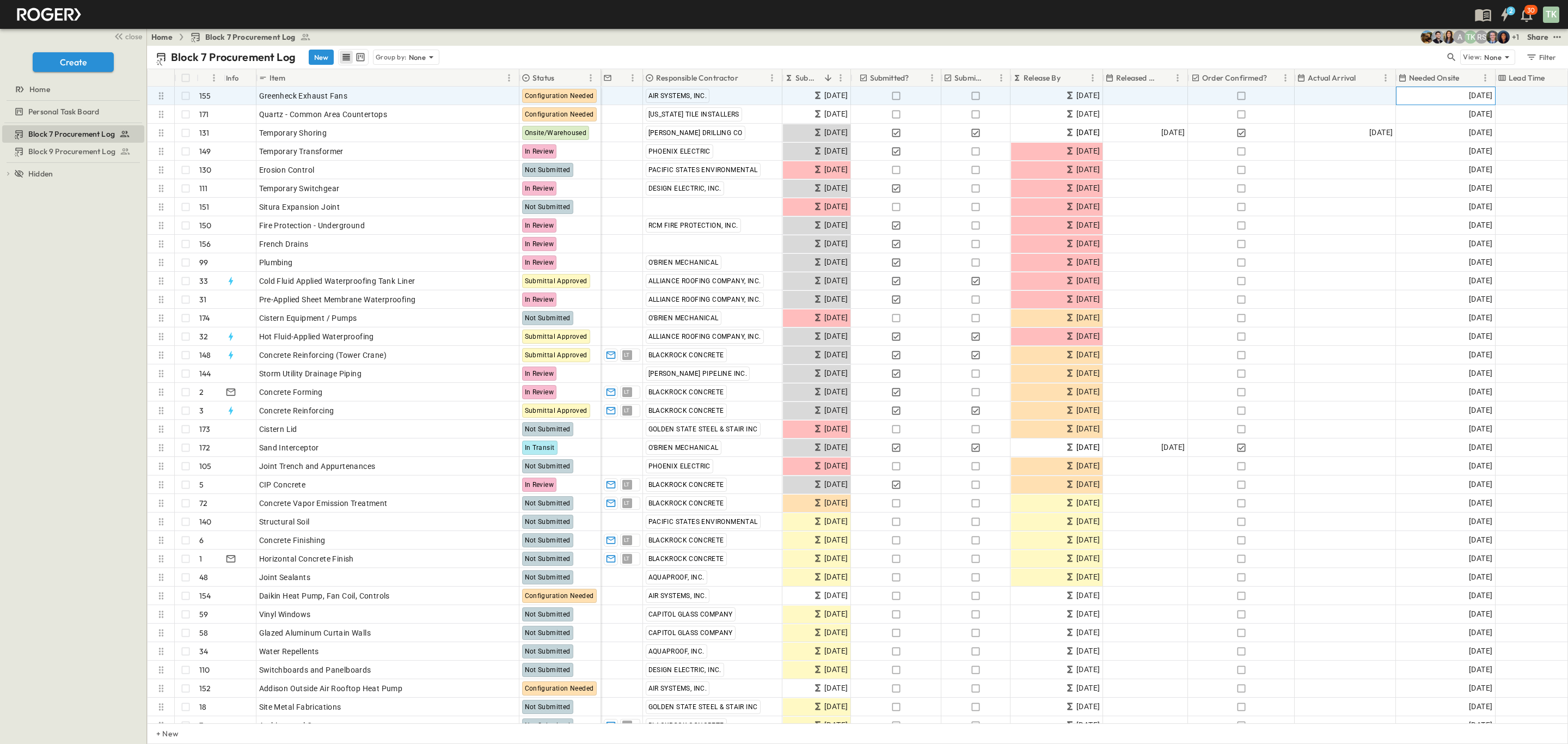
click at [1444, 95] on div "[DATE]" at bounding box center [1446, 96] width 99 height 18
click at [1421, 129] on icon "Next month" at bounding box center [1417, 133] width 9 height 9
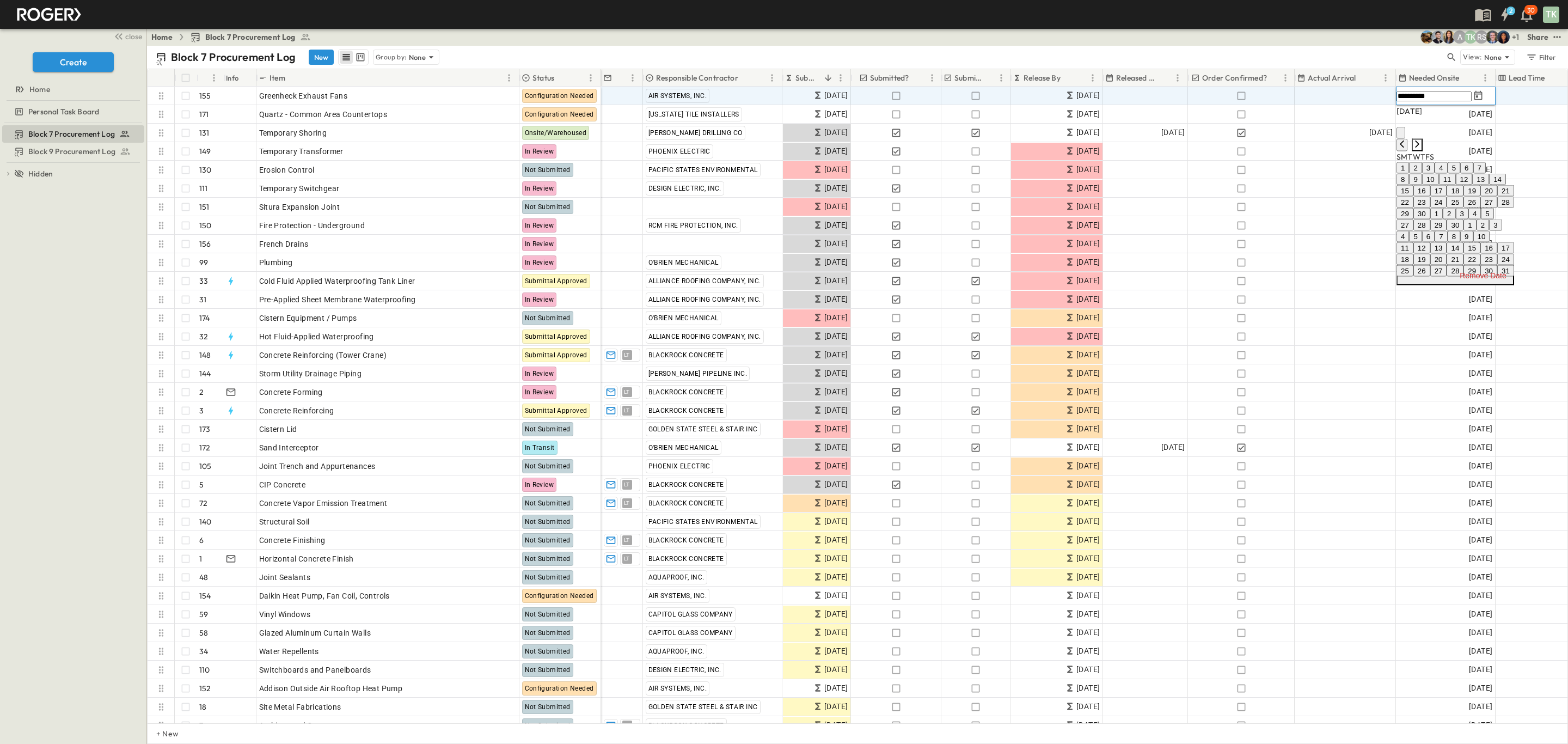
click at [1421, 140] on icon "Next month" at bounding box center [1417, 144] width 9 height 9
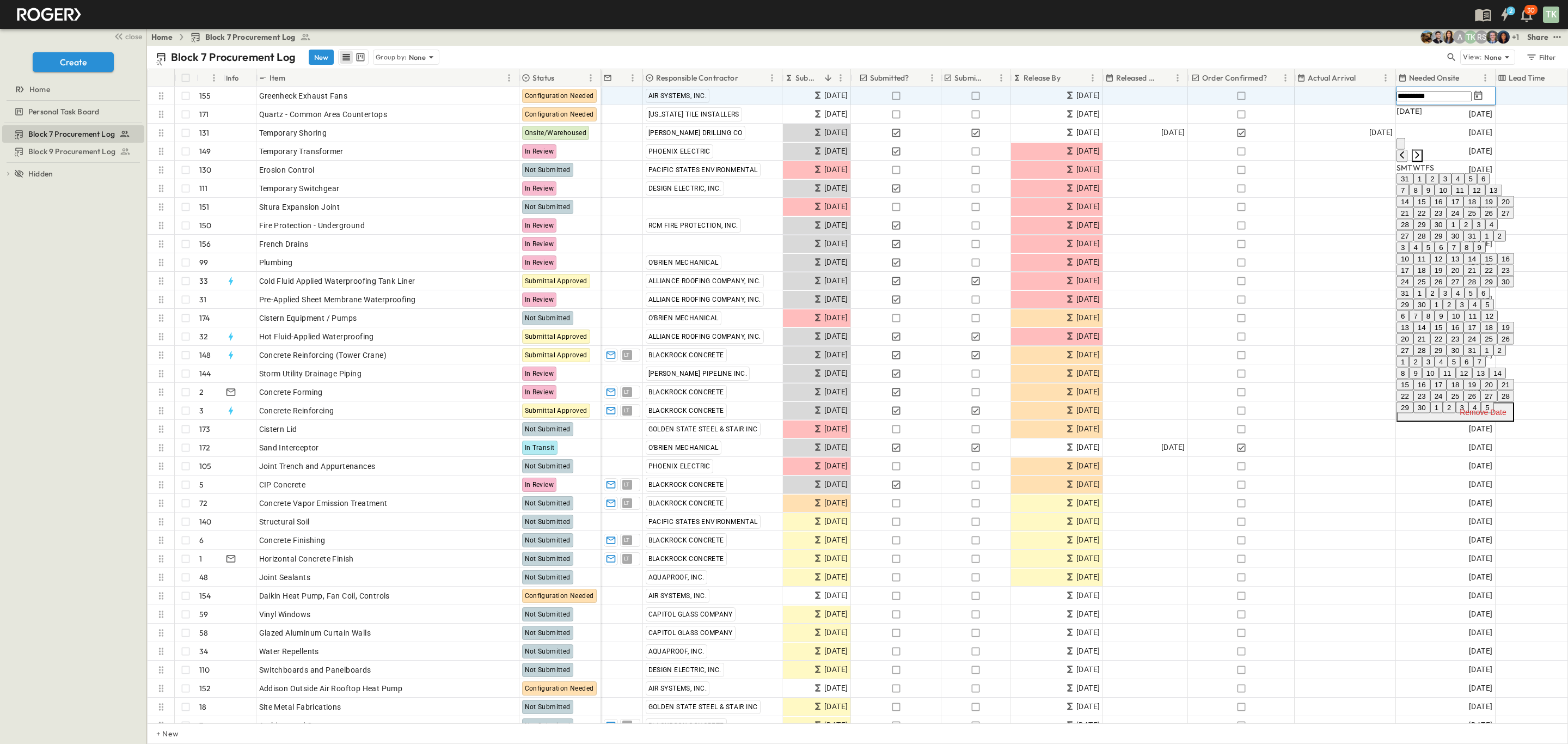
click at [1421, 151] on icon "Next month" at bounding box center [1417, 155] width 9 height 9
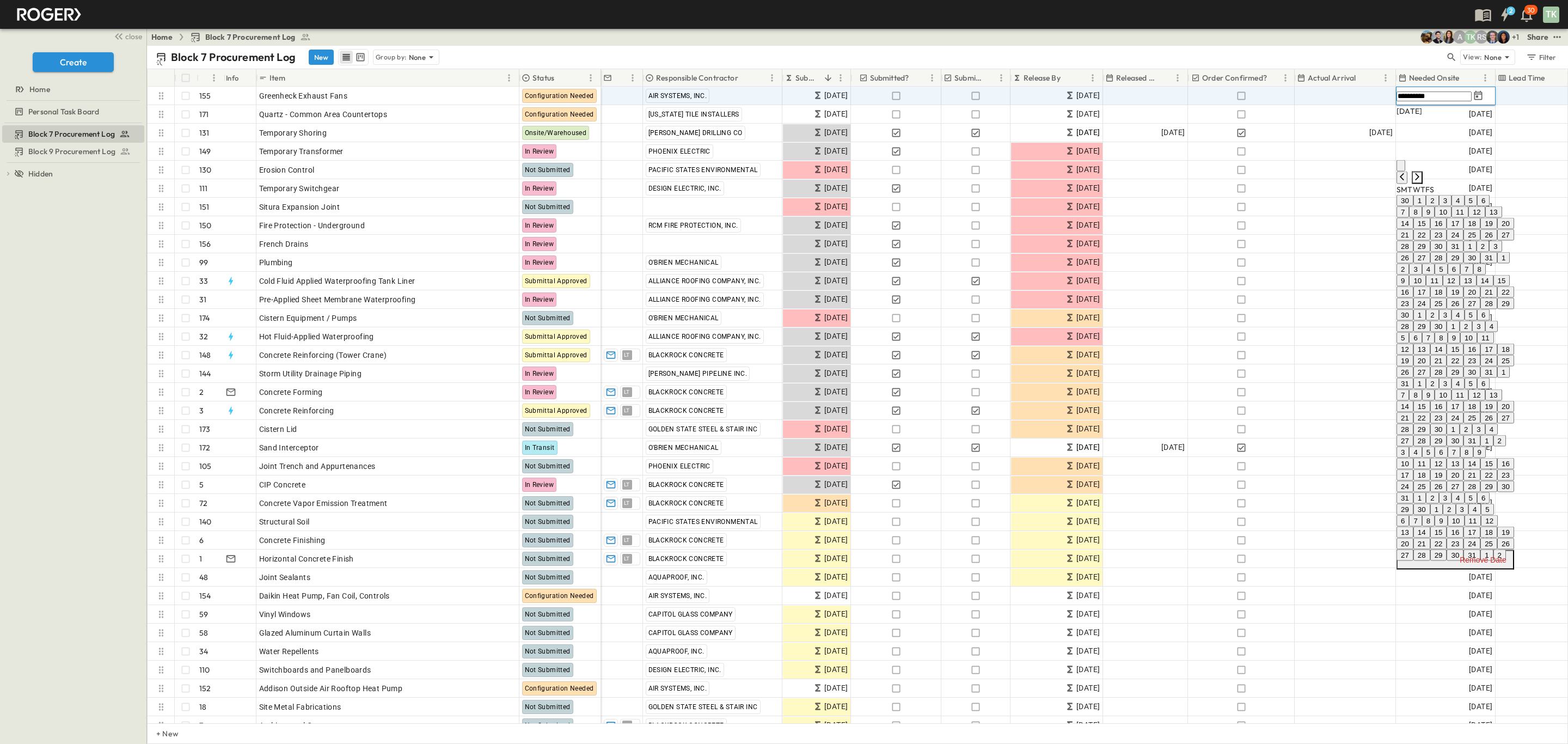
click at [1421, 173] on icon "Next month" at bounding box center [1417, 177] width 9 height 9
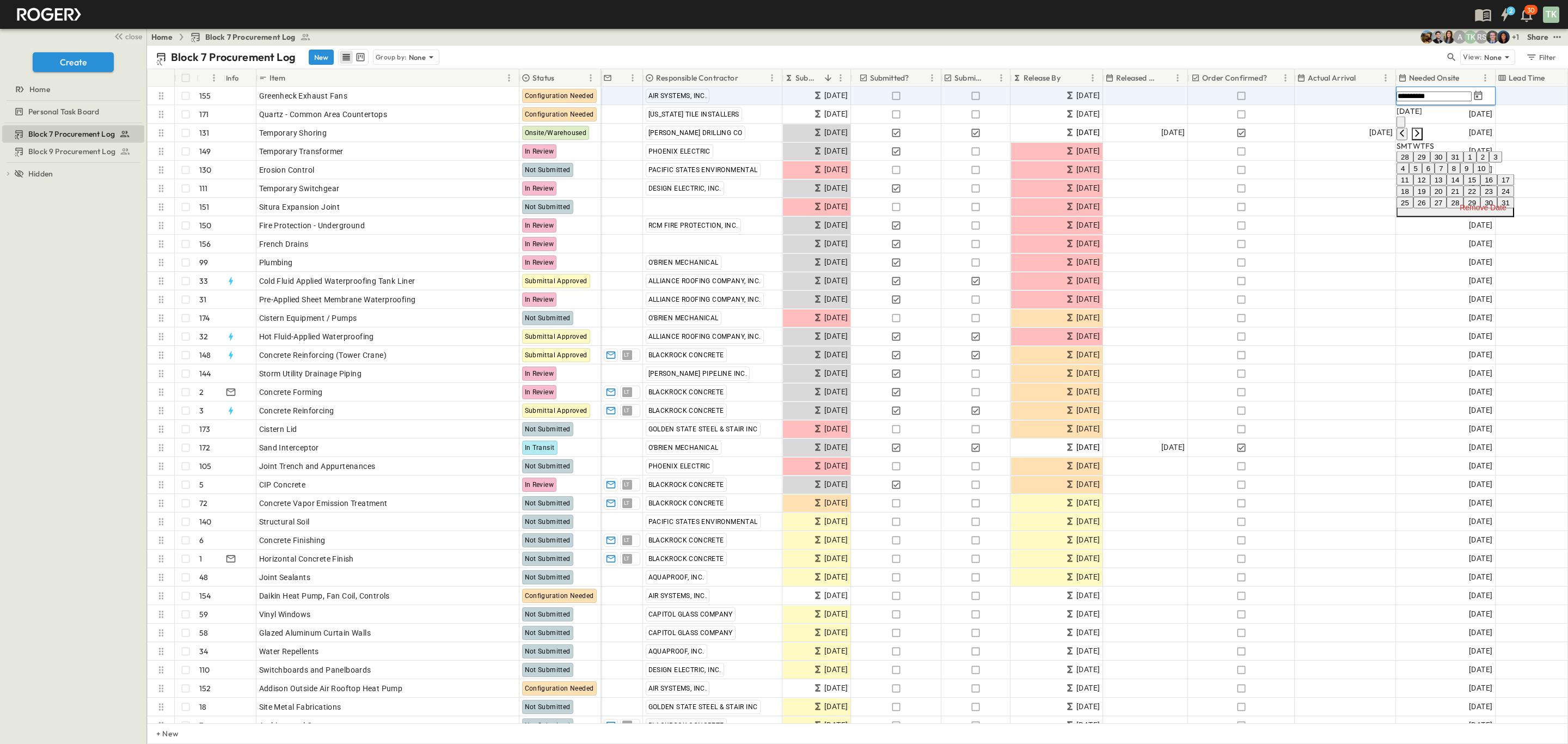
click at [1421, 129] on icon "Next month" at bounding box center [1417, 133] width 9 height 9
click at [1421, 140] on icon "Next month" at bounding box center [1417, 144] width 9 height 9
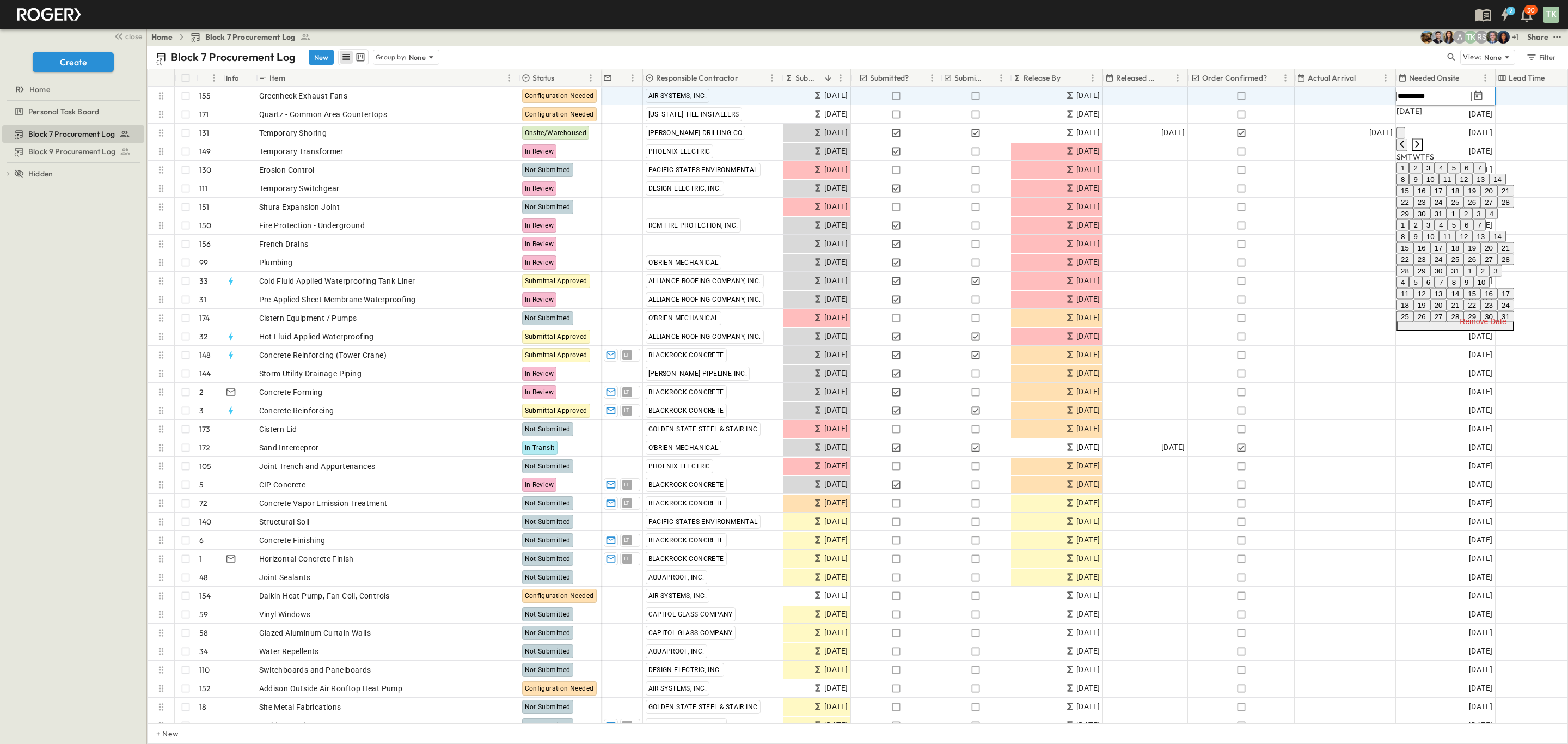
click at [1421, 140] on icon "Next month" at bounding box center [1417, 144] width 9 height 9
click at [1463, 186] on button "13" at bounding box center [1455, 180] width 17 height 12
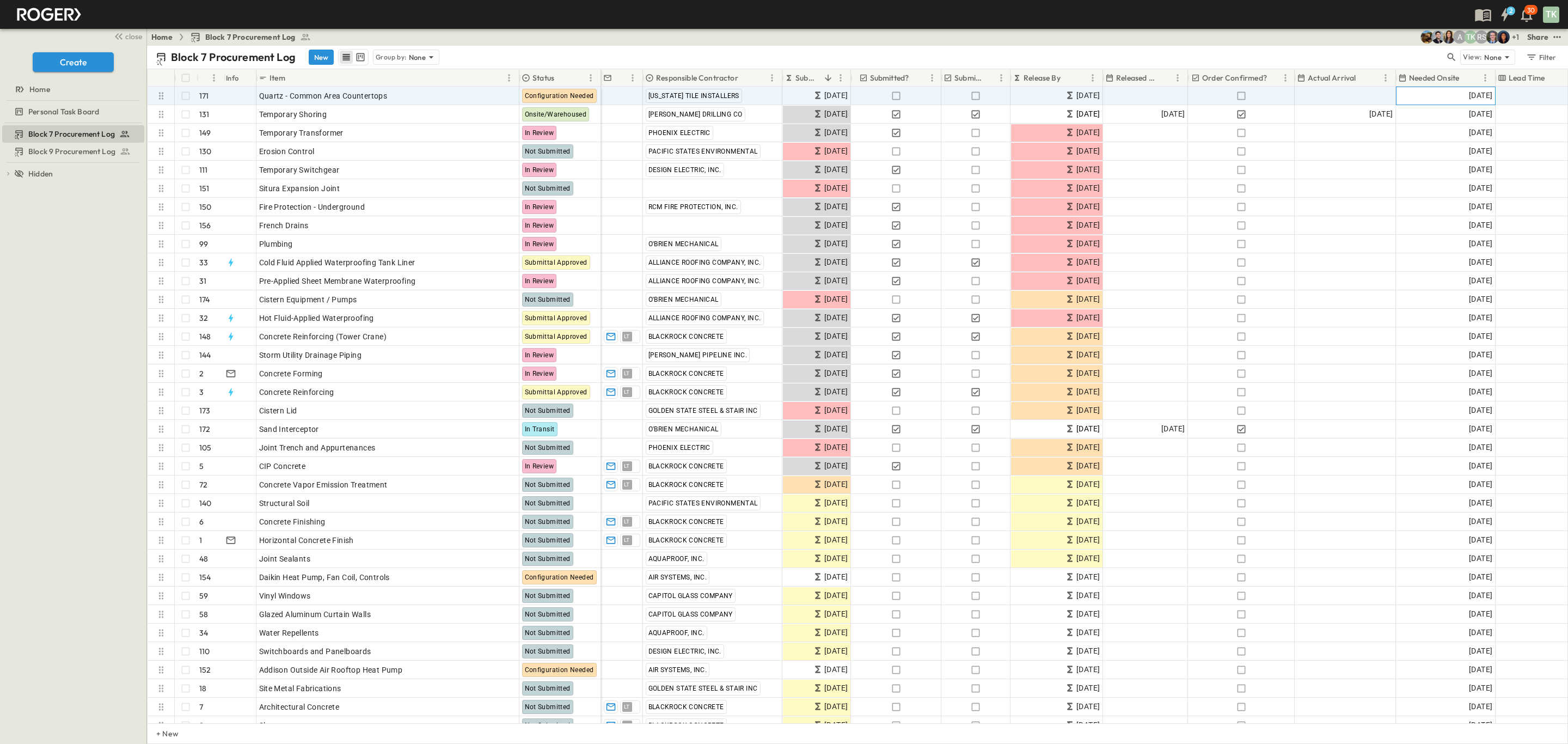
click at [1444, 98] on div "[DATE]" at bounding box center [1446, 96] width 99 height 18
click at [1421, 129] on icon "Next month" at bounding box center [1417, 133] width 9 height 9
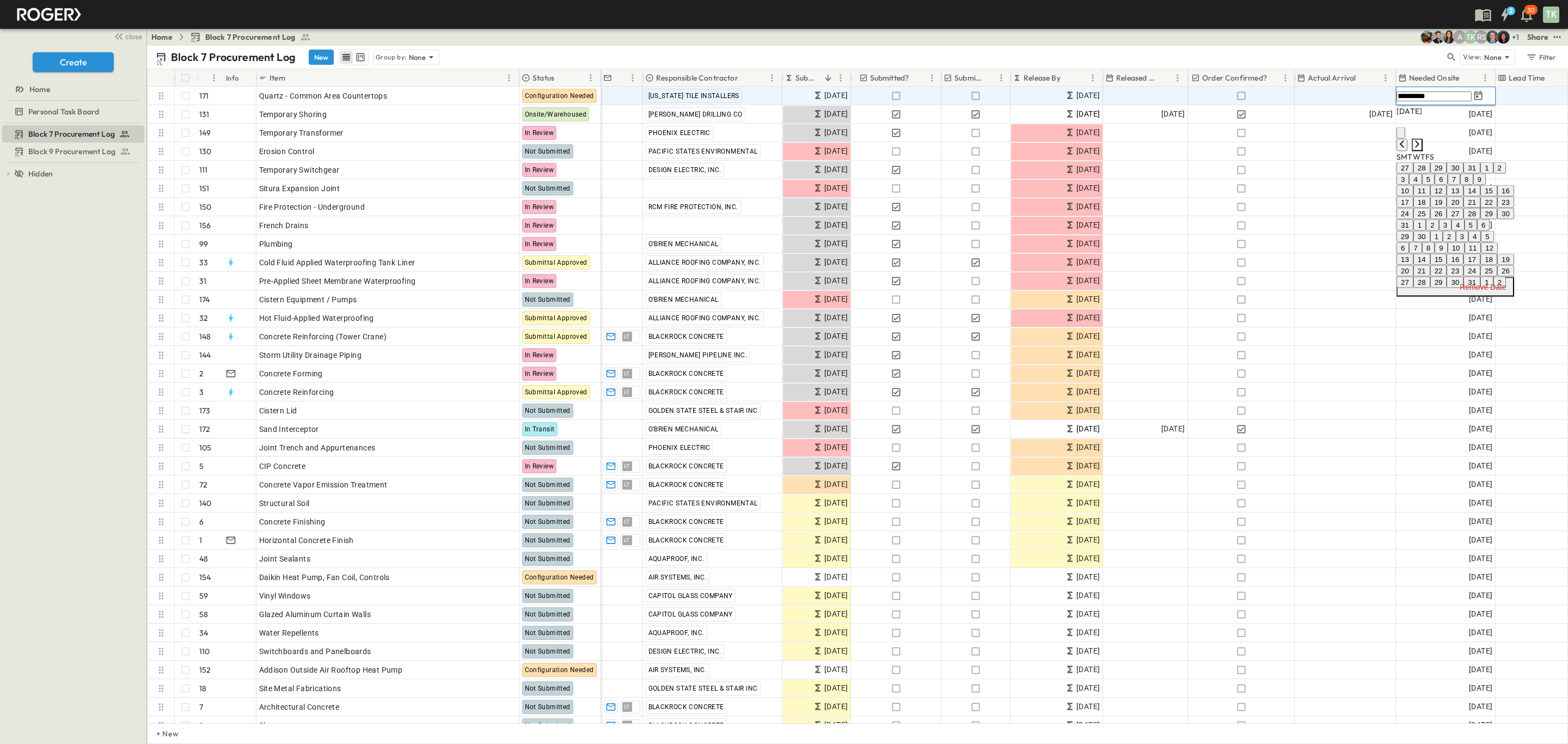
click at [1421, 140] on icon "Next month" at bounding box center [1417, 144] width 9 height 9
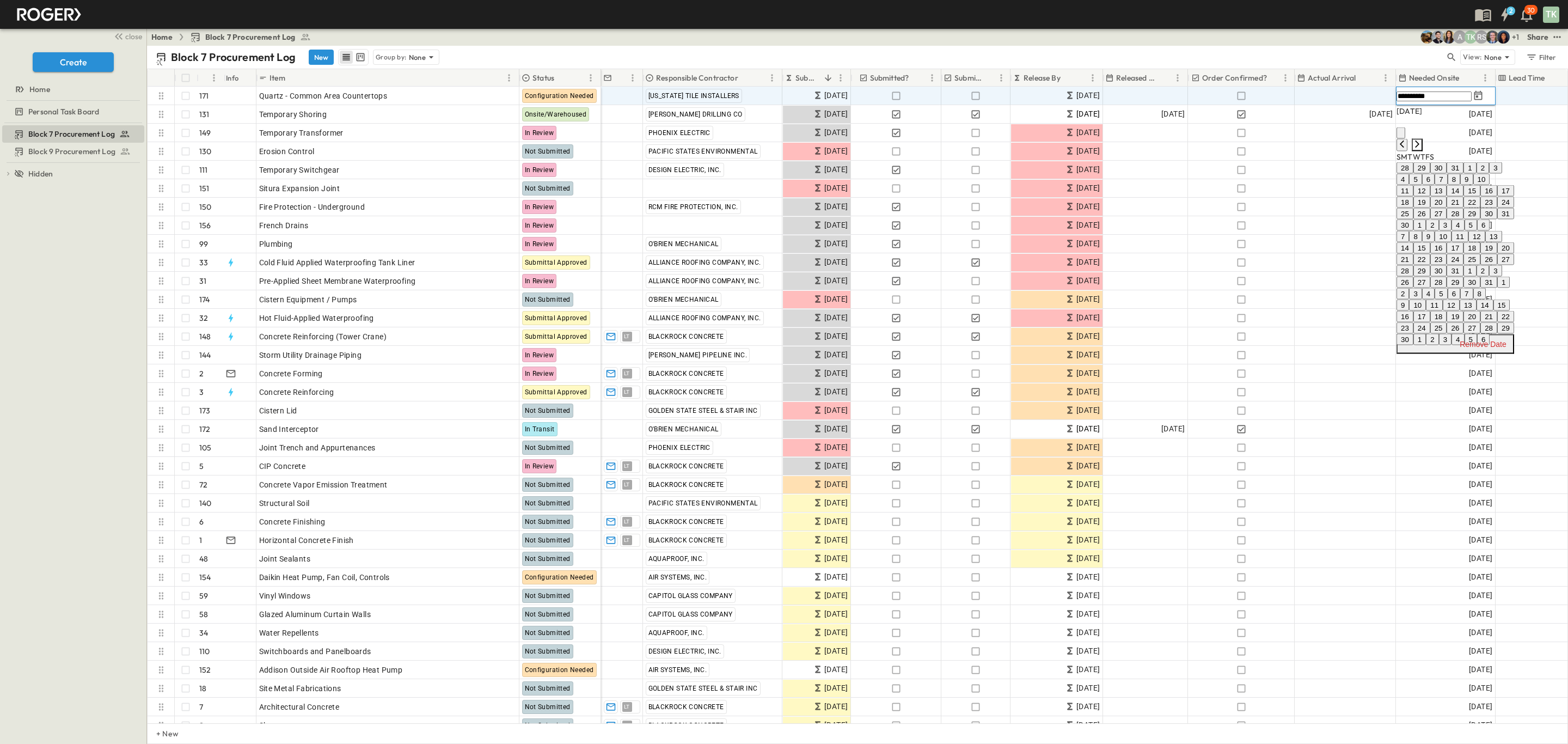
click at [1421, 140] on icon "Next month" at bounding box center [1417, 144] width 9 height 9
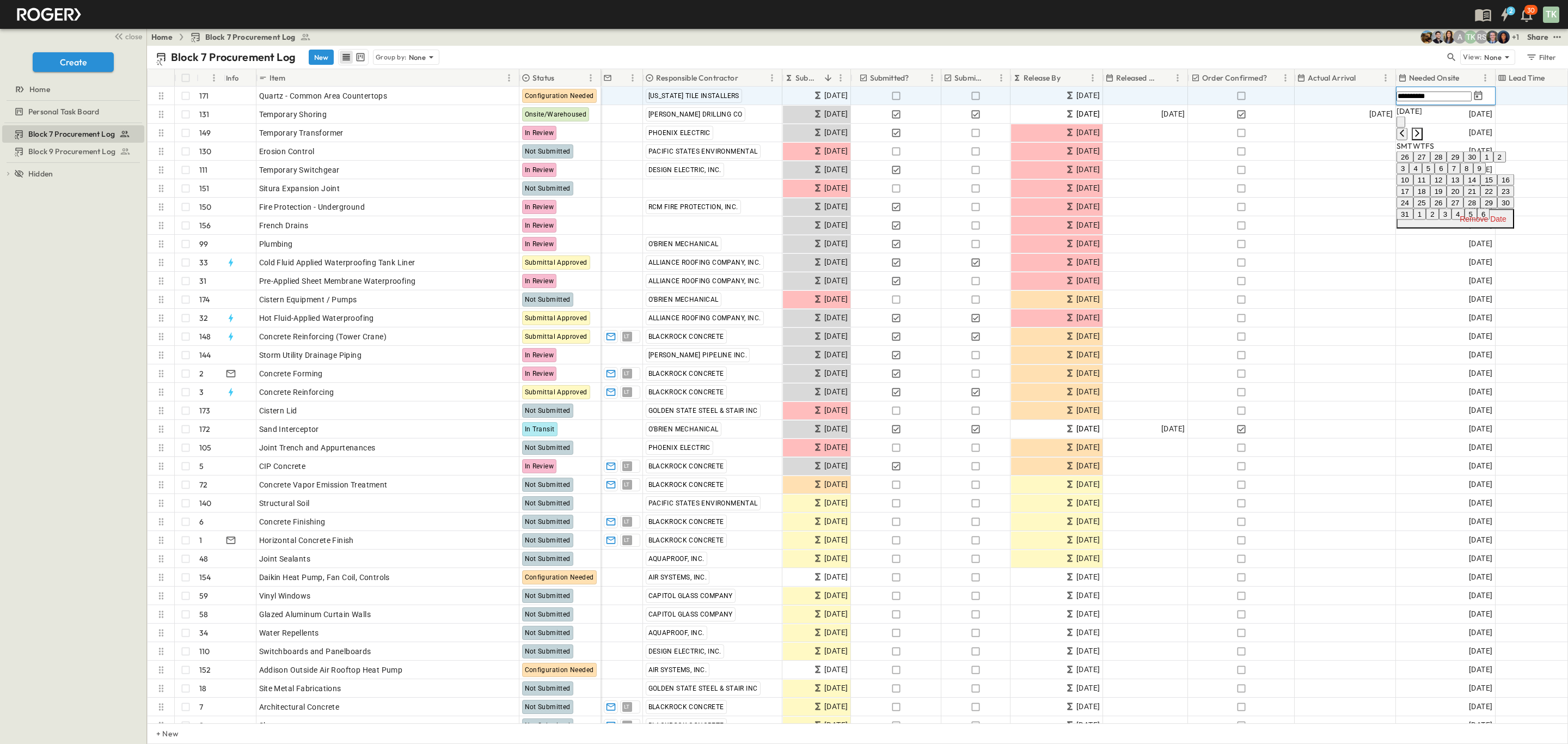
click at [1421, 129] on icon "Next month" at bounding box center [1417, 133] width 9 height 9
click at [1447, 197] on button "21" at bounding box center [1439, 191] width 17 height 12
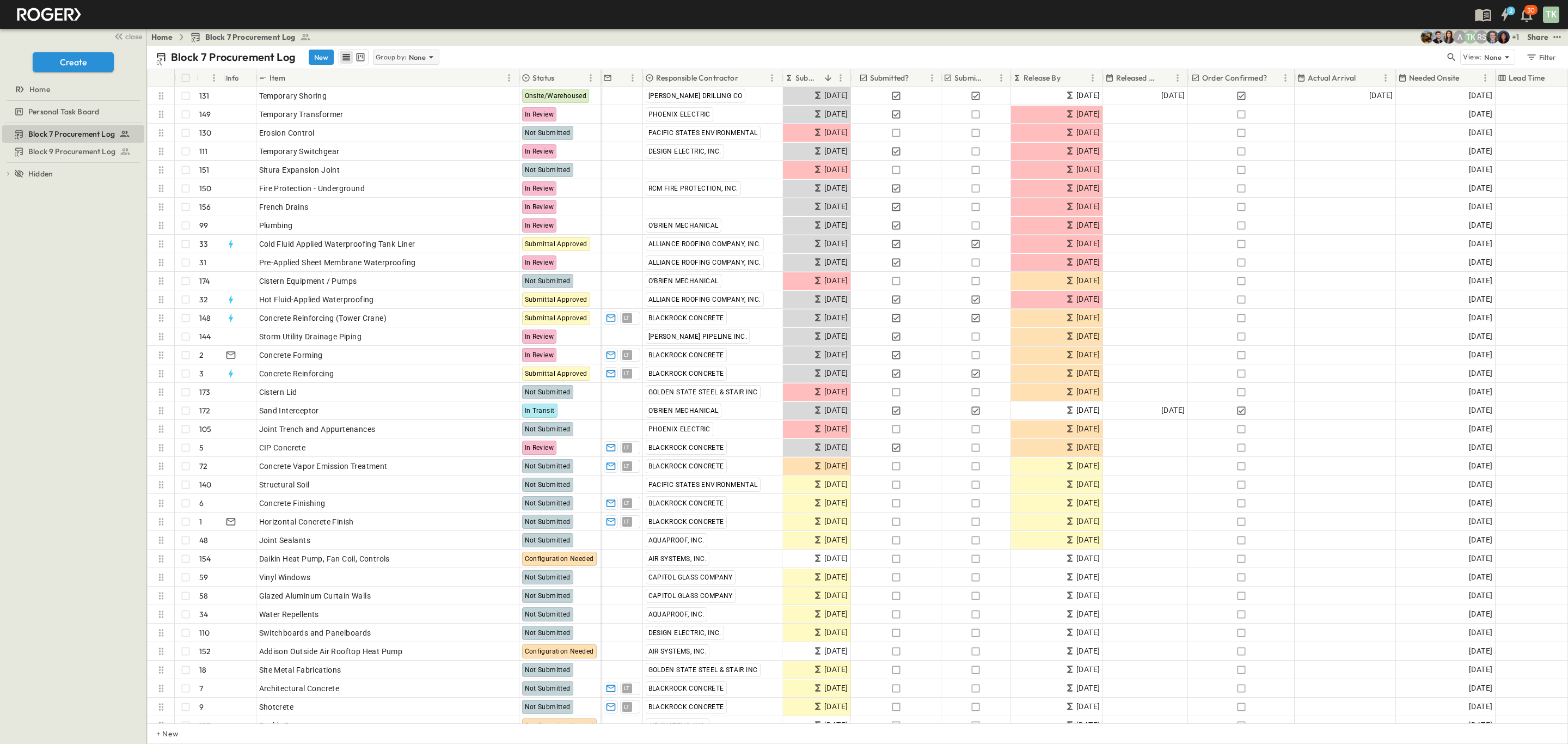
click at [387, 54] on p "Group by:" at bounding box center [391, 57] width 31 height 11
click at [394, 108] on p "Responsible Contractor" at bounding box center [407, 110] width 61 height 22
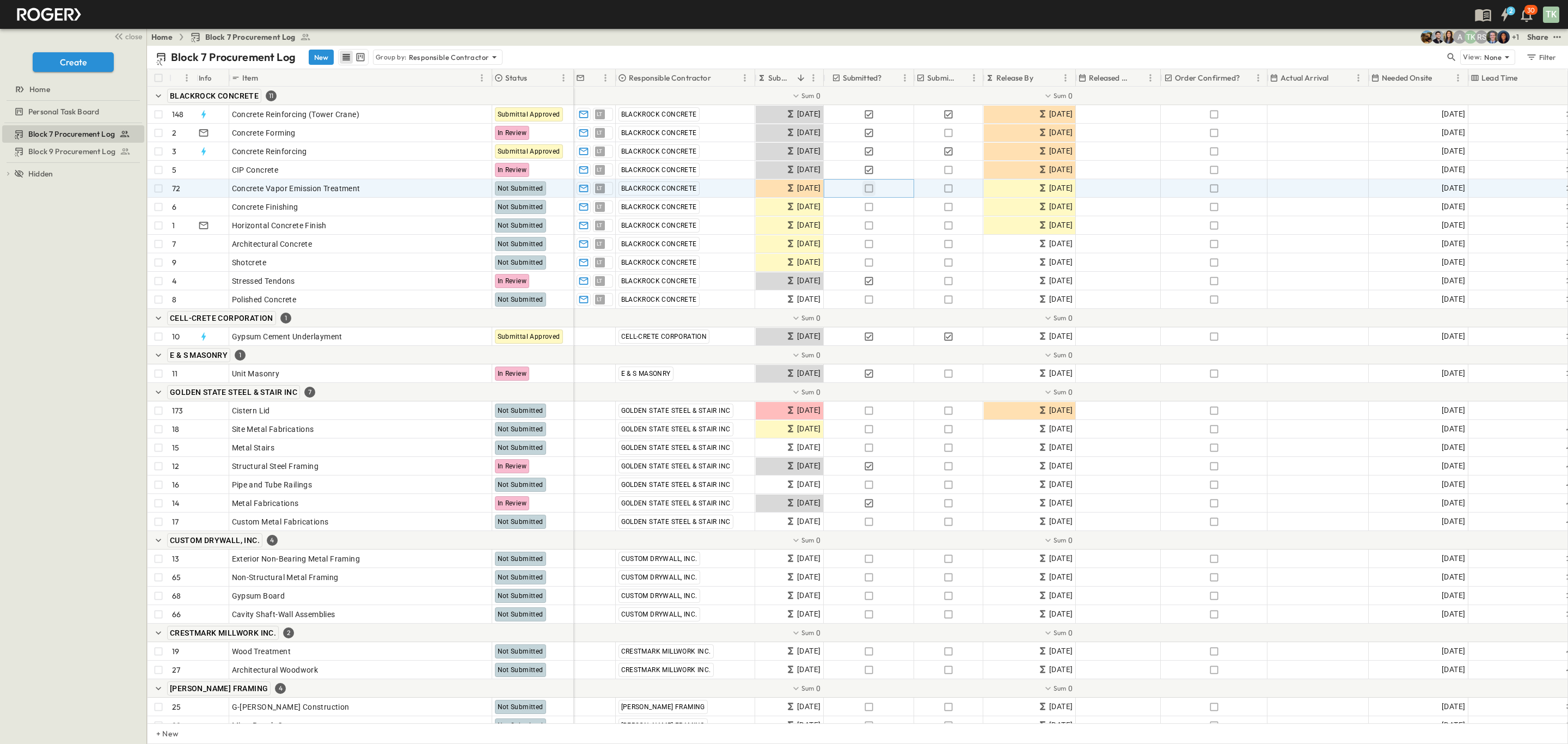
click at [870, 194] on button "button" at bounding box center [869, 188] width 13 height 15
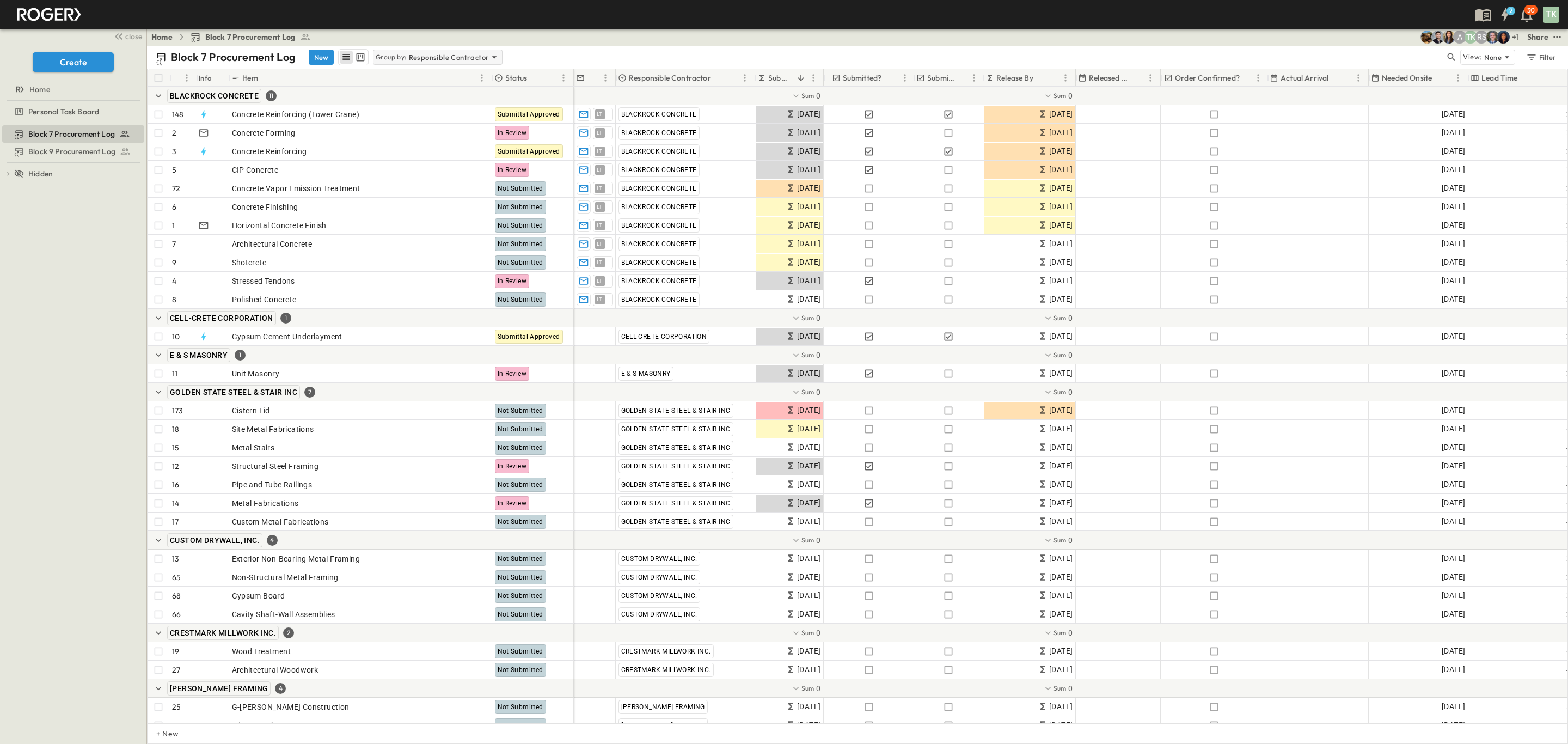
click at [415, 55] on p "Responsible Contractor" at bounding box center [449, 57] width 80 height 11
click at [417, 77] on div "None" at bounding box center [437, 72] width 127 height 15
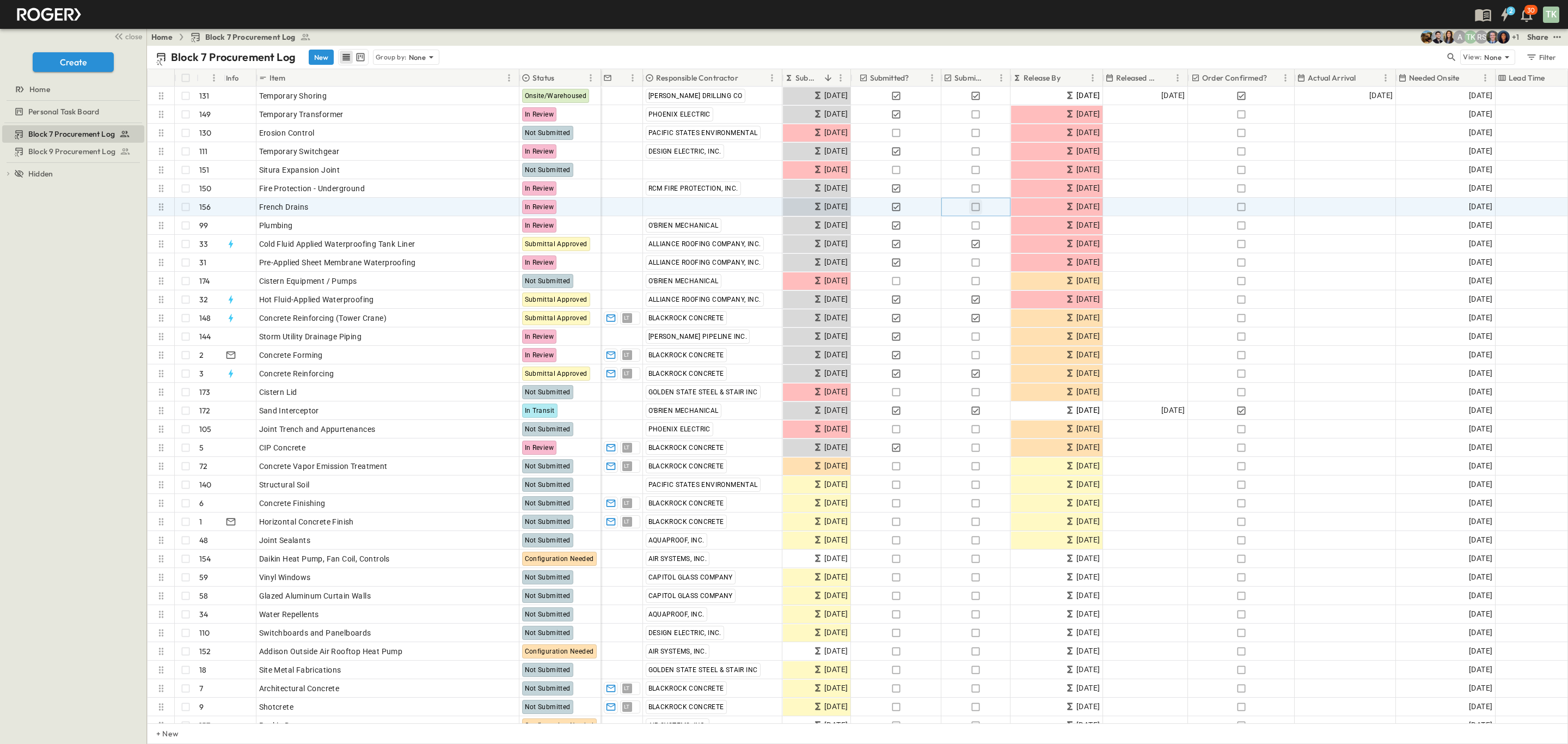
click at [979, 211] on icon "button" at bounding box center [976, 206] width 8 height 8
click at [1241, 206] on icon "button" at bounding box center [1241, 207] width 11 height 11
click at [1315, 205] on div "Add Date" at bounding box center [1345, 207] width 100 height 18
click at [1384, 286] on button "12" at bounding box center [1376, 279] width 17 height 12
click at [1122, 211] on div "Add Date" at bounding box center [1146, 207] width 84 height 18
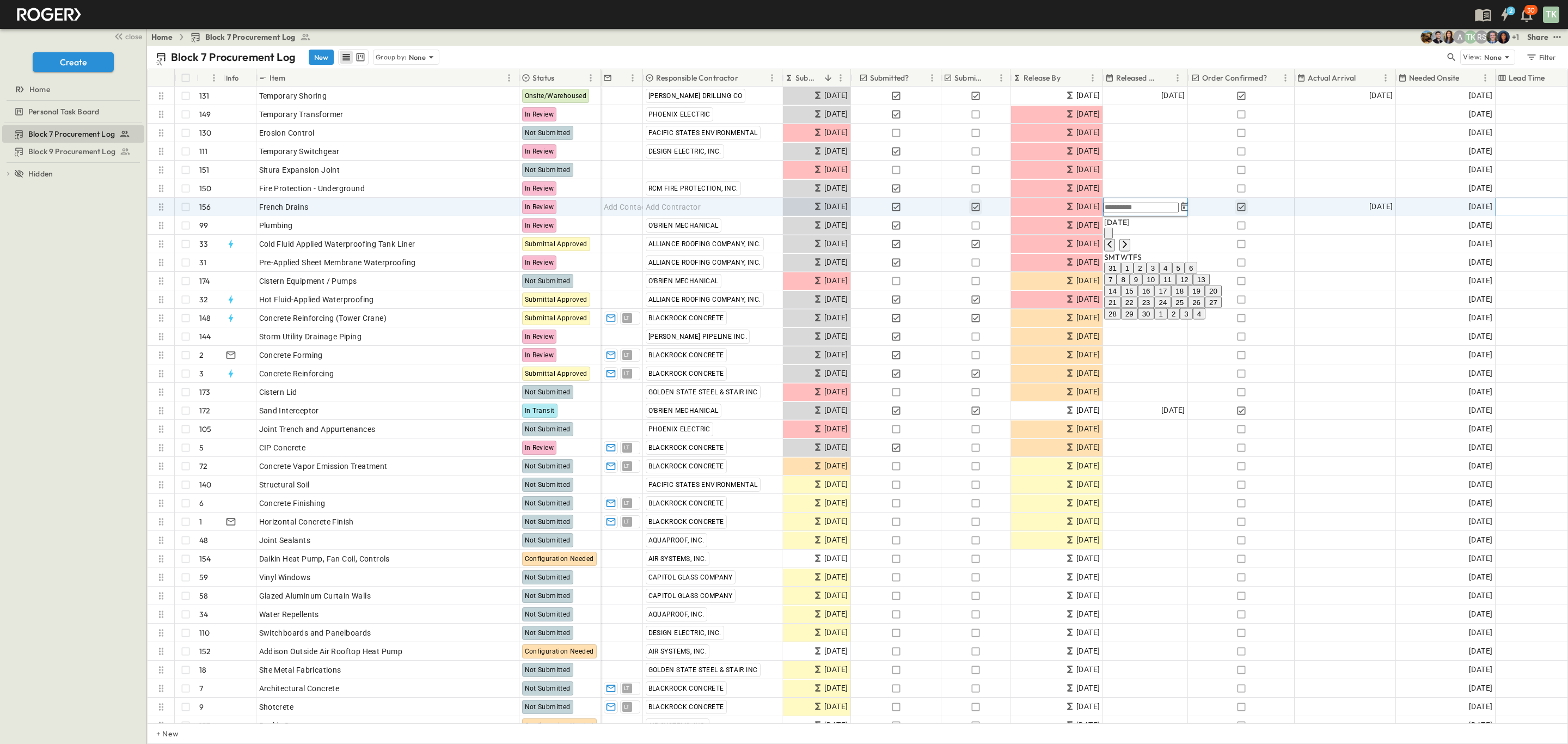
click at [1539, 205] on div "3 d" at bounding box center [1554, 207] width 116 height 18
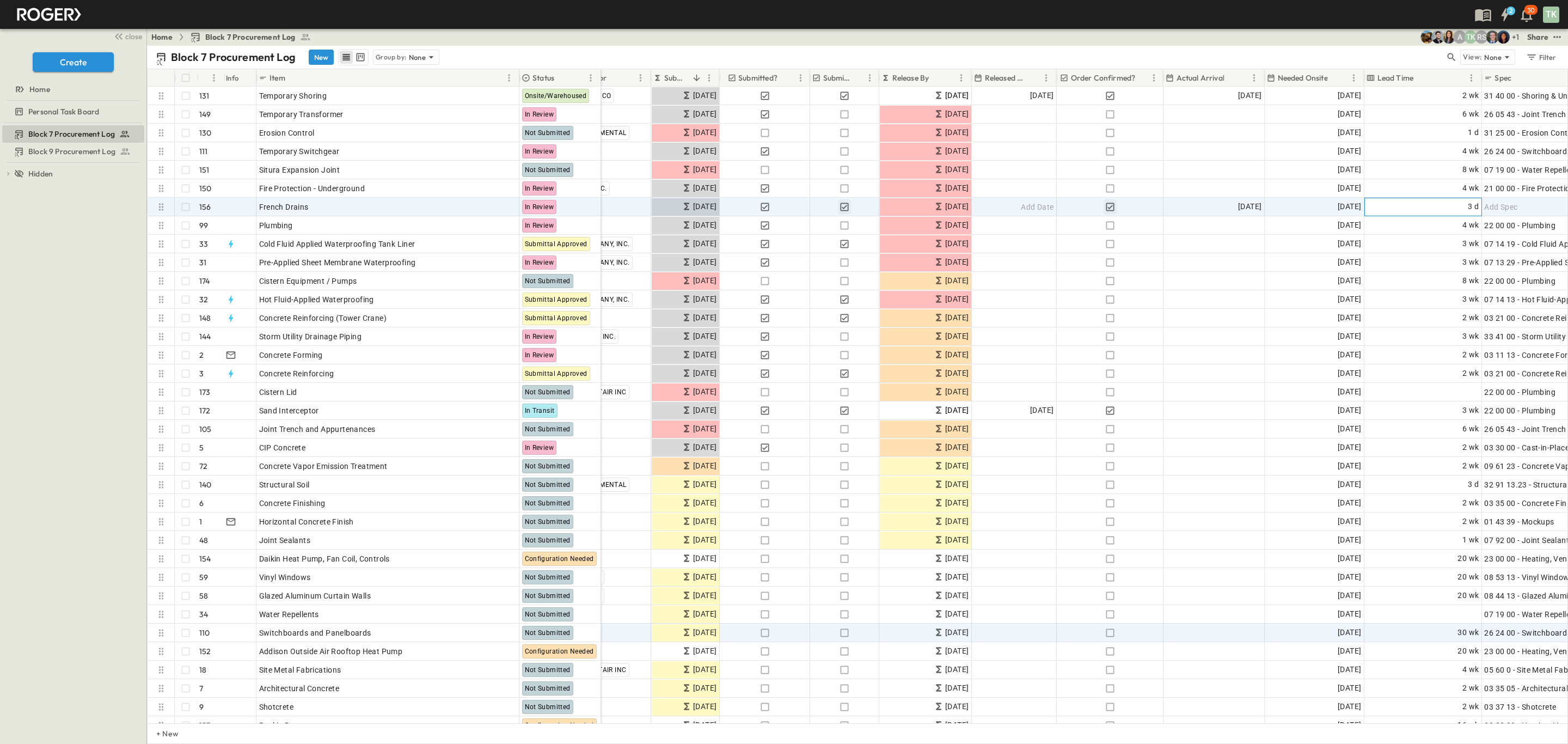
scroll to position [0, 129]
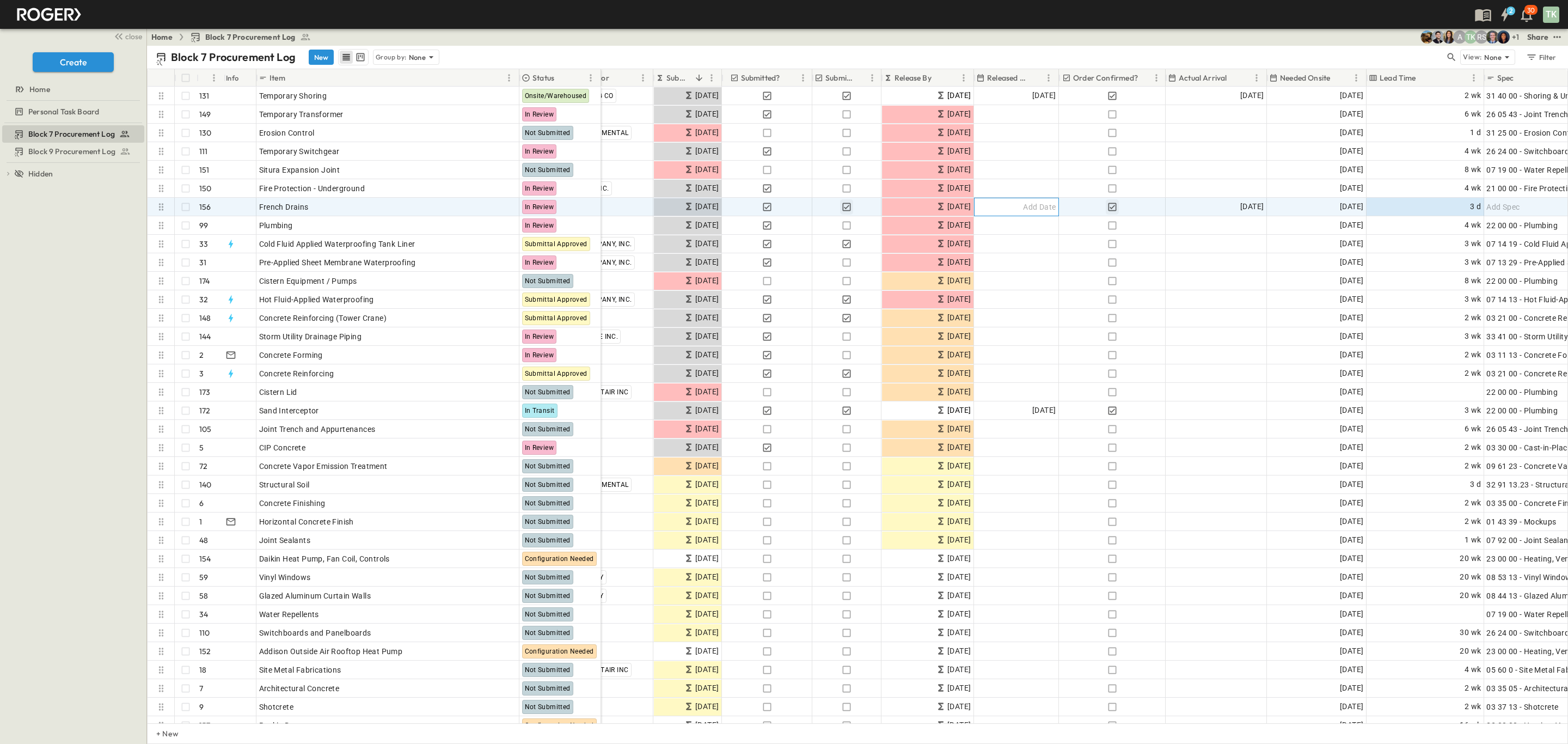
click at [1023, 208] on span "Add Date" at bounding box center [1040, 207] width 33 height 11
click at [1013, 286] on button "9" at bounding box center [1007, 279] width 13 height 12
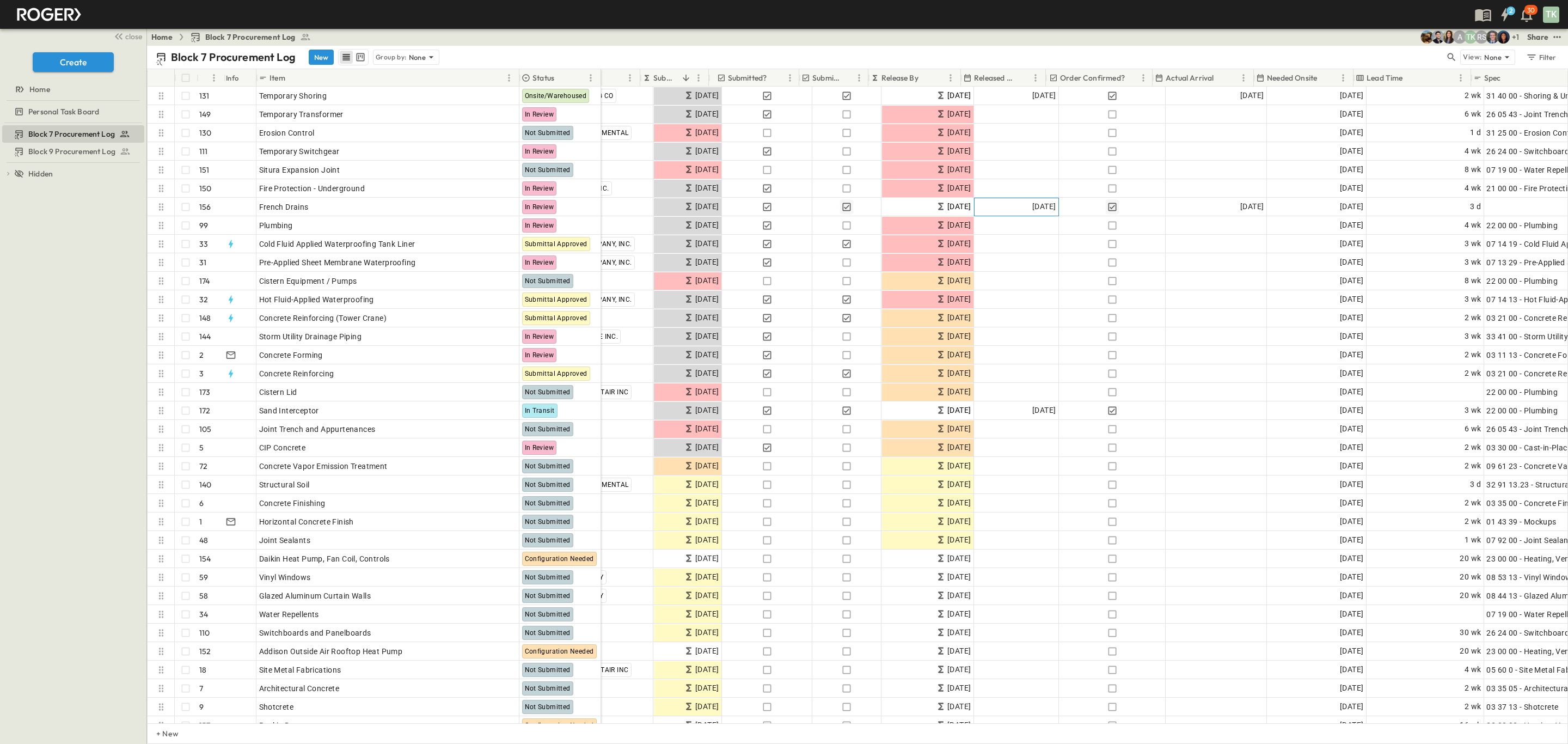
scroll to position [0, 0]
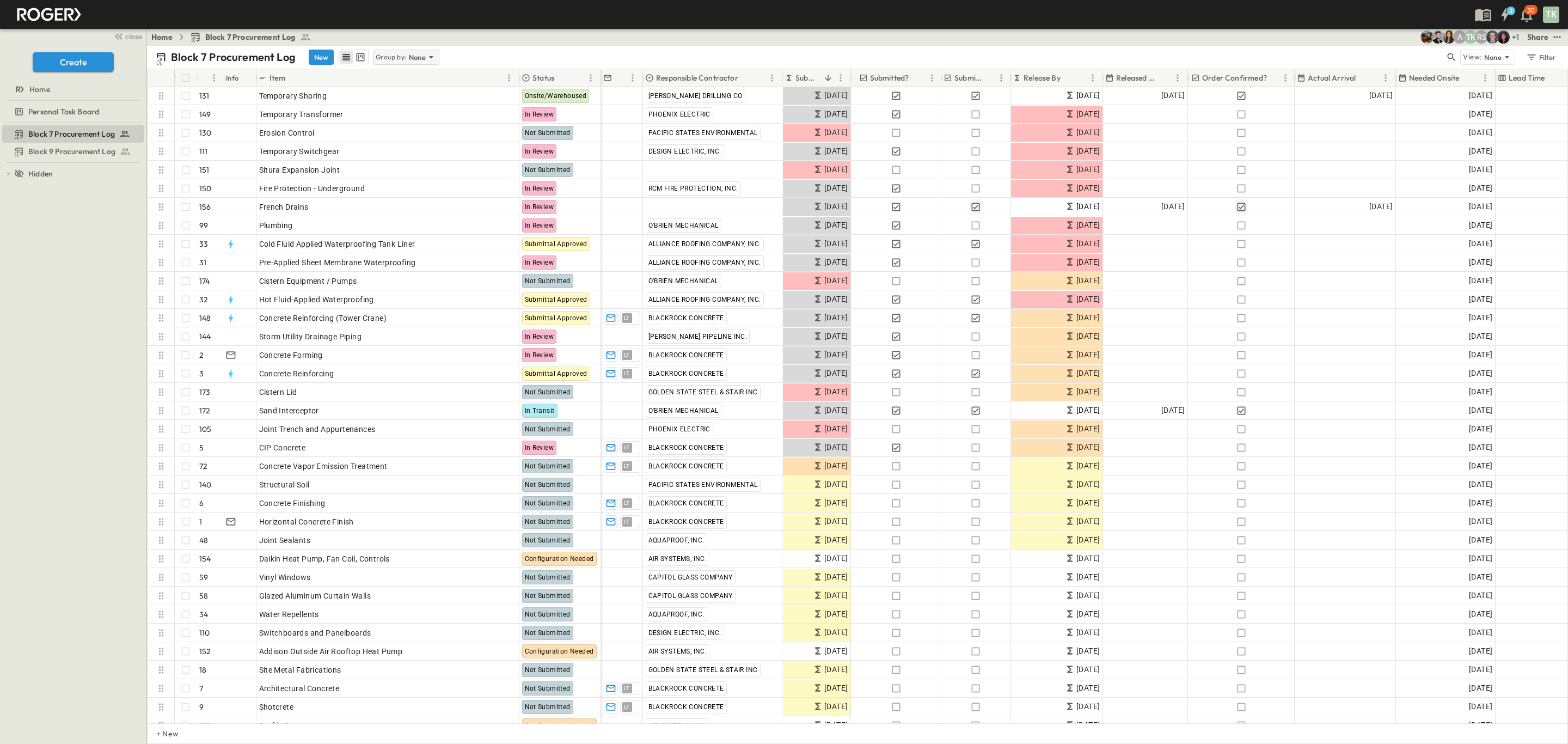
click at [402, 58] on p "Group by:" at bounding box center [391, 57] width 31 height 11
click at [404, 111] on p "Responsible Contractor" at bounding box center [407, 110] width 61 height 22
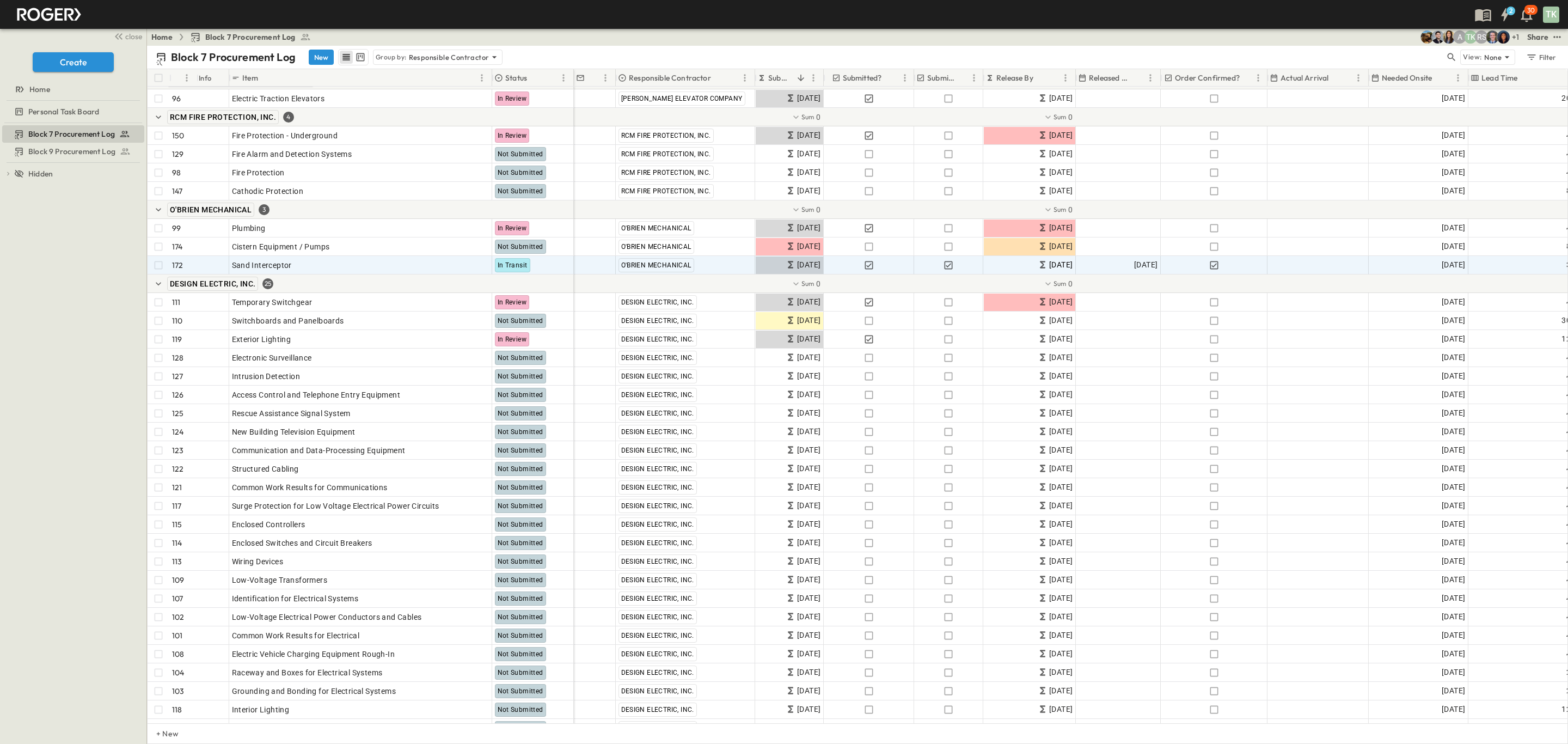
scroll to position [2941, 0]
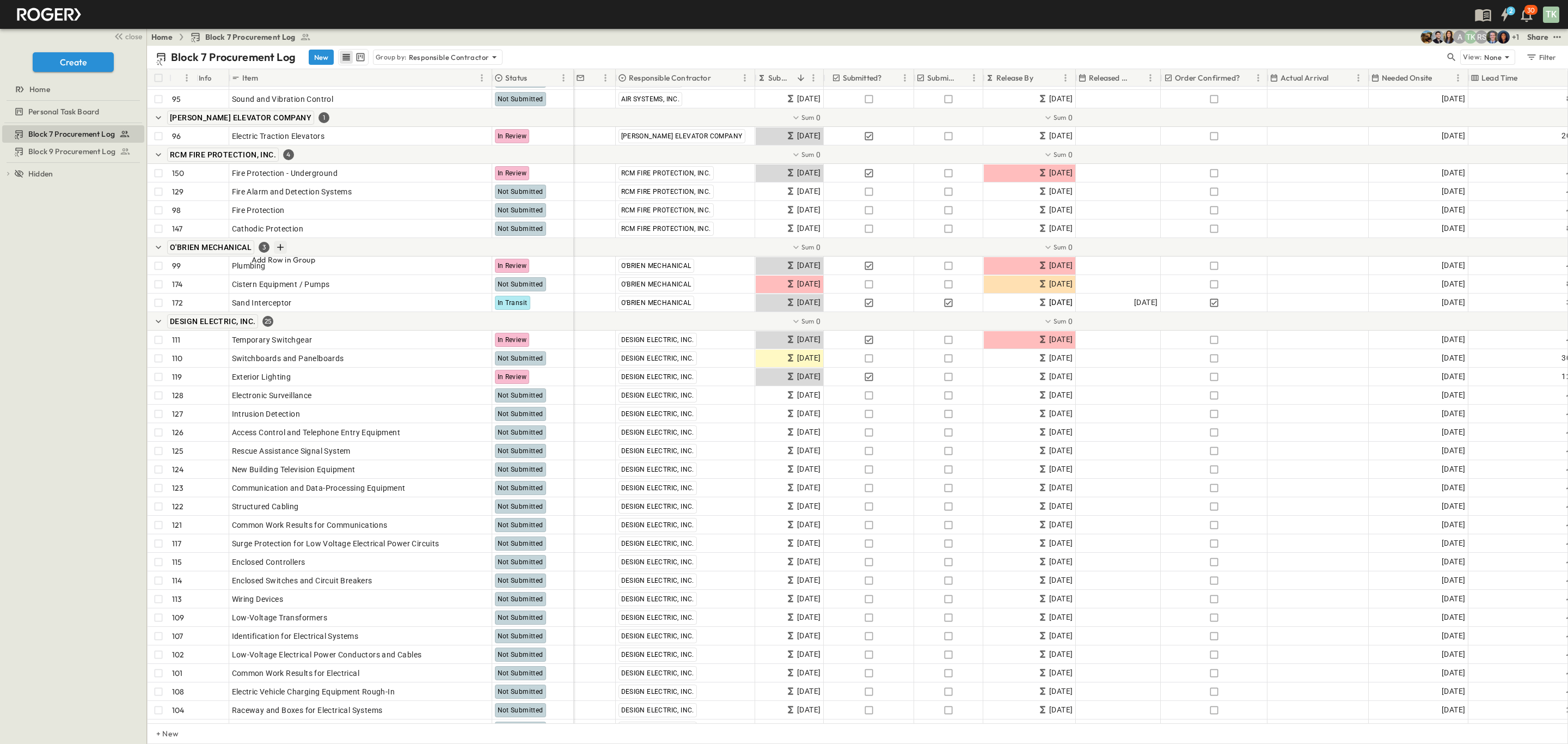
click at [282, 245] on icon "Add Row in Group" at bounding box center [281, 247] width 11 height 11
click at [278, 245] on icon "Add Row in Group" at bounding box center [281, 247] width 11 height 11
drag, startPoint x: 218, startPoint y: 249, endPoint x: 278, endPoint y: 247, distance: 60.0
click at [278, 247] on icon "Add Row in Group" at bounding box center [281, 247] width 11 height 11
click at [287, 247] on button "Add Row in Group" at bounding box center [280, 247] width 13 height 13
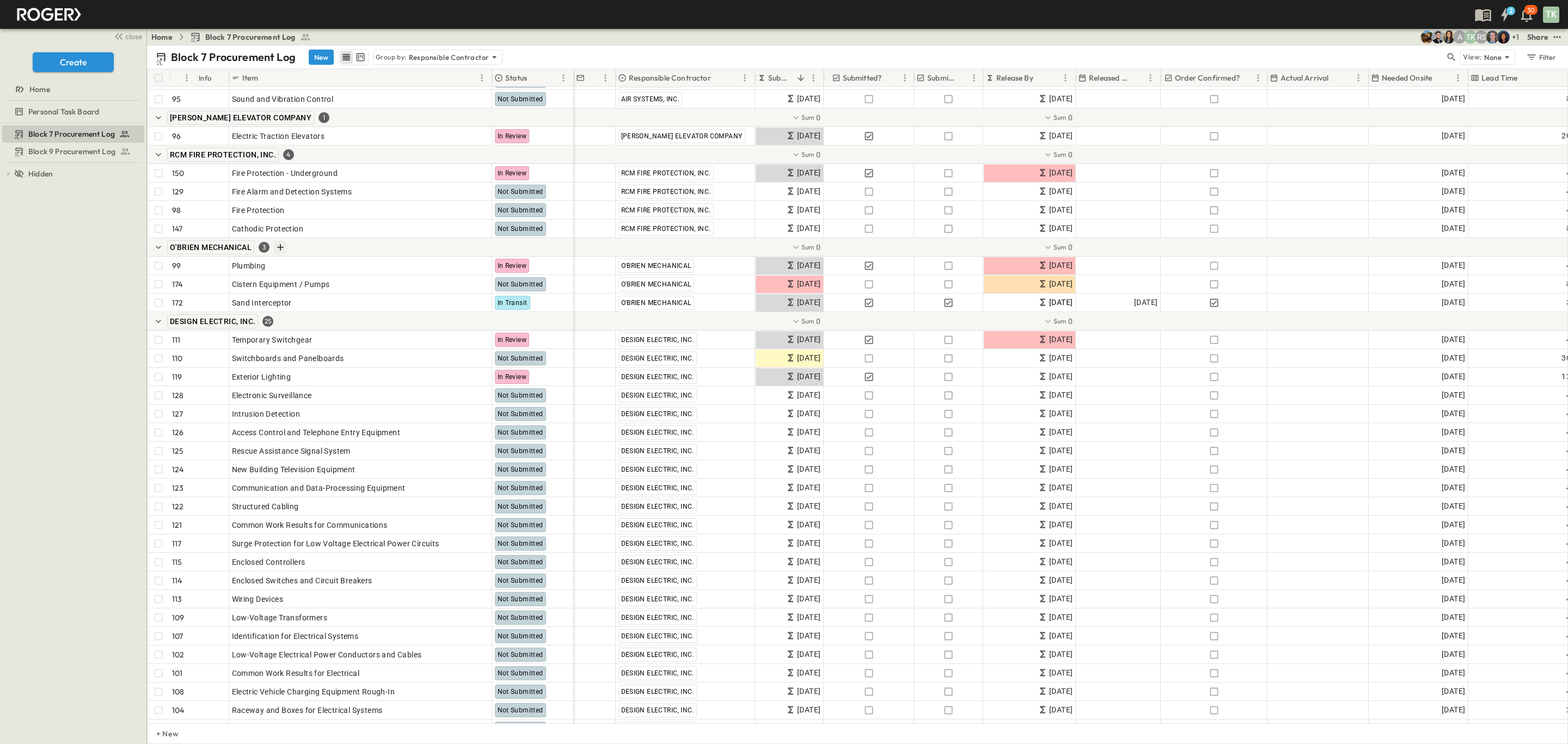
click at [283, 247] on icon "Add Row in Group" at bounding box center [281, 247] width 11 height 11
click at [162, 248] on icon "button" at bounding box center [158, 247] width 11 height 11
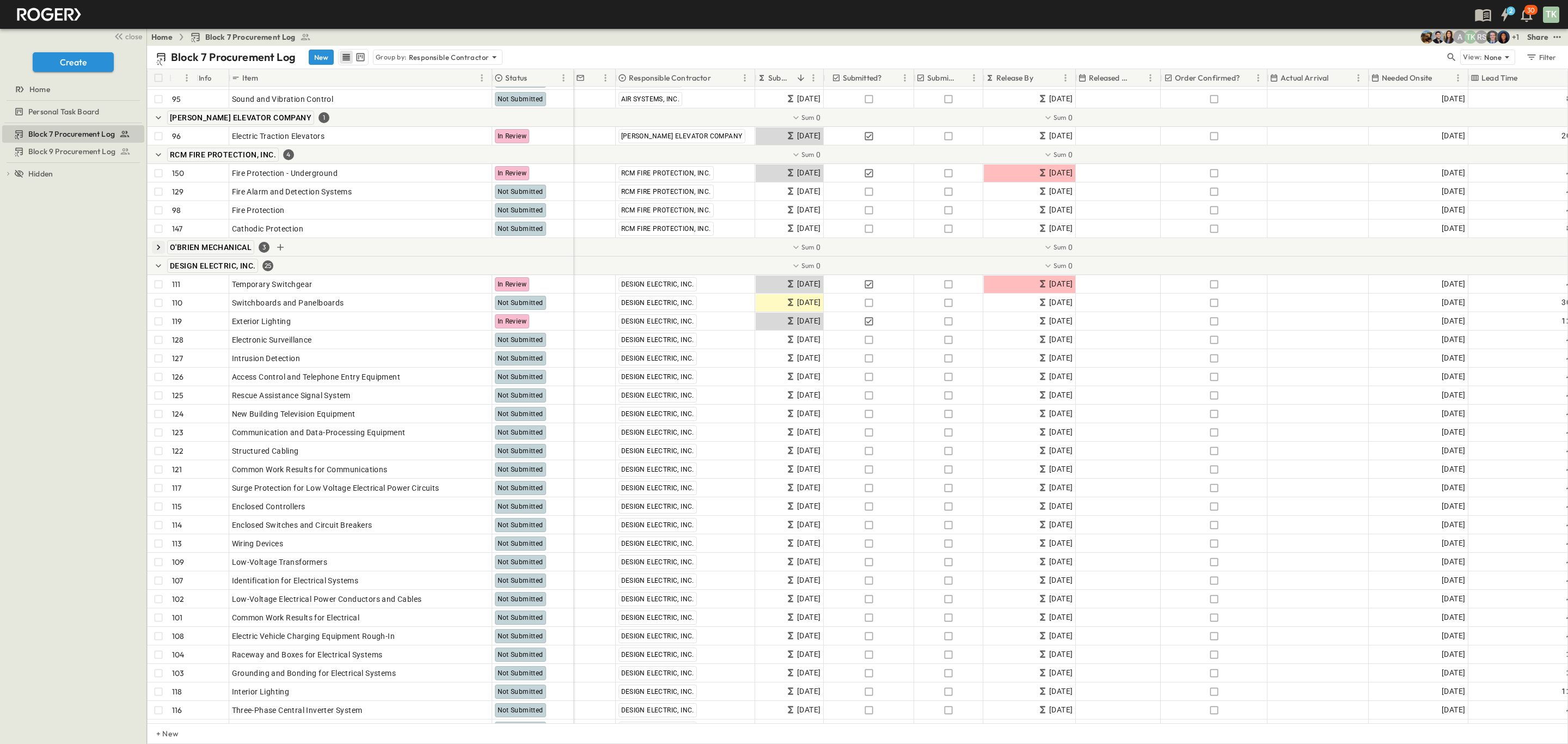
click at [162, 248] on icon "button" at bounding box center [158, 247] width 11 height 11
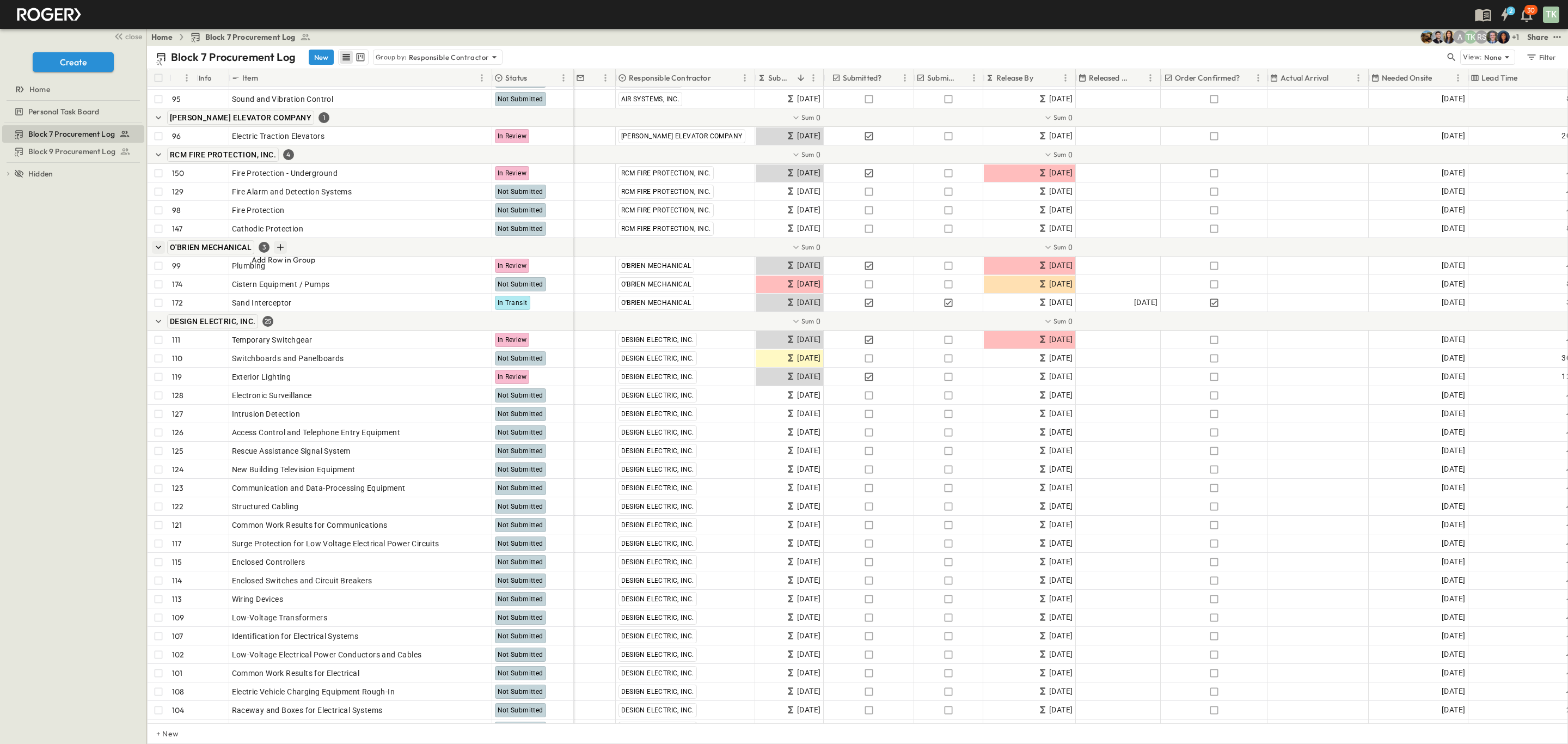
click at [281, 247] on icon "Add Row in Group" at bounding box center [280, 247] width 7 height 7
drag, startPoint x: 321, startPoint y: 51, endPoint x: 394, endPoint y: 280, distance: 240.4
click at [321, 49] on button "New" at bounding box center [321, 57] width 25 height 15
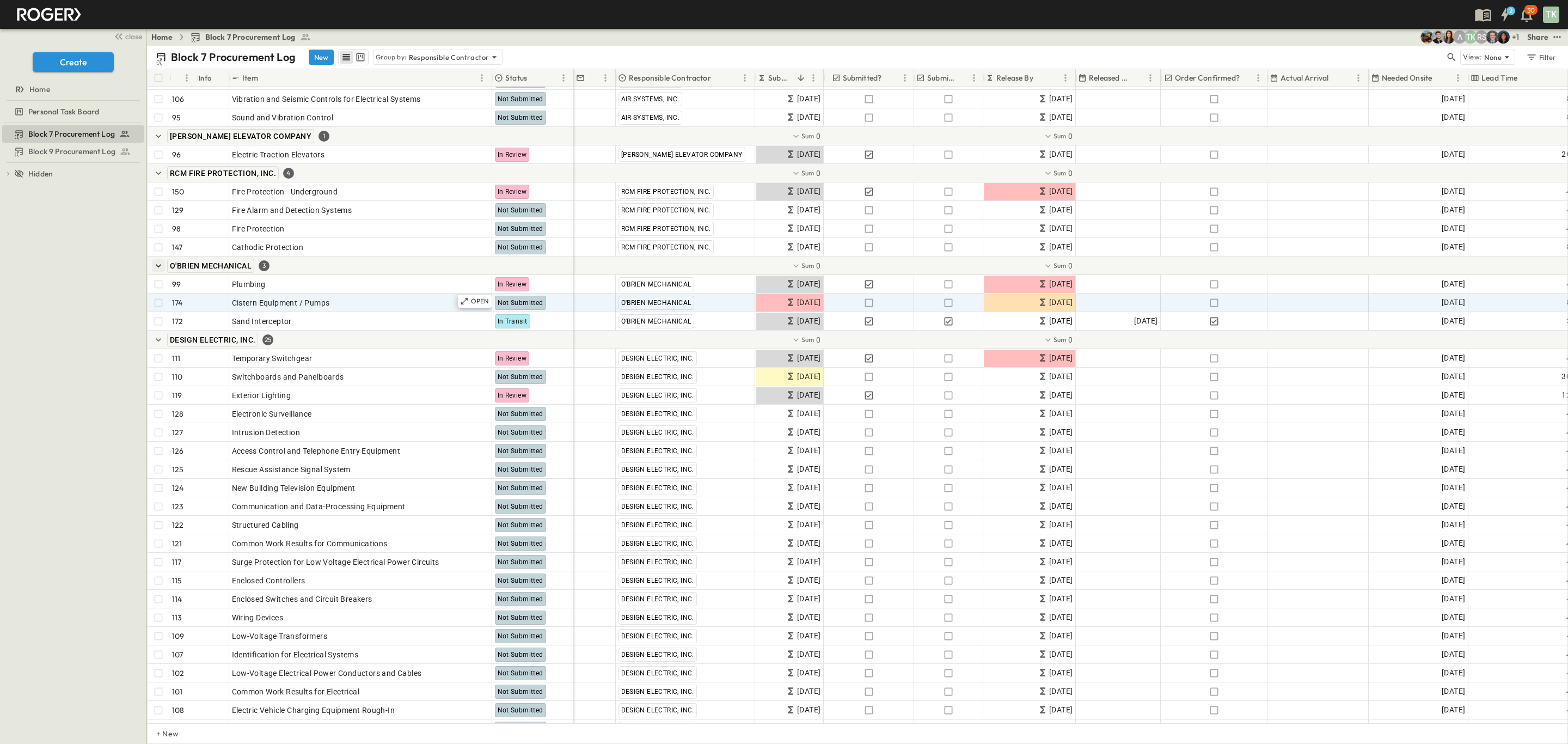
scroll to position [2959, 0]
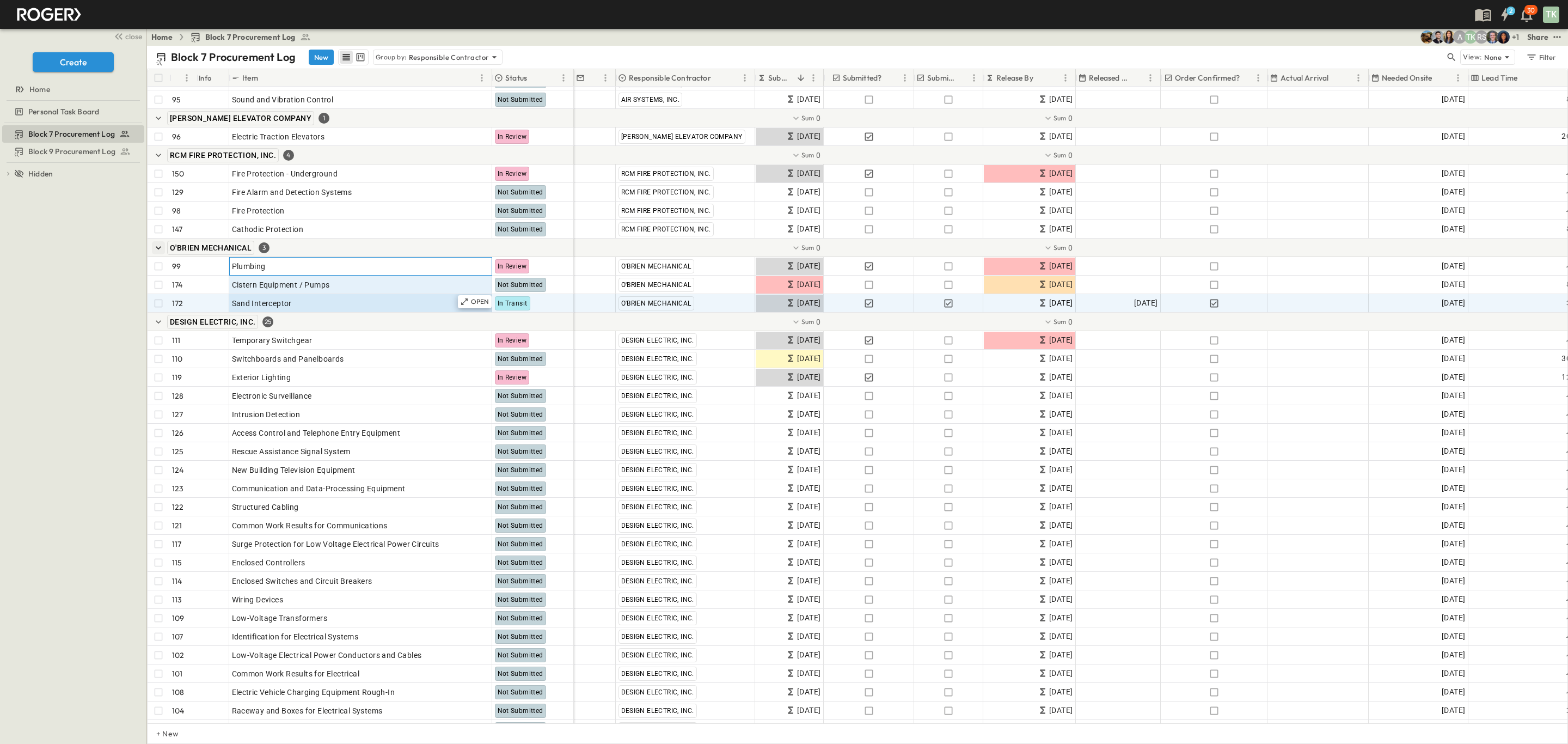
drag, startPoint x: 327, startPoint y: 264, endPoint x: 325, endPoint y: 301, distance: 37.1
click at [325, 301] on div "159 OPEN Enervex Fans Configuration Needed 112 OPEN Electric Heating Units Not …" at bounding box center [360, 405] width 426 height 741
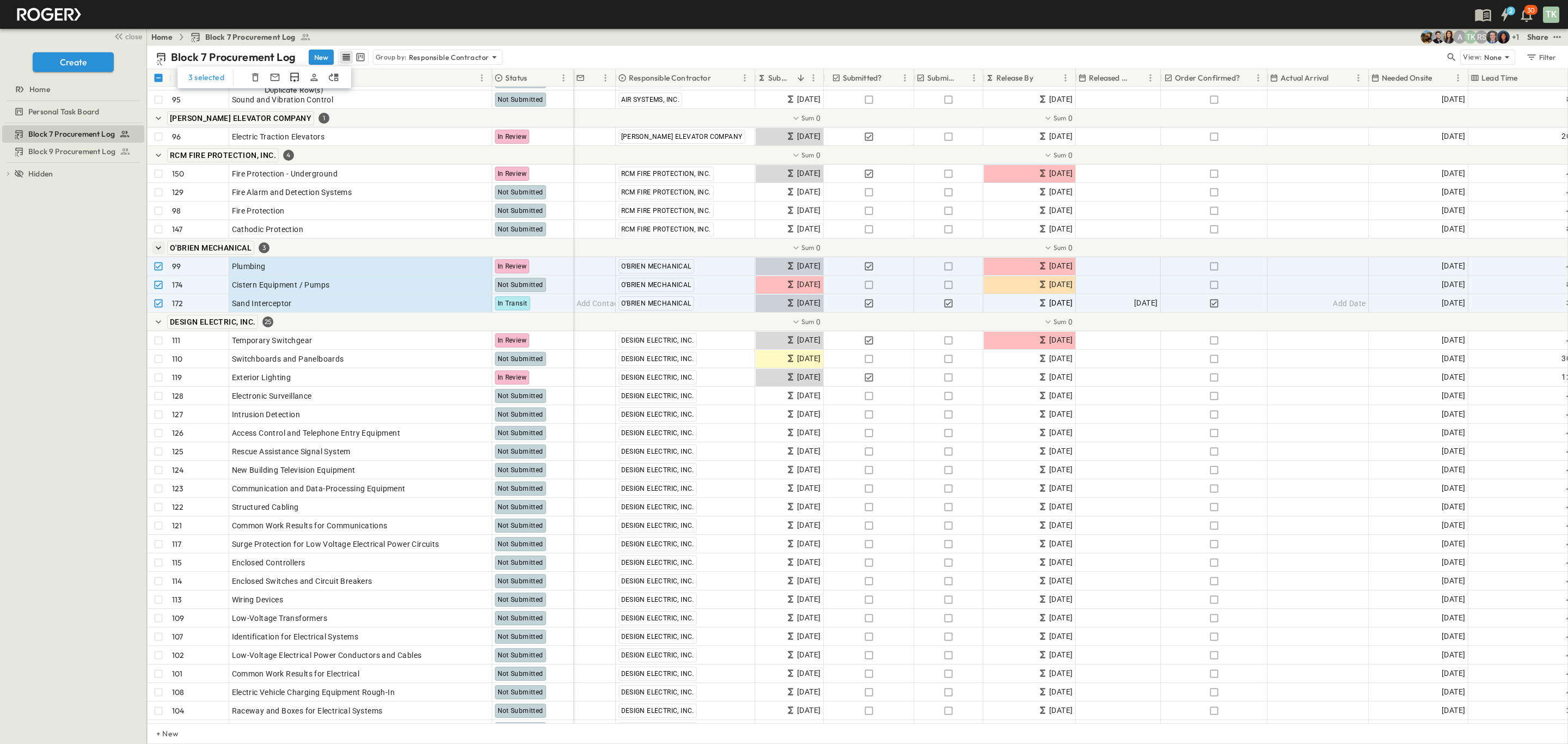
click at [290, 72] on icon "Duplicate Row(s)" at bounding box center [295, 77] width 11 height 11
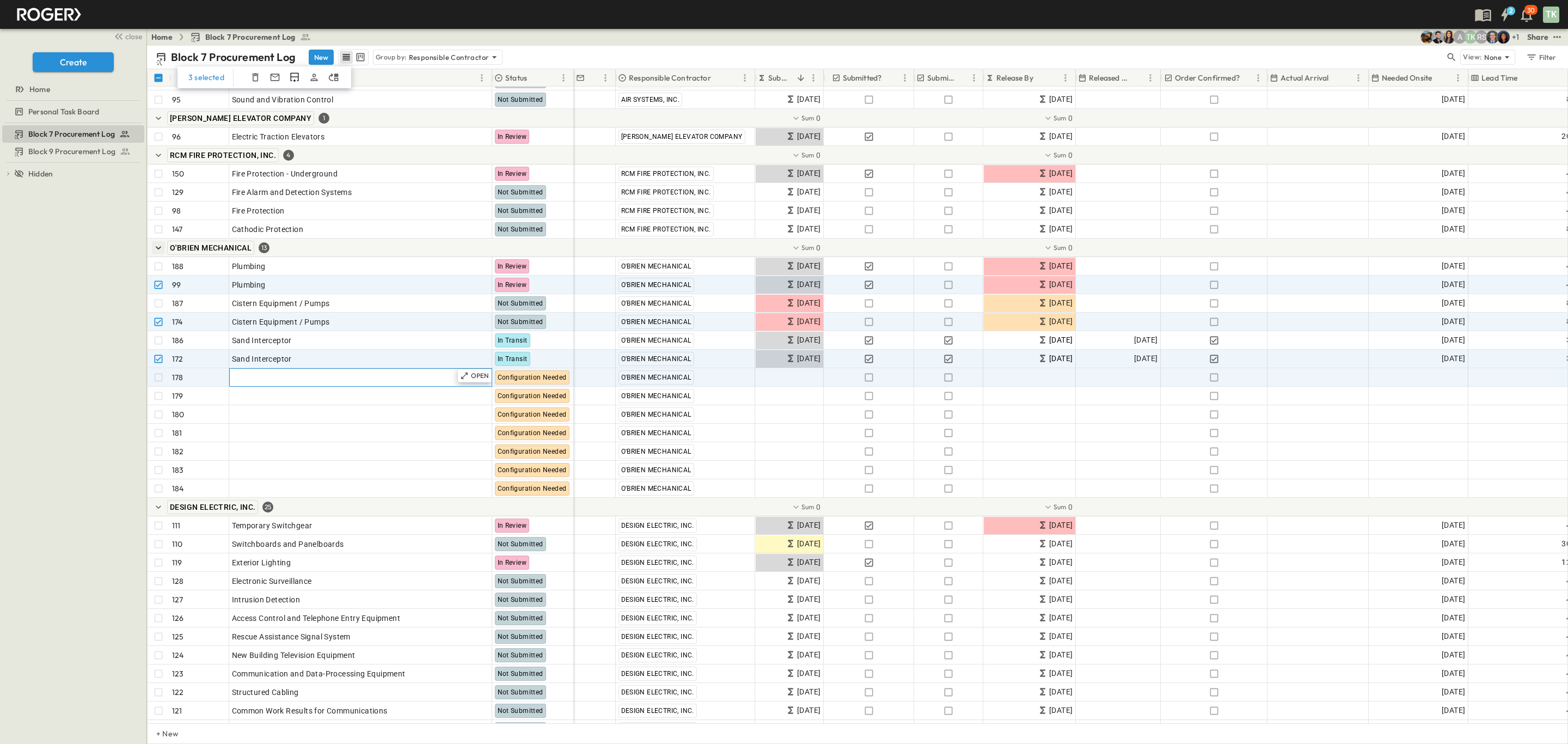
click at [331, 381] on div "Add Item" at bounding box center [360, 377] width 257 height 15
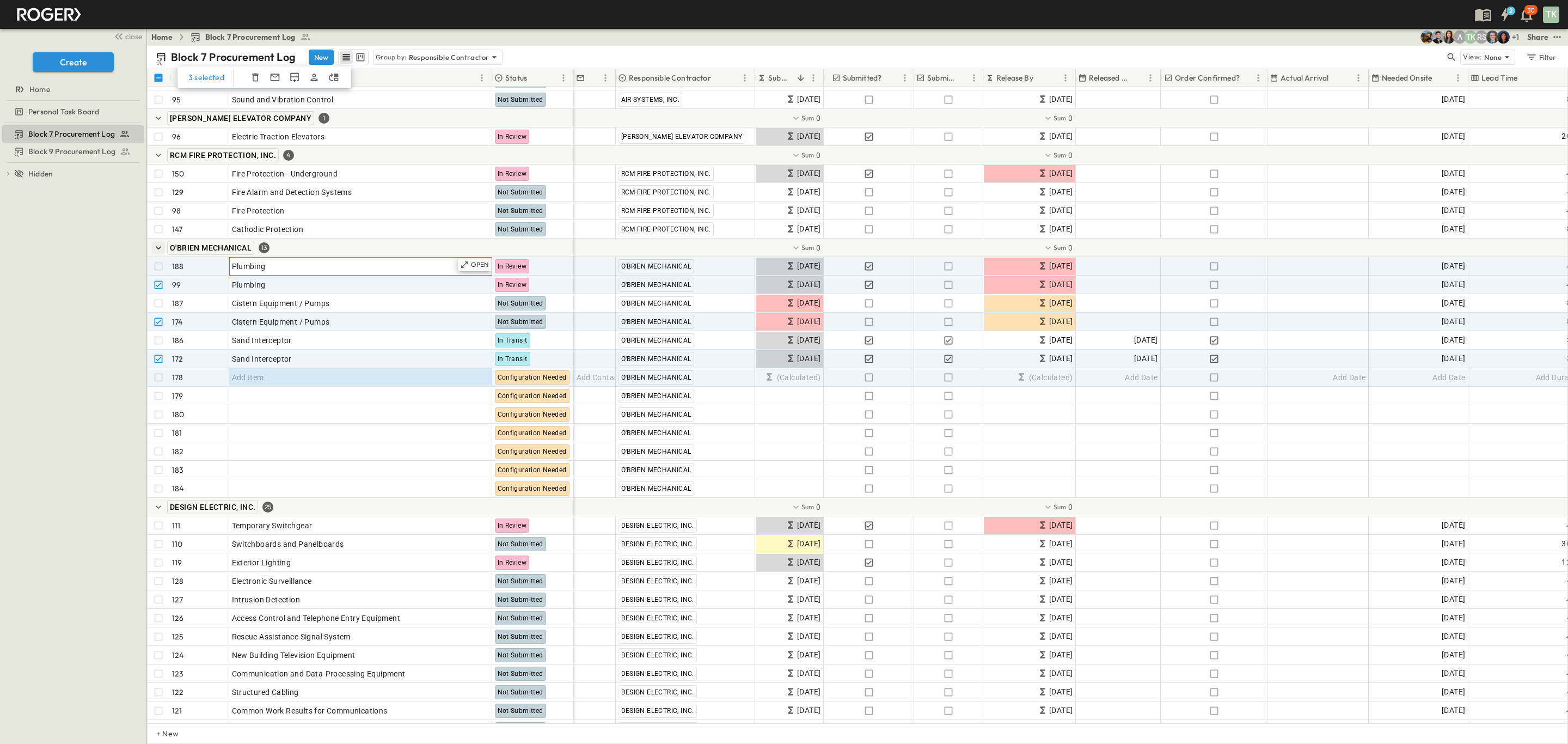
click at [318, 272] on div "Plumbing" at bounding box center [360, 266] width 257 height 15
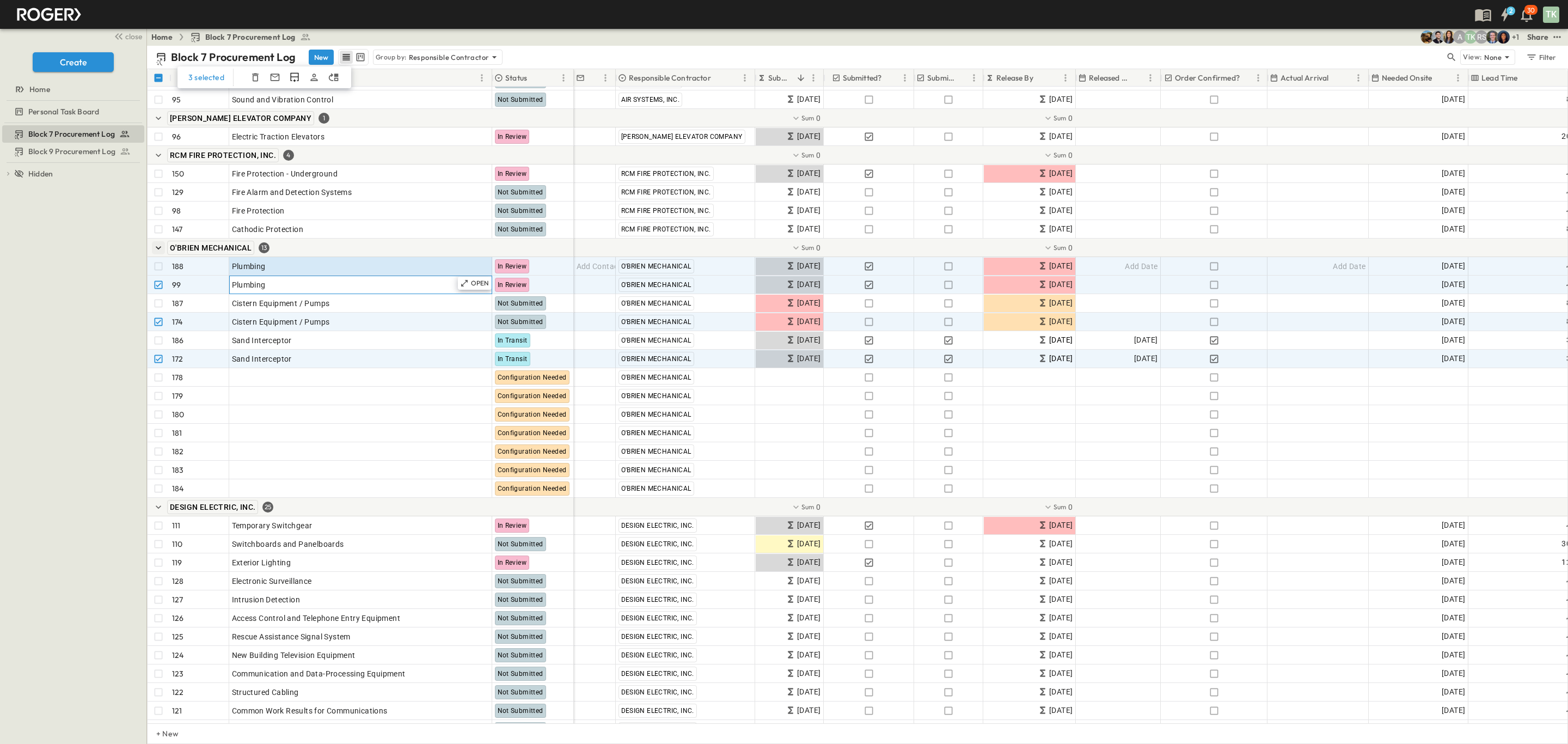
click at [329, 283] on div "Plumbing" at bounding box center [360, 284] width 257 height 15
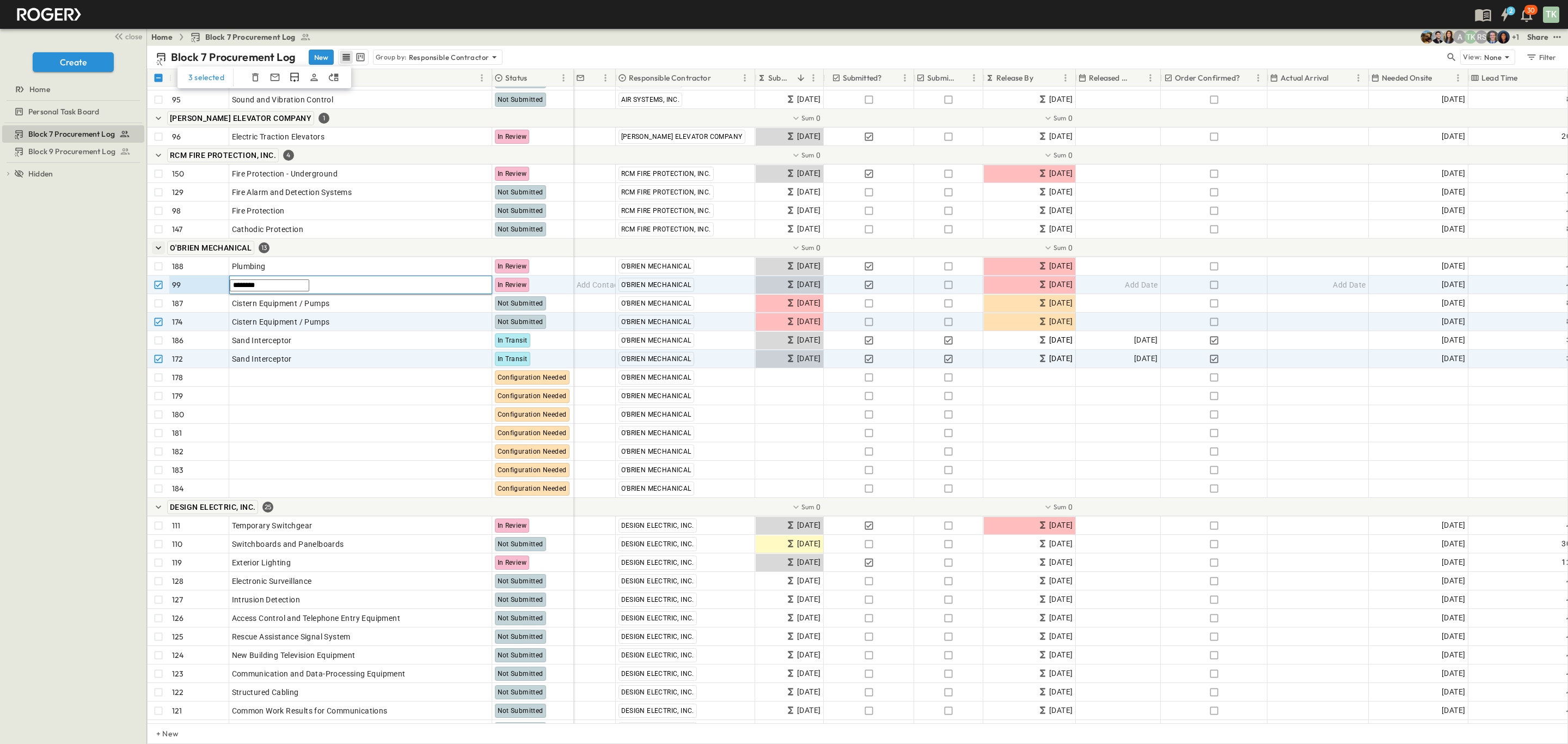
drag, startPoint x: 329, startPoint y: 283, endPoint x: 173, endPoint y: 279, distance: 156.1
click at [173, 279] on div "99 ******** In Review" at bounding box center [360, 285] width 426 height 18
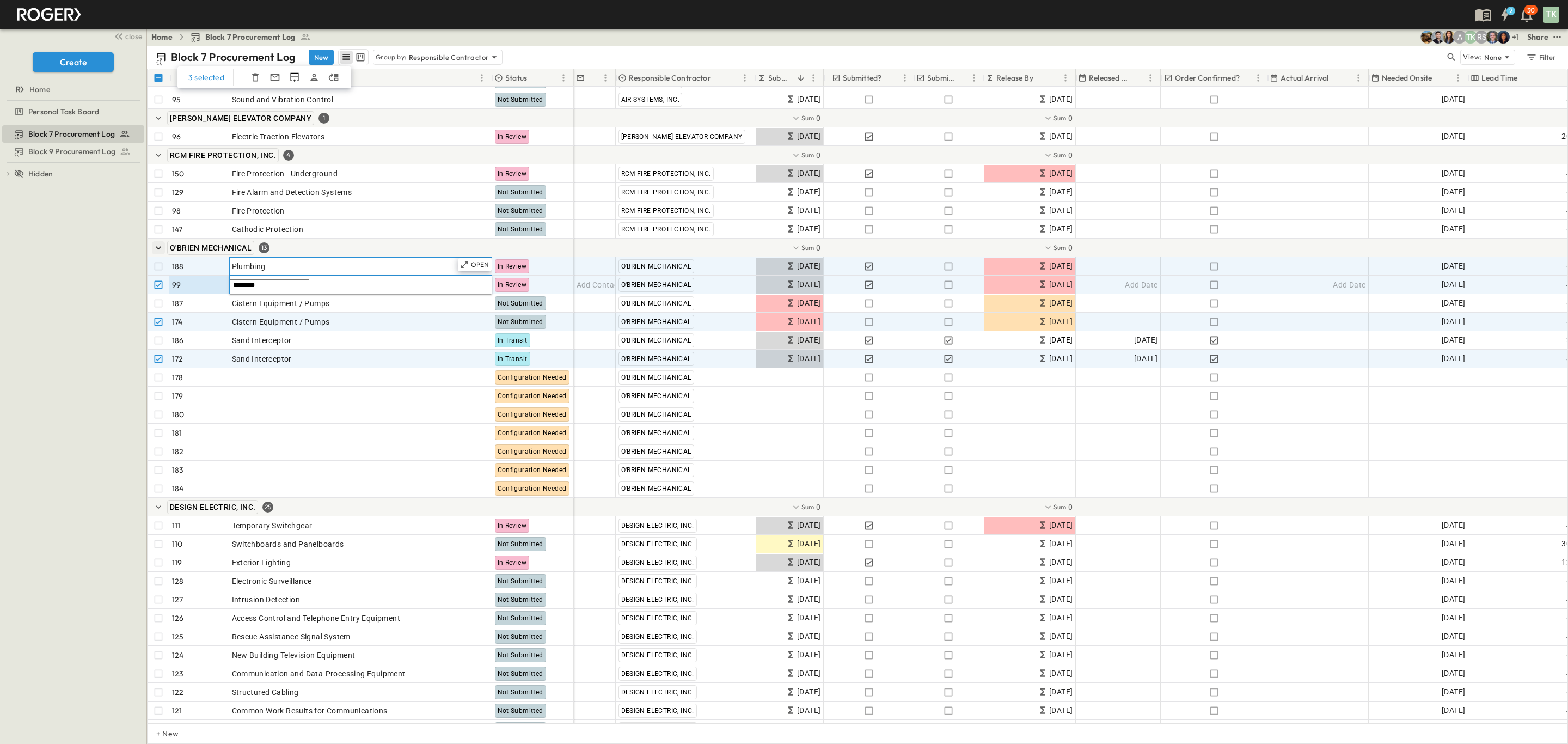
click at [270, 266] on div "Plumbing" at bounding box center [360, 266] width 257 height 15
drag, startPoint x: 281, startPoint y: 265, endPoint x: 220, endPoint y: 270, distance: 61.2
click at [220, 270] on div "188 ******** In Review" at bounding box center [360, 266] width 426 height 18
type input "**********"
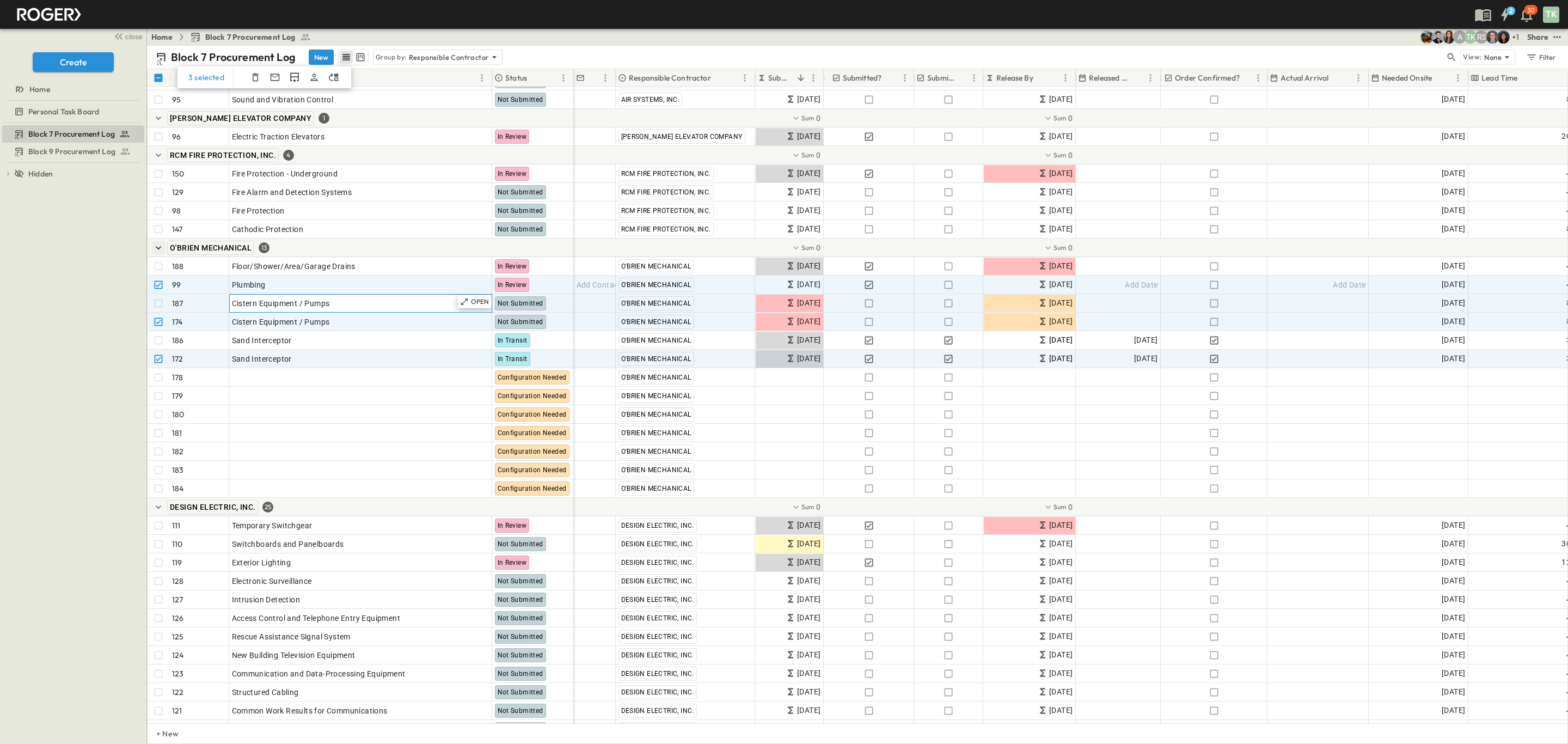
click at [379, 306] on div "Cistern Equipment / Pumps" at bounding box center [360, 303] width 257 height 15
click at [309, 306] on input "**********" at bounding box center [269, 304] width 80 height 12
drag, startPoint x: 353, startPoint y: 300, endPoint x: 149, endPoint y: 304, distance: 204.0
click at [149, 304] on div "**********" at bounding box center [360, 303] width 426 height 18
type input "**********"
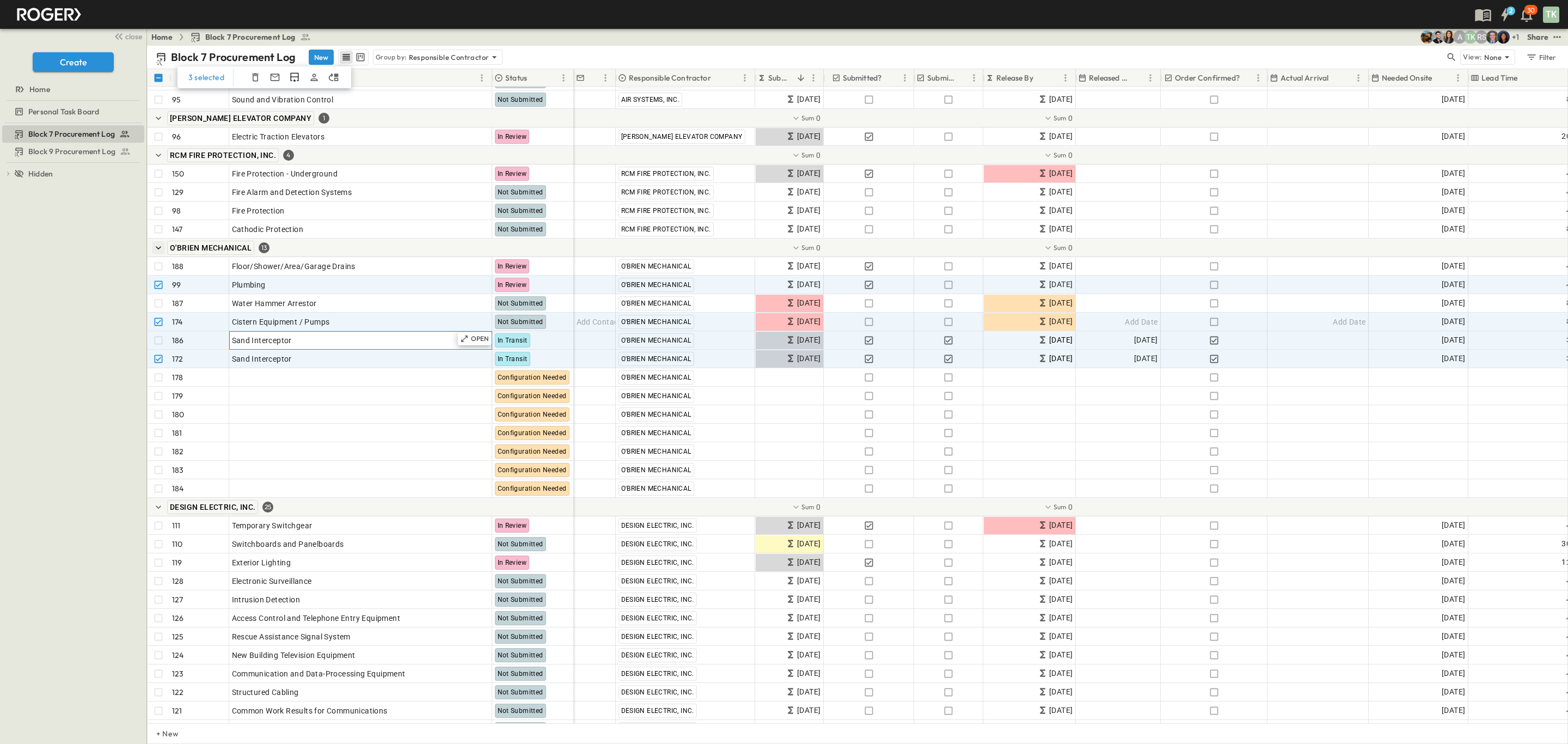
click at [284, 340] on span "Sand Interceptor" at bounding box center [262, 340] width 60 height 11
click at [165, 328] on div "**********" at bounding box center [360, 405] width 426 height 741
type input "**********"
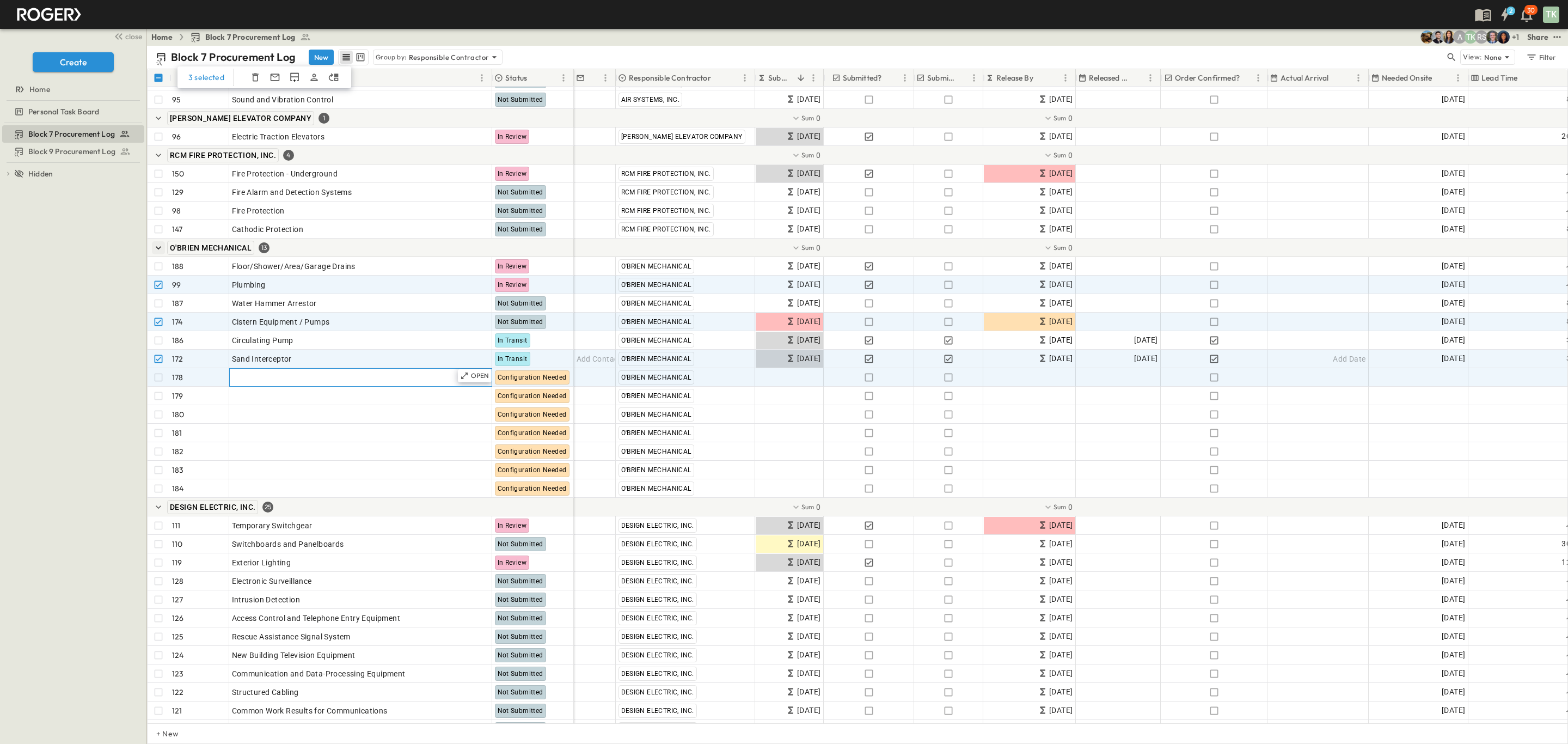
click at [265, 377] on div "Add Item" at bounding box center [360, 377] width 257 height 15
type input "**********"
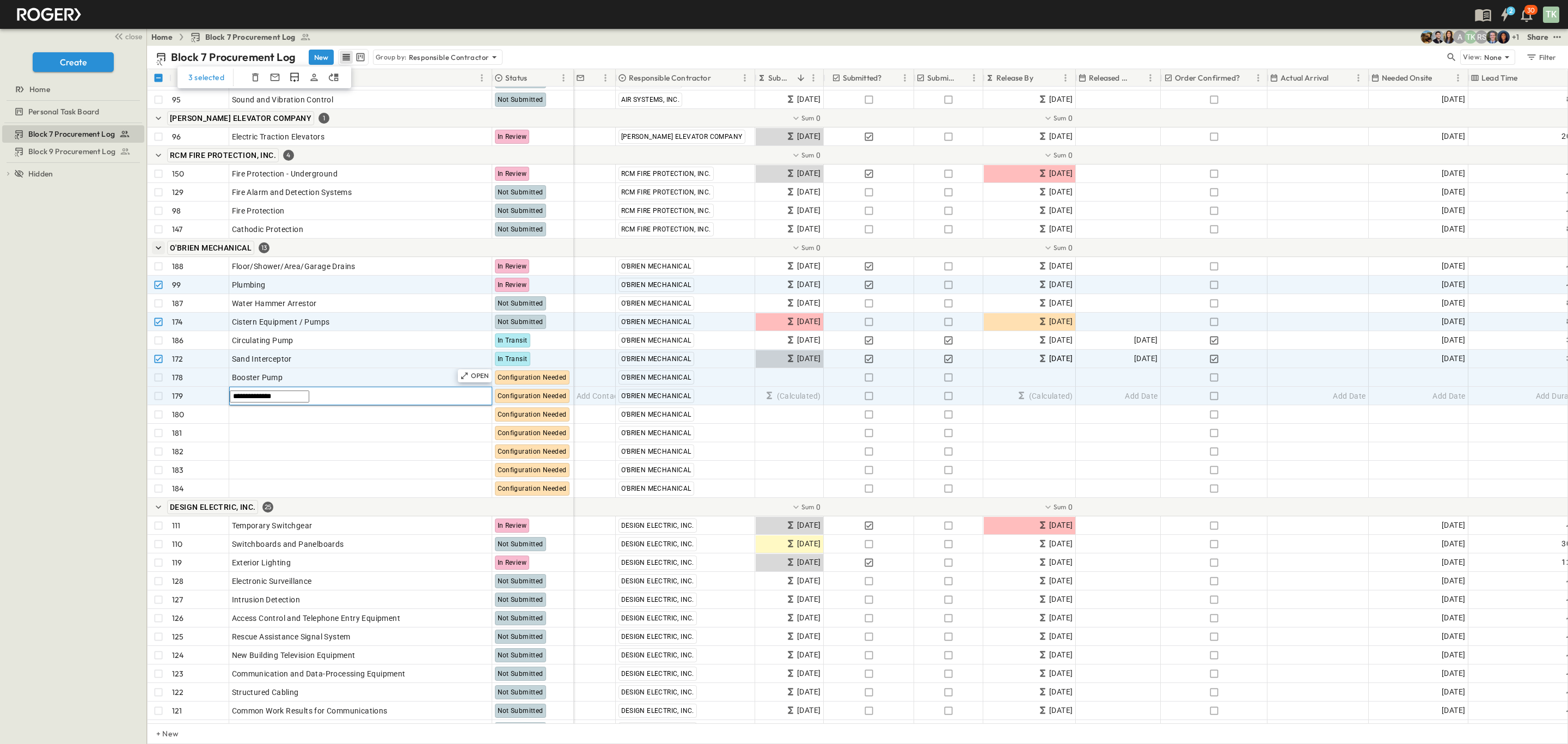
type input "**********"
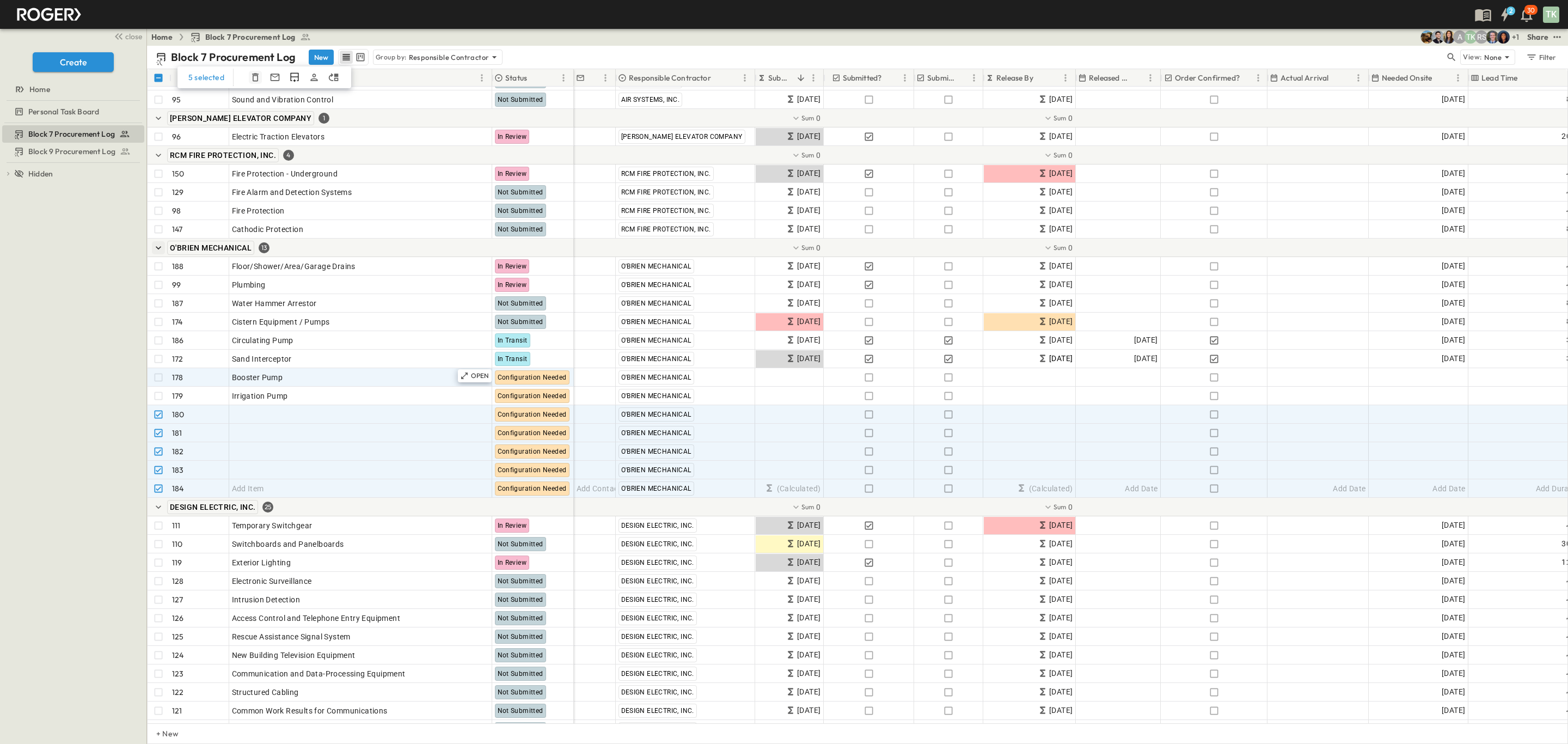
click at [252, 74] on icon "button" at bounding box center [255, 77] width 7 height 8
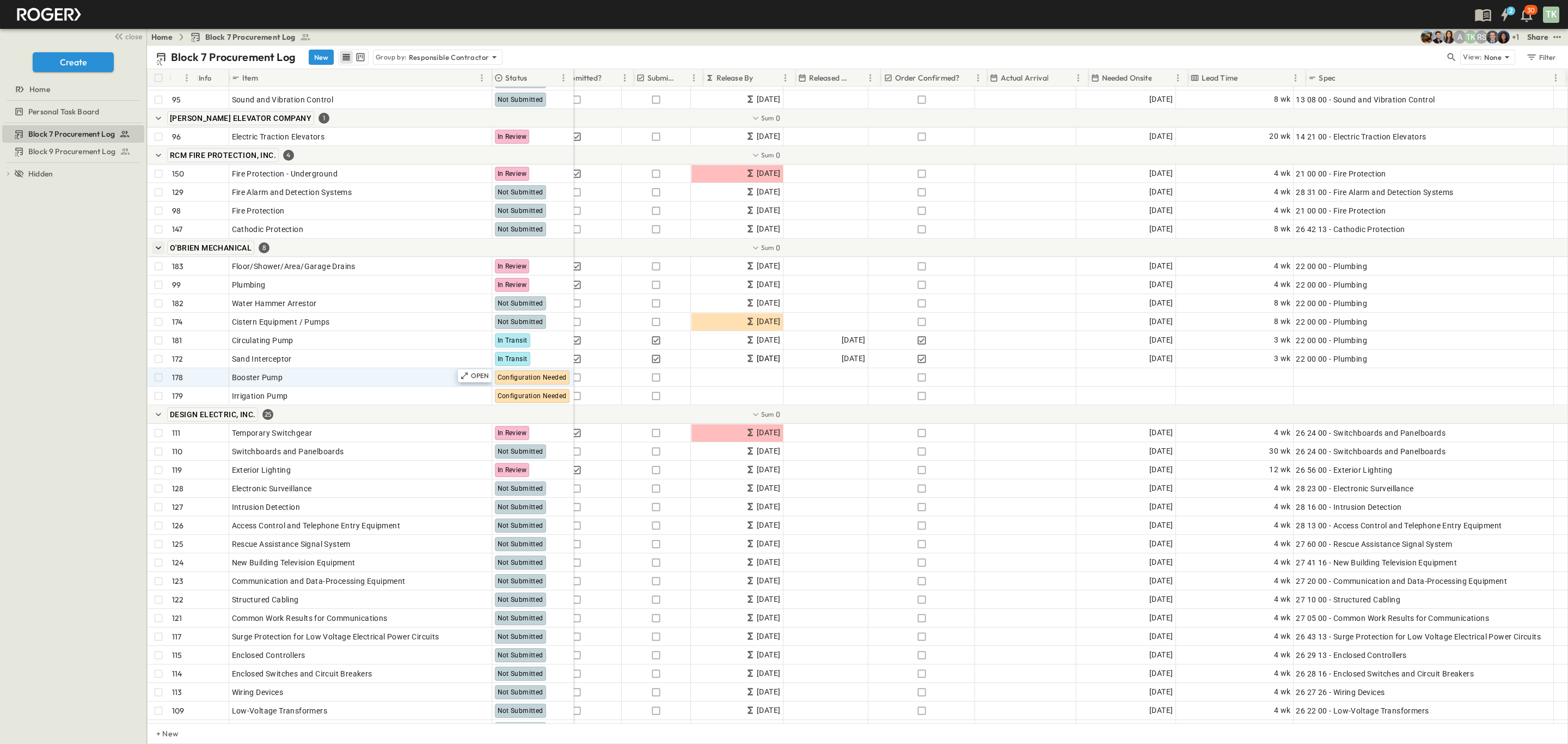
scroll to position [2959, 279]
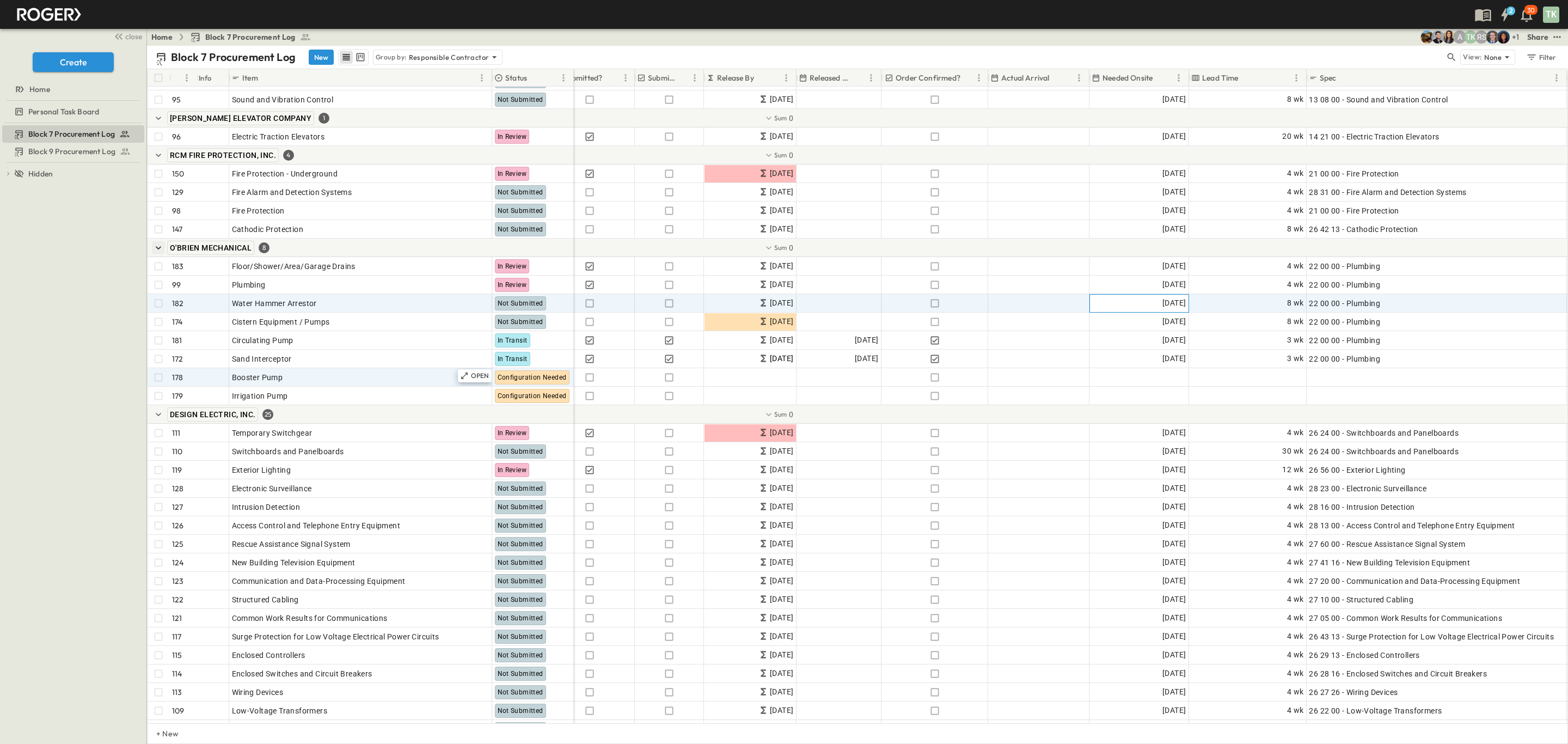
click at [1163, 301] on span "[DATE]" at bounding box center [1174, 303] width 23 height 13
click at [1116, 337] on icon "Next month" at bounding box center [1111, 341] width 9 height 9
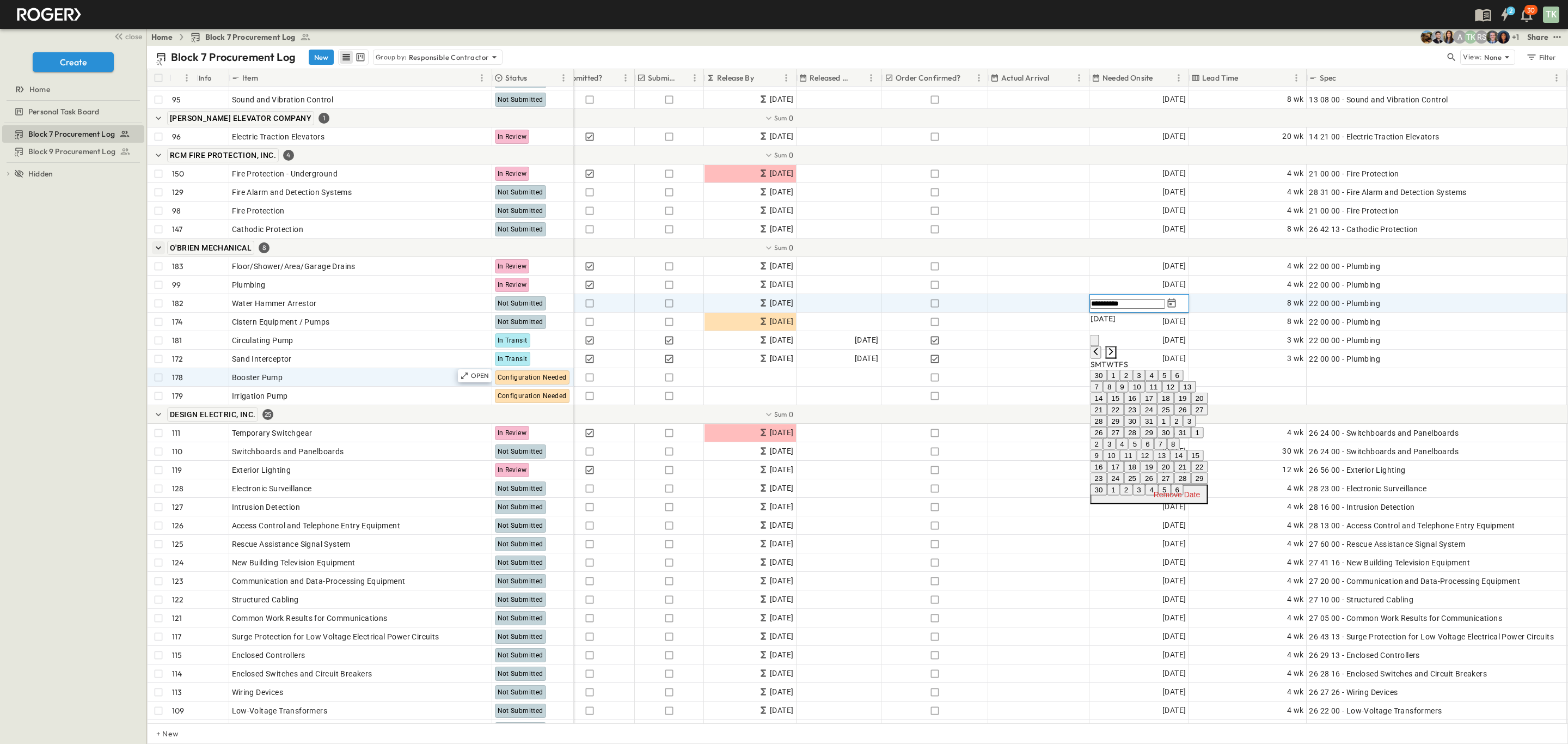
click at [1116, 348] on icon "Next month" at bounding box center [1111, 352] width 9 height 9
click at [1098, 337] on icon "Previous month" at bounding box center [1096, 341] width 4 height 7
click at [1098, 348] on icon "Previous month" at bounding box center [1096, 352] width 4 height 7
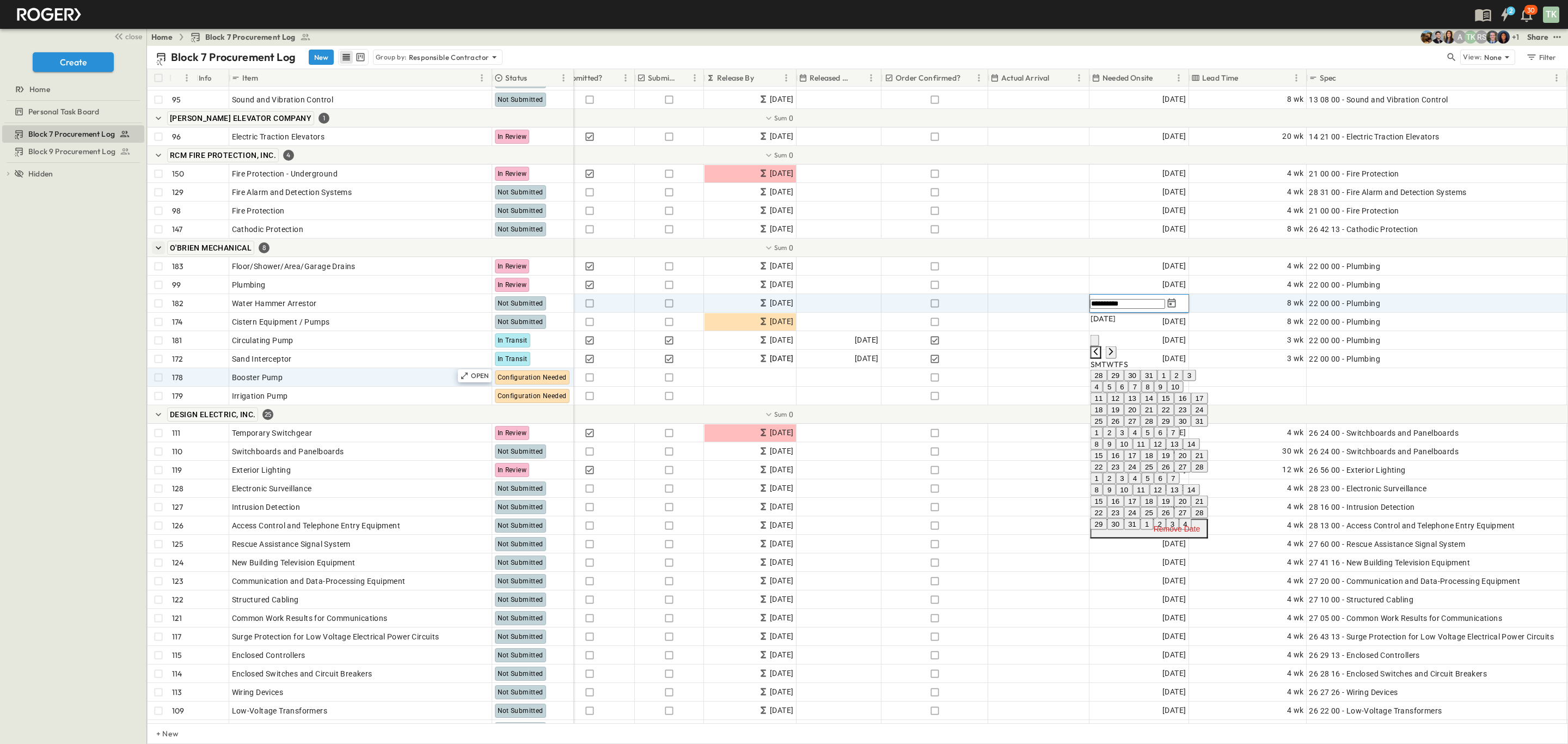
click at [1098, 348] on icon "Previous month" at bounding box center [1096, 352] width 4 height 7
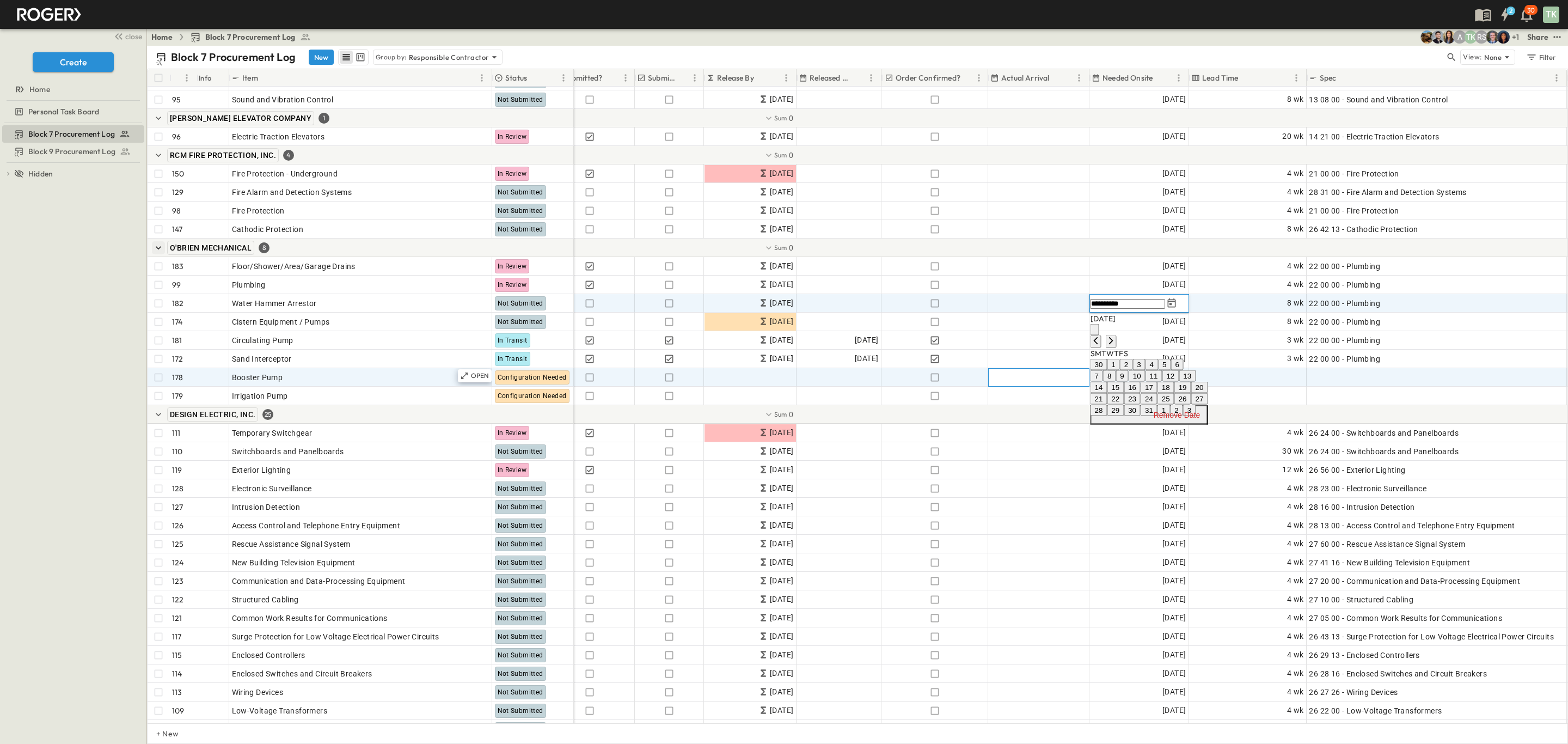
click at [1024, 374] on div "Add Date" at bounding box center [1038, 377] width 100 height 18
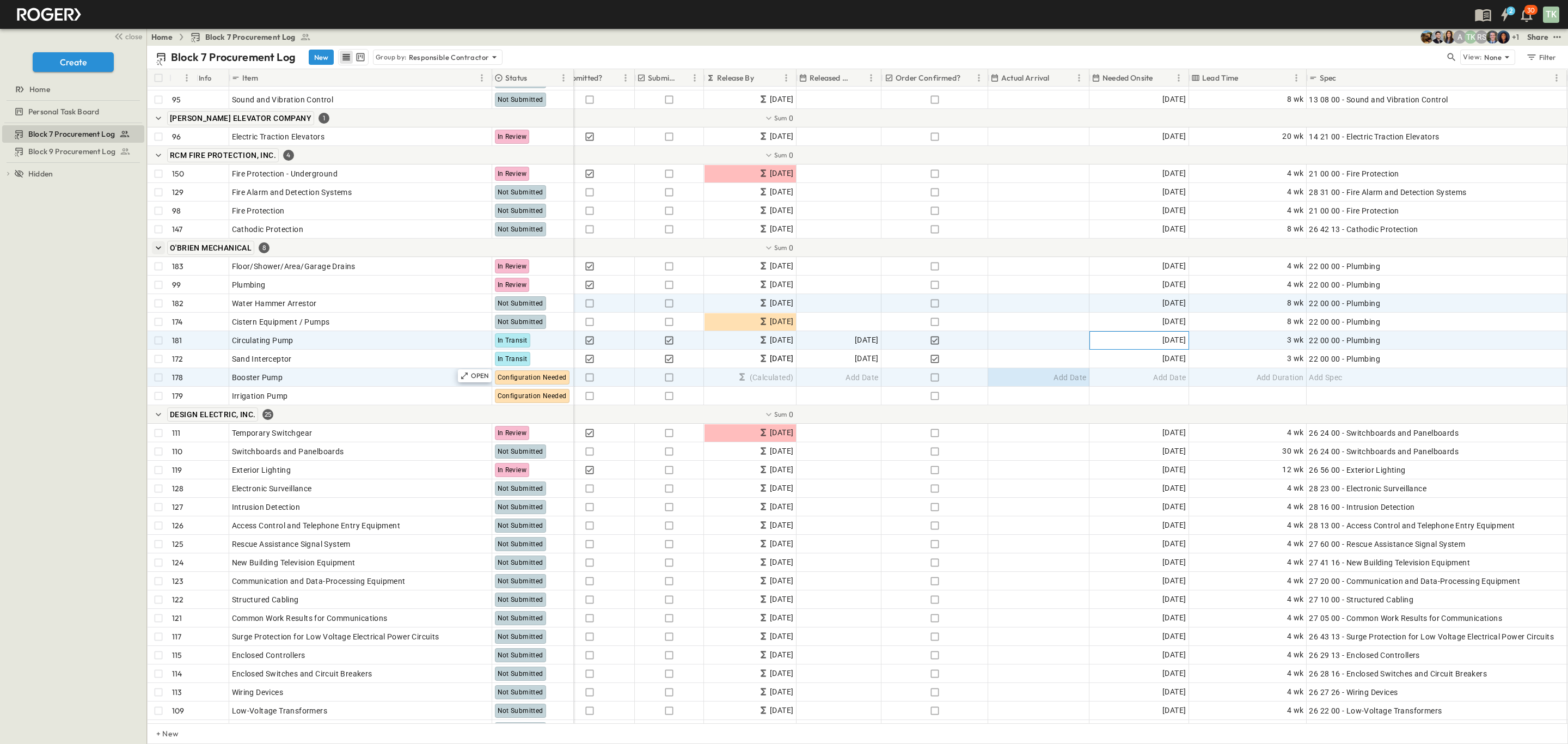
click at [1163, 345] on span "[DATE]" at bounding box center [1174, 340] width 23 height 13
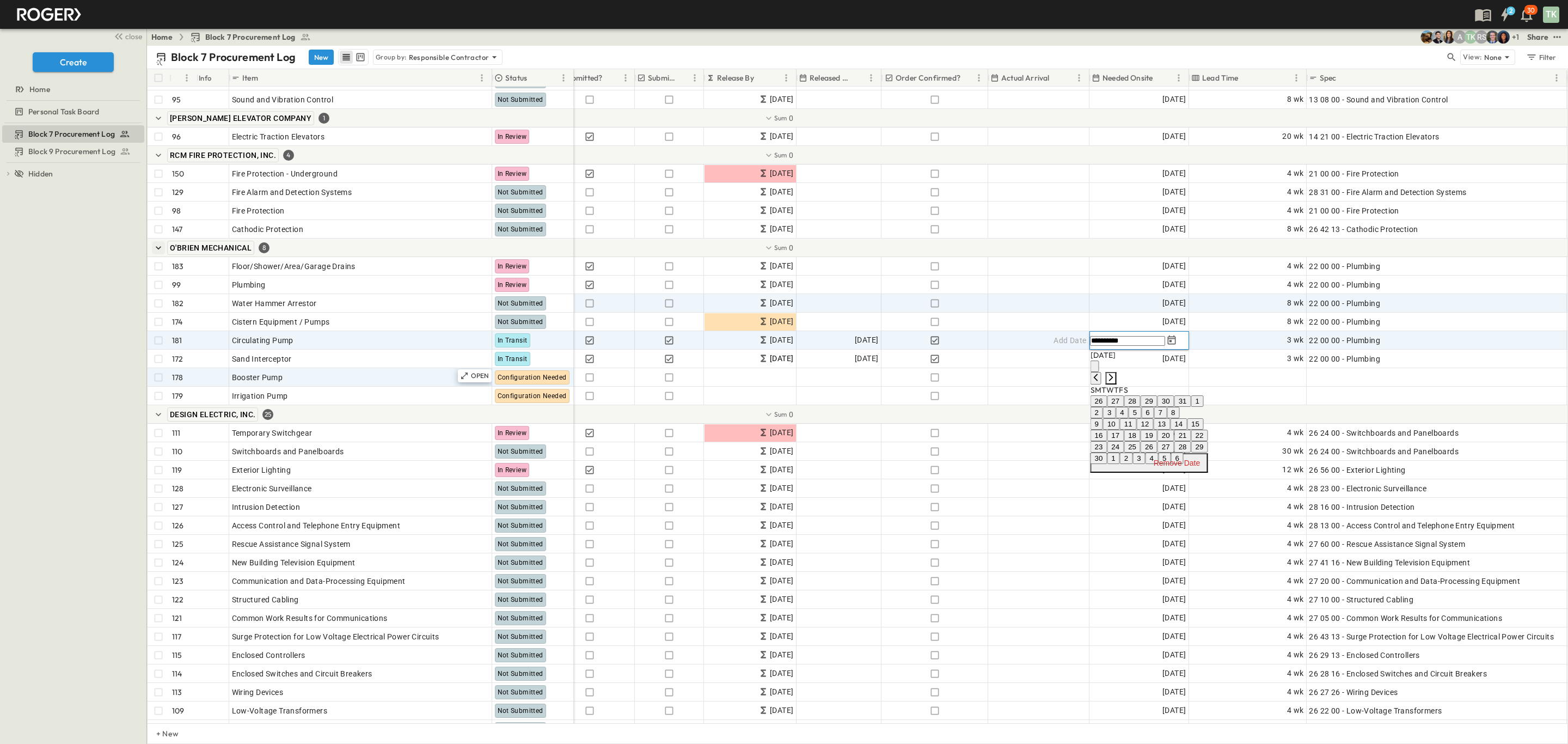
click at [1116, 373] on icon "Next month" at bounding box center [1111, 377] width 9 height 9
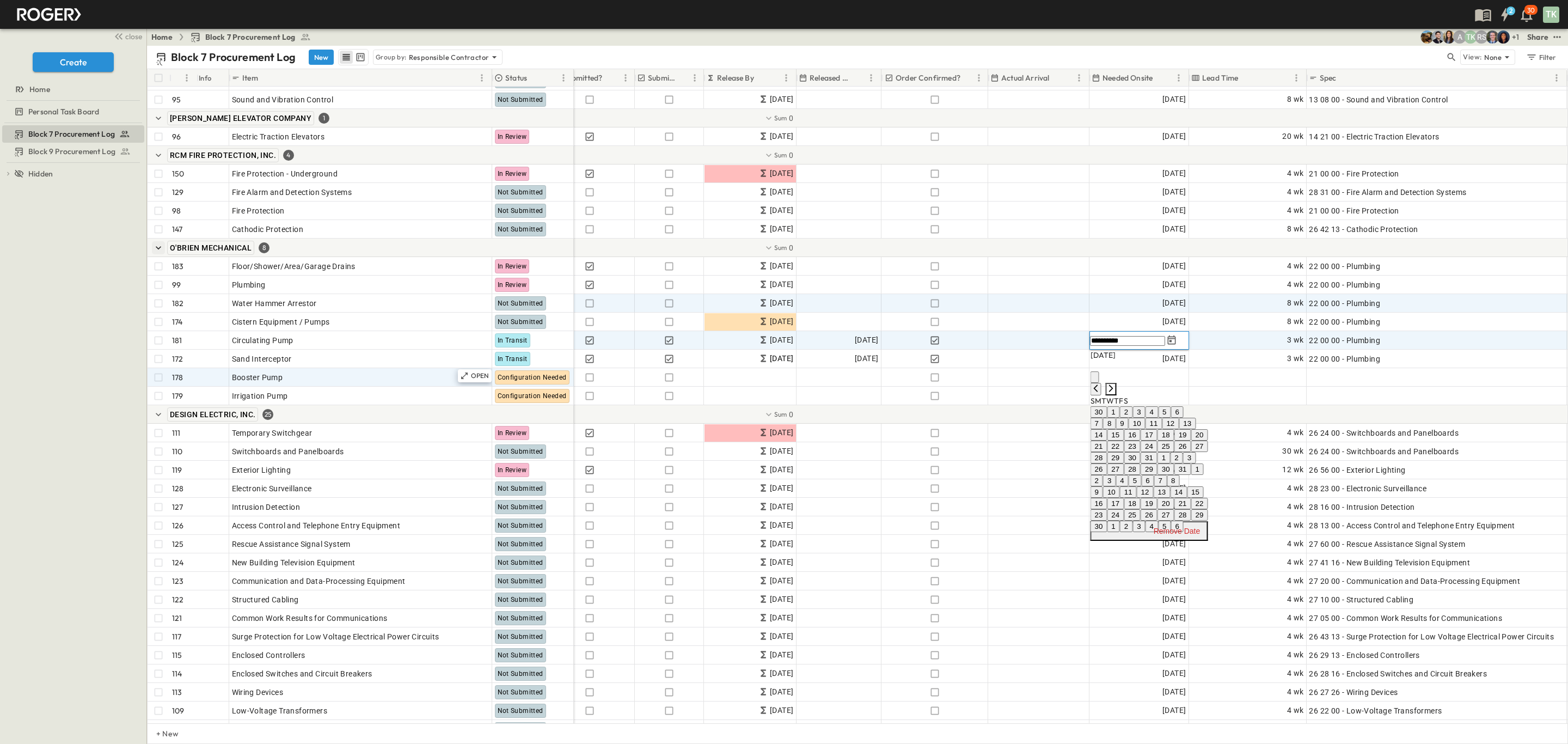
click at [1116, 384] on icon "Next month" at bounding box center [1111, 388] width 9 height 9
click at [1116, 373] on icon "Next month" at bounding box center [1111, 377] width 9 height 9
click at [1191, 430] on button "17" at bounding box center [1183, 424] width 17 height 12
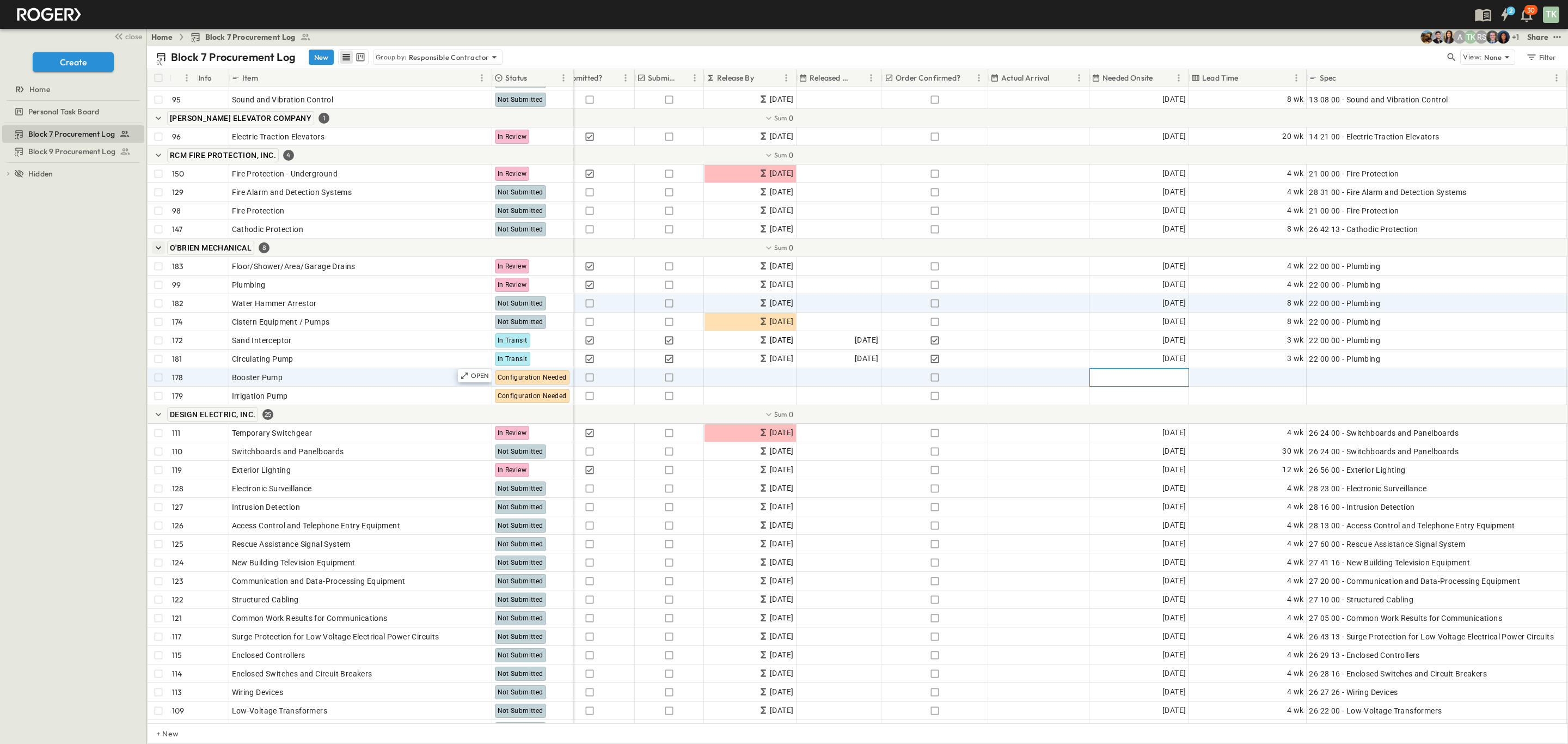
click at [1164, 378] on span "Add Date" at bounding box center [1169, 377] width 33 height 11
click at [1116, 410] on icon "Next month" at bounding box center [1111, 415] width 9 height 9
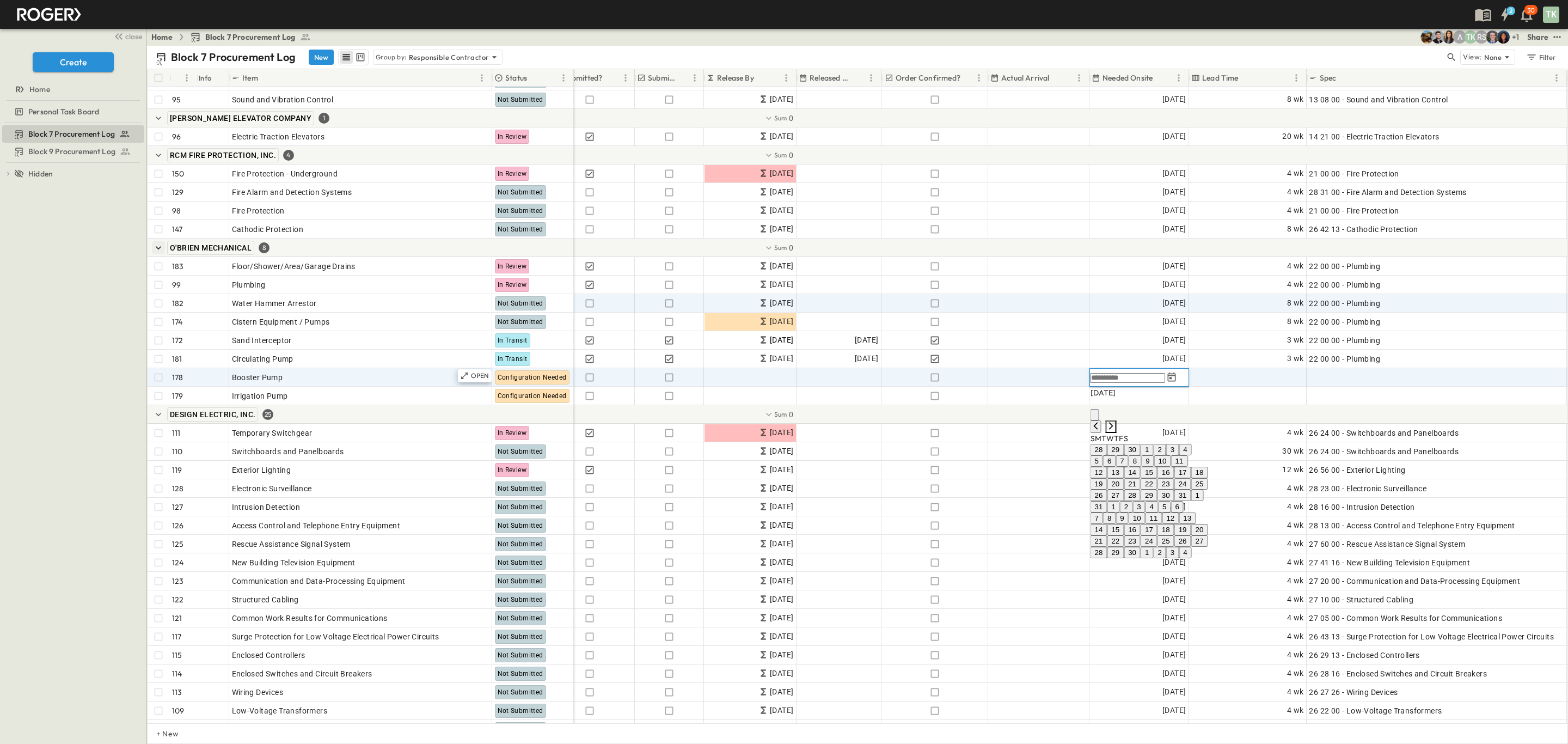
click at [1116, 421] on icon "Next month" at bounding box center [1111, 426] width 9 height 9
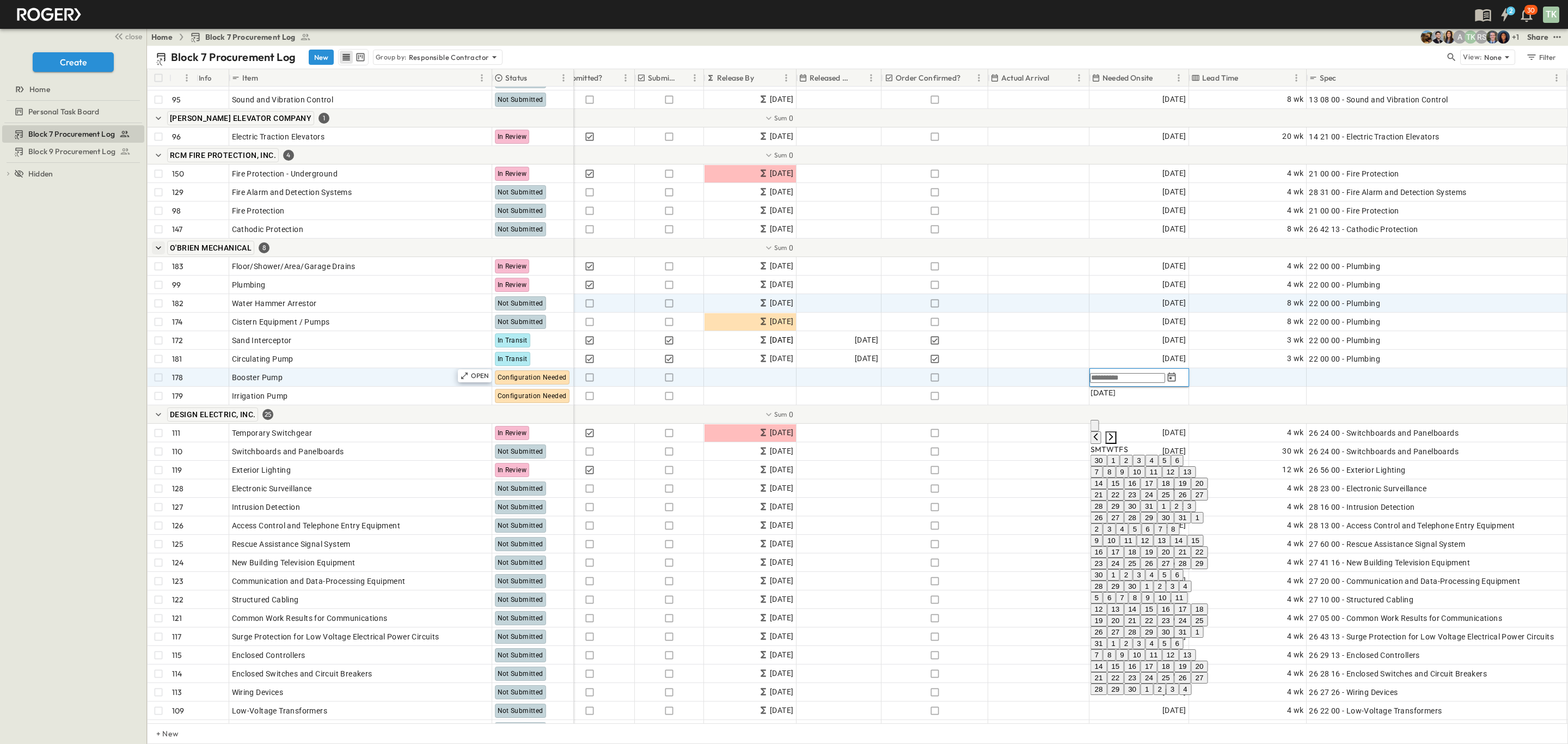
click at [1116, 432] on icon "Next month" at bounding box center [1111, 437] width 9 height 9
click at [1116, 421] on icon "Next month" at bounding box center [1111, 426] width 9 height 9
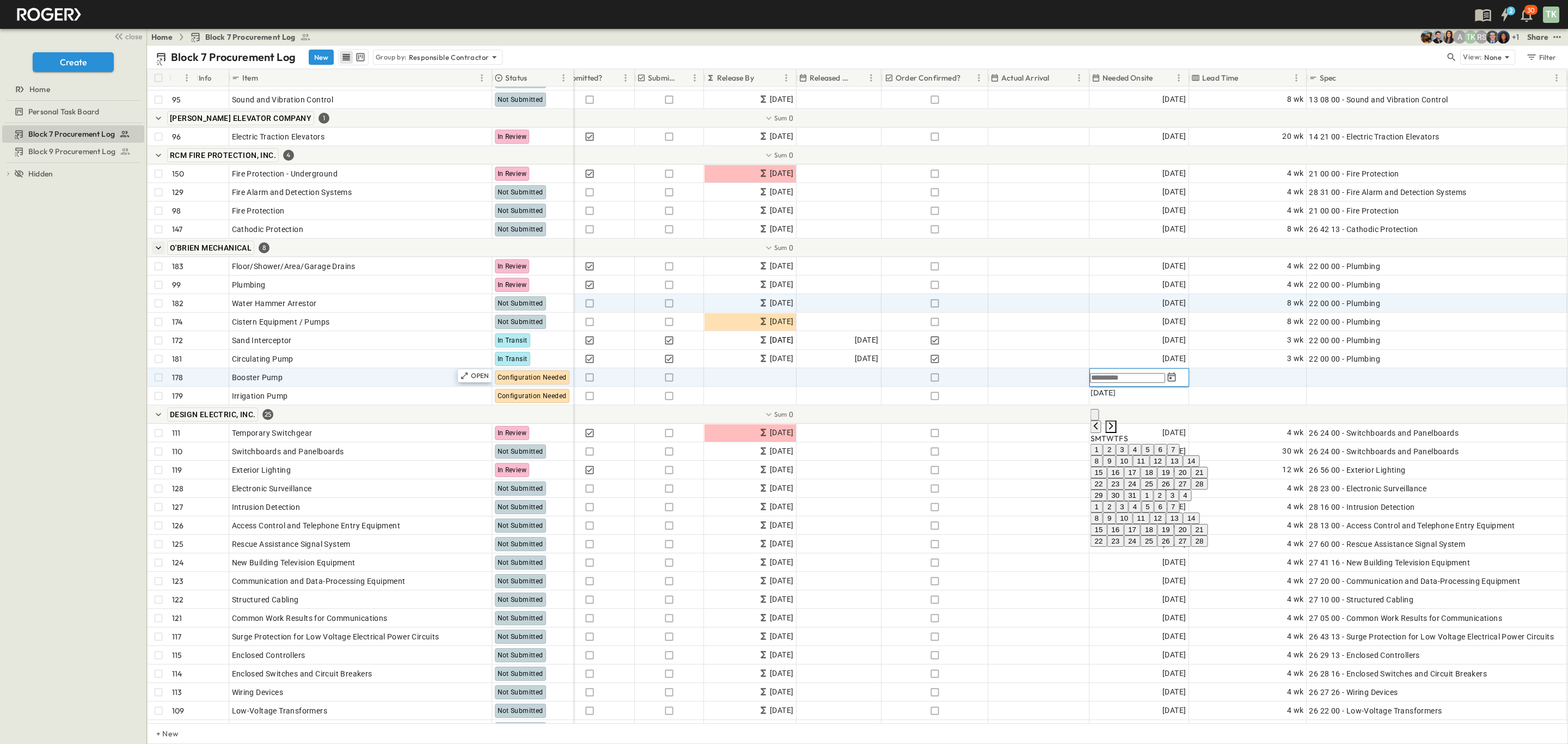
click at [1116, 421] on icon "Next month" at bounding box center [1111, 426] width 9 height 9
click at [1191, 467] on button "17" at bounding box center [1183, 461] width 17 height 12
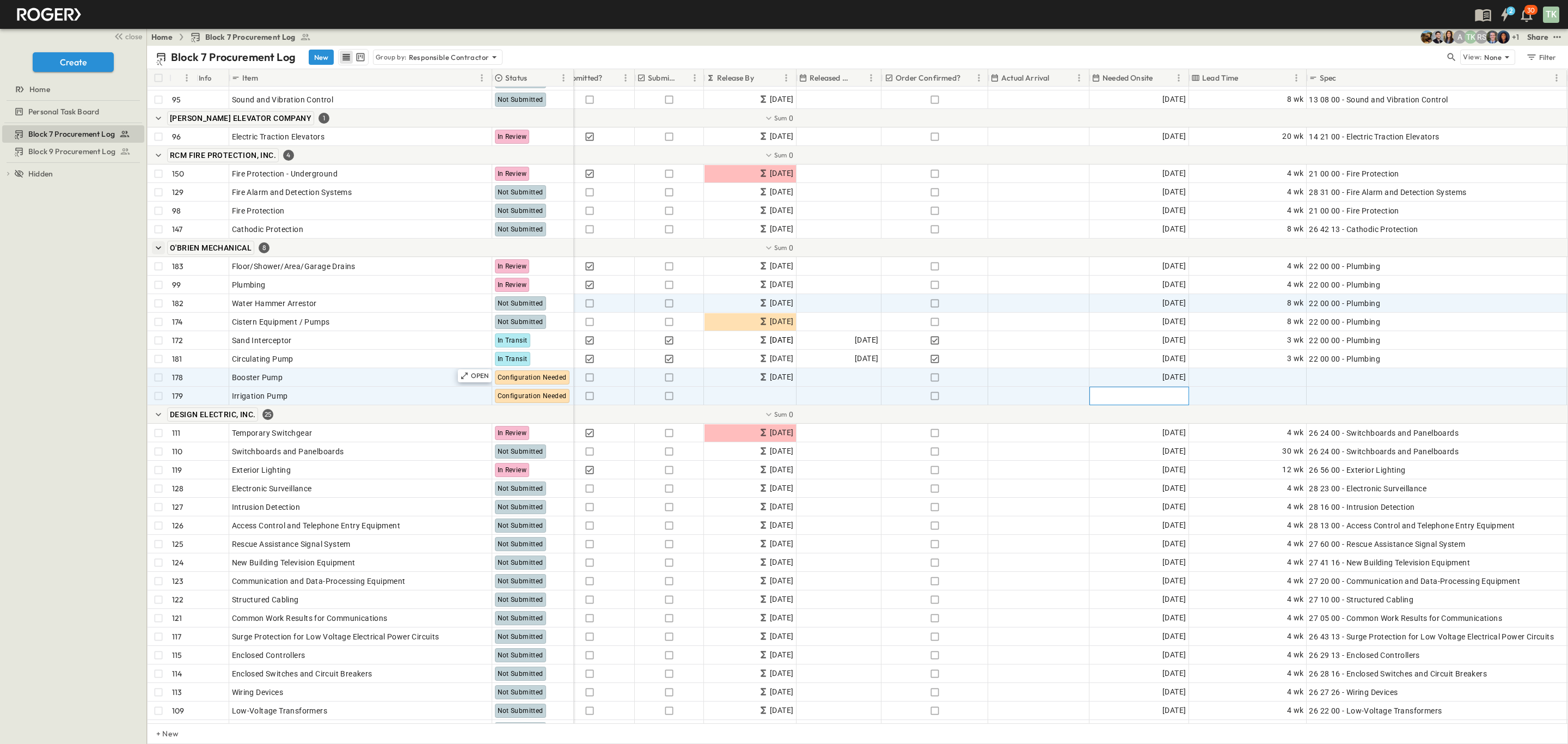
click at [1171, 395] on span "Add Date" at bounding box center [1169, 396] width 33 height 11
click at [1116, 429] on icon "Next month" at bounding box center [1111, 433] width 9 height 9
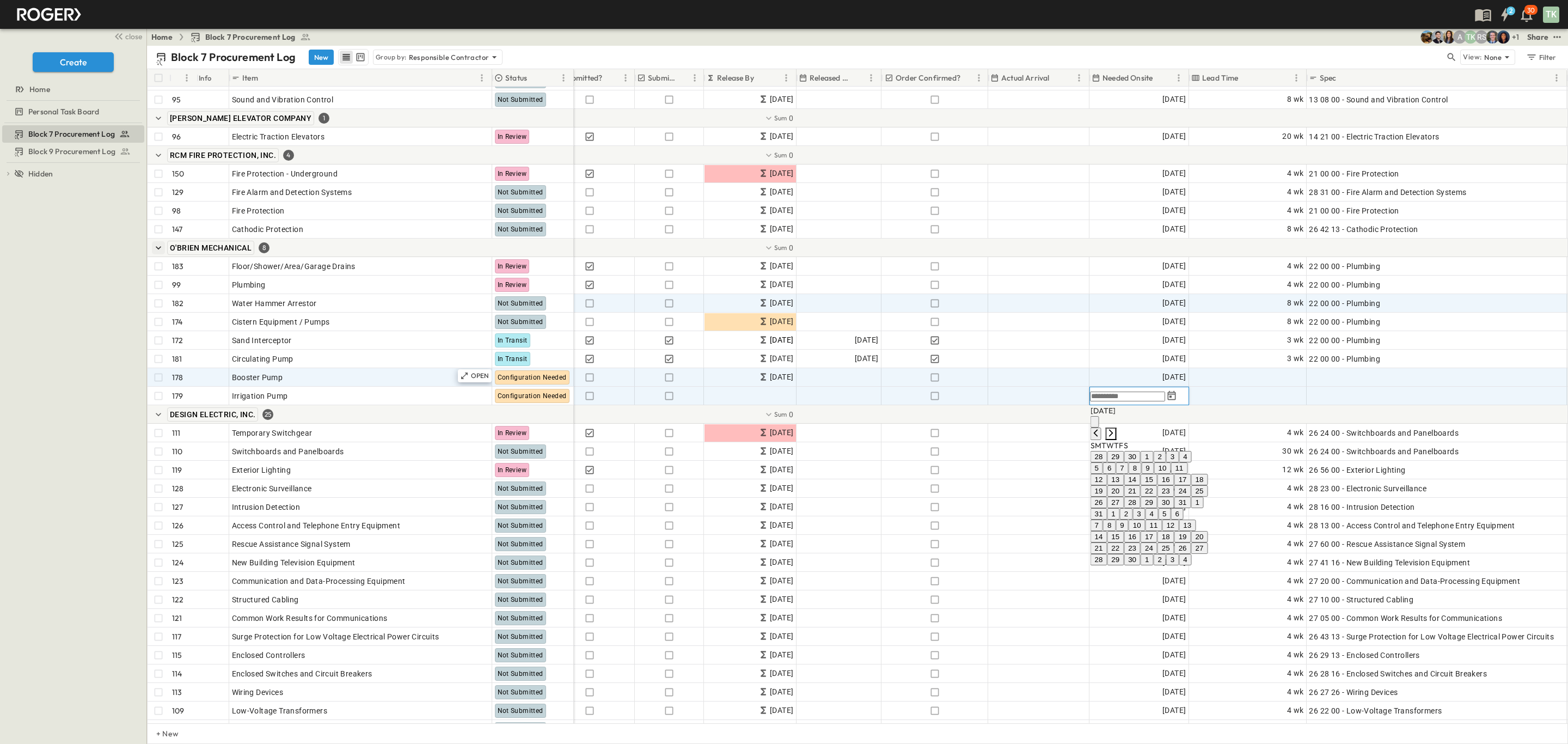
click at [1116, 429] on icon "Next month" at bounding box center [1111, 433] width 9 height 9
click at [1116, 440] on icon "Next month" at bounding box center [1111, 444] width 9 height 9
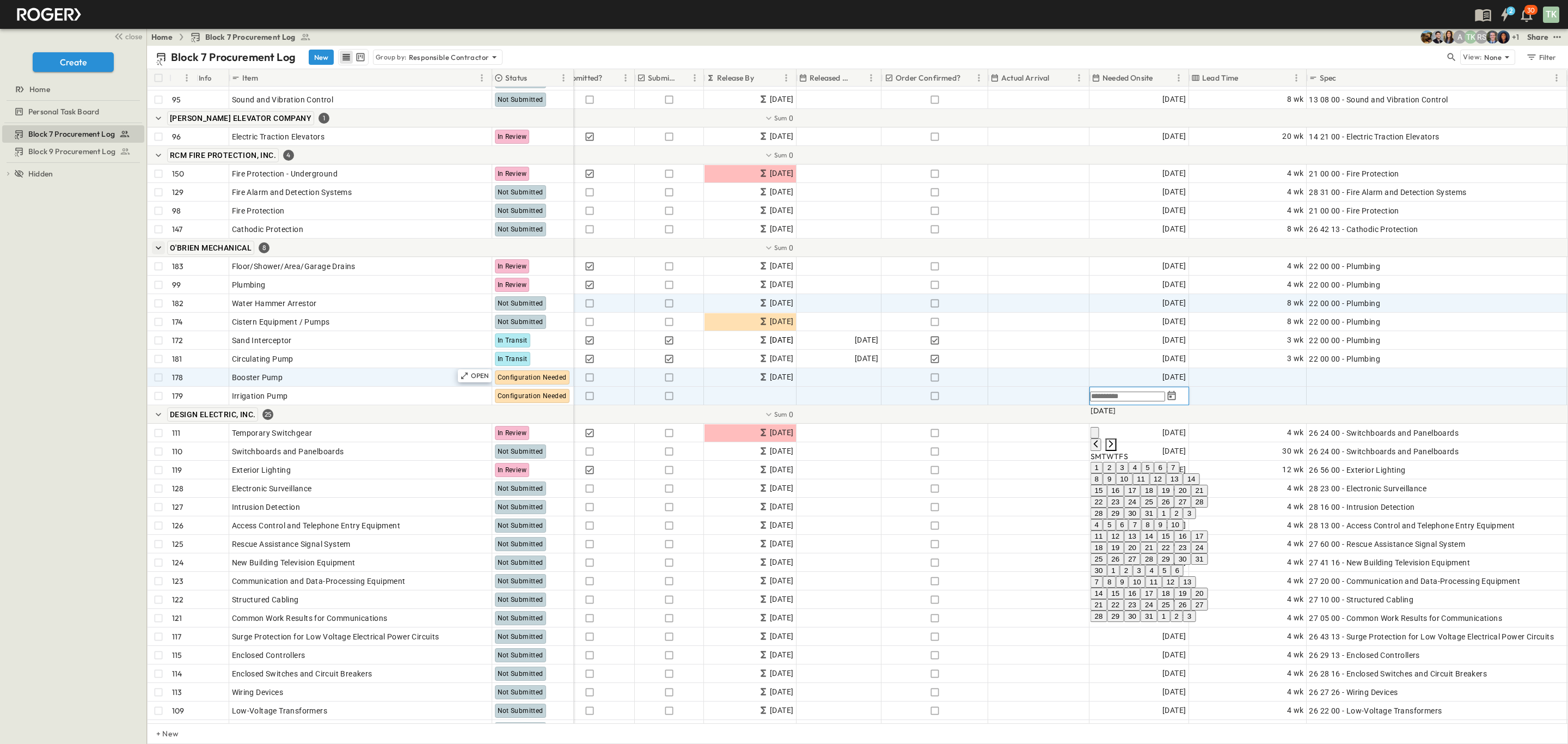
click at [1116, 440] on icon "Next month" at bounding box center [1111, 444] width 9 height 9
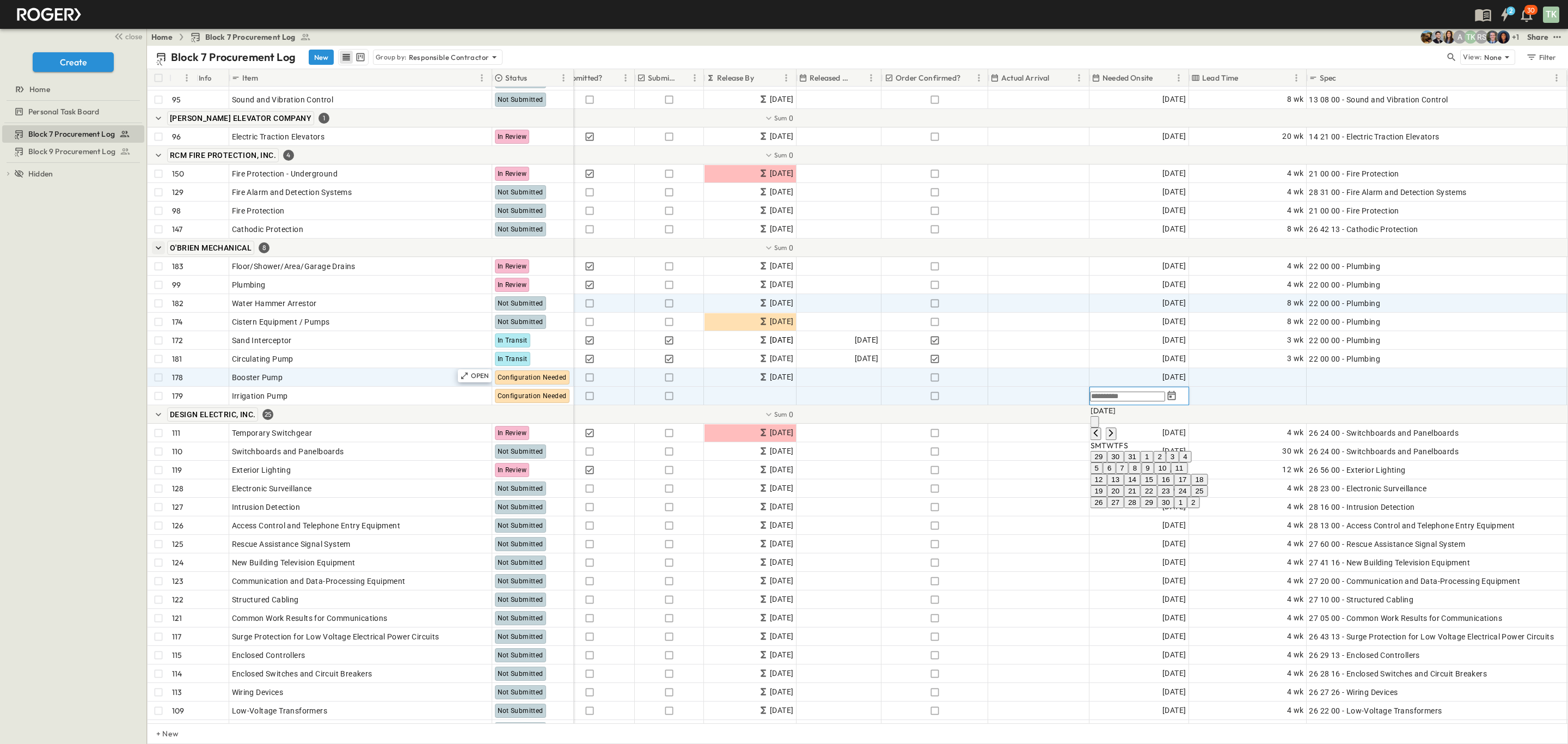
click at [1191, 485] on button "17" at bounding box center [1183, 479] width 17 height 12
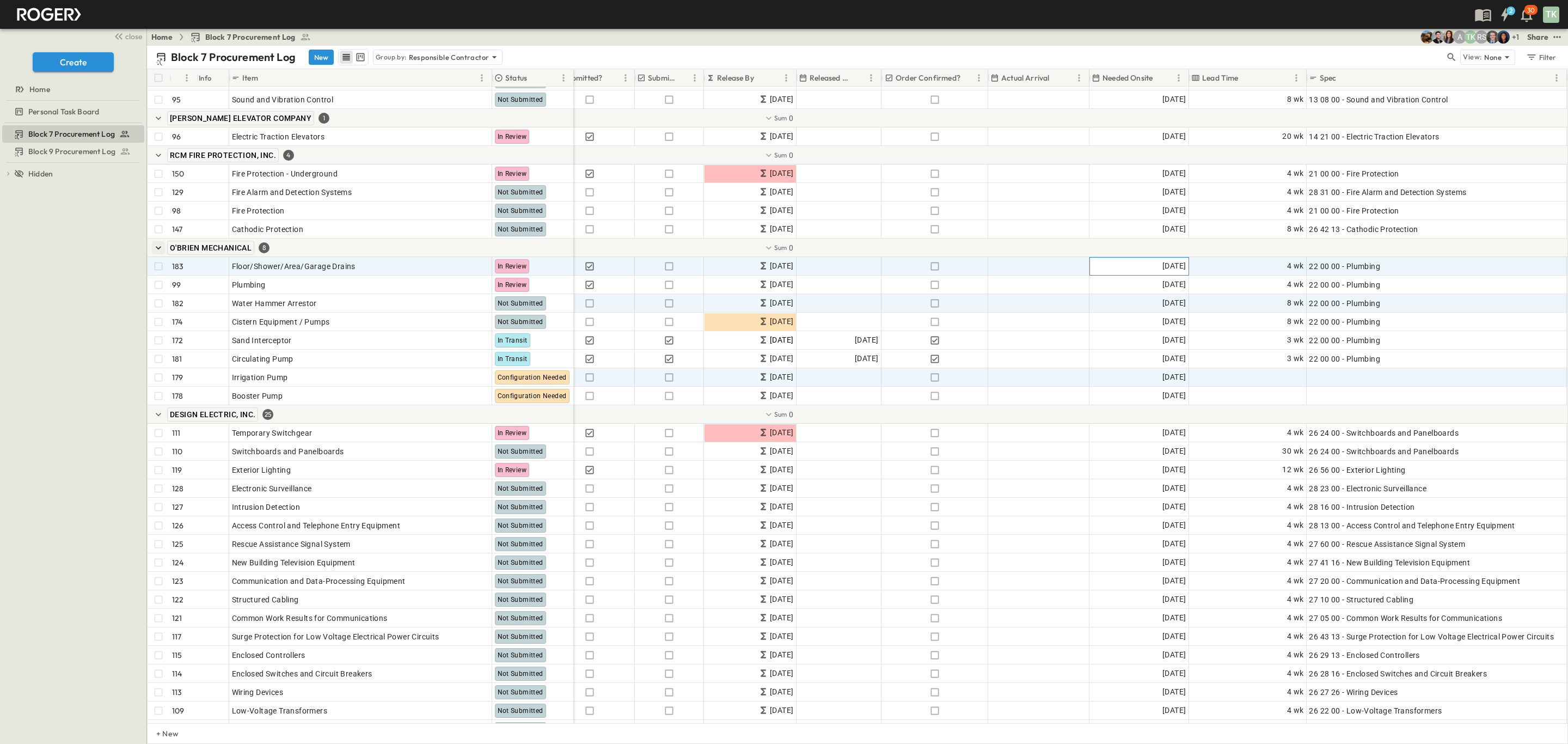
click at [1172, 265] on span "[DATE]" at bounding box center [1174, 266] width 23 height 13
click at [1116, 300] on icon "Next month" at bounding box center [1111, 304] width 9 height 9
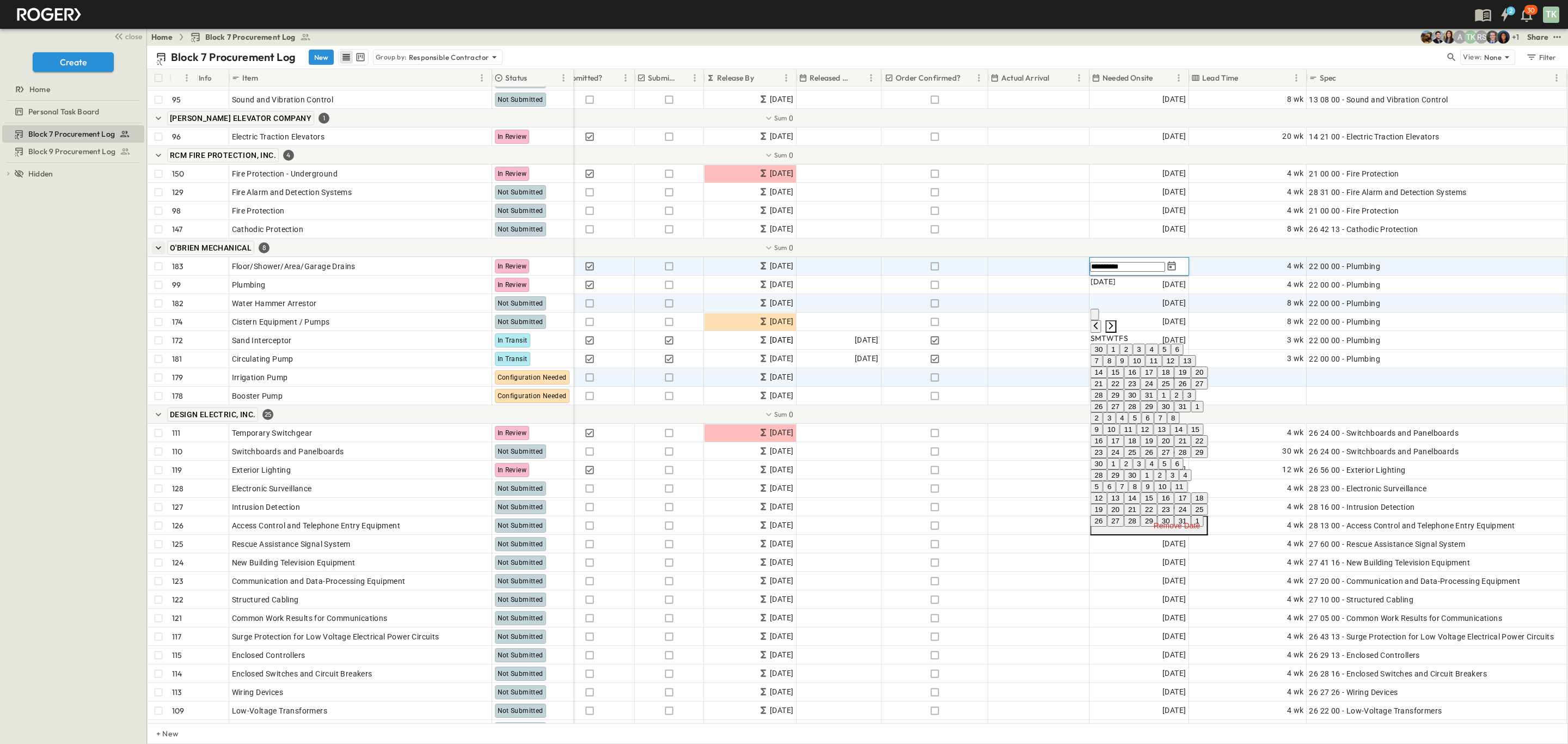
click at [1116, 321] on icon "Next month" at bounding box center [1111, 326] width 9 height 9
click at [1116, 311] on icon "Next month" at bounding box center [1111, 315] width 9 height 9
click at [1116, 321] on icon "Next month" at bounding box center [1111, 326] width 9 height 9
click at [1116, 311] on icon "Next month" at bounding box center [1111, 315] width 9 height 9
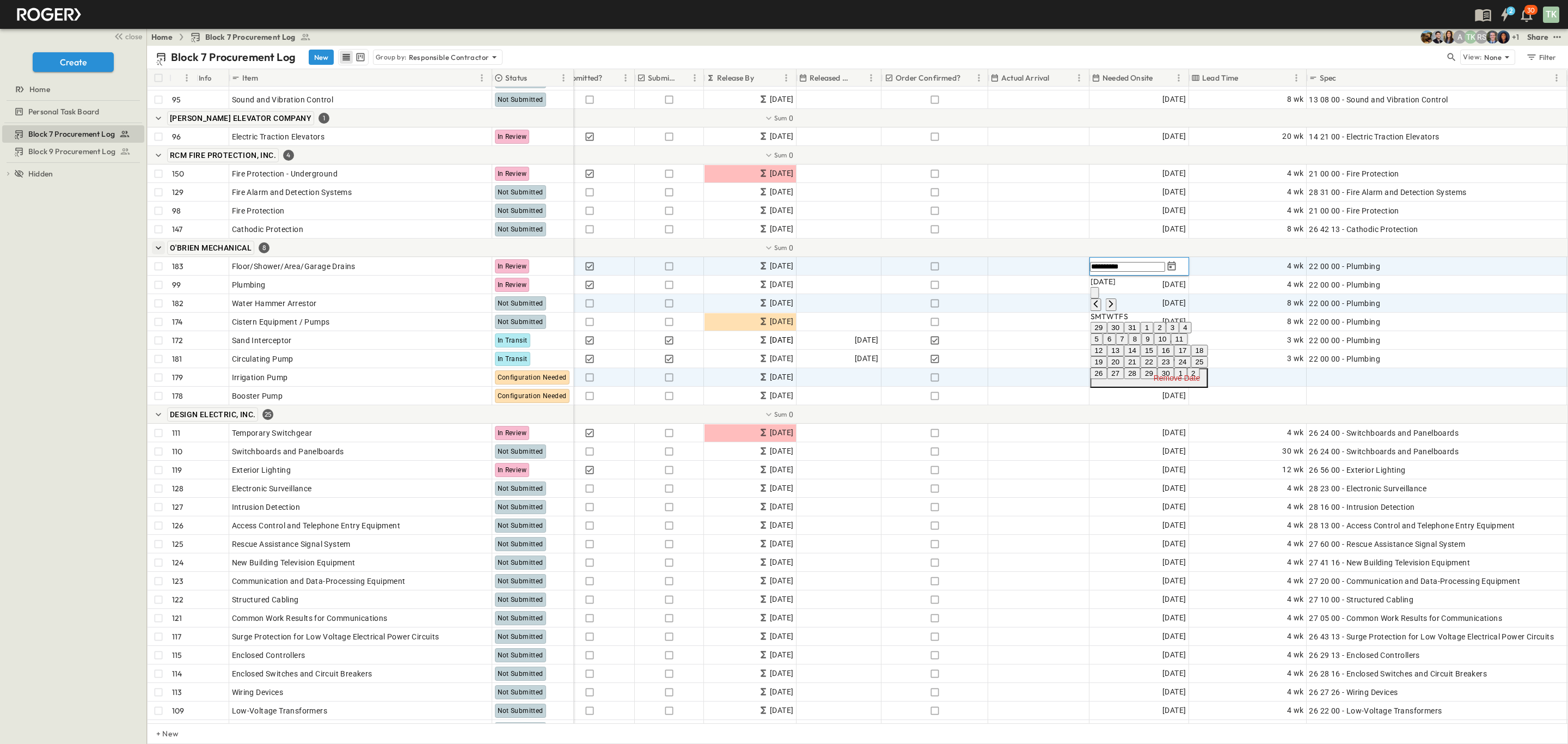
click at [1178, 333] on button "3" at bounding box center [1172, 328] width 13 height 12
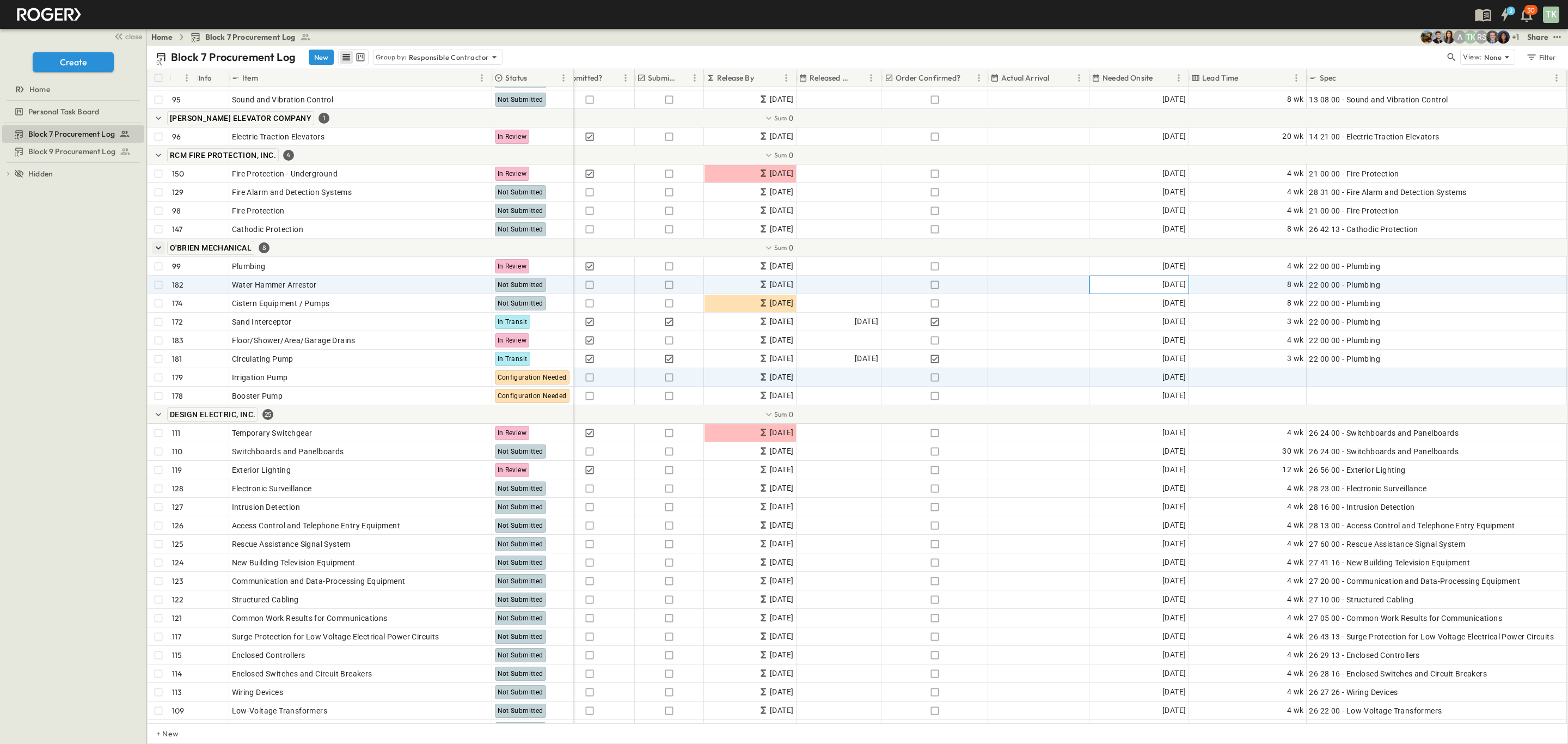
click at [1163, 285] on span "[DATE]" at bounding box center [1174, 284] width 23 height 13
click at [1116, 317] on icon "Next month" at bounding box center [1111, 321] width 9 height 9
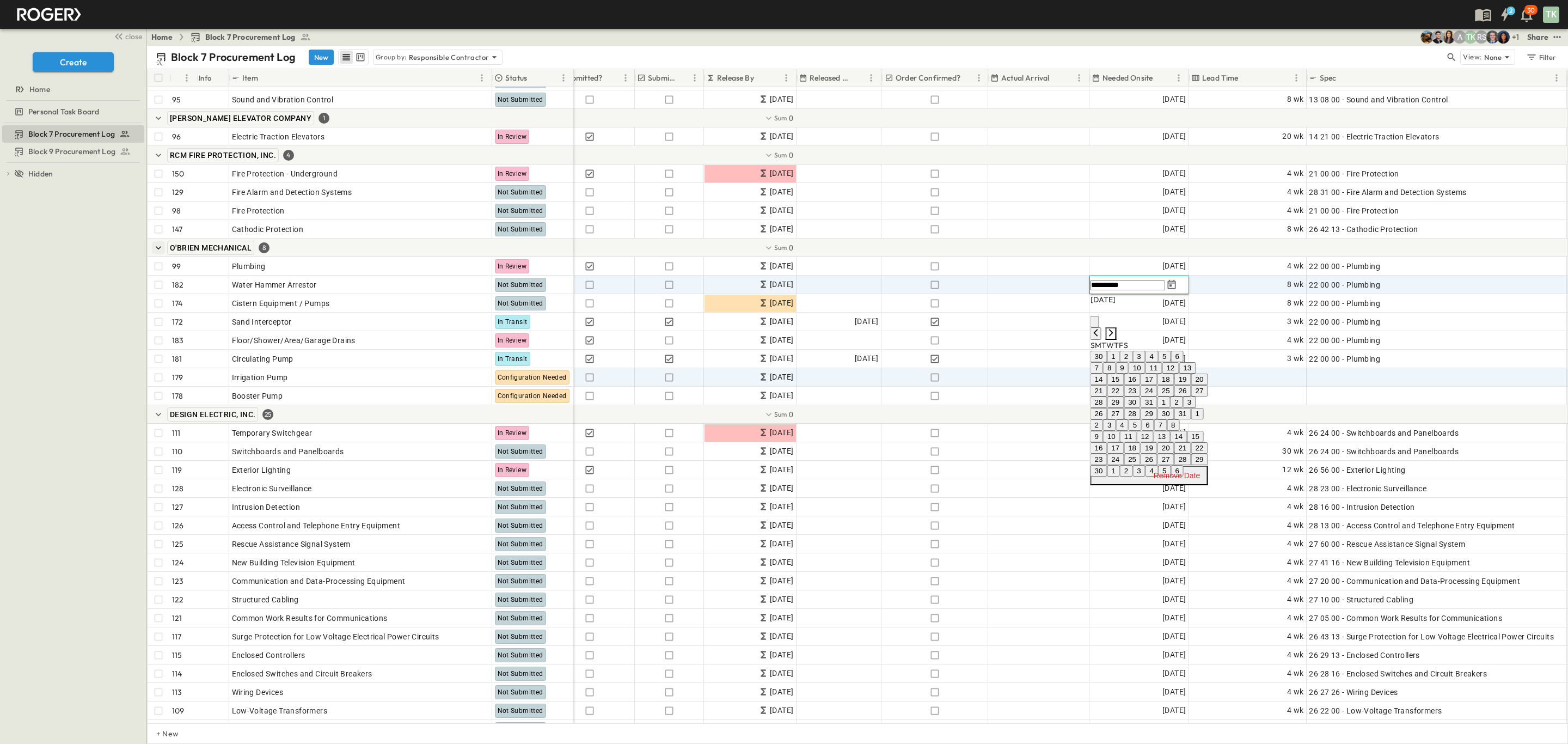
click at [1116, 328] on icon "Next month" at bounding box center [1111, 332] width 9 height 9
click at [1191, 374] on button "17" at bounding box center [1183, 368] width 17 height 12
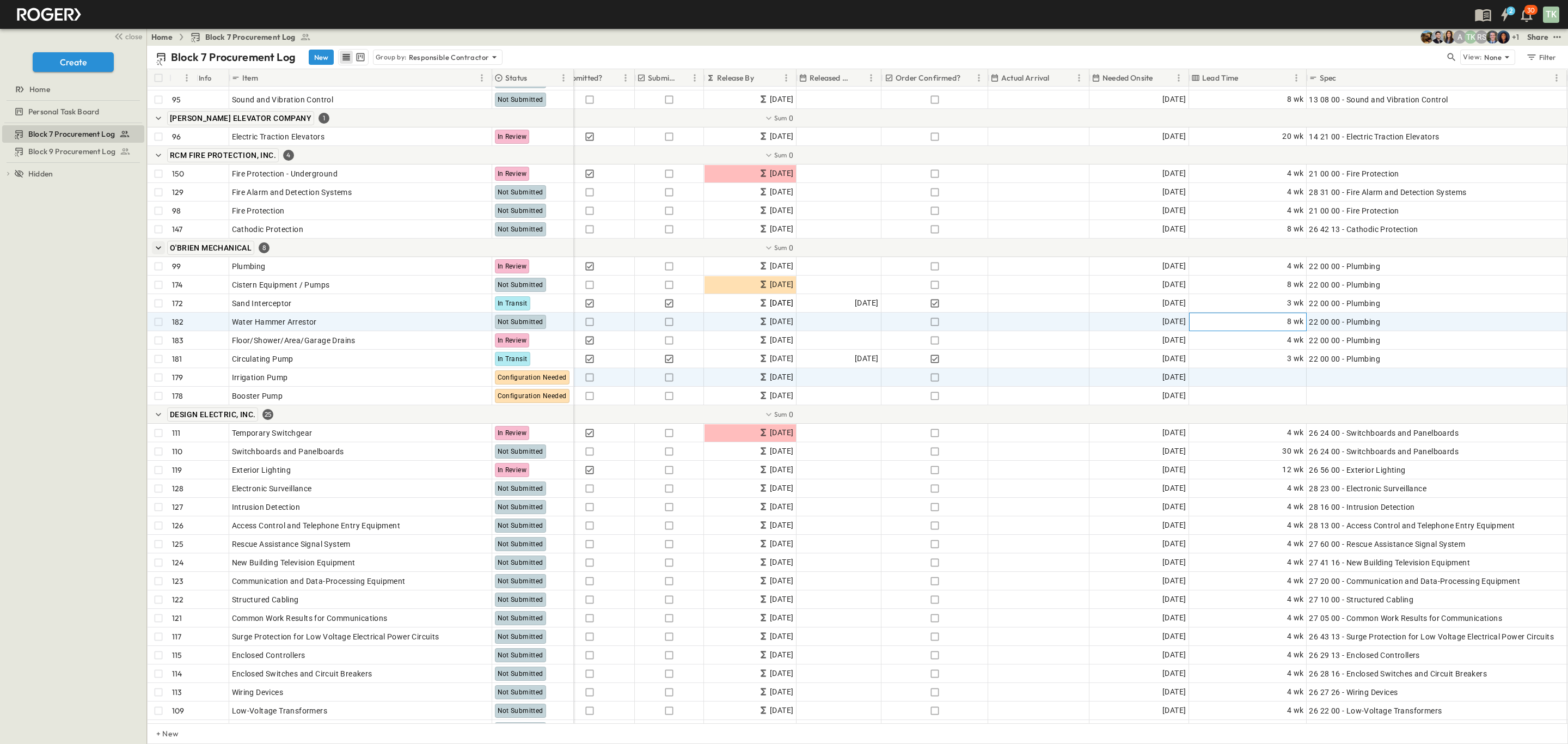
click at [1286, 320] on div "8 wk" at bounding box center [1247, 321] width 116 height 18
type input "*"
click at [105, 328] on div "Block 7 Procurement Log Block 9 Procurement Log To pick up a draggable item, pr…" at bounding box center [73, 433] width 147 height 621
click at [1278, 325] on div "4 wk" at bounding box center [1247, 321] width 116 height 18
type input "*"
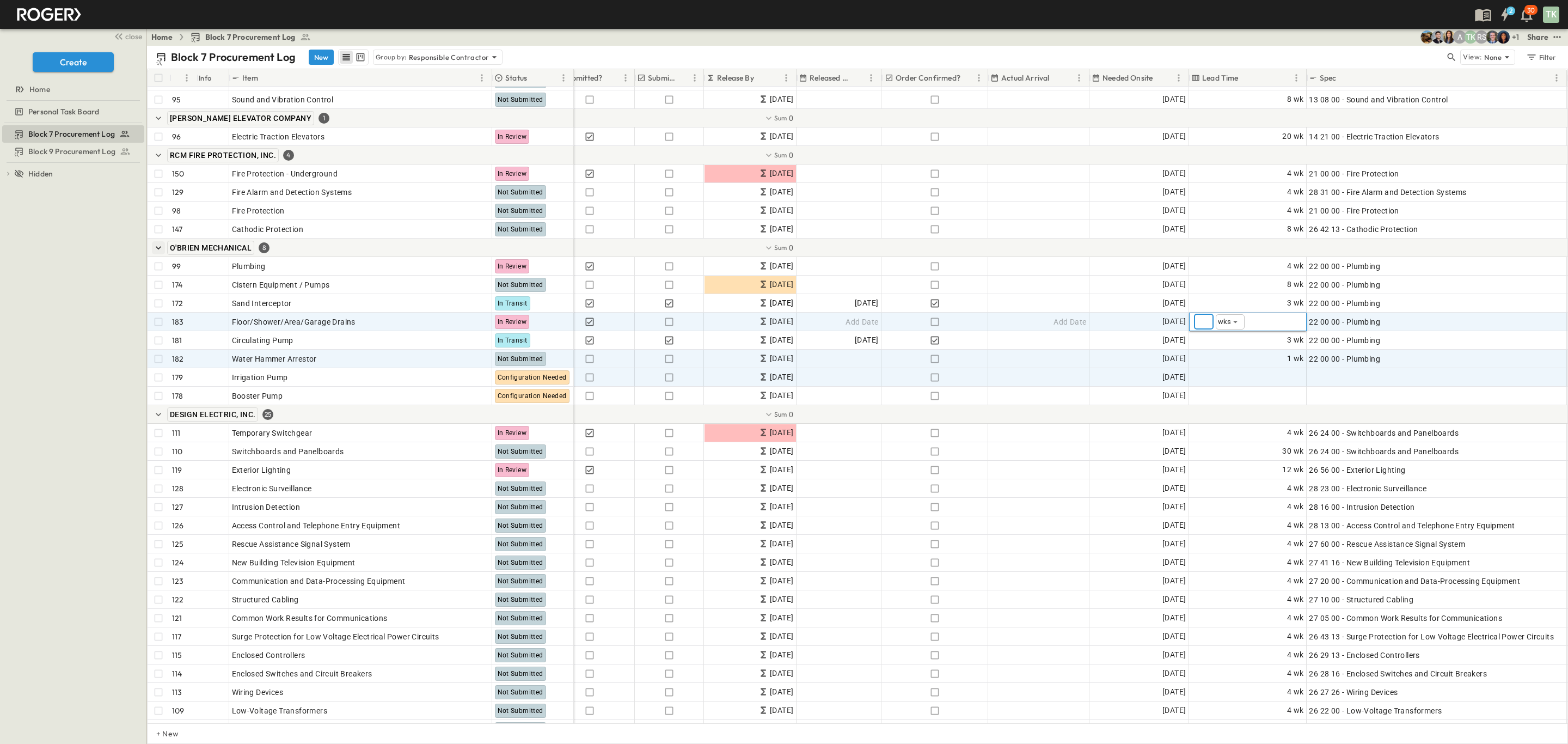
click at [80, 348] on div "Block 7 Procurement Log Block 9 Procurement Log To pick up a draggable item, pr…" at bounding box center [73, 433] width 147 height 621
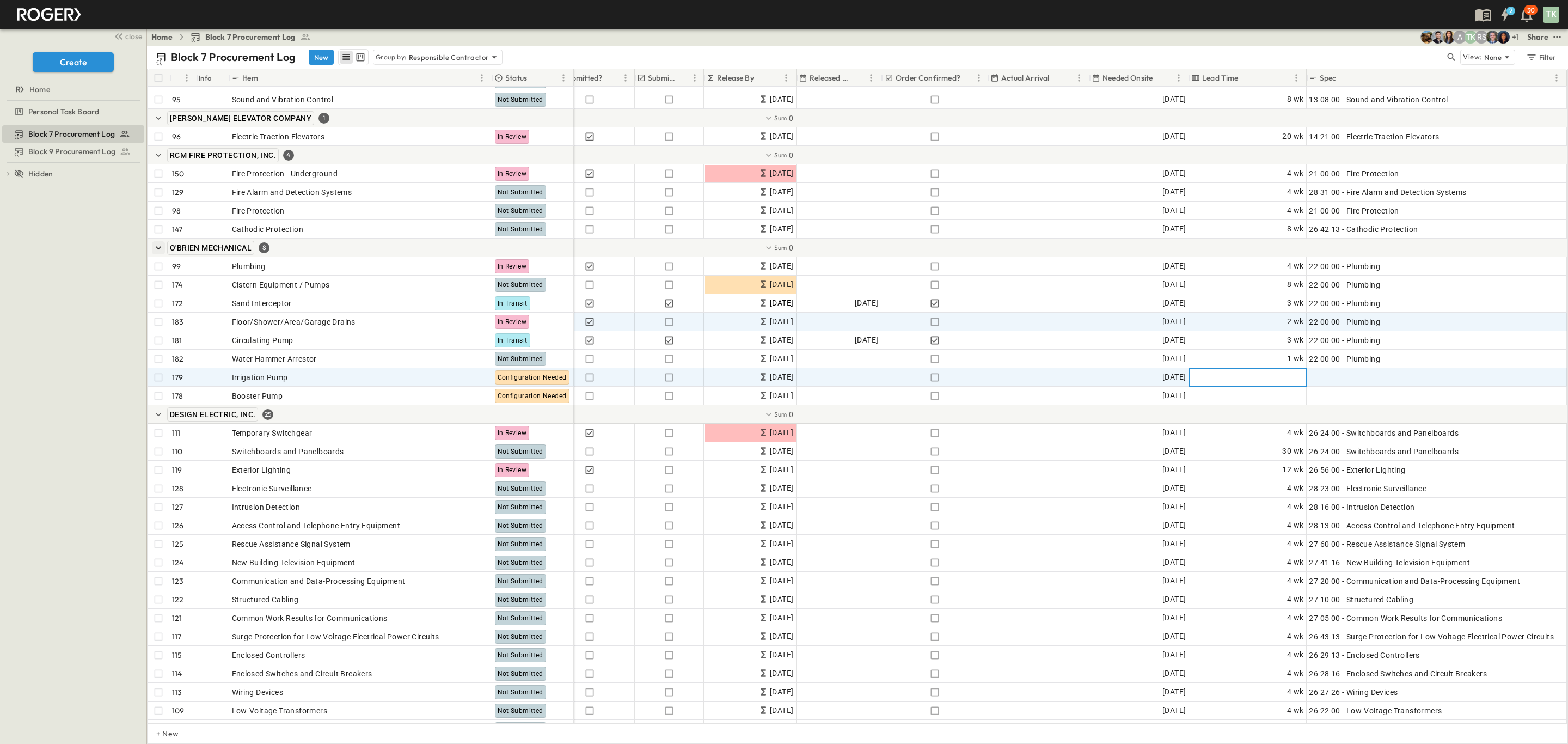
click at [1268, 374] on span "Add Duration" at bounding box center [1280, 377] width 47 height 11
type input "*"
click at [38, 367] on div "Block 7 Procurement Log Block 9 Procurement Log To pick up a draggable item, pr…" at bounding box center [73, 433] width 147 height 621
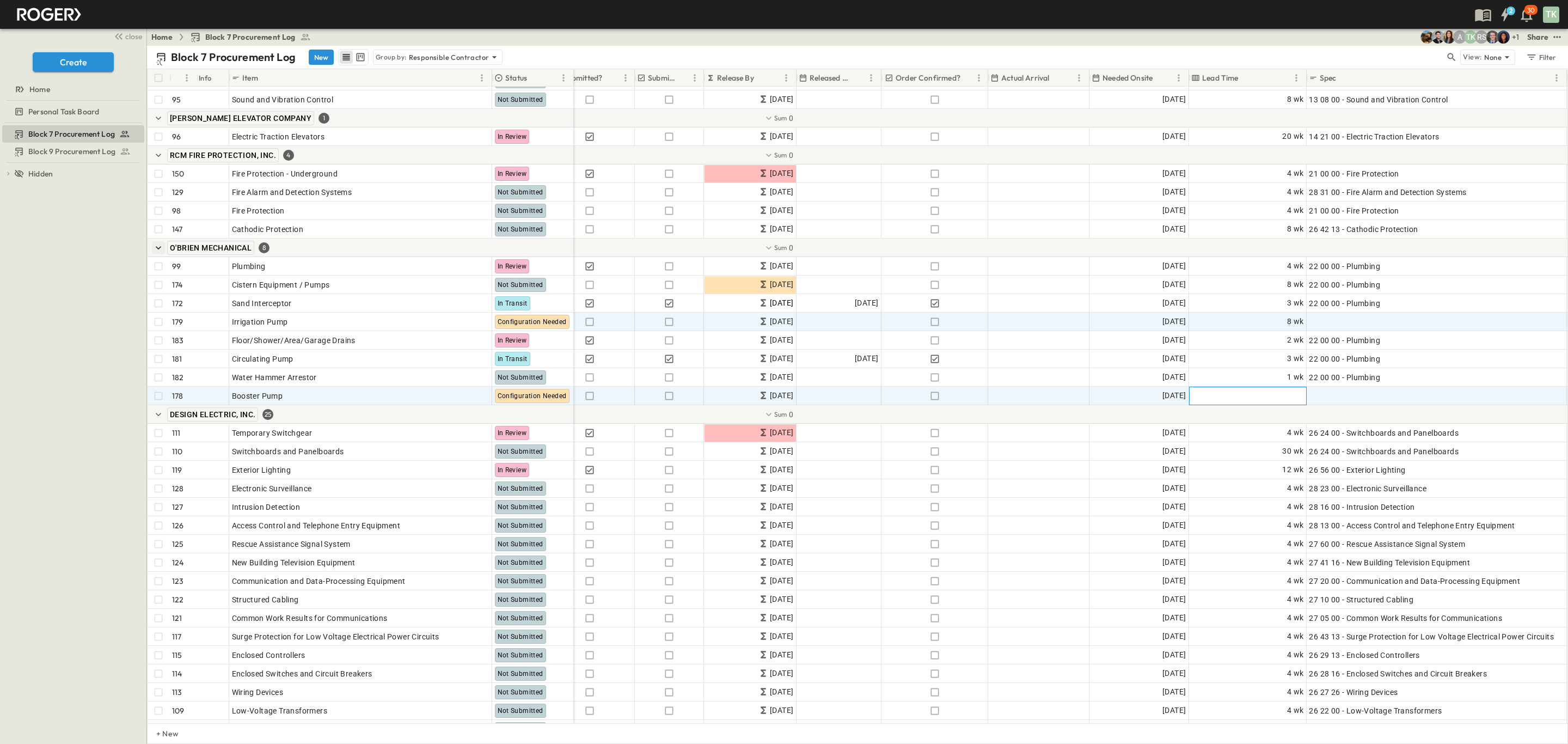
click at [1289, 395] on span "Add Duration" at bounding box center [1280, 396] width 47 height 11
type input "*"
click at [18, 353] on div "Block 7 Procurement Log Block 9 Procurement Log To pick up a draggable item, pr…" at bounding box center [73, 433] width 147 height 621
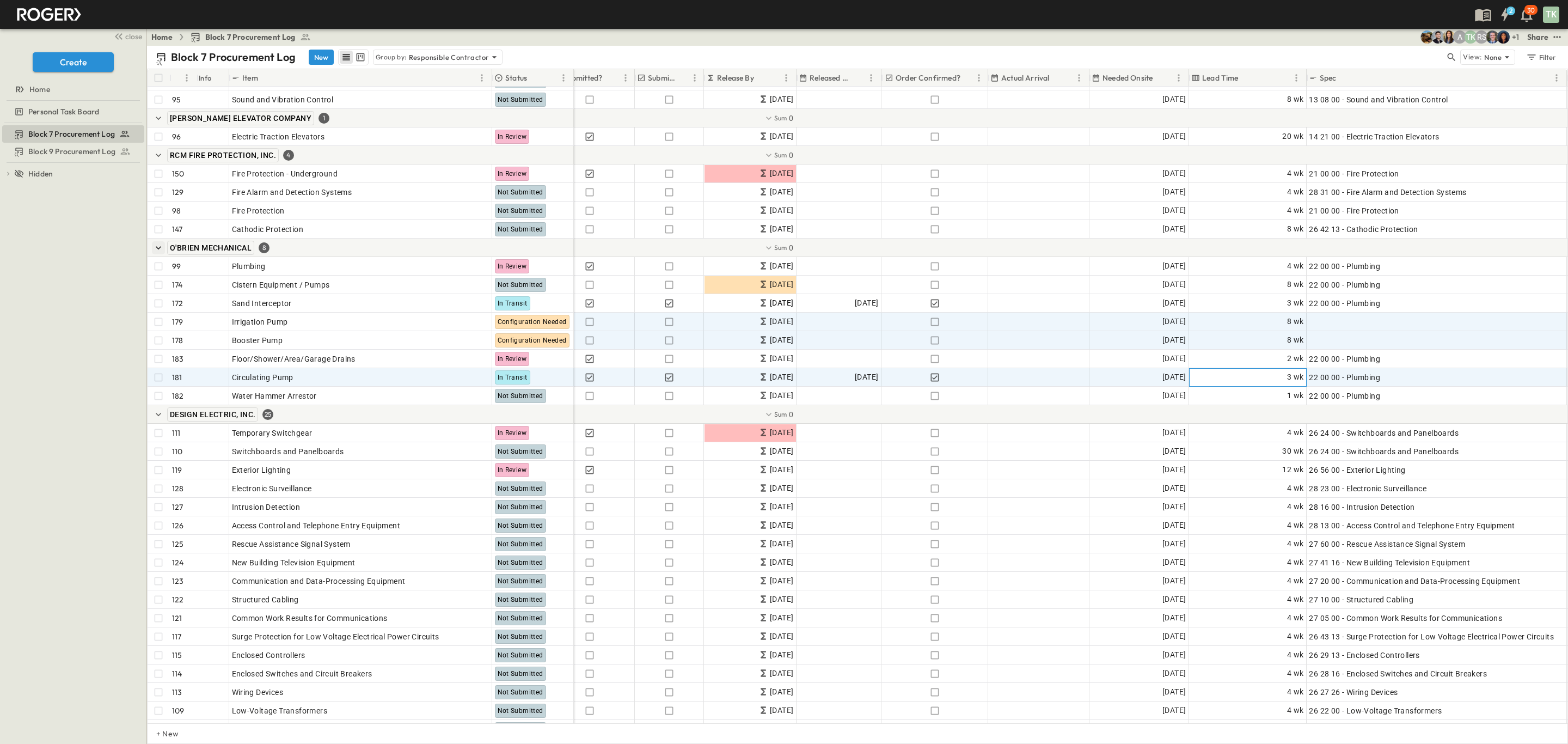
click at [1272, 378] on div "3 wk" at bounding box center [1247, 377] width 116 height 18
type input "*"
click at [105, 364] on div "Block 7 Procurement Log Block 9 Procurement Log To pick up a draggable item, pr…" at bounding box center [73, 433] width 147 height 621
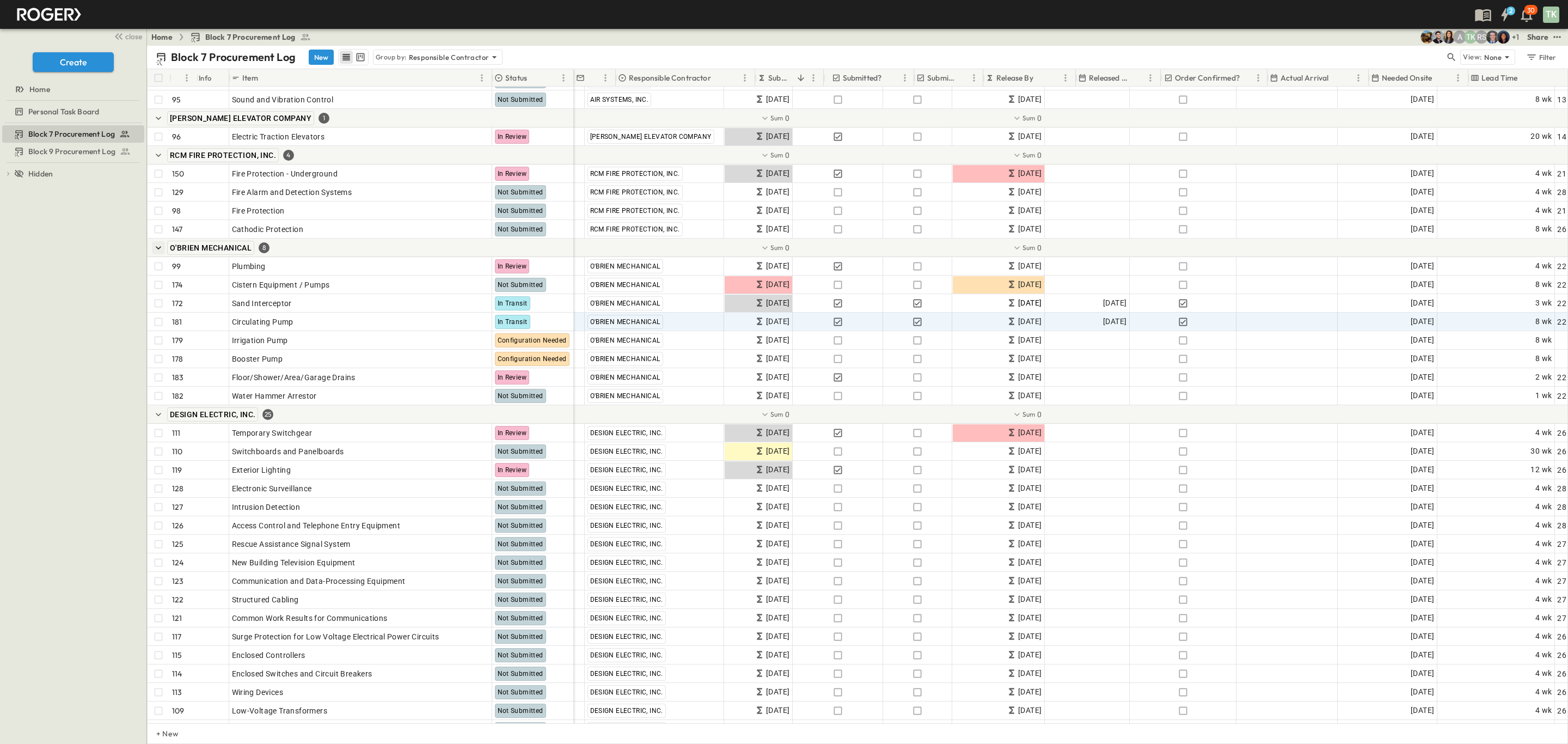
scroll to position [2959, 0]
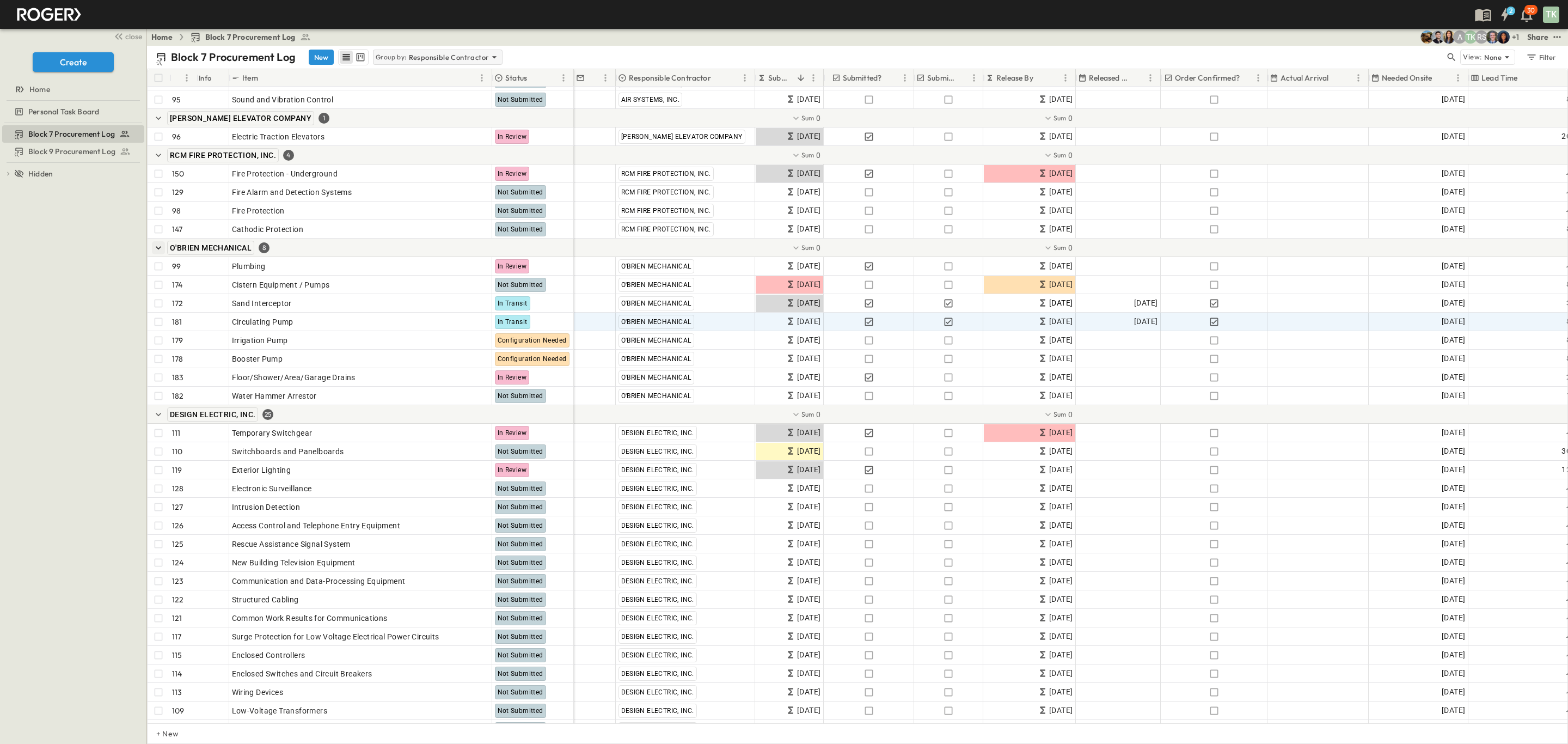
click at [425, 65] on div "Group by: Responsible Contractor" at bounding box center [438, 57] width 130 height 15
click at [421, 77] on div "None" at bounding box center [437, 72] width 127 height 15
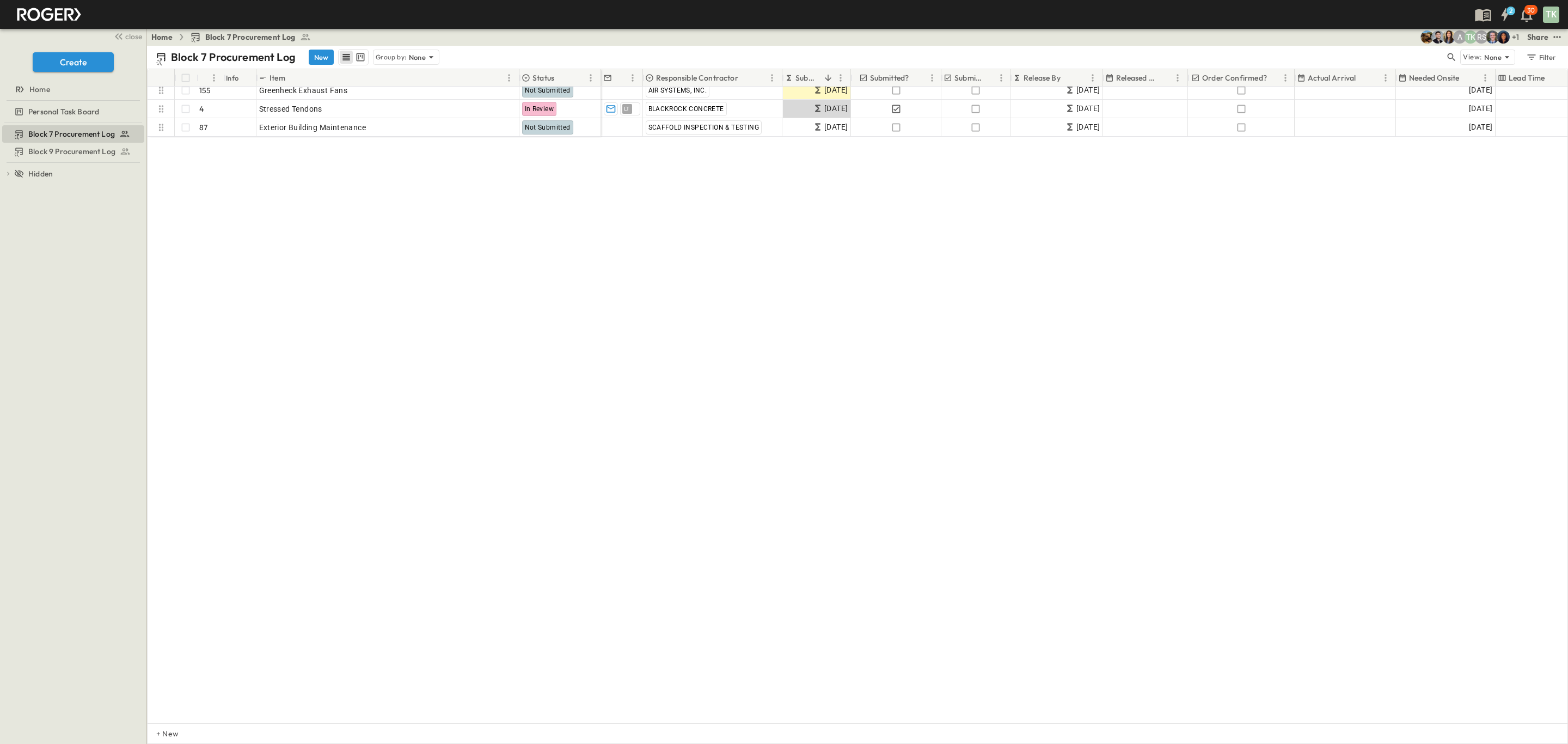
scroll to position [0, 0]
